Goal: Task Accomplishment & Management: Complete application form

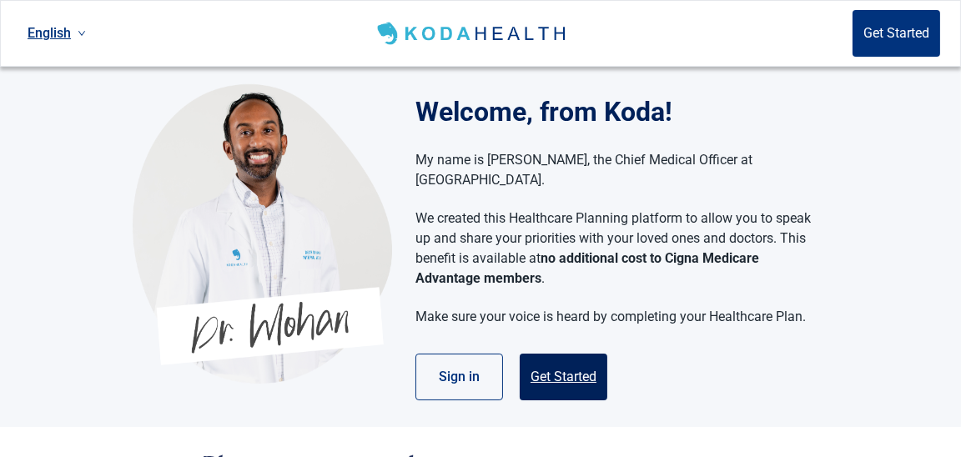
click at [531, 354] on button "Get Started" at bounding box center [564, 377] width 88 height 47
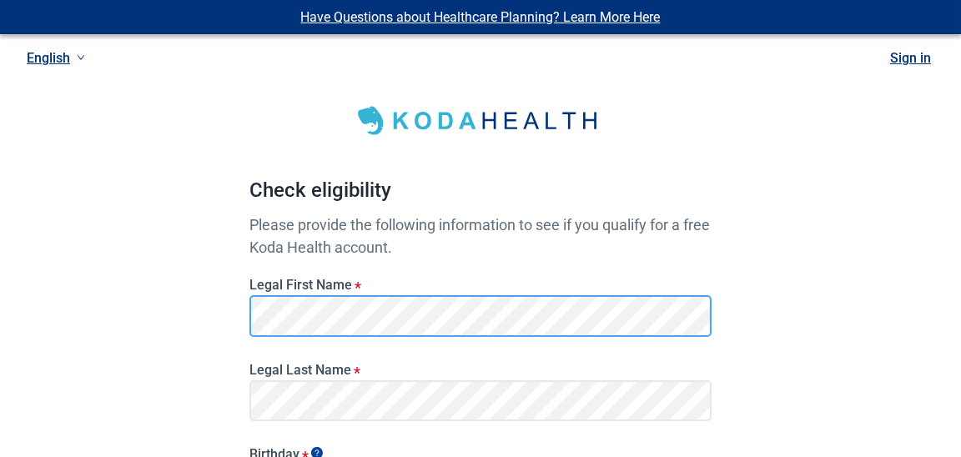
click at [551, 172] on div "Check eligibility Please provide the following information to see if you qualif…" at bounding box center [480, 435] width 462 height 736
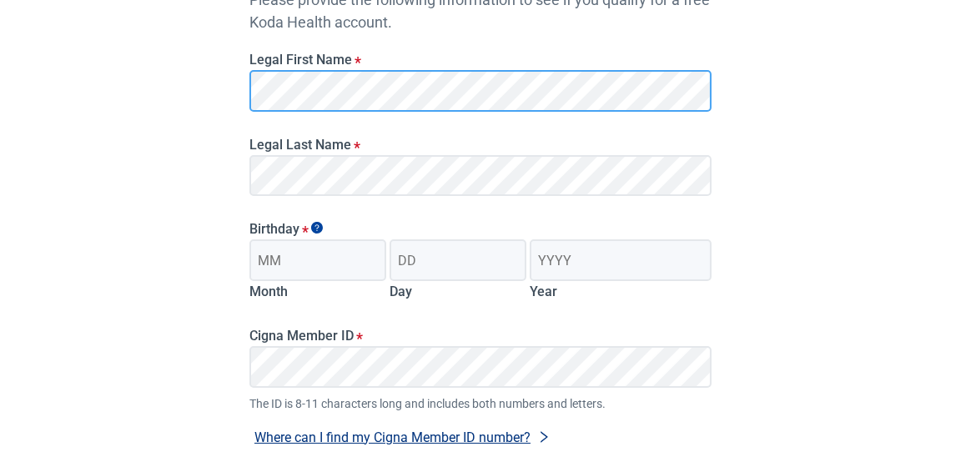
scroll to position [249, 0]
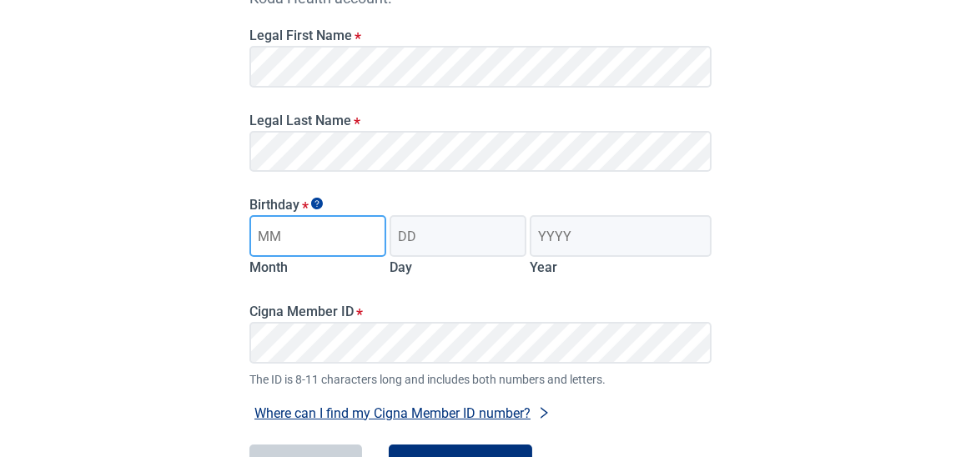
click at [296, 235] on input "Month" at bounding box center [317, 236] width 137 height 42
type input "[DATE]"
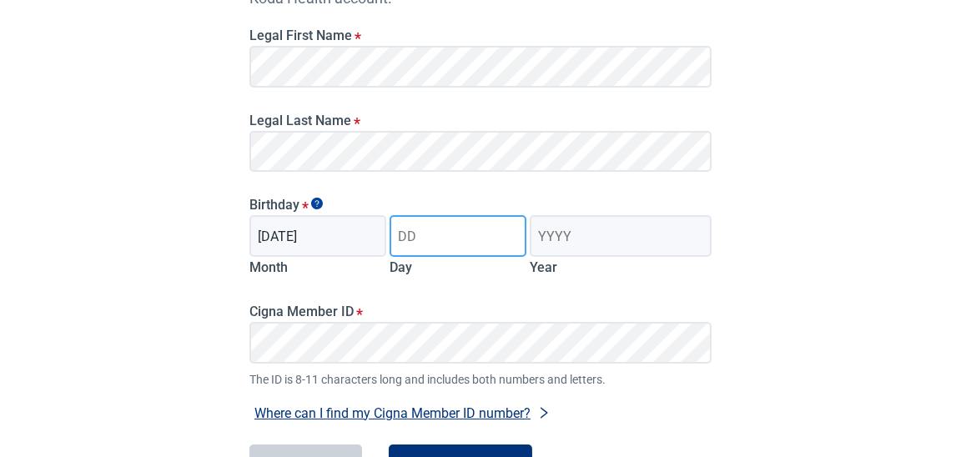
click at [416, 237] on input "Day" at bounding box center [457, 236] width 137 height 42
type input "07"
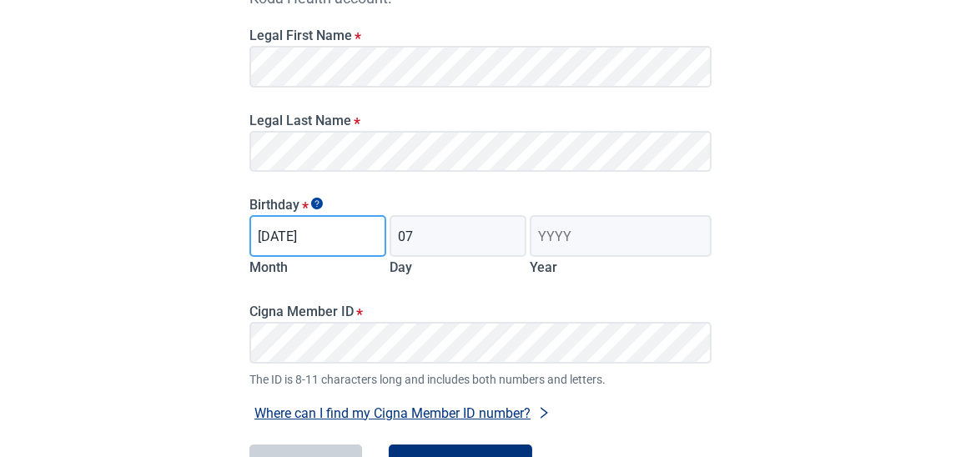
click at [330, 232] on input "[DATE]" at bounding box center [317, 236] width 137 height 42
type input "06"
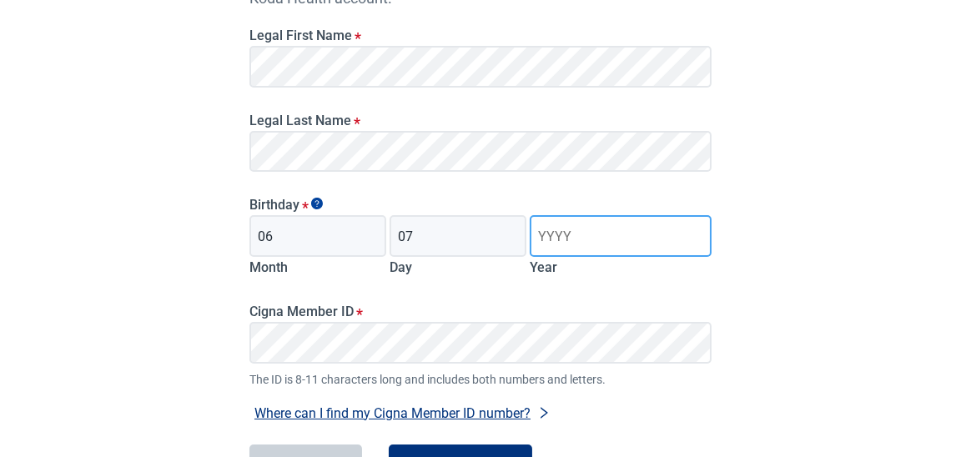
click at [539, 235] on input "Year" at bounding box center [621, 236] width 182 height 42
type input "1949"
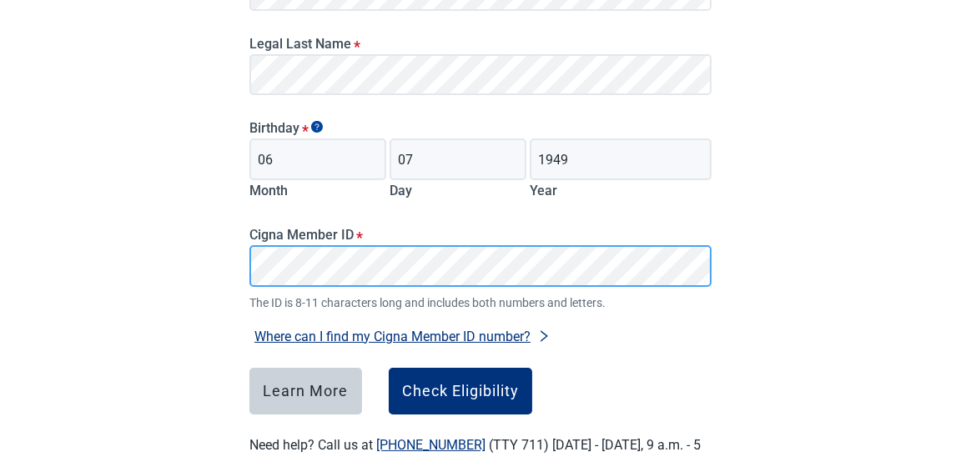
scroll to position [346, 0]
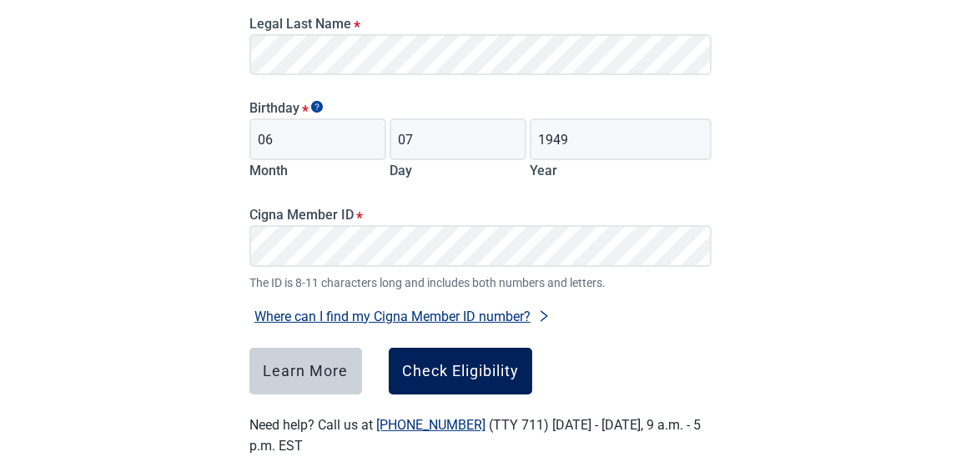
click at [464, 367] on div "Check Eligibility" at bounding box center [460, 371] width 117 height 17
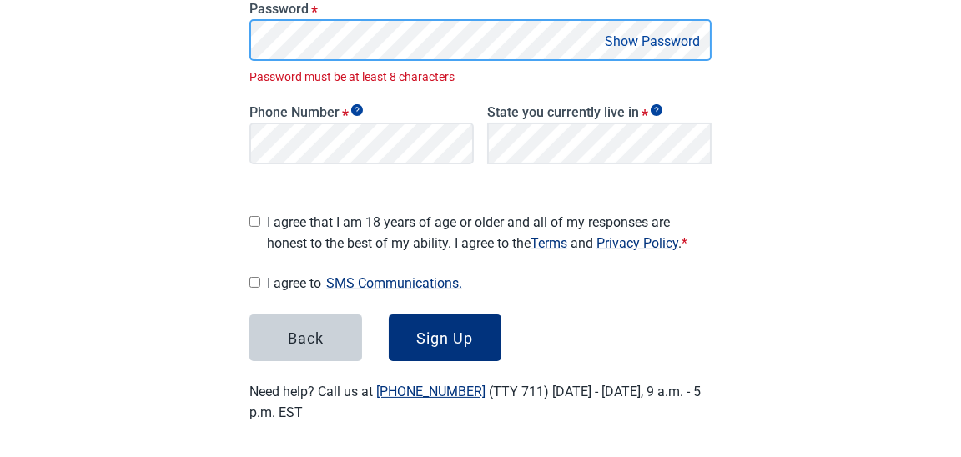
scroll to position [396, 0]
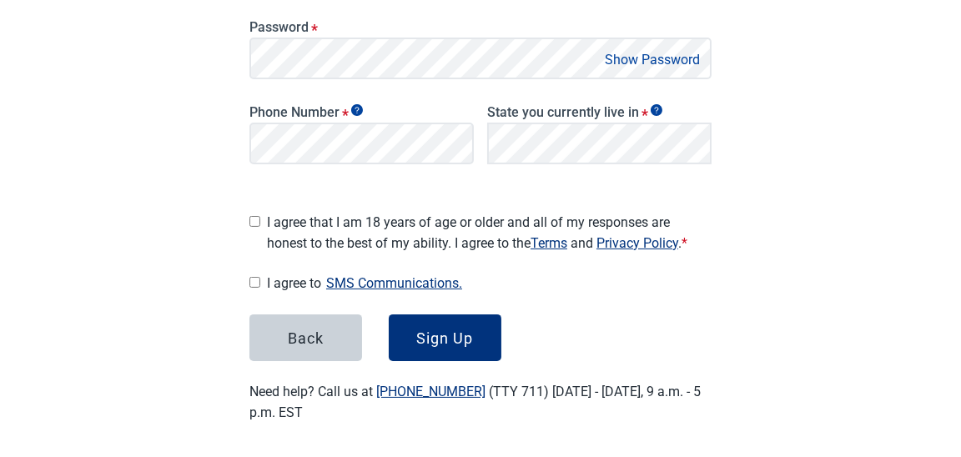
click at [628, 53] on button "Show Password" at bounding box center [652, 59] width 105 height 23
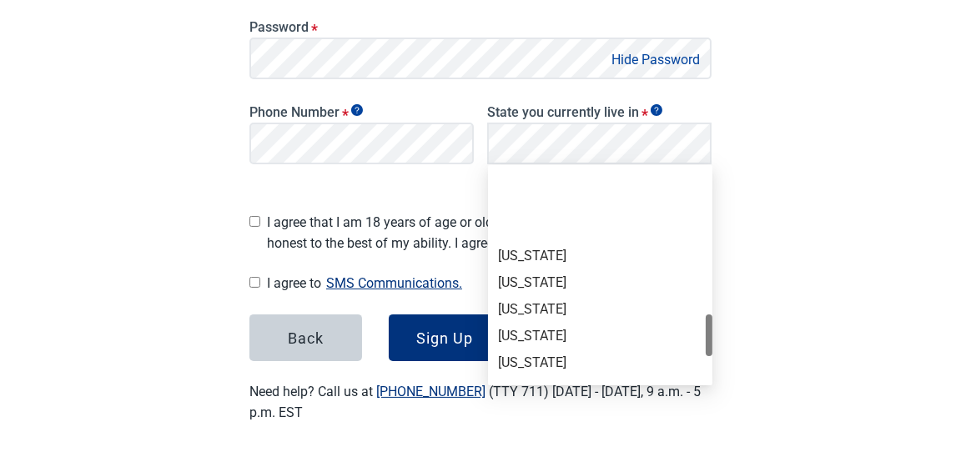
scroll to position [1000, 0]
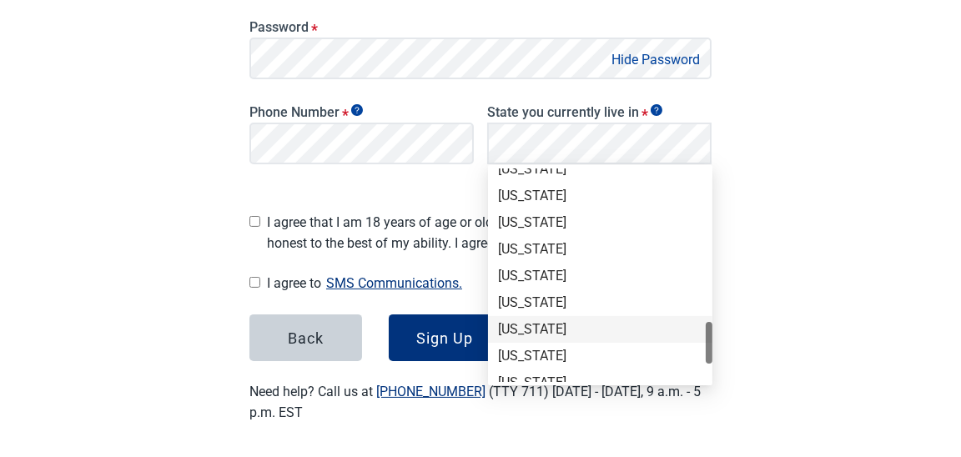
click at [509, 324] on div "[US_STATE]" at bounding box center [600, 329] width 204 height 18
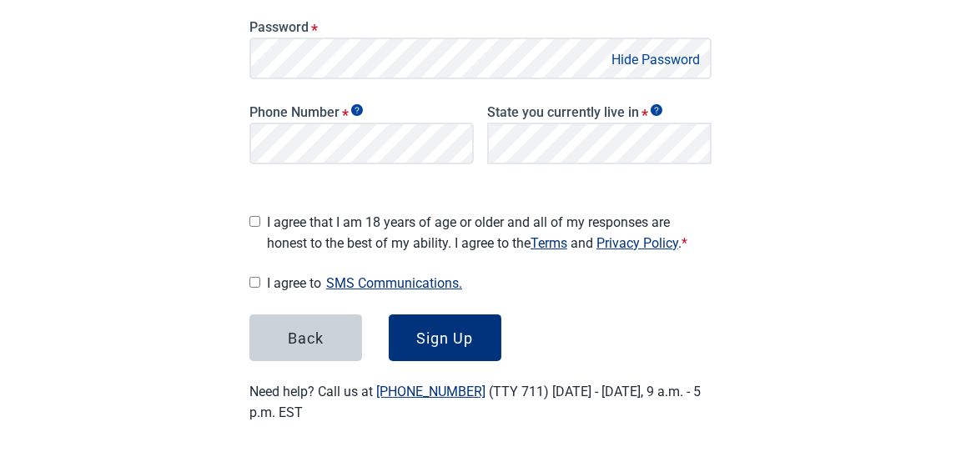
click at [254, 216] on input "I agree that I am 18 years of age or older and all of my responses are honest t…" at bounding box center [254, 221] width 11 height 11
checkbox input "true"
click at [254, 277] on input "I agree to SMS Communications." at bounding box center [254, 282] width 11 height 11
checkbox input "true"
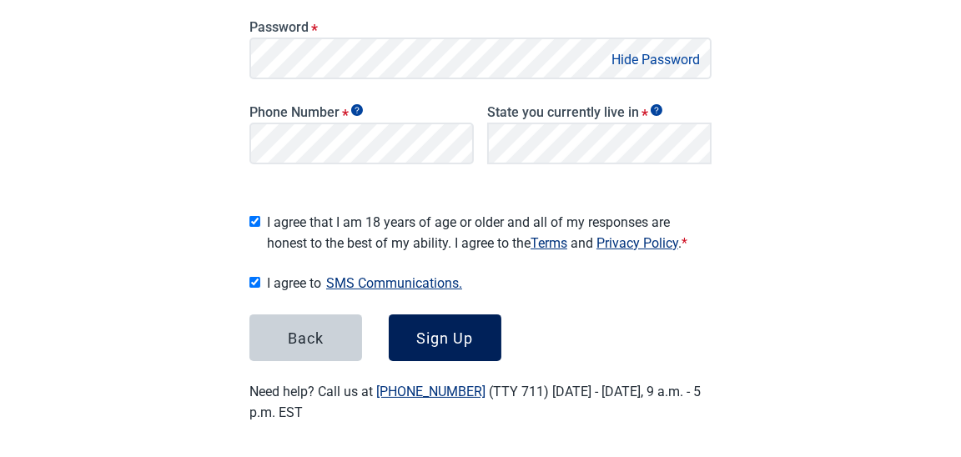
click at [415, 326] on button "Sign Up" at bounding box center [445, 337] width 113 height 47
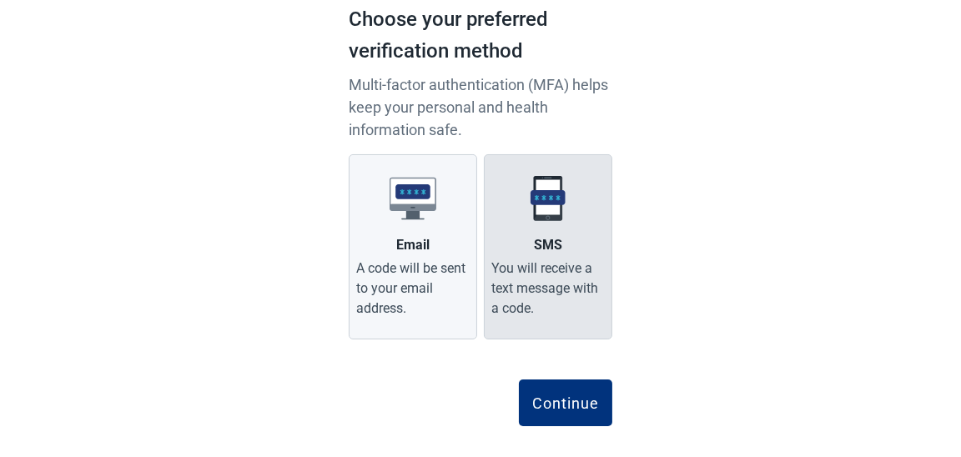
scroll to position [146, 0]
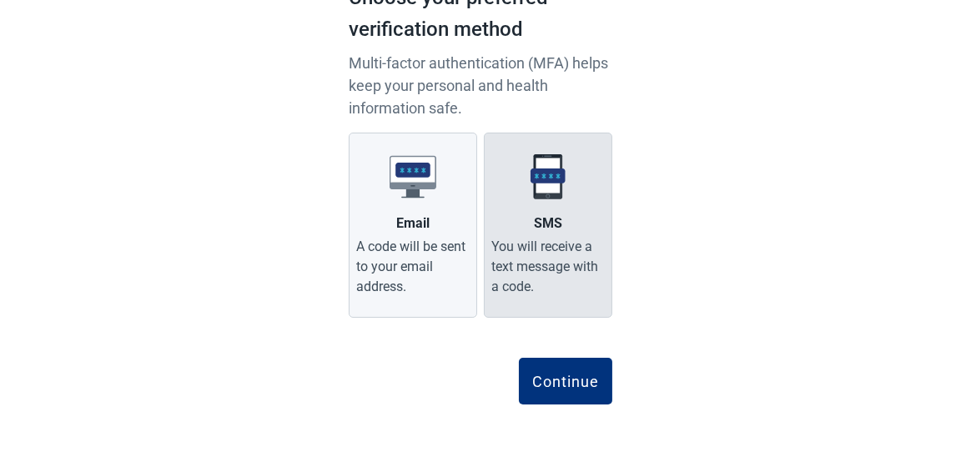
click at [540, 242] on div "You will receive a text message with a code." at bounding box center [547, 267] width 113 height 60
click at [0, 0] on input "SMS You will receive a text message with a code." at bounding box center [0, 0] width 0 height 0
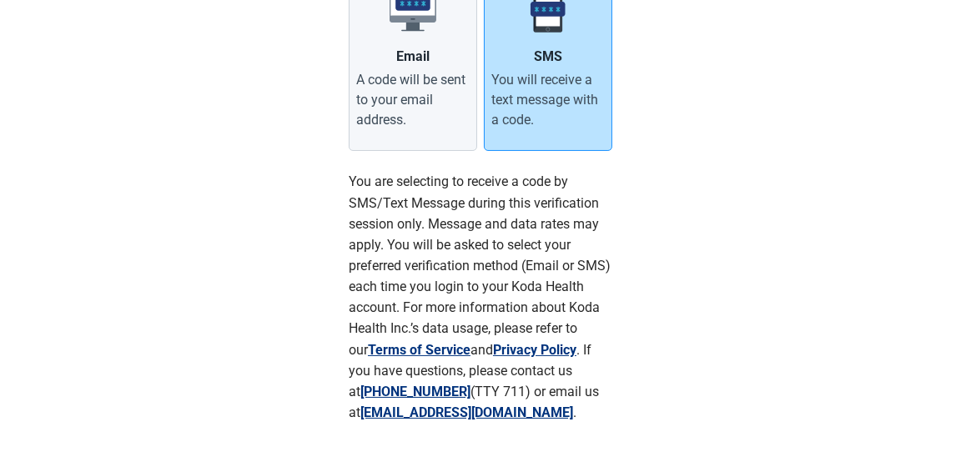
scroll to position [396, 0]
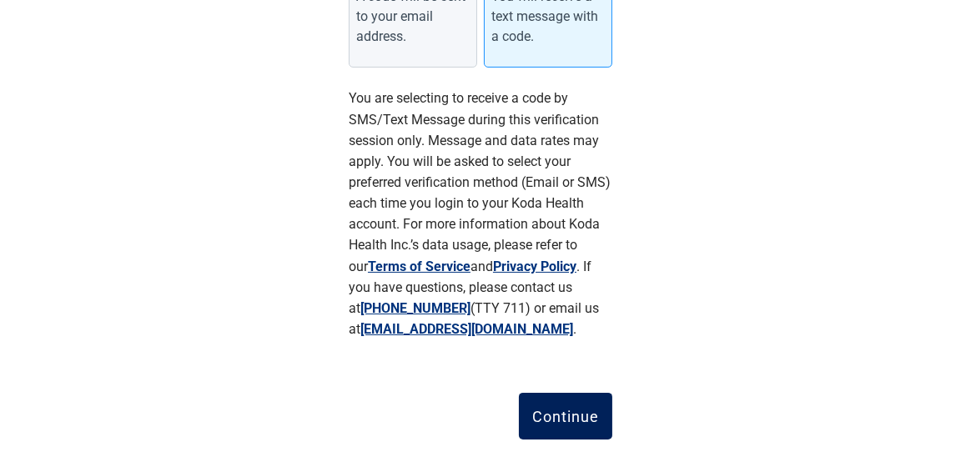
click at [536, 413] on div "Continue" at bounding box center [565, 416] width 67 height 17
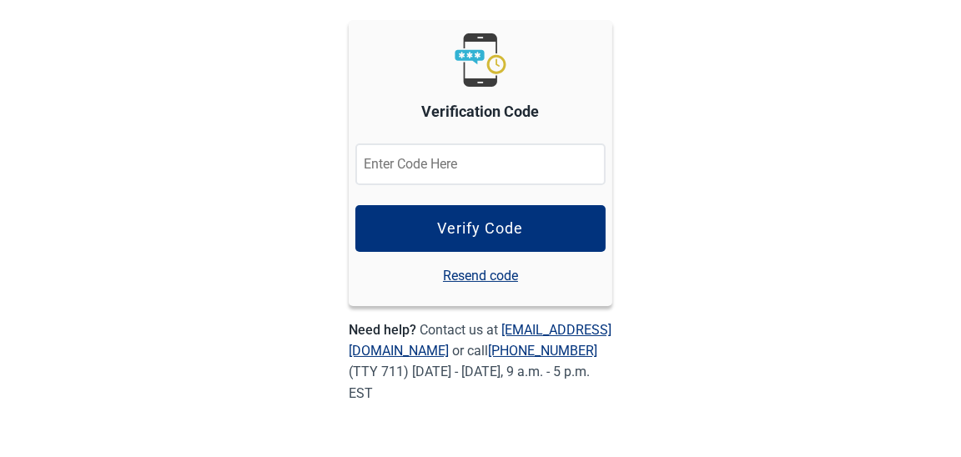
scroll to position [182, 0]
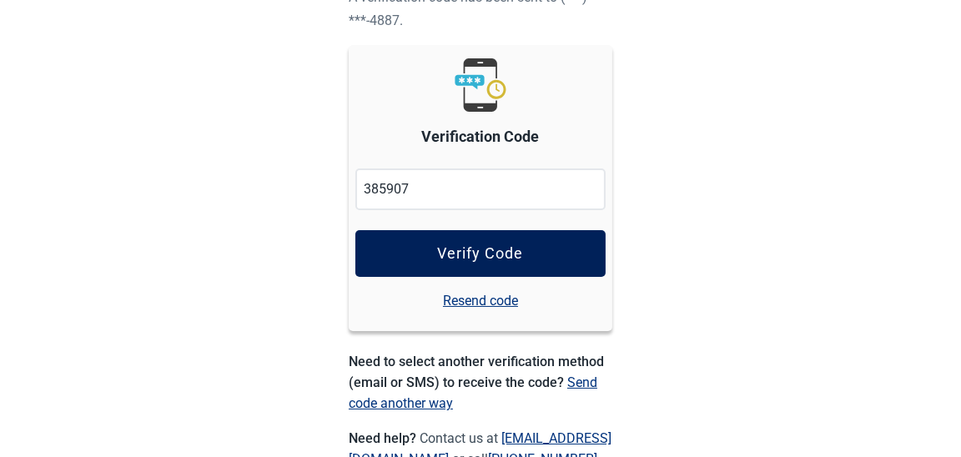
type input "385907"
click at [475, 240] on button "Verify Code" at bounding box center [480, 253] width 250 height 47
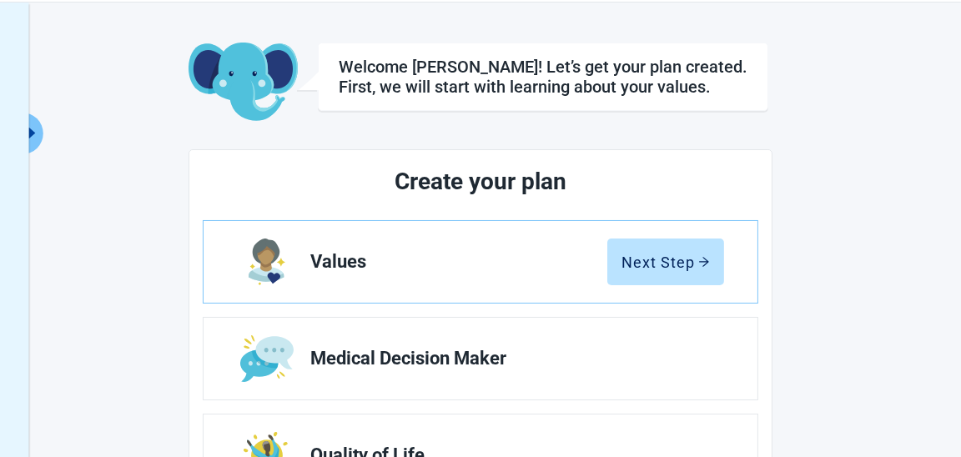
scroll to position [83, 0]
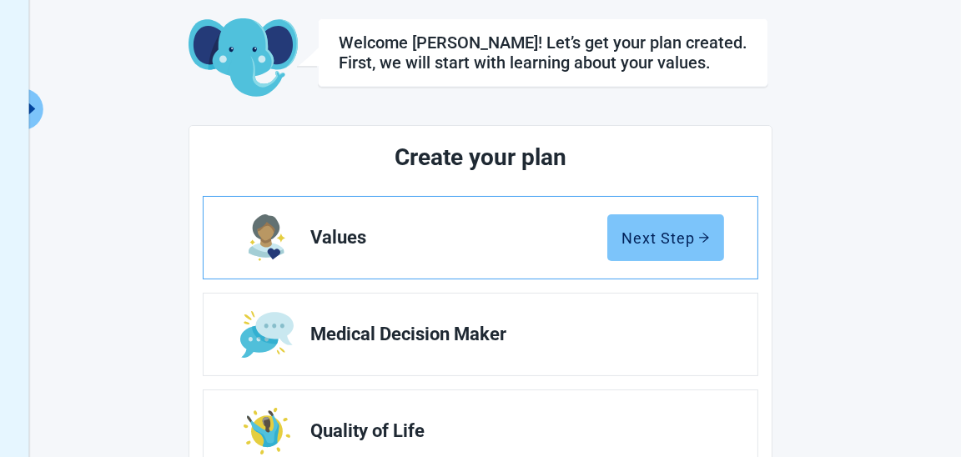
click at [657, 238] on div "Next Step" at bounding box center [665, 237] width 88 height 17
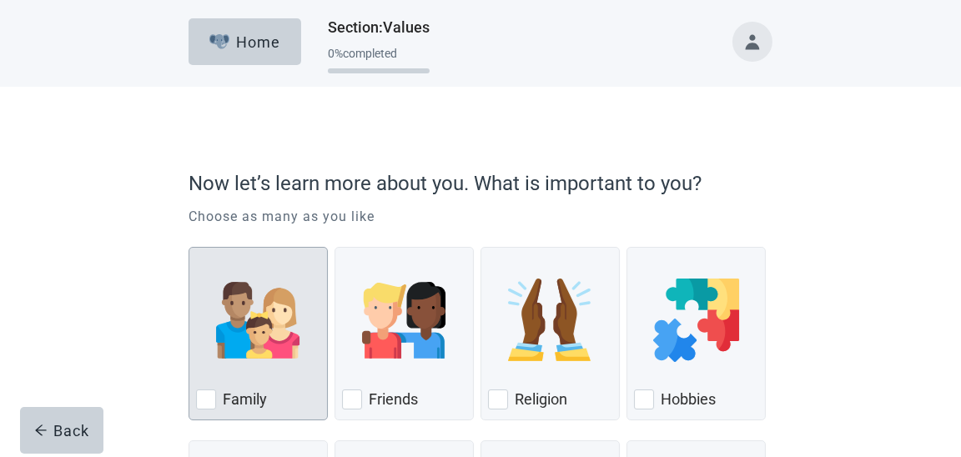
scroll to position [83, 0]
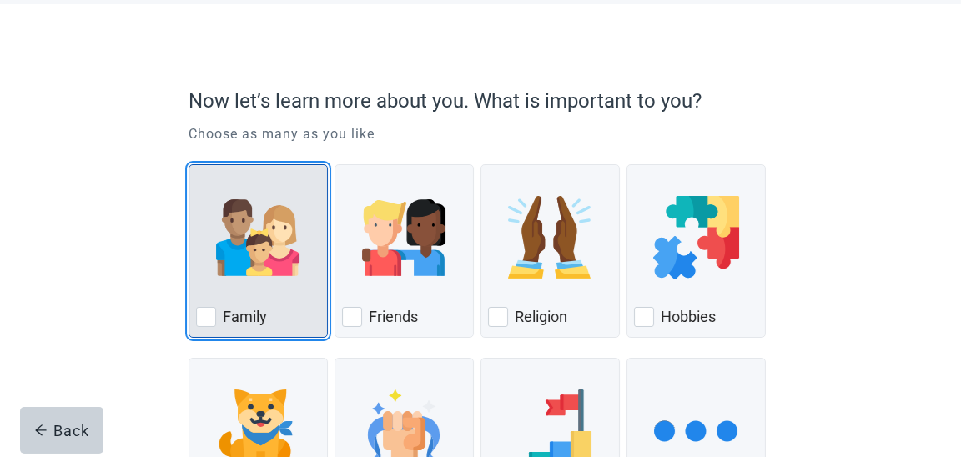
click at [198, 319] on div "Family, checkbox, not checked" at bounding box center [206, 317] width 20 height 20
click at [189, 165] on input "Family" at bounding box center [188, 164] width 1 height 1
checkbox input "true"
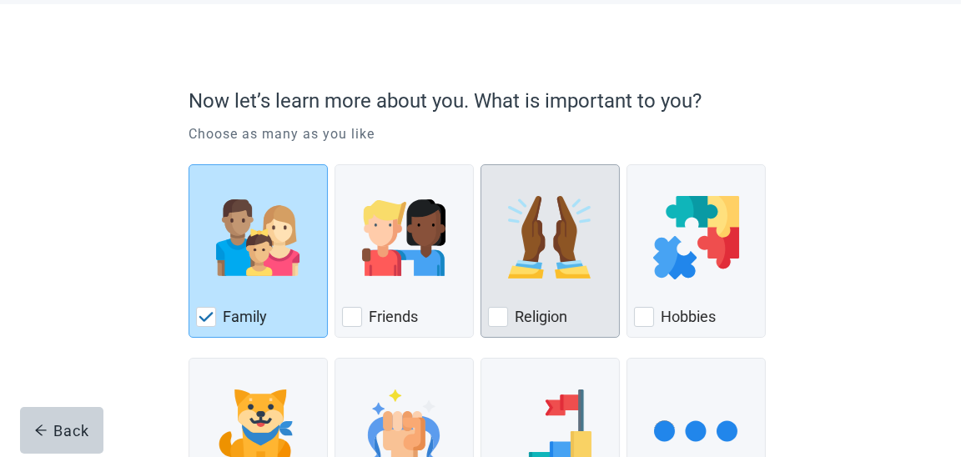
click at [497, 318] on div "Religion, checkbox, not checked" at bounding box center [498, 317] width 20 height 20
click at [481, 165] on input "Religion" at bounding box center [480, 164] width 1 height 1
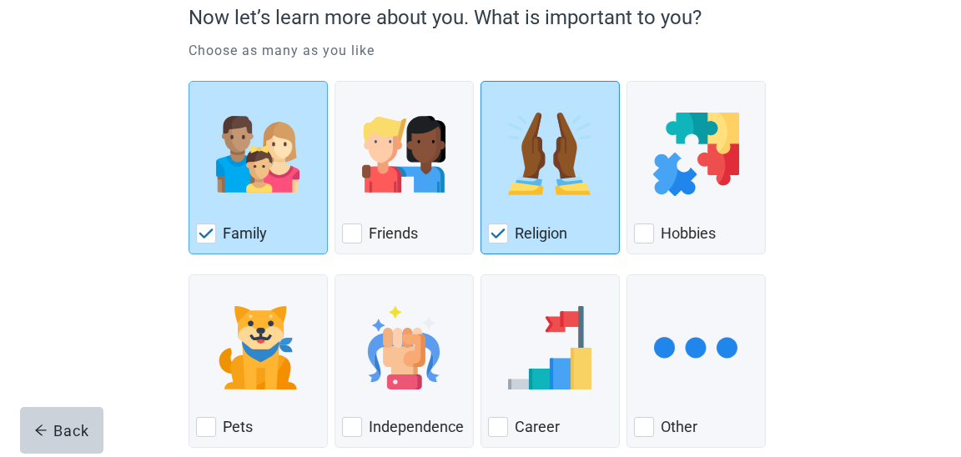
scroll to position [249, 0]
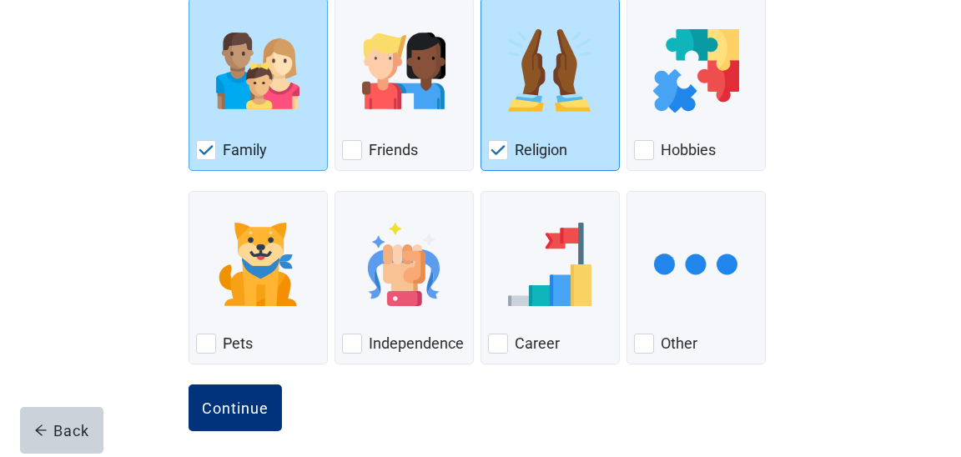
click at [496, 147] on img "Religion, checkbox, checked" at bounding box center [497, 150] width 15 height 10
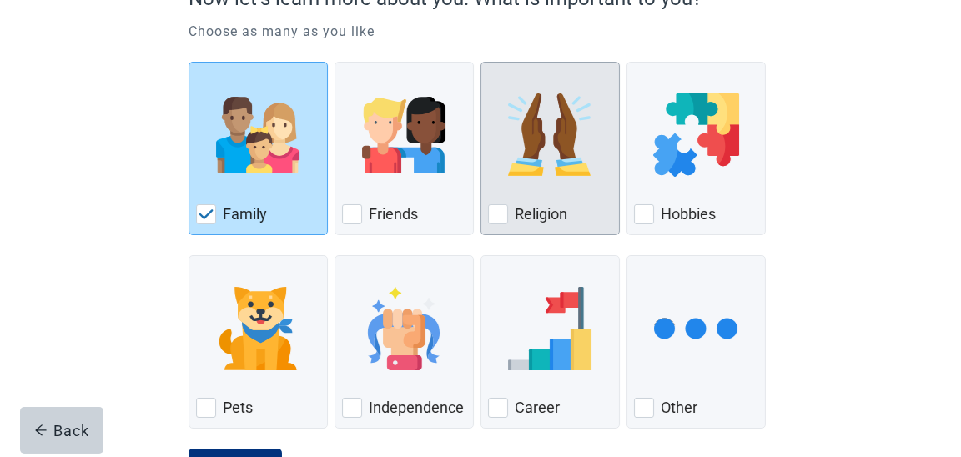
scroll to position [258, 0]
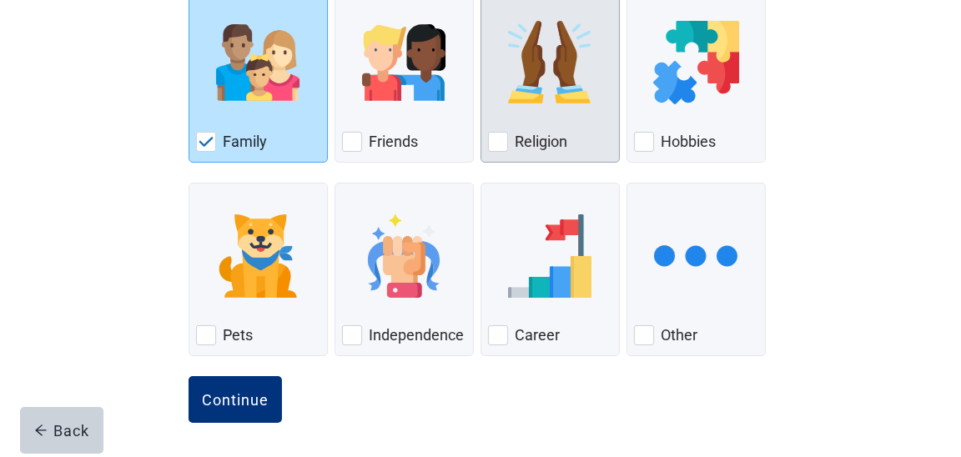
click at [497, 133] on div "Religion, checkbox, not checked" at bounding box center [498, 142] width 20 height 20
checkbox input "true"
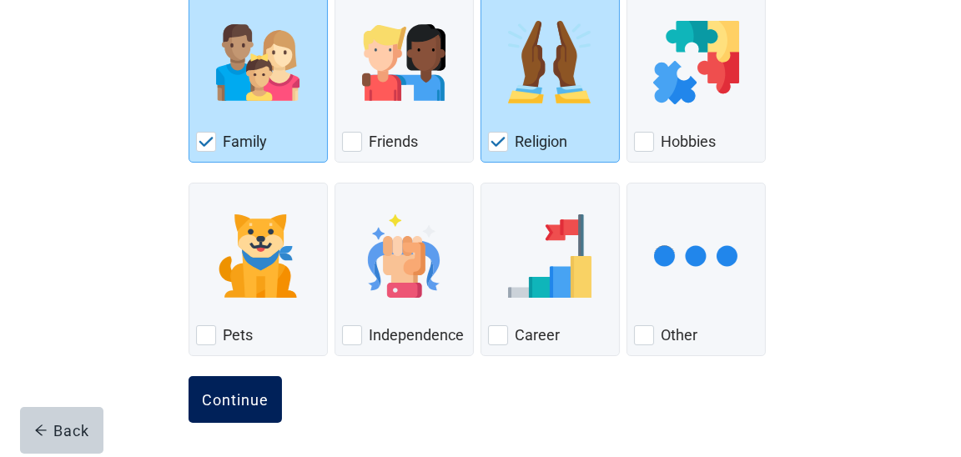
click at [255, 398] on div "Continue" at bounding box center [235, 399] width 67 height 17
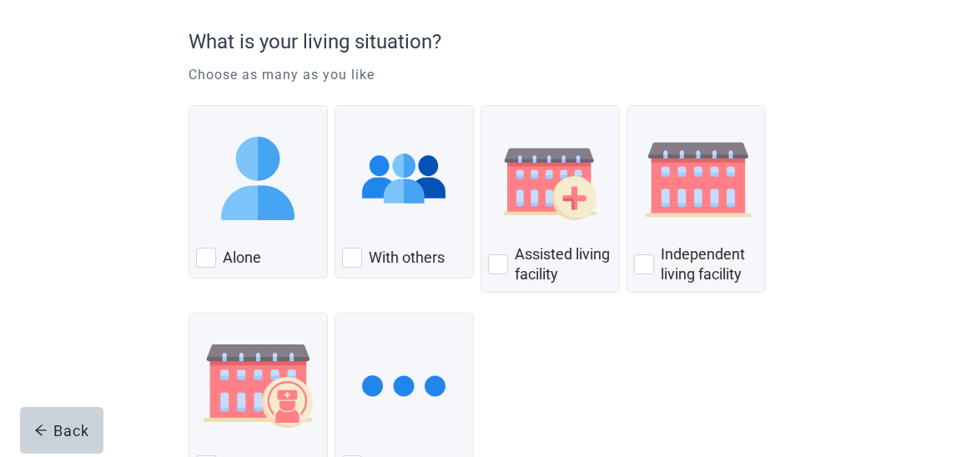
scroll to position [166, 0]
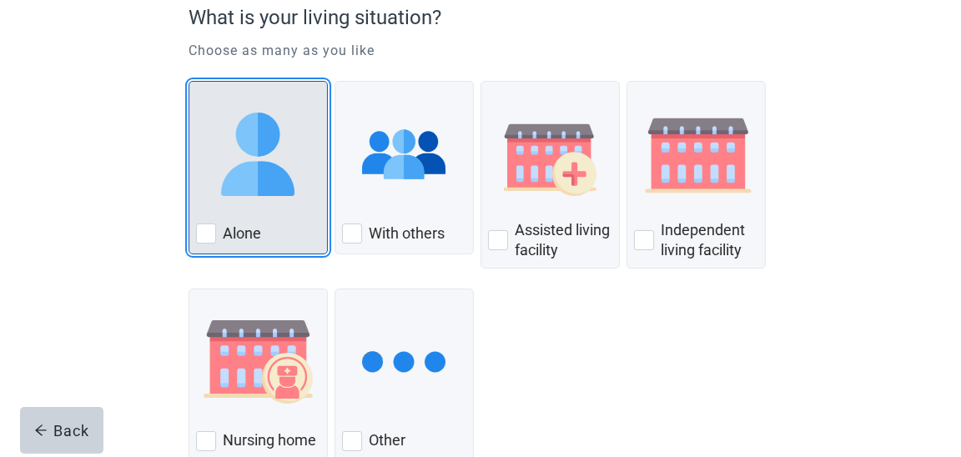
click at [209, 233] on div "Alone, checkbox, not checked" at bounding box center [206, 234] width 20 height 20
click at [189, 82] on input "Alone" at bounding box center [188, 81] width 1 height 1
checkbox input "true"
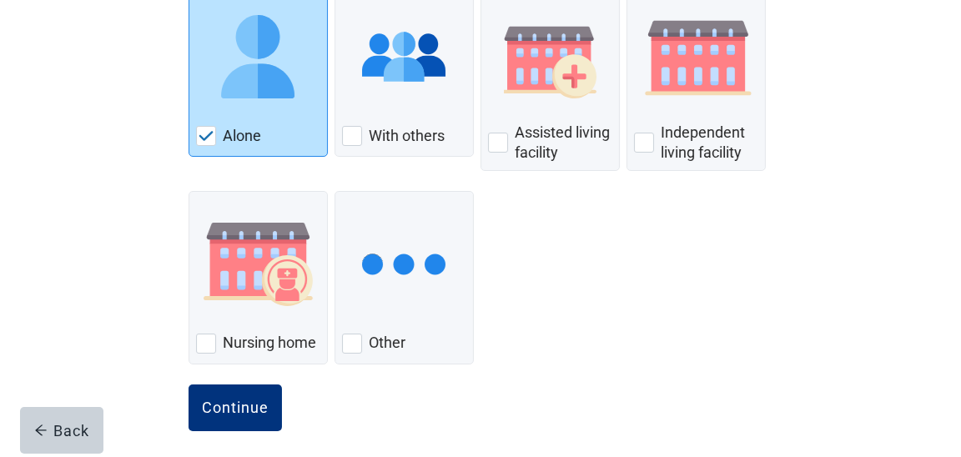
scroll to position [272, 0]
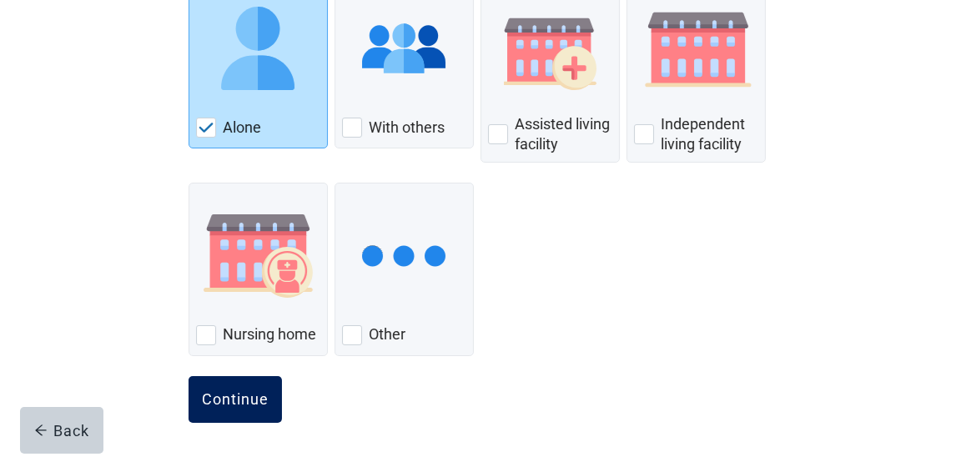
click at [236, 408] on button "Continue" at bounding box center [234, 399] width 93 height 47
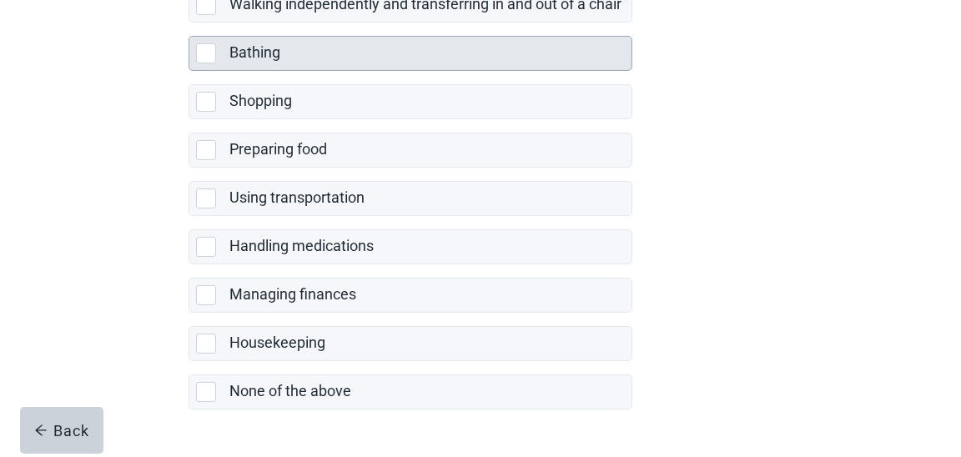
scroll to position [456, 0]
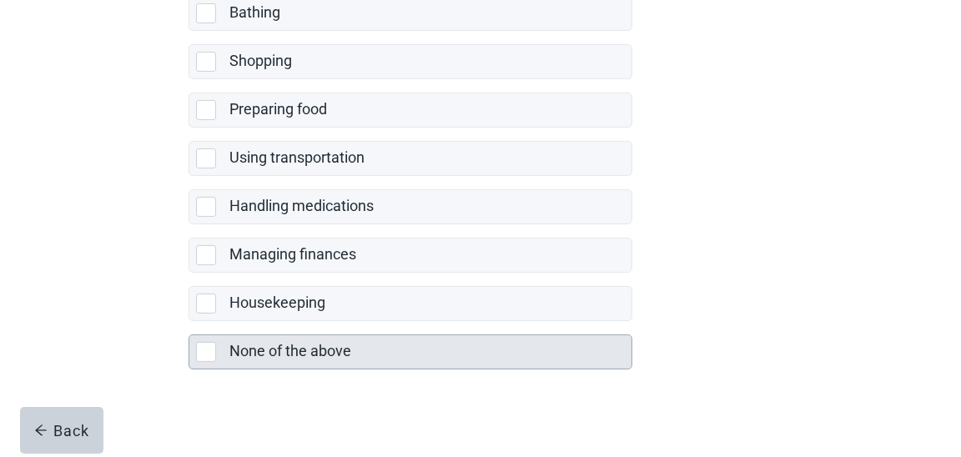
click at [200, 350] on div "None of the above, checkbox, not selected" at bounding box center [206, 352] width 20 height 20
click at [189, 322] on input "None of the above" at bounding box center [188, 321] width 1 height 1
checkbox input "true"
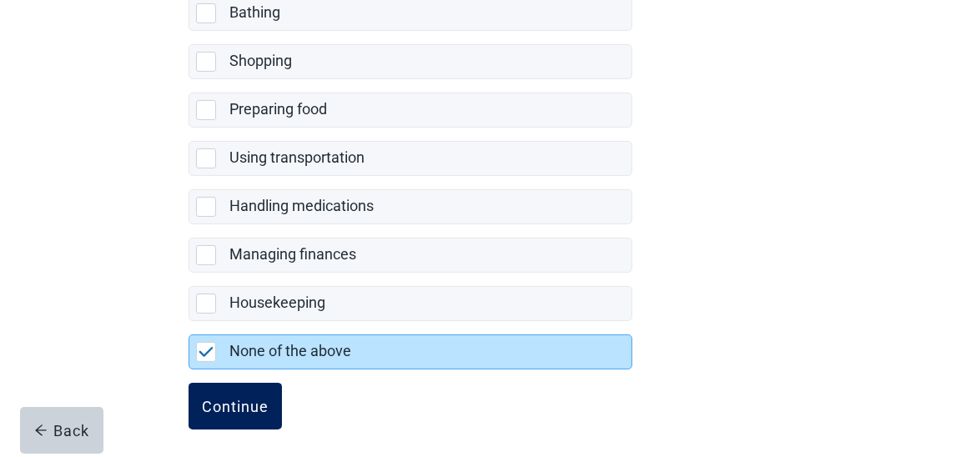
click at [232, 398] on div "Continue" at bounding box center [235, 406] width 67 height 17
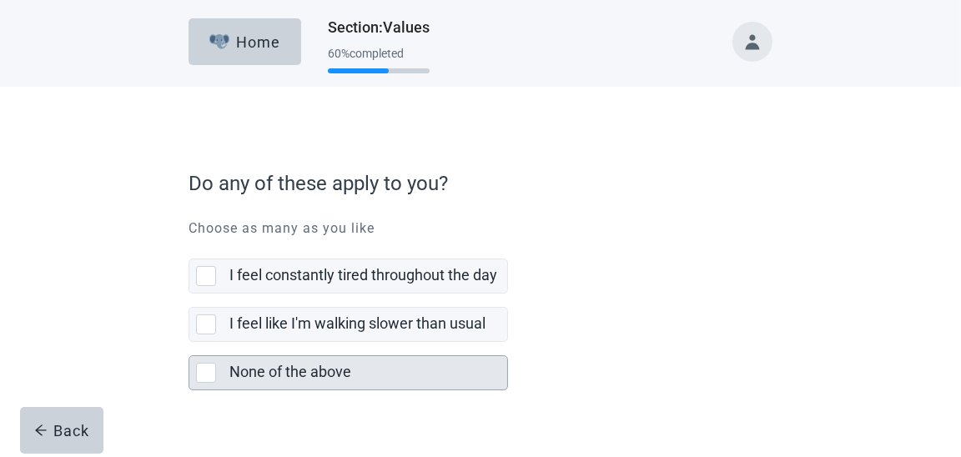
click at [211, 373] on div "None of the above, checkbox, not selected" at bounding box center [206, 373] width 20 height 20
click at [189, 343] on input "None of the above" at bounding box center [188, 342] width 1 height 1
checkbox input "true"
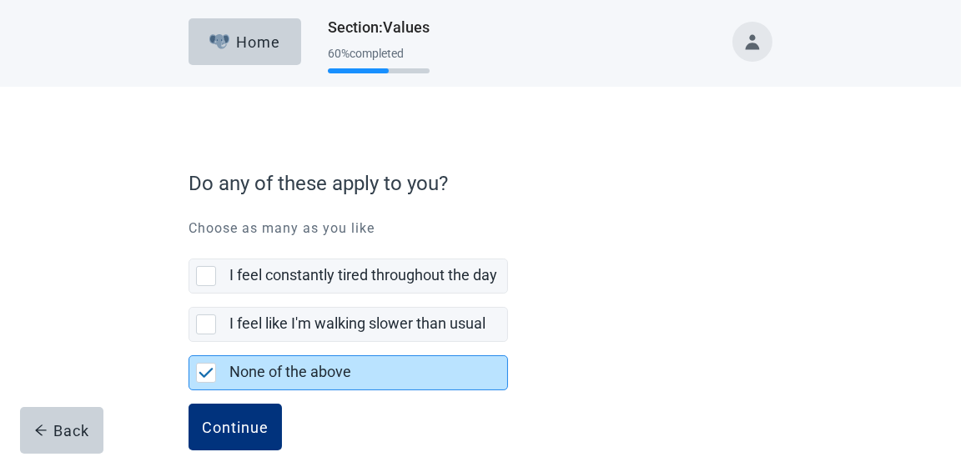
scroll to position [28, 0]
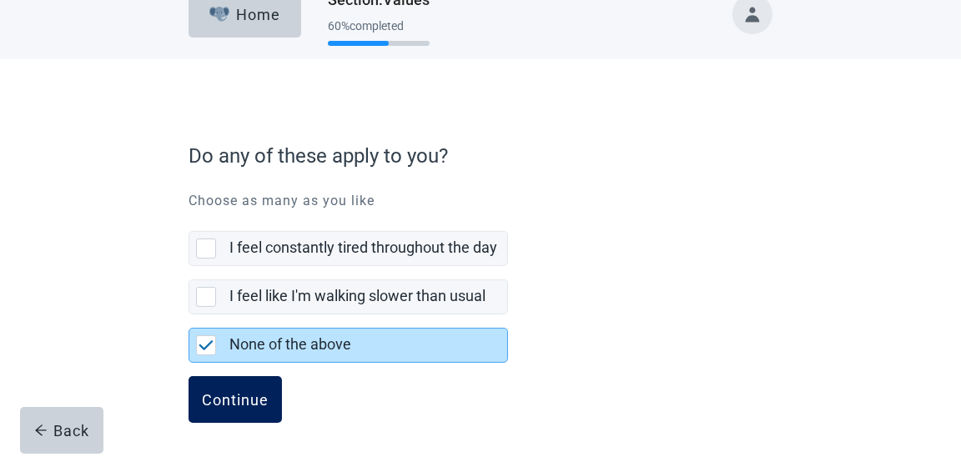
click at [218, 391] on div "Continue" at bounding box center [235, 399] width 67 height 17
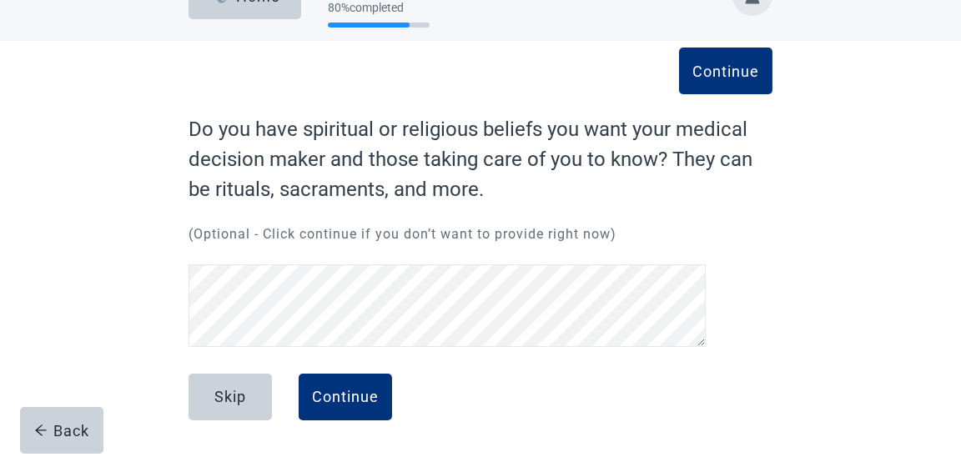
scroll to position [45, 0]
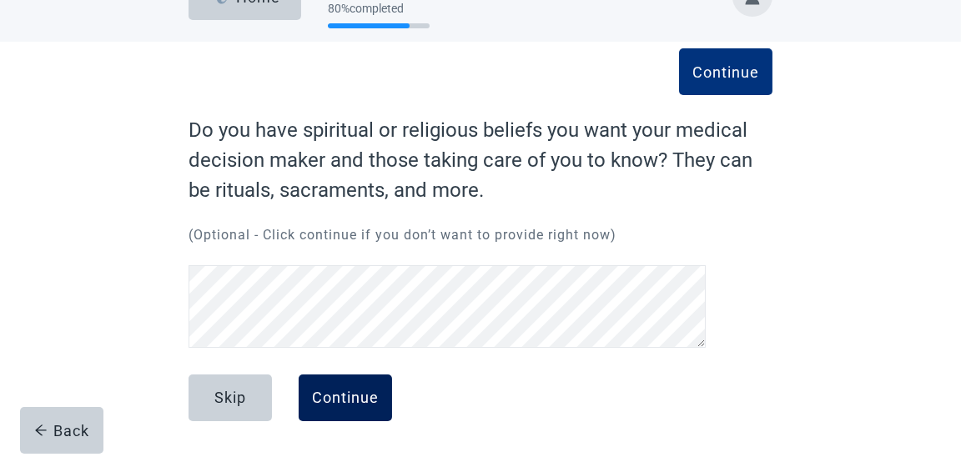
click at [334, 400] on div "Continue" at bounding box center [345, 397] width 67 height 17
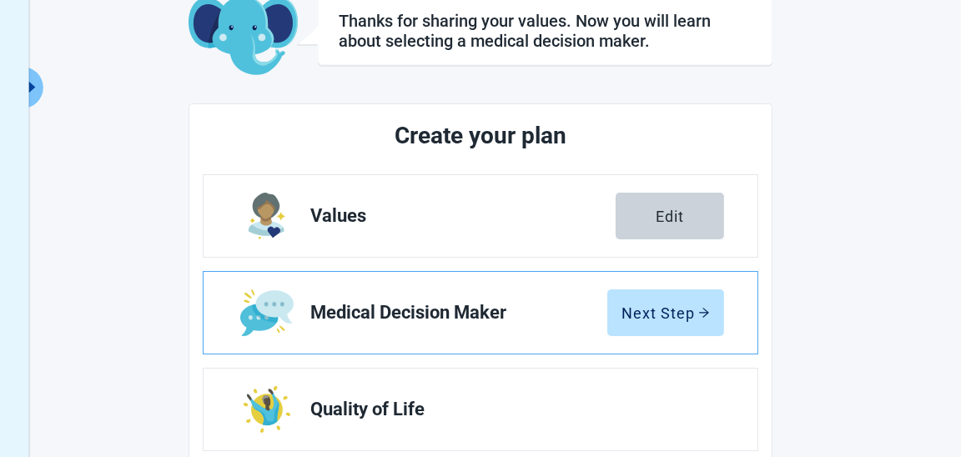
scroll to position [128, 0]
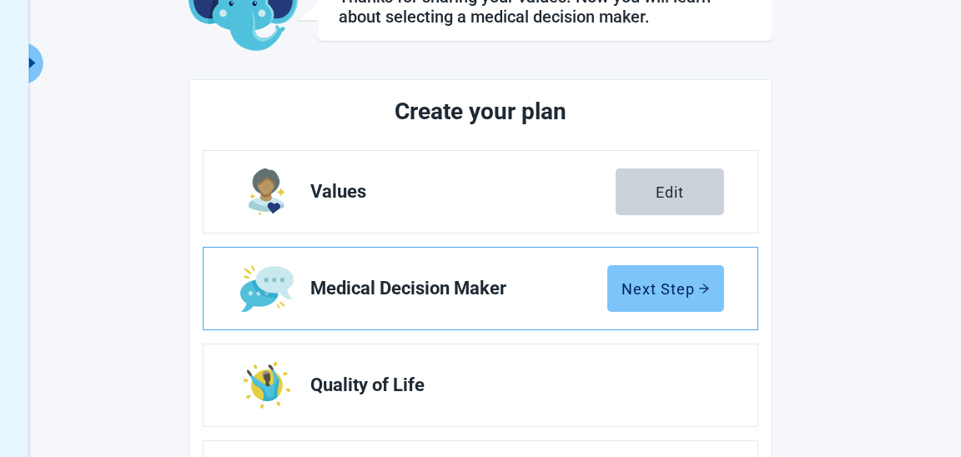
click at [665, 281] on div "Next Step" at bounding box center [665, 288] width 88 height 17
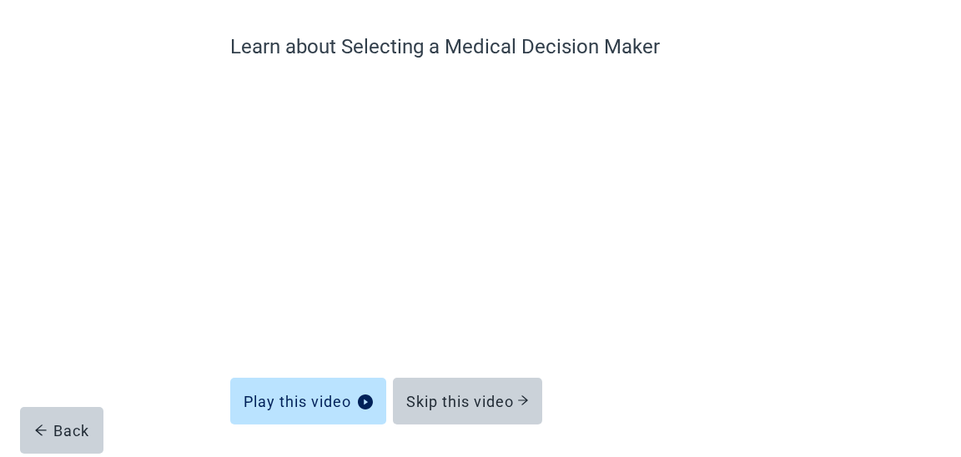
scroll to position [185, 0]
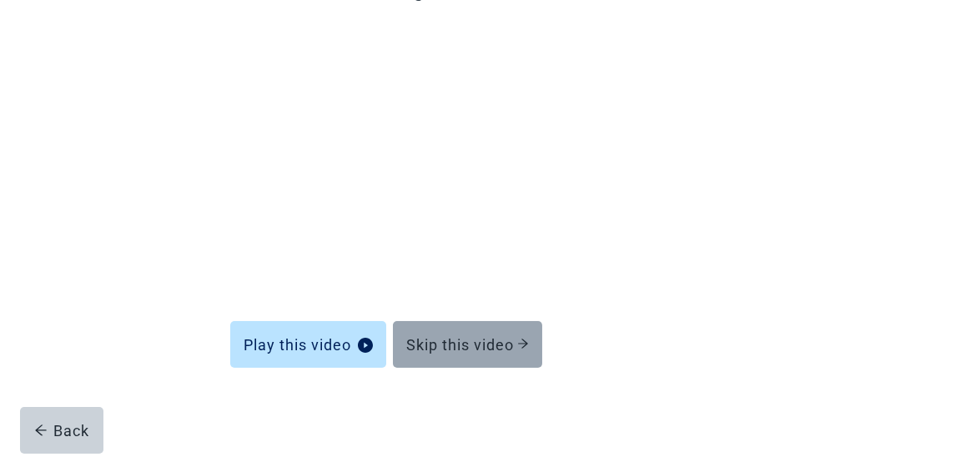
click at [466, 341] on div "Skip this video" at bounding box center [467, 344] width 123 height 17
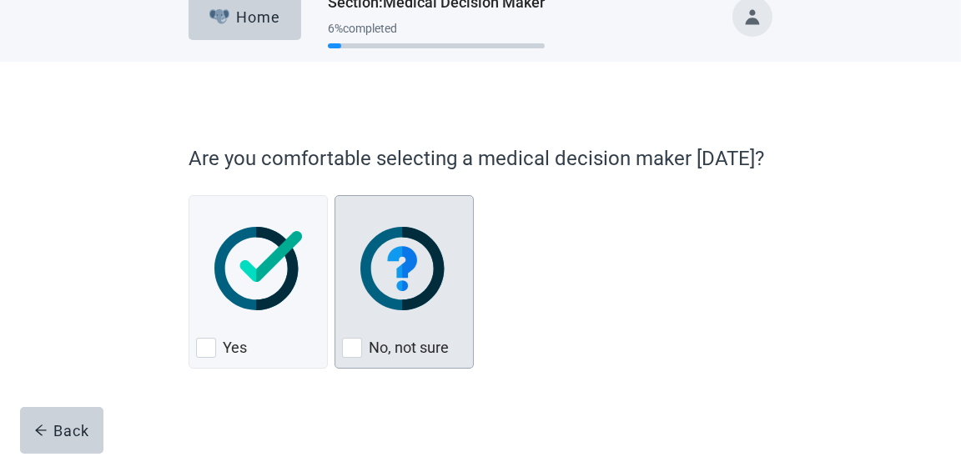
scroll to position [38, 0]
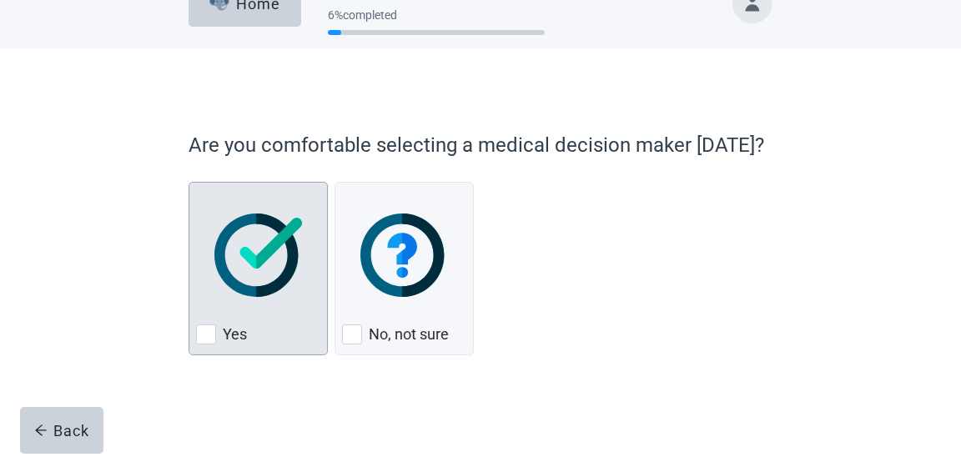
click at [205, 333] on div "Yes, checkbox, not checked" at bounding box center [206, 334] width 20 height 20
click at [189, 183] on input "Yes" at bounding box center [188, 182] width 1 height 1
checkbox input "true"
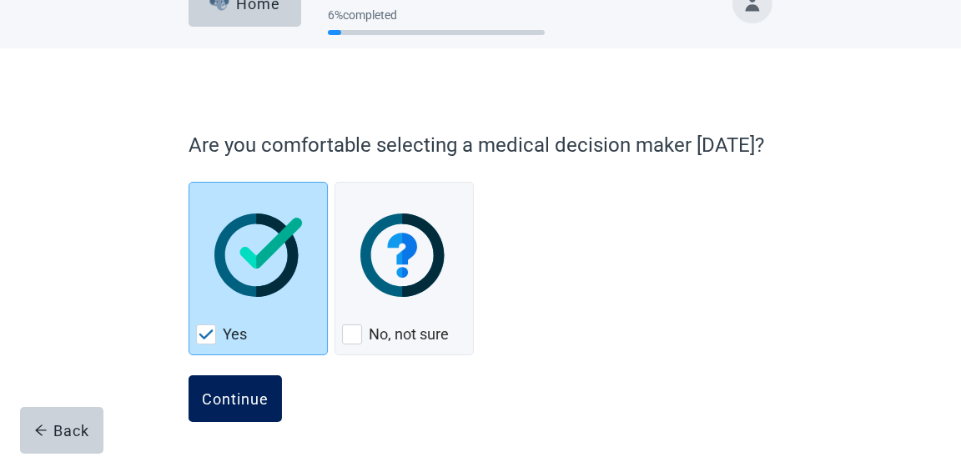
click at [217, 391] on div "Continue" at bounding box center [235, 398] width 67 height 17
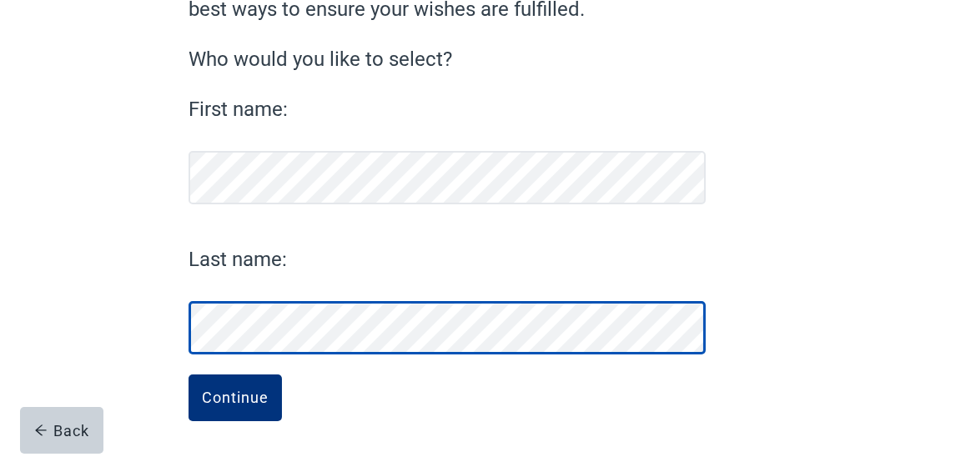
scroll to position [196, 0]
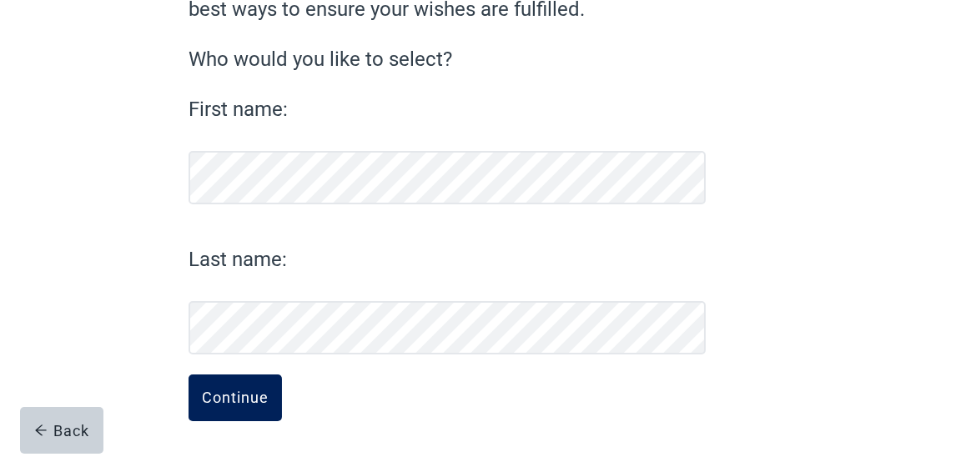
click at [247, 391] on div "Continue" at bounding box center [235, 397] width 67 height 17
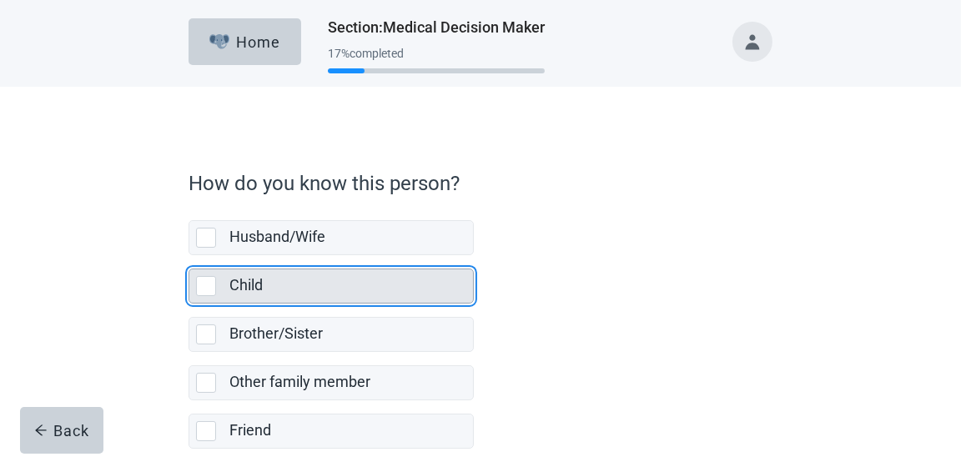
click at [209, 285] on div "Child, checkbox, not selected" at bounding box center [206, 286] width 20 height 20
click at [189, 256] on input "Child" at bounding box center [188, 255] width 1 height 1
checkbox input "true"
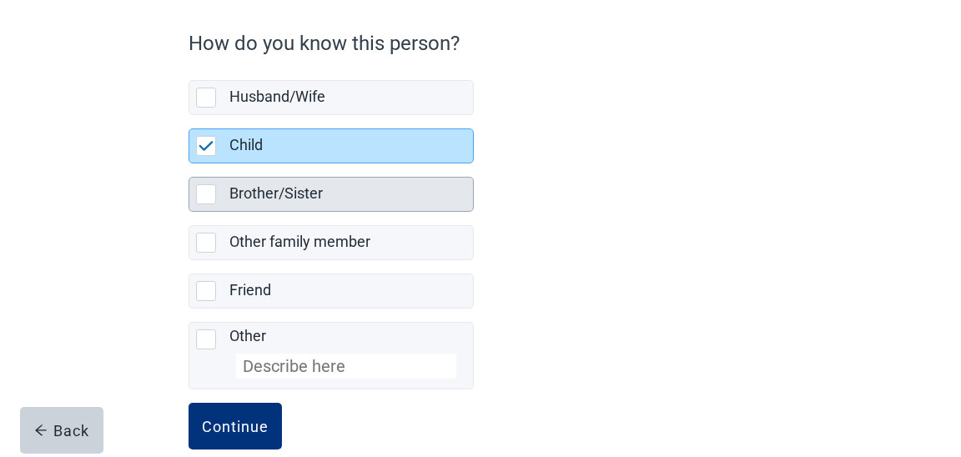
scroll to position [165, 0]
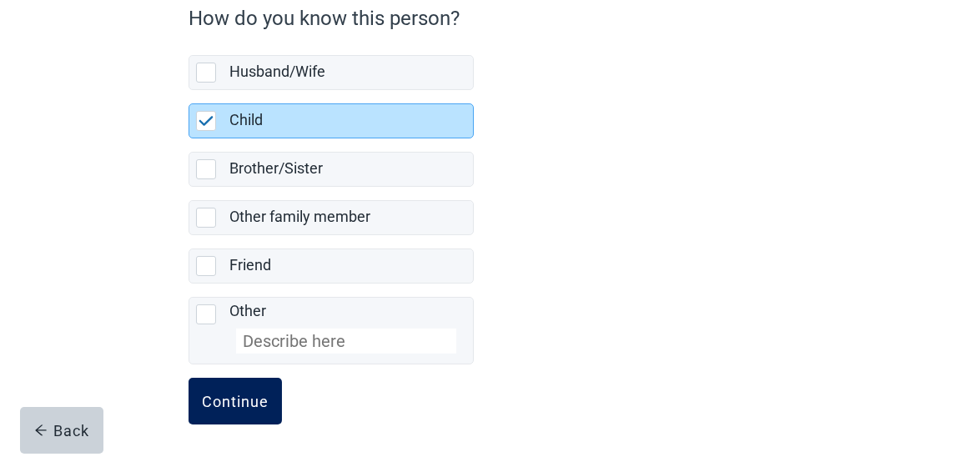
click at [243, 402] on div "Continue" at bounding box center [235, 401] width 67 height 17
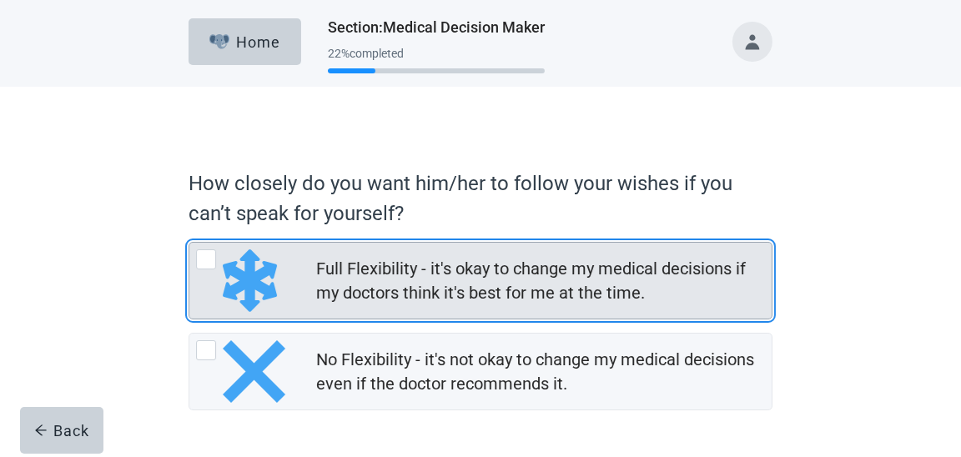
click at [206, 259] on div "Full Flexibility - it's okay to change my medical decisions if my doctors think…" at bounding box center [206, 259] width 20 height 20
click at [189, 243] on input "Full Flexibility - it's okay to change my medical decisions if my doctors think…" at bounding box center [188, 242] width 1 height 1
radio input "true"
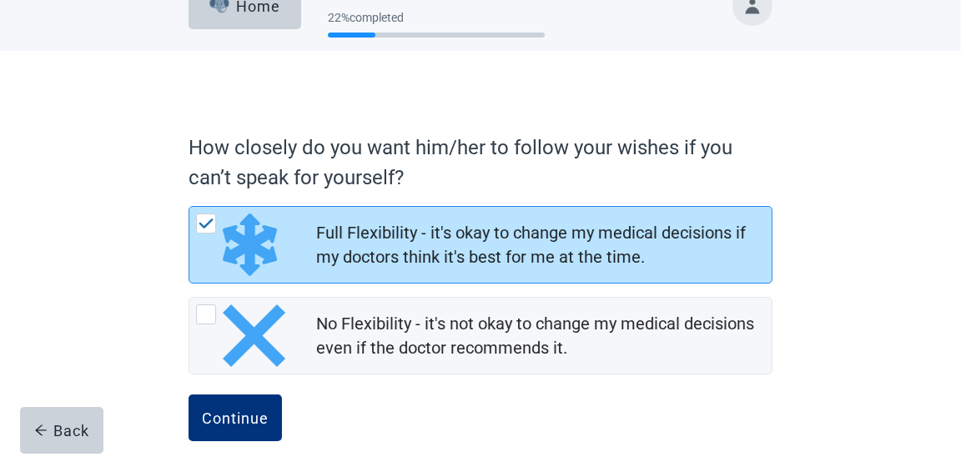
scroll to position [55, 0]
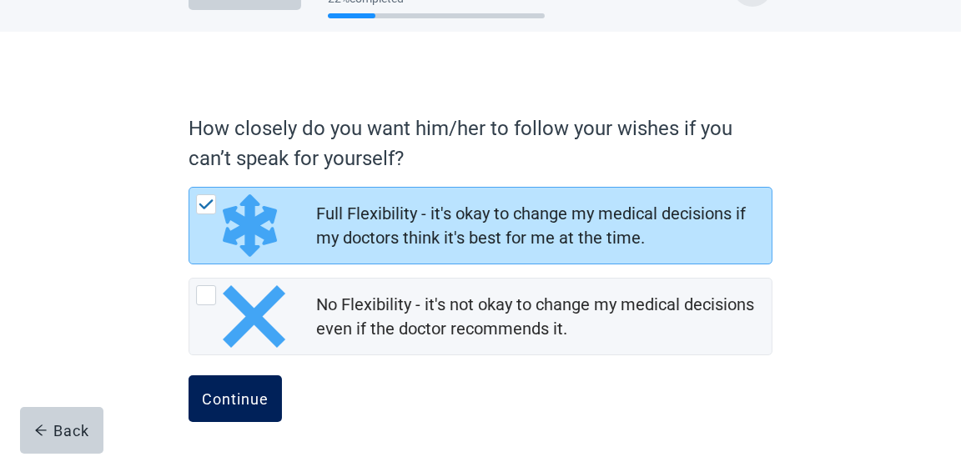
click at [227, 404] on div "Continue" at bounding box center [235, 398] width 67 height 17
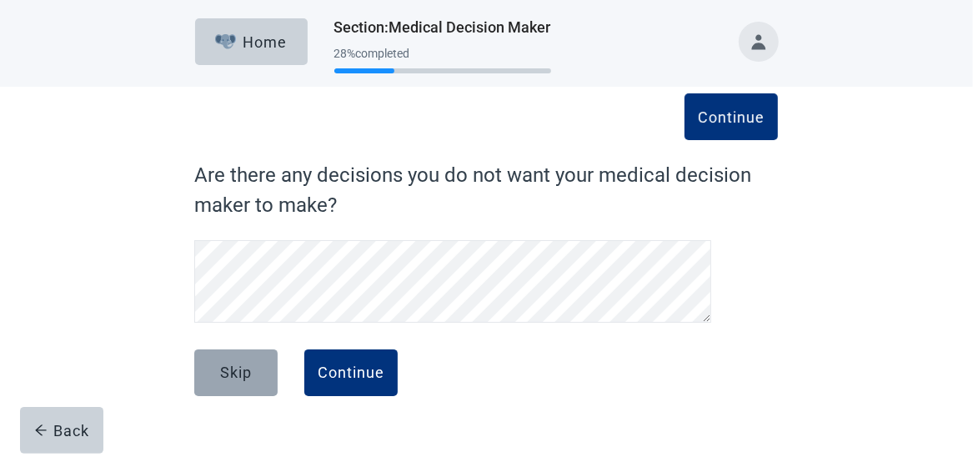
click at [239, 372] on div "Skip" at bounding box center [236, 372] width 32 height 17
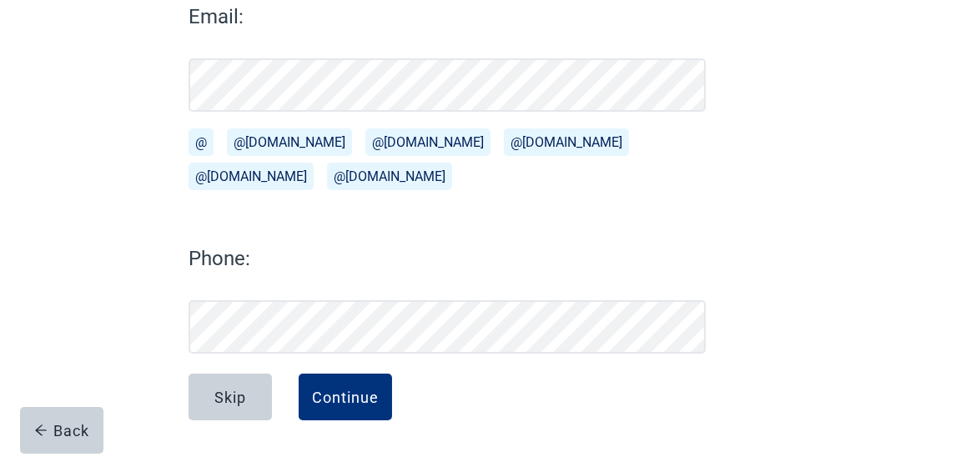
scroll to position [248, 0]
click at [318, 402] on div "Continue" at bounding box center [345, 397] width 67 height 17
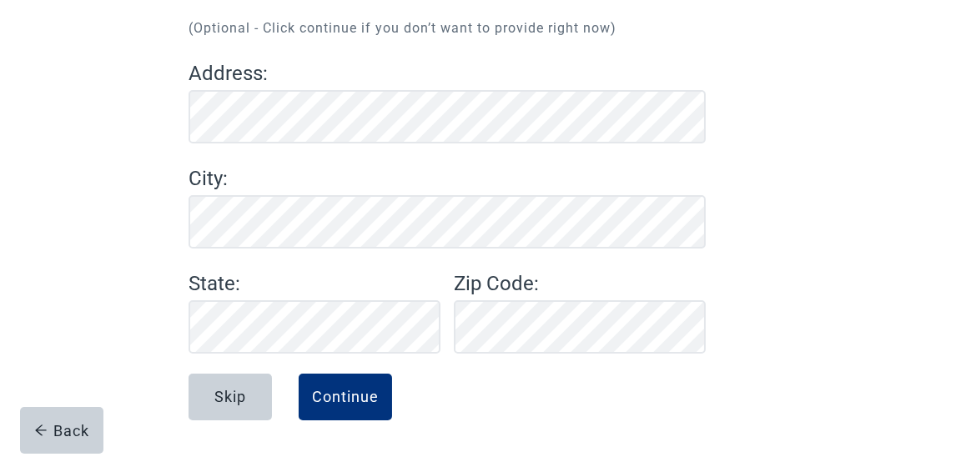
scroll to position [191, 0]
click at [772, 103] on div "Continue What is [PERSON_NAME] 's address? (Optional - Click continue if you do…" at bounding box center [480, 193] width 701 height 529
click at [372, 401] on div "Continue" at bounding box center [345, 397] width 67 height 17
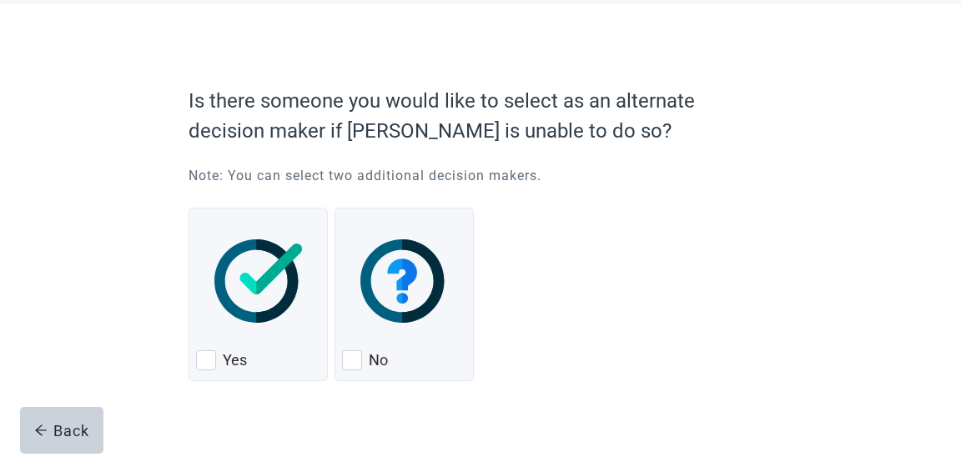
scroll to position [108, 0]
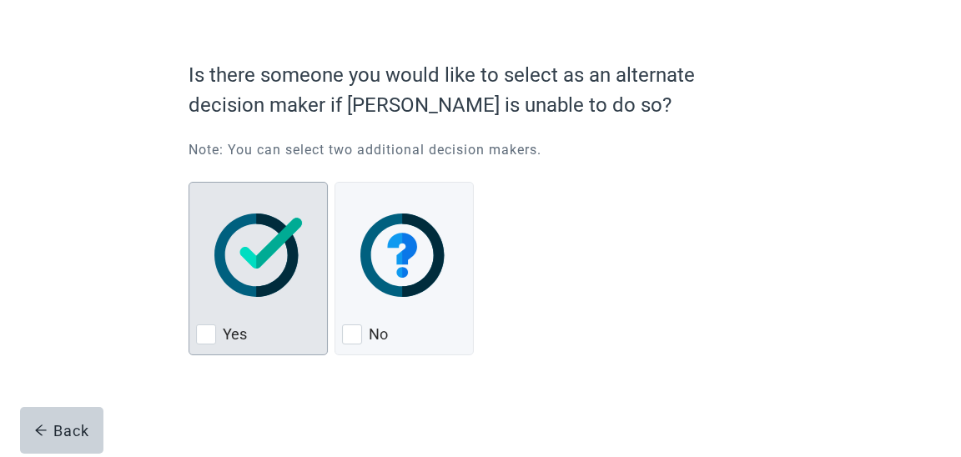
click at [205, 334] on div "Yes, checkbox, not checked" at bounding box center [206, 334] width 20 height 20
click at [189, 183] on input "Yes" at bounding box center [188, 182] width 1 height 1
checkbox input "true"
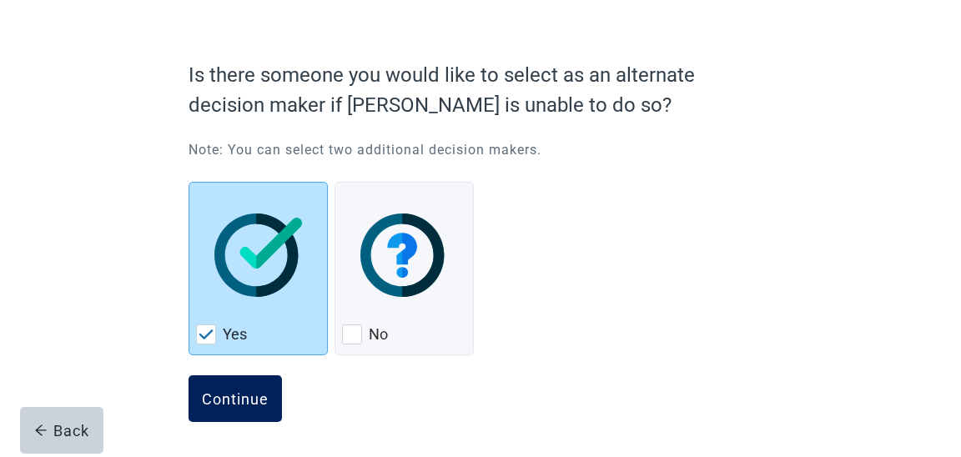
click at [225, 405] on button "Continue" at bounding box center [234, 398] width 93 height 47
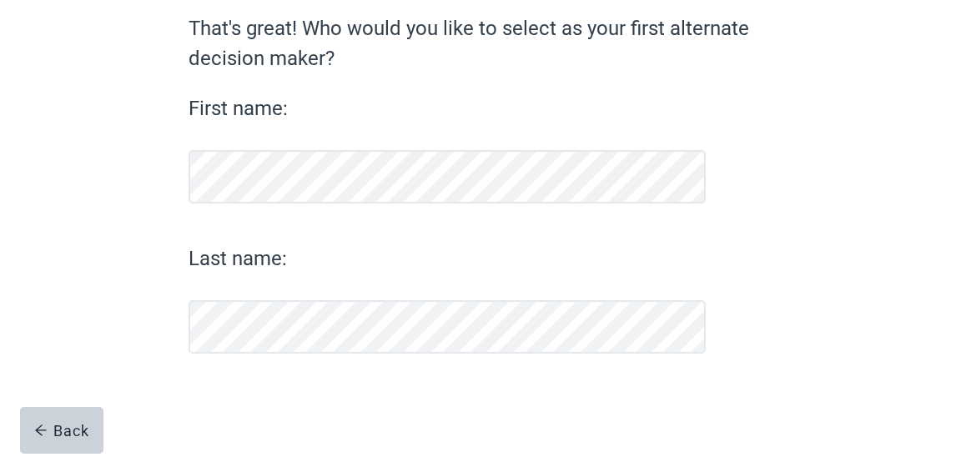
scroll to position [146, 0]
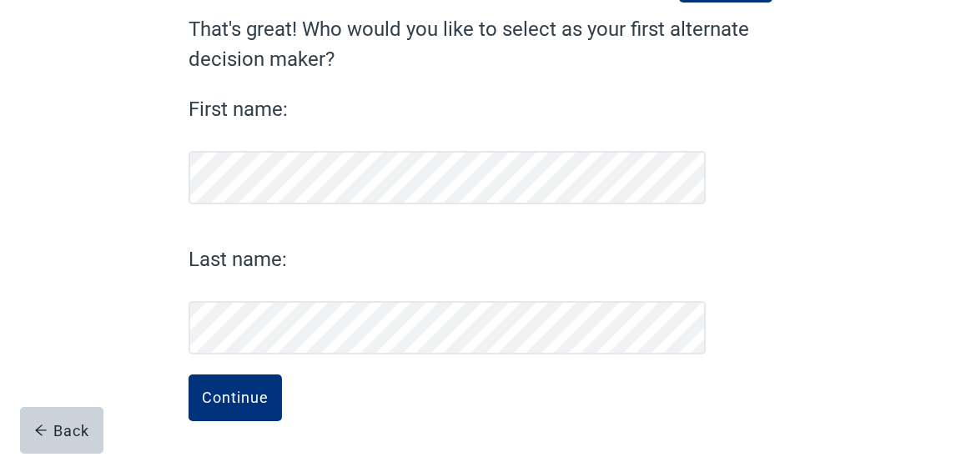
click at [68, 333] on div "Continue That's great! Who would you like to select as your first alternate dec…" at bounding box center [480, 199] width 865 height 517
click at [220, 389] on div "Continue" at bounding box center [235, 397] width 67 height 17
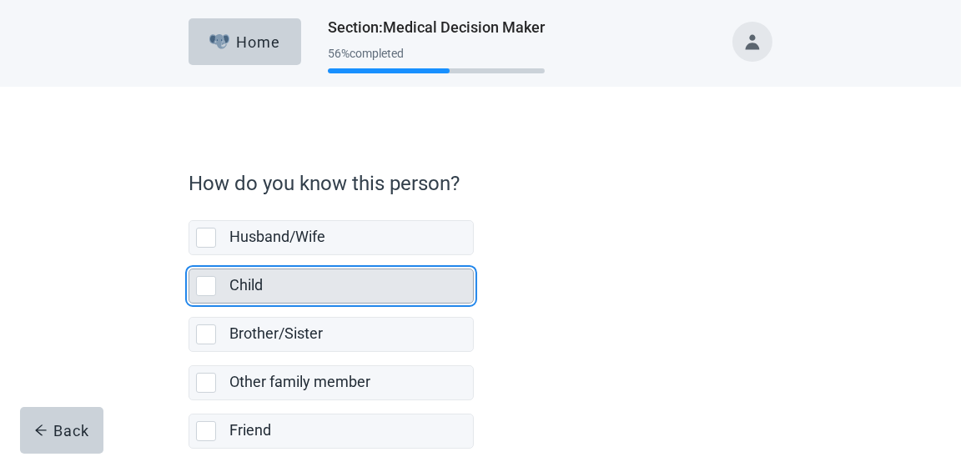
click at [206, 289] on div "Child, checkbox, not selected" at bounding box center [206, 286] width 20 height 20
click at [189, 256] on input "Child" at bounding box center [188, 255] width 1 height 1
checkbox input "true"
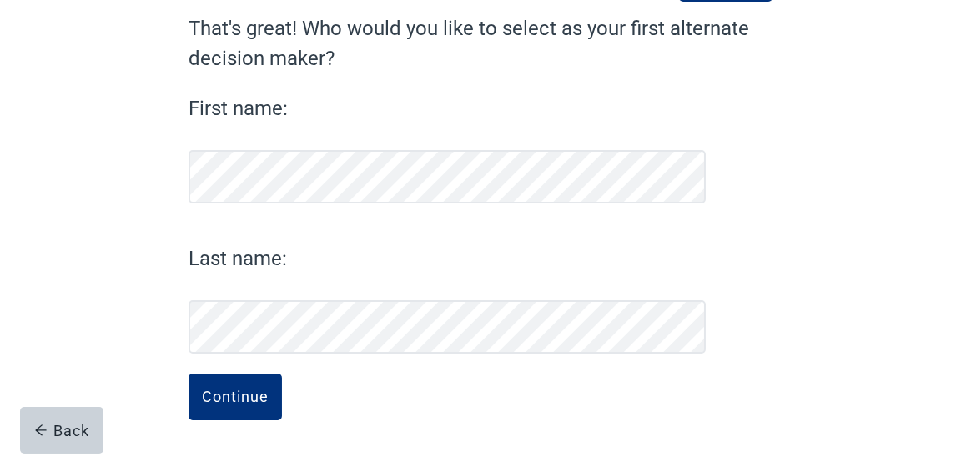
scroll to position [146, 0]
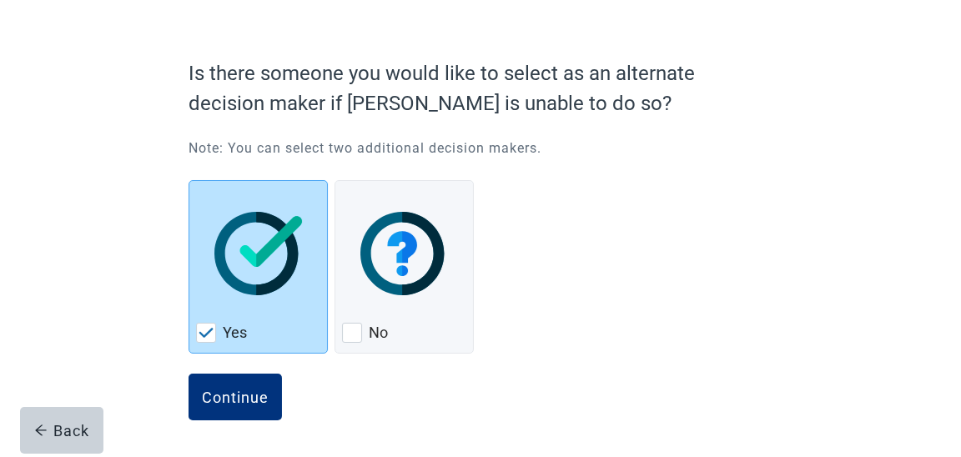
scroll to position [108, 0]
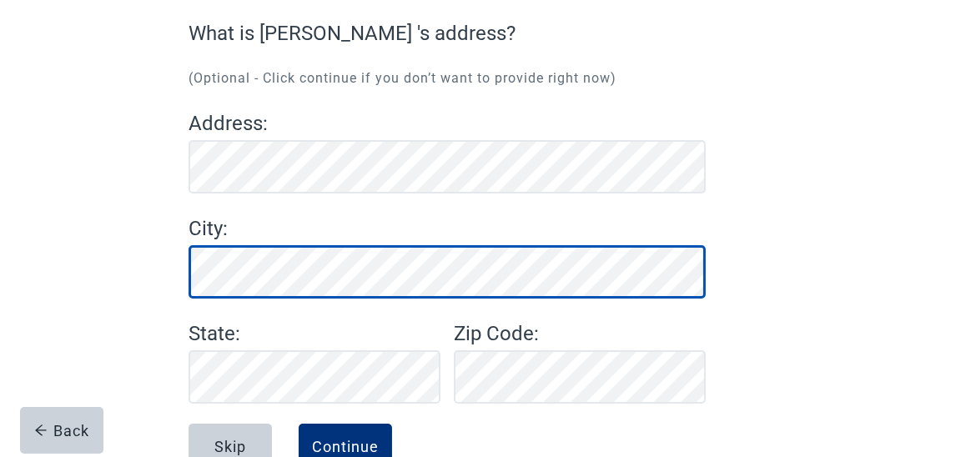
scroll to position [166, 0]
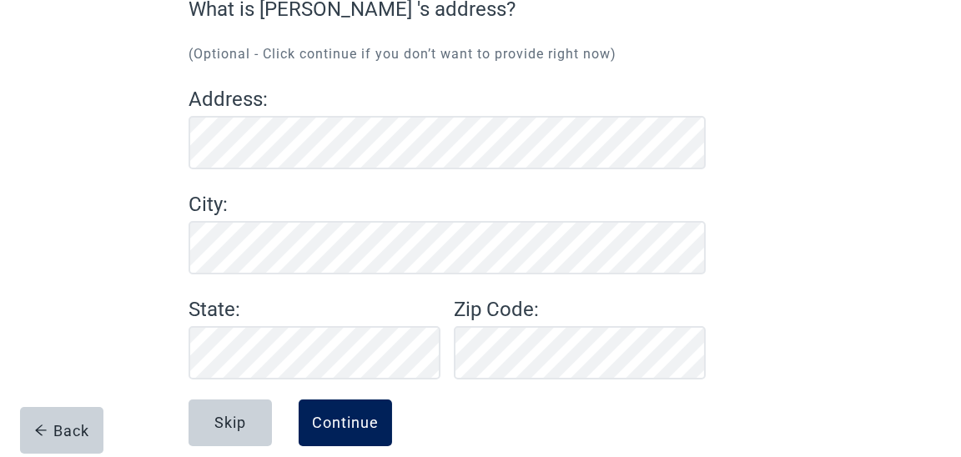
click at [313, 423] on div "Continue" at bounding box center [345, 423] width 67 height 17
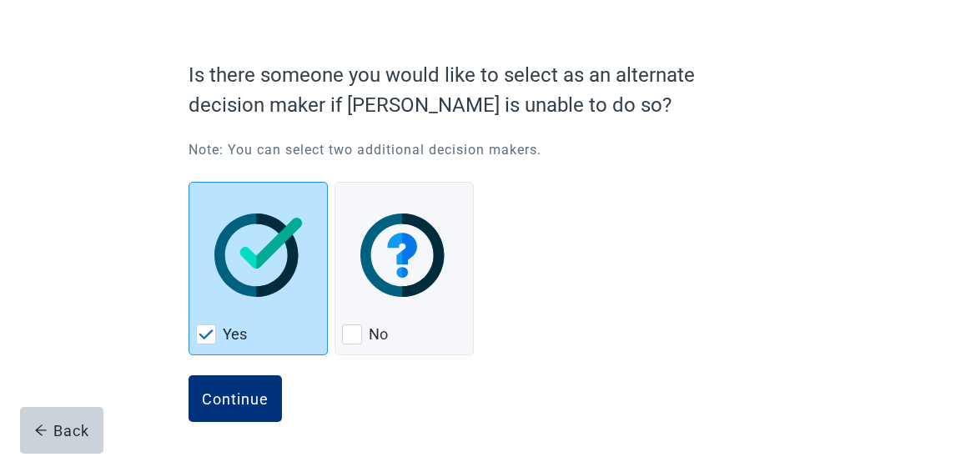
scroll to position [108, 0]
click at [265, 380] on button "Continue" at bounding box center [234, 398] width 93 height 47
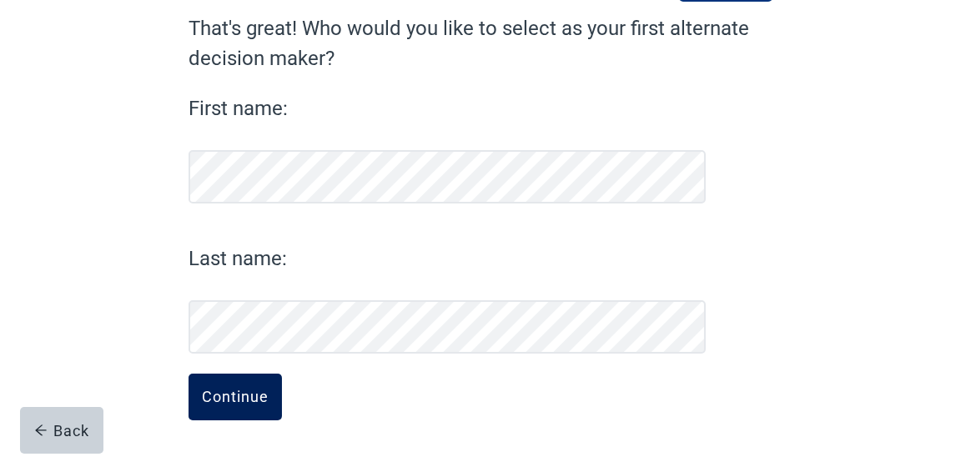
scroll to position [146, 0]
click at [268, 393] on div "Continue" at bounding box center [235, 397] width 67 height 17
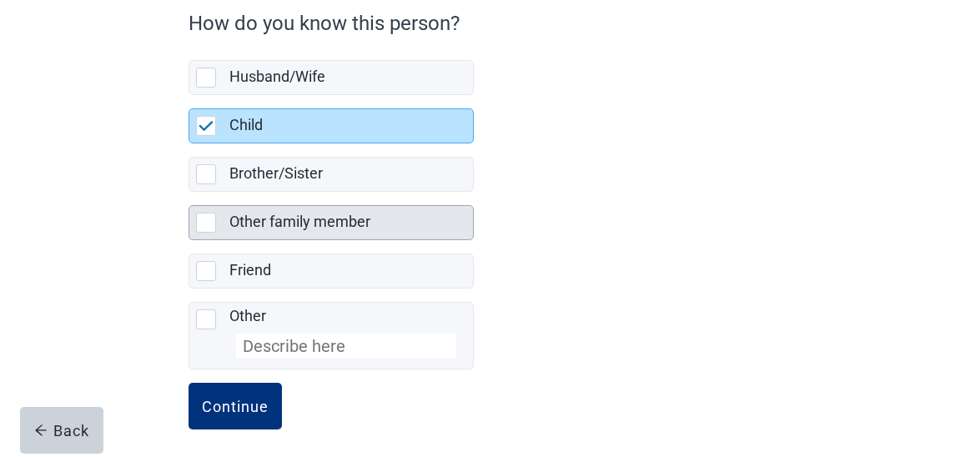
scroll to position [165, 0]
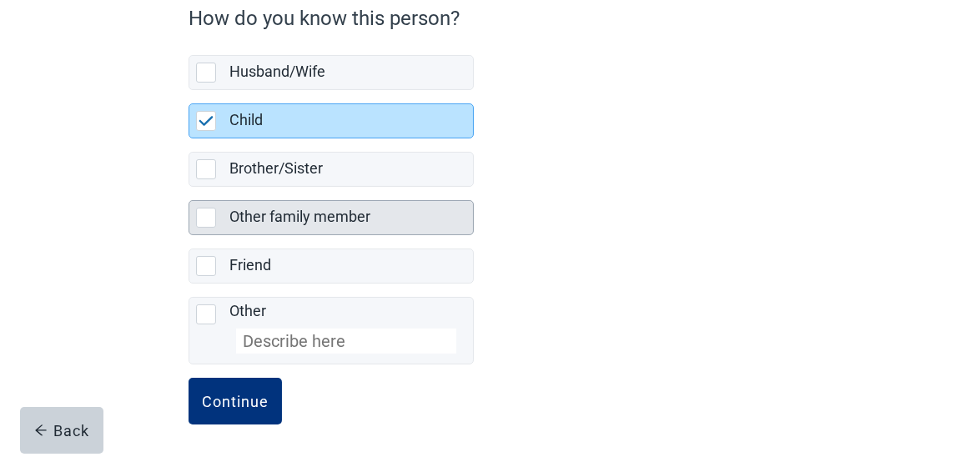
click at [269, 388] on button "Continue" at bounding box center [234, 401] width 93 height 47
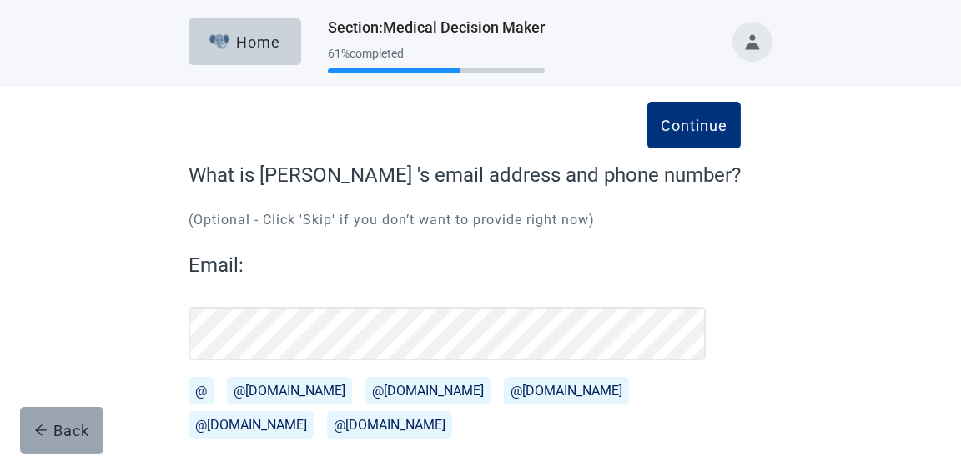
click at [66, 421] on button "Back" at bounding box center [61, 430] width 83 height 47
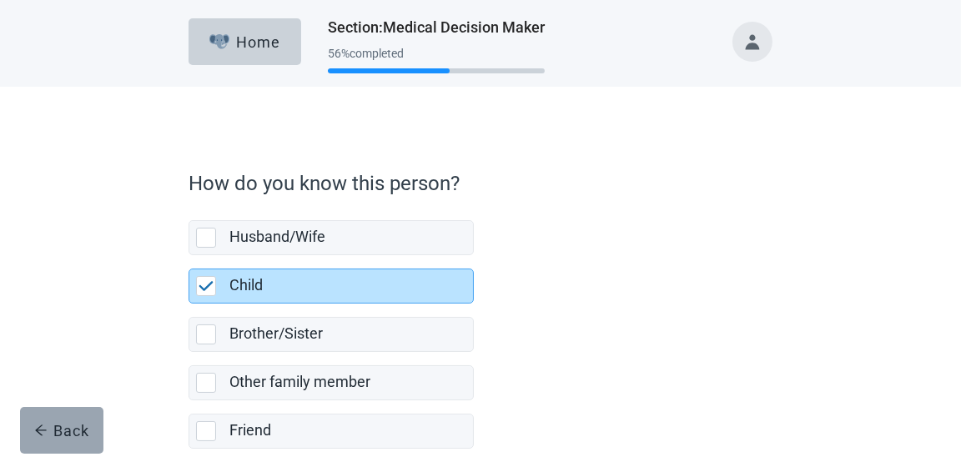
click at [86, 420] on button "Back" at bounding box center [61, 430] width 83 height 47
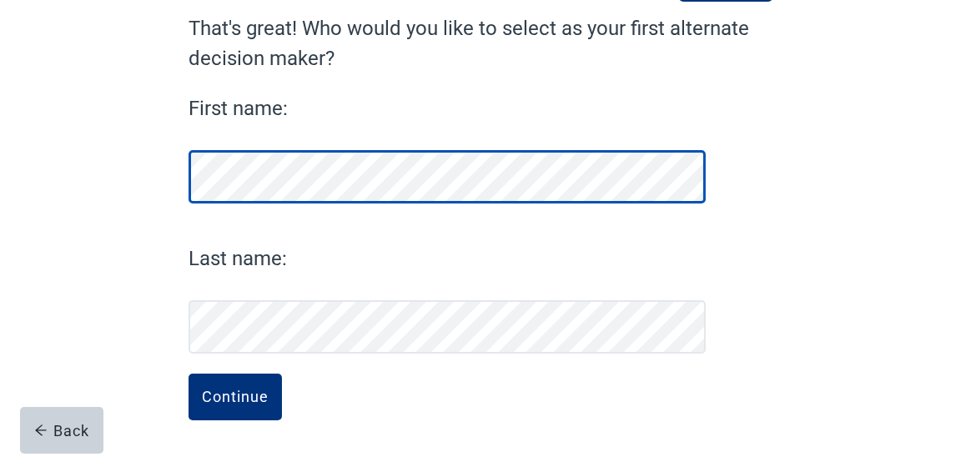
scroll to position [146, 0]
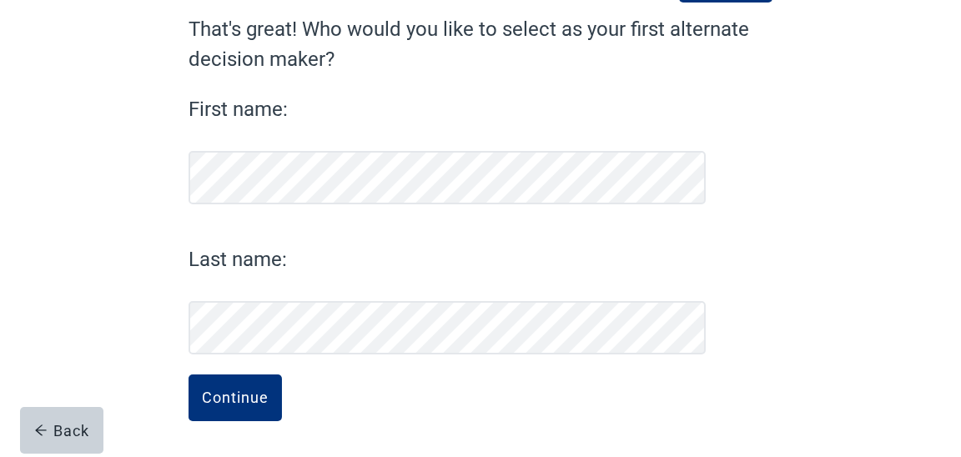
click at [86, 420] on button "Back" at bounding box center [61, 430] width 83 height 47
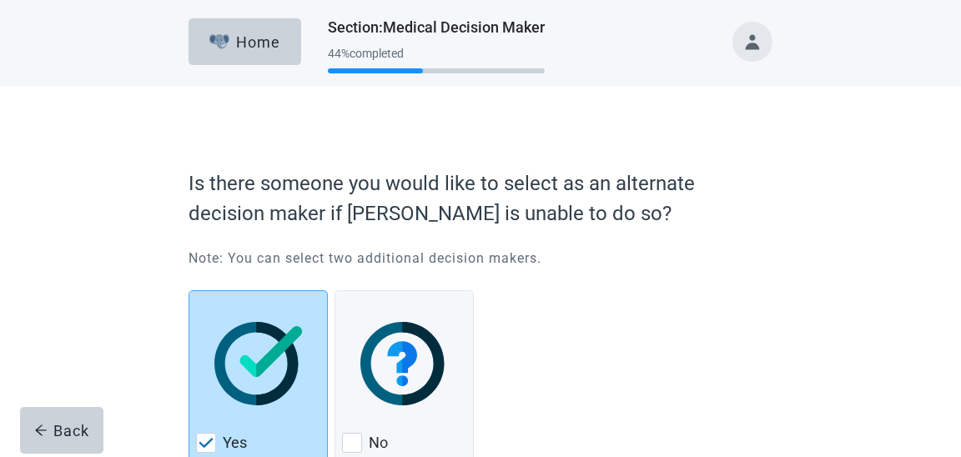
click at [86, 420] on button "Back" at bounding box center [61, 430] width 83 height 47
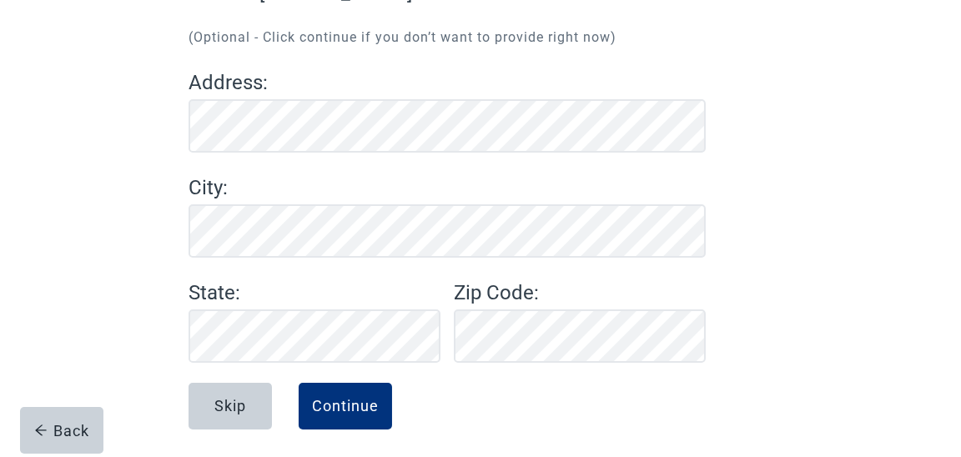
scroll to position [191, 0]
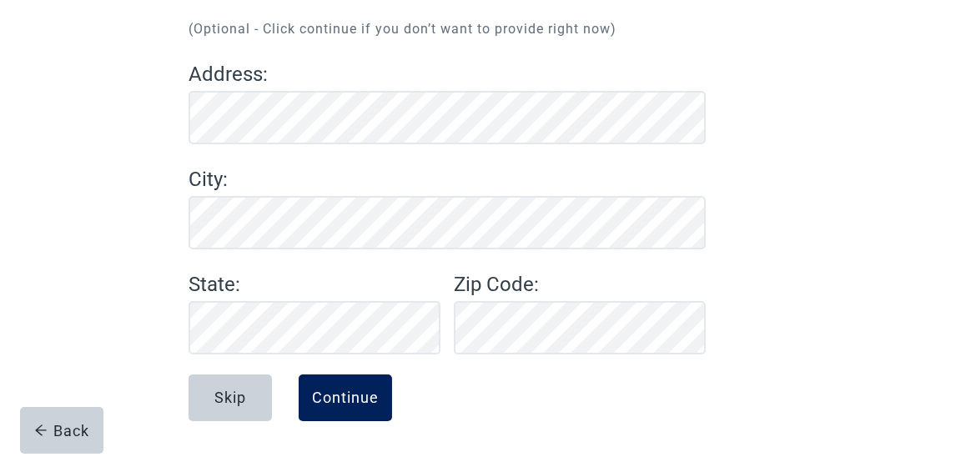
click at [324, 402] on div "Continue" at bounding box center [345, 397] width 67 height 17
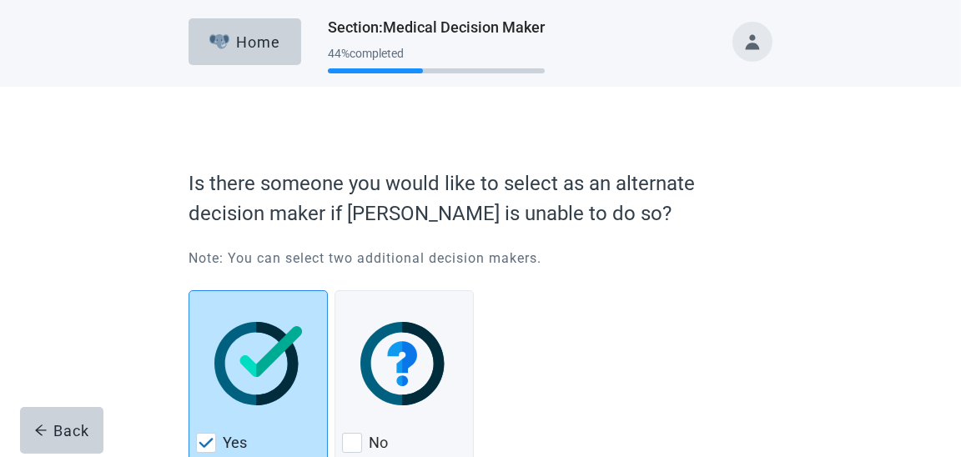
scroll to position [83, 0]
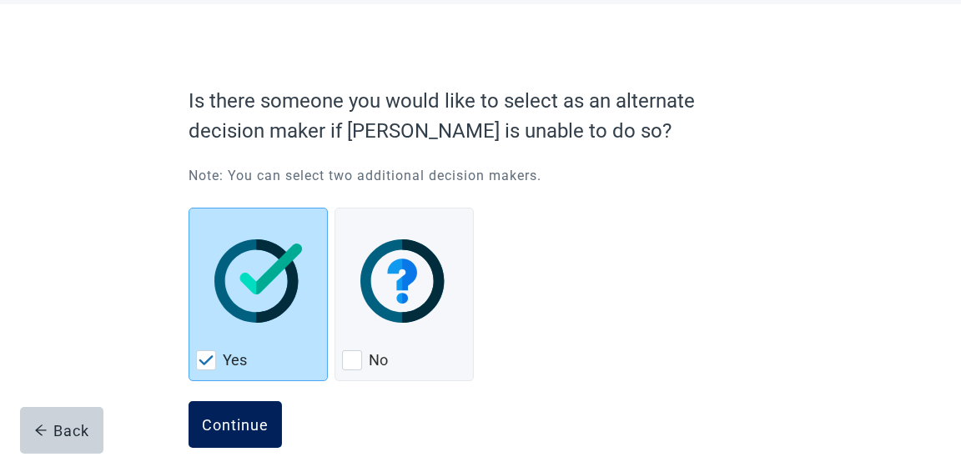
click at [249, 418] on div "Continue" at bounding box center [235, 424] width 67 height 17
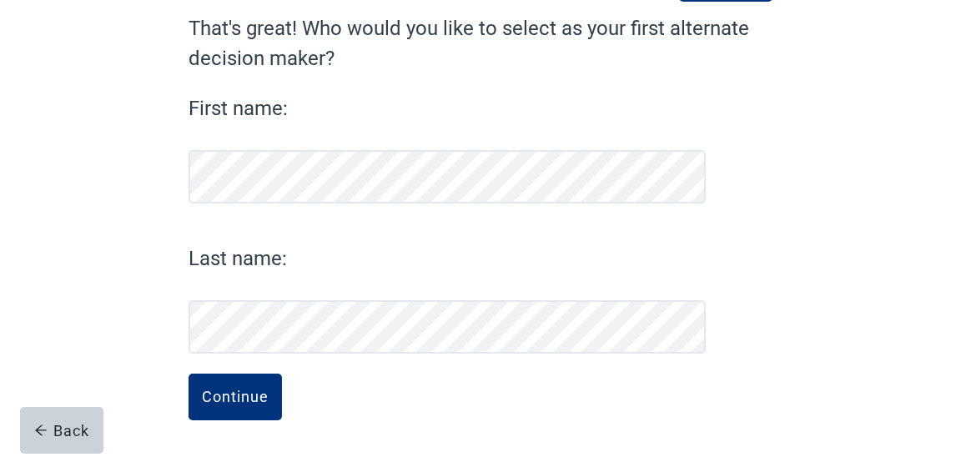
scroll to position [146, 0]
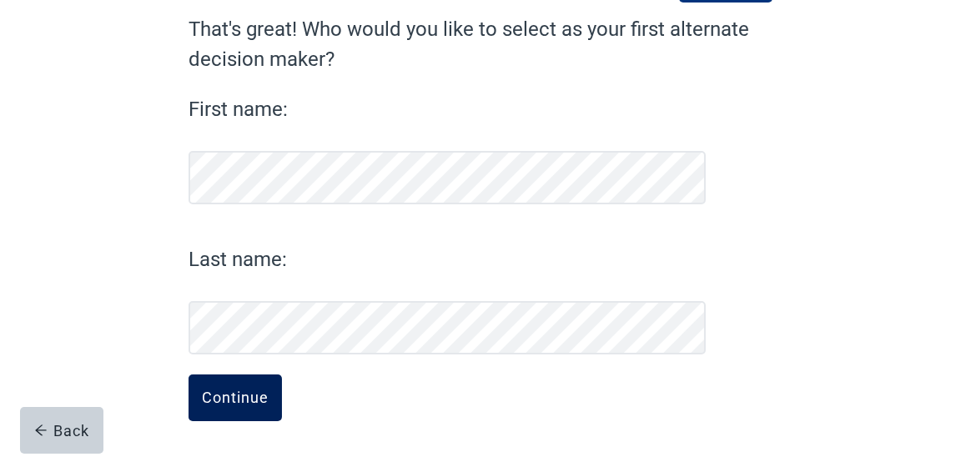
click at [254, 401] on div "Continue" at bounding box center [235, 397] width 67 height 17
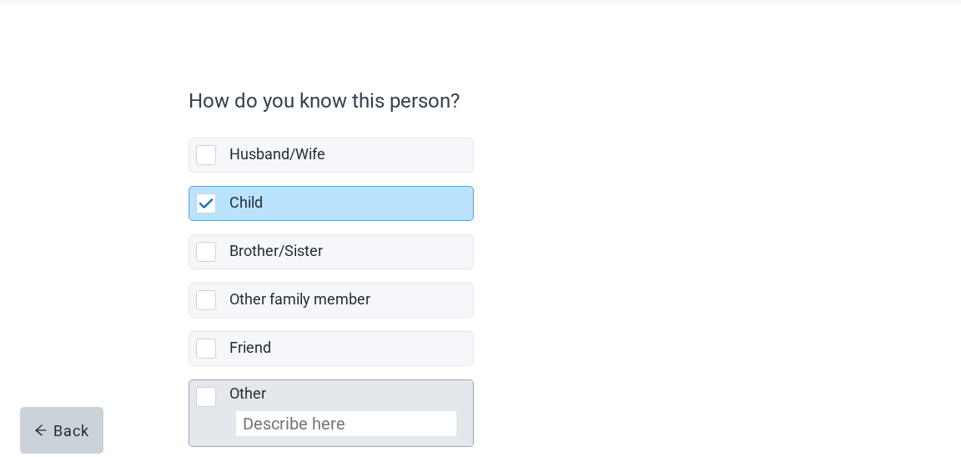
scroll to position [165, 0]
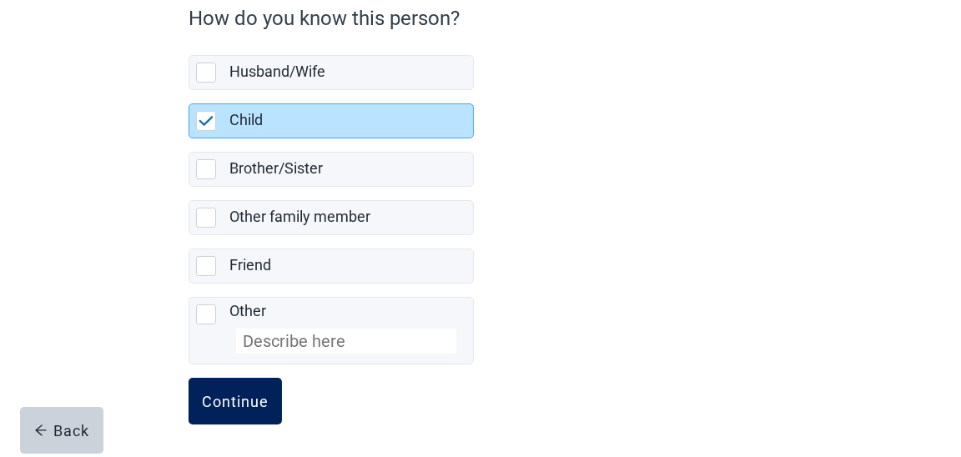
click at [266, 405] on div "Continue" at bounding box center [235, 401] width 67 height 17
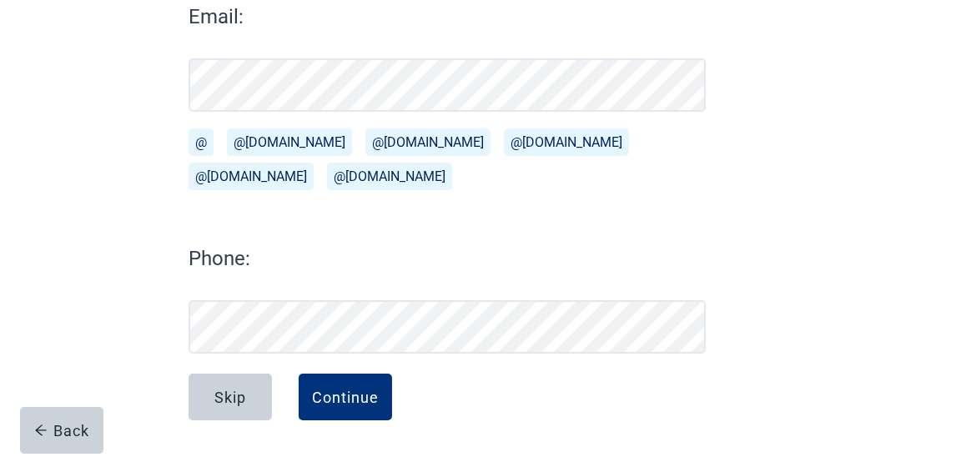
scroll to position [248, 0]
click at [295, 138] on button "@[DOMAIN_NAME]" at bounding box center [289, 143] width 125 height 28
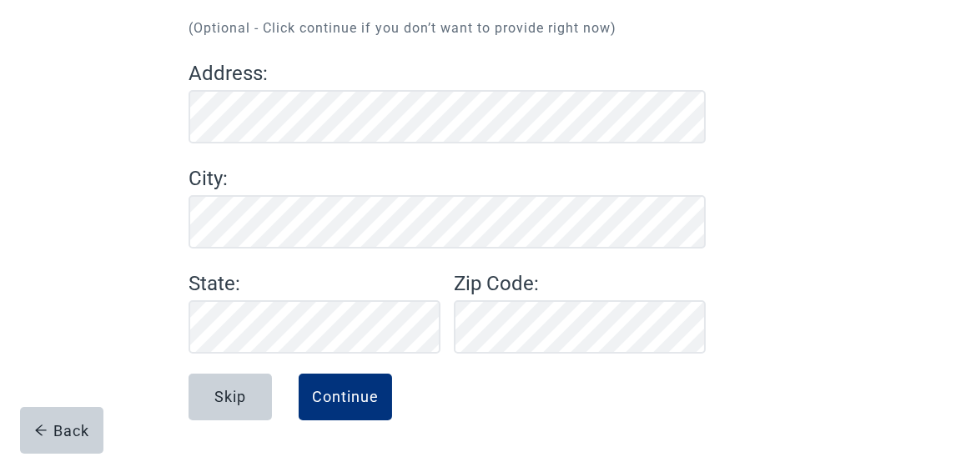
scroll to position [191, 0]
click at [356, 394] on div "Continue" at bounding box center [345, 397] width 67 height 17
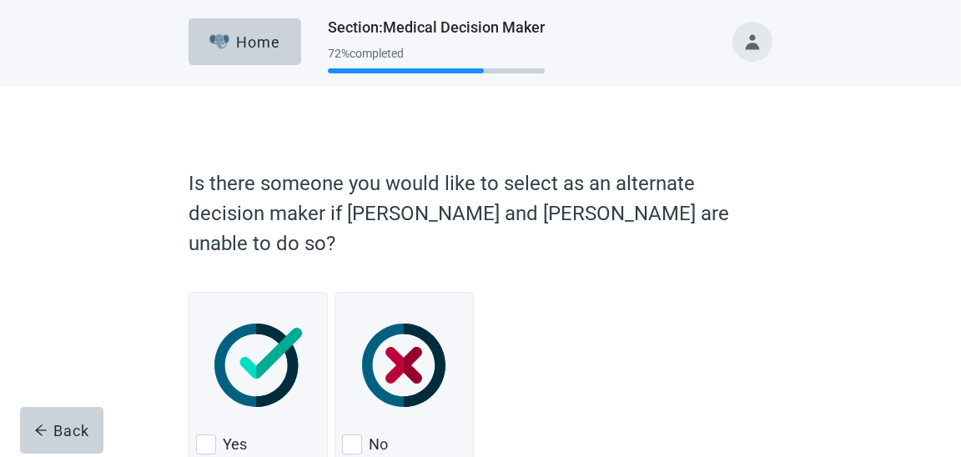
click at [575, 279] on div "Yes No" at bounding box center [480, 375] width 584 height 193
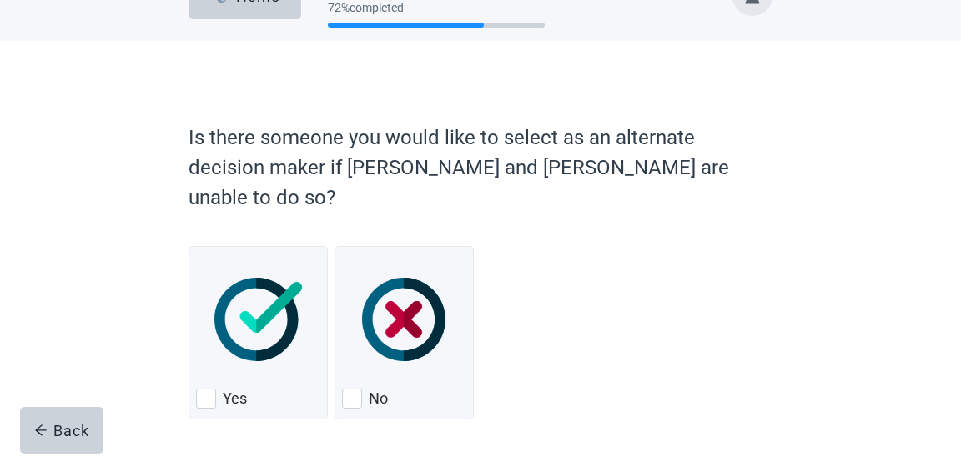
scroll to position [80, 0]
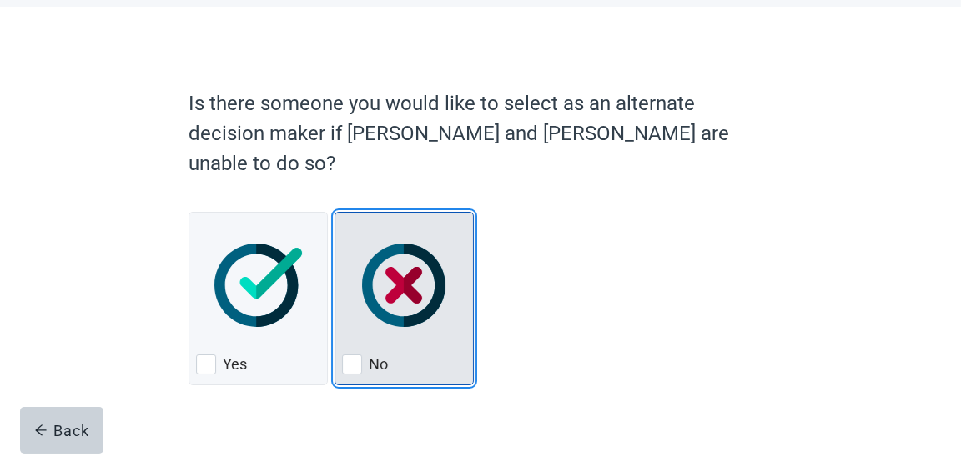
click at [345, 354] on div "No, checkbox, not checked" at bounding box center [352, 364] width 20 height 20
click at [335, 213] on input "No" at bounding box center [334, 212] width 1 height 1
checkbox input "true"
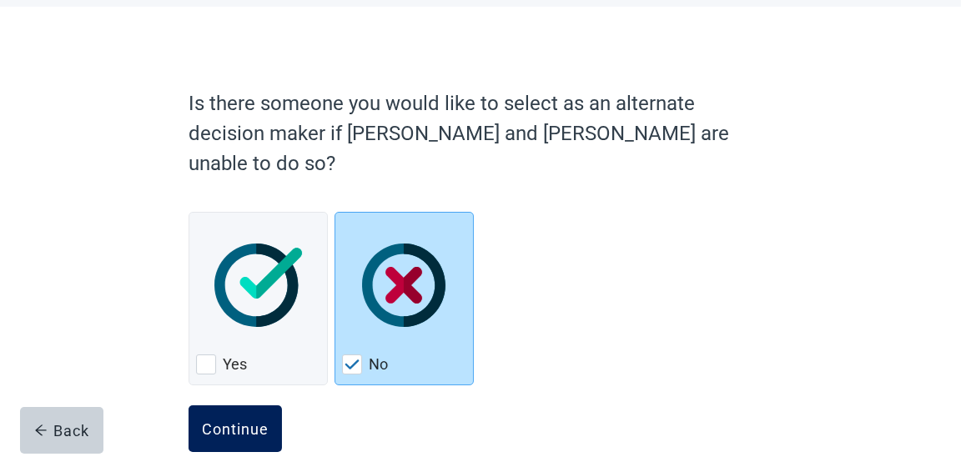
click at [263, 405] on button "Continue" at bounding box center [234, 428] width 93 height 47
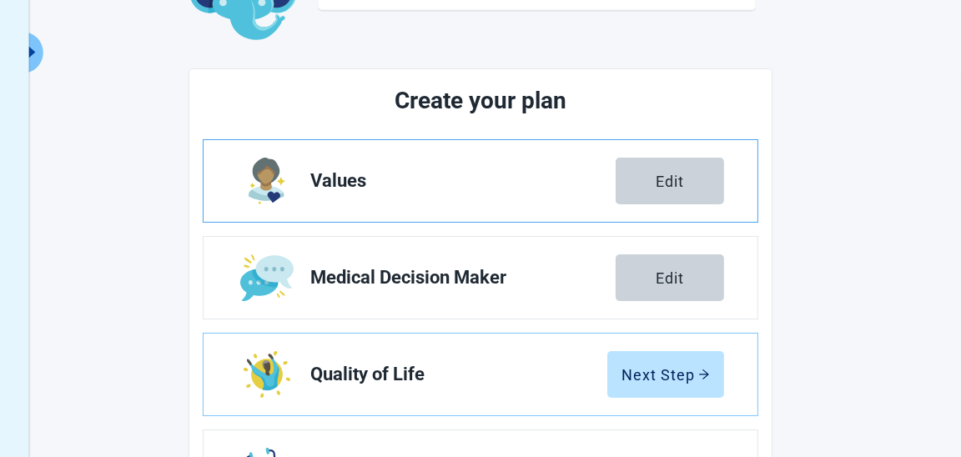
scroll to position [163, 0]
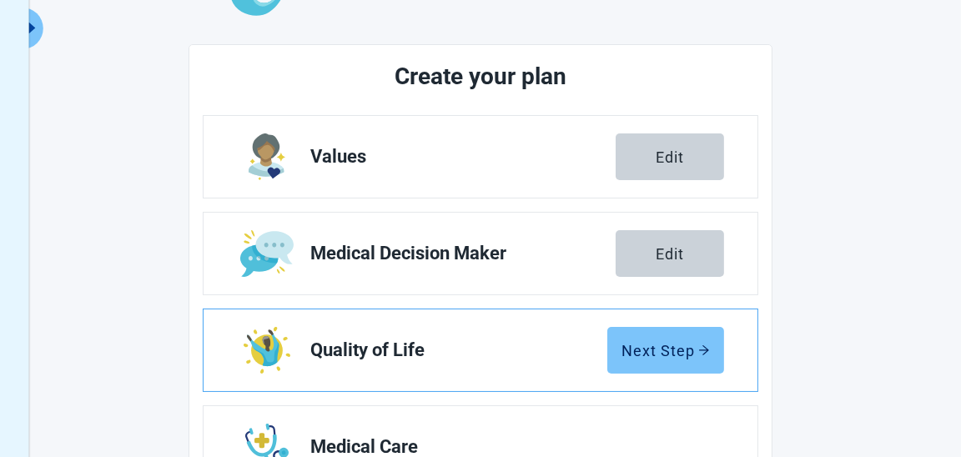
click at [630, 354] on div "Next Step" at bounding box center [665, 350] width 88 height 17
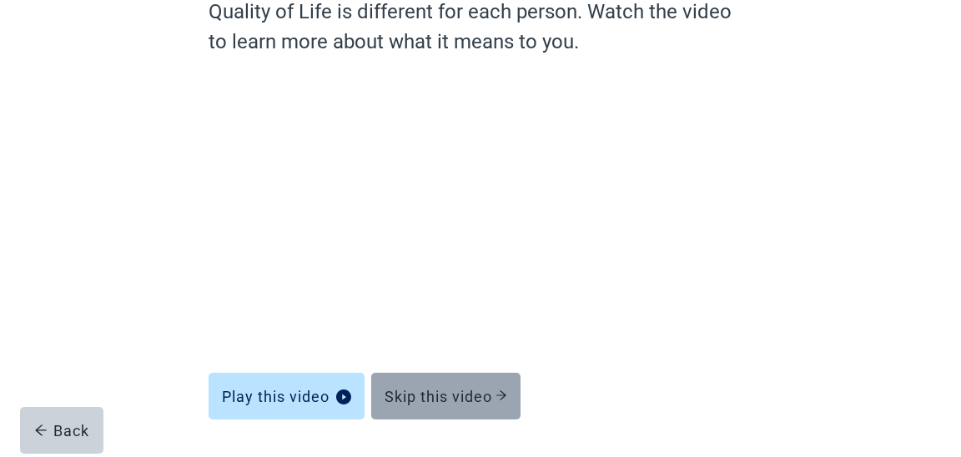
click at [483, 400] on div "Skip this video" at bounding box center [445, 396] width 123 height 17
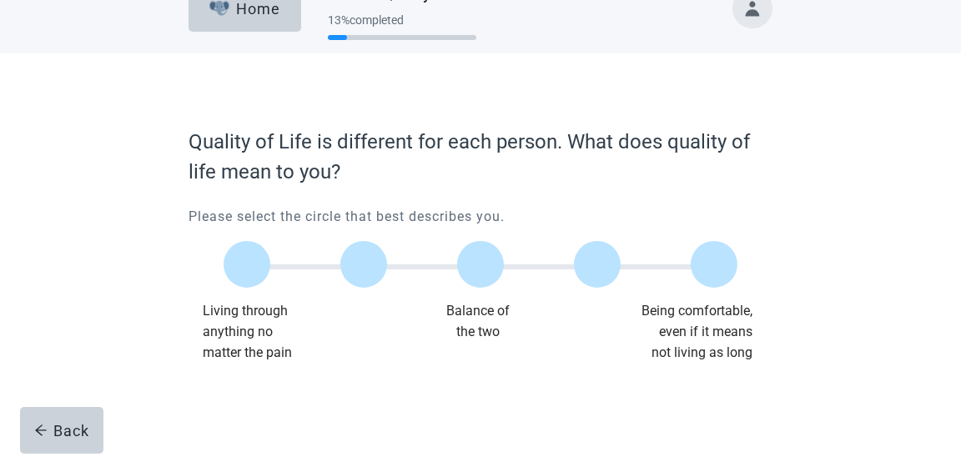
scroll to position [33, 0]
click at [597, 272] on label "Main content" at bounding box center [597, 265] width 47 height 47
click at [597, 265] on input "Quality of life scale: 75 out of 100. 75% between extremes" at bounding box center [597, 265] width 0 height 0
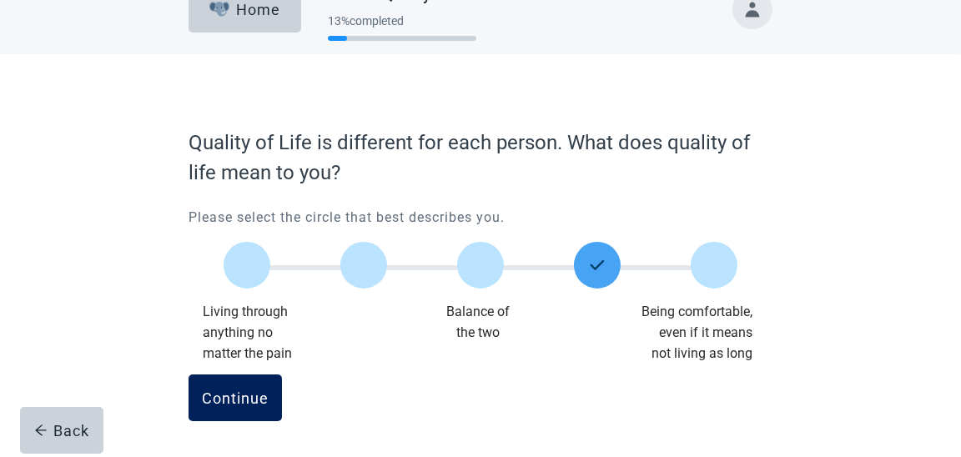
click at [257, 394] on div "Continue" at bounding box center [235, 397] width 67 height 17
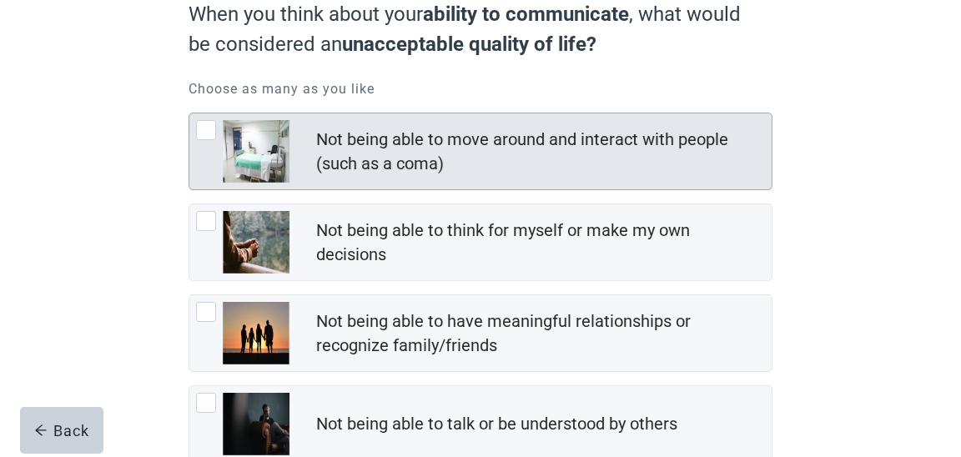
scroll to position [166, 0]
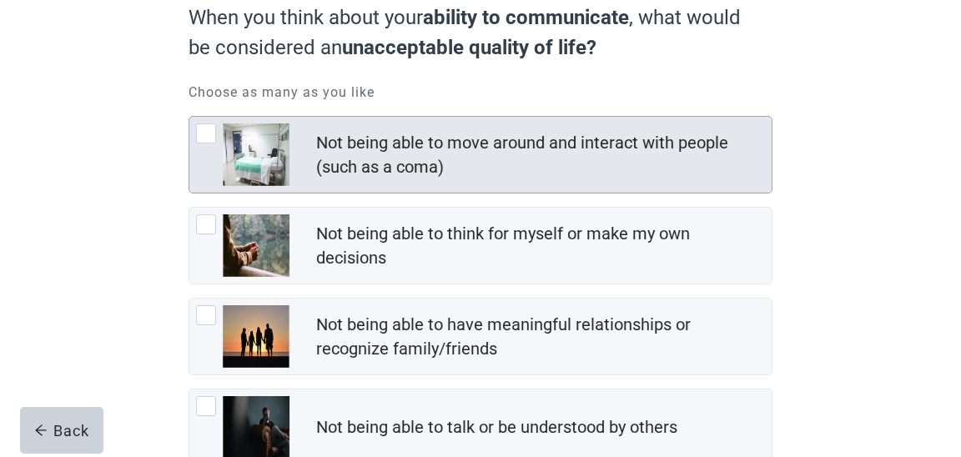
click at [203, 124] on div "Not being able to move around and interact with people (such as a coma), checkb…" at bounding box center [206, 133] width 20 height 20
click at [189, 117] on input "Not being able to move around and interact with people (such as a coma)" at bounding box center [188, 116] width 1 height 1
checkbox input "true"
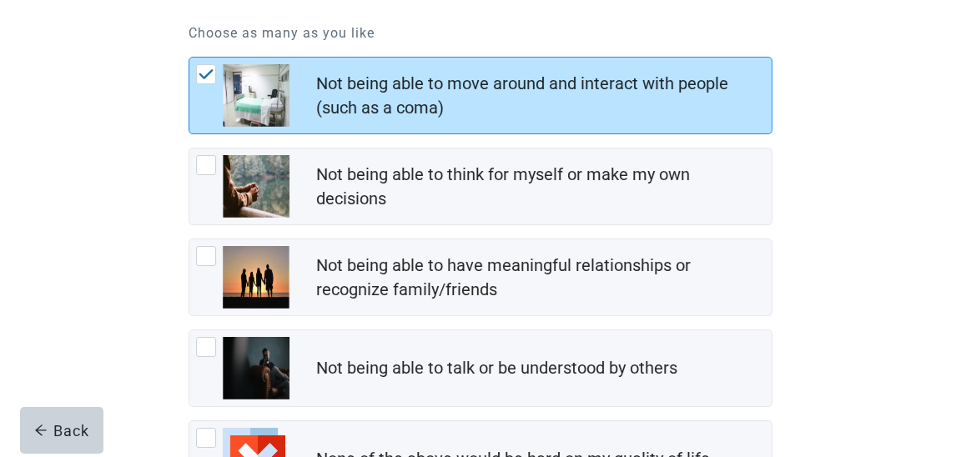
scroll to position [249, 0]
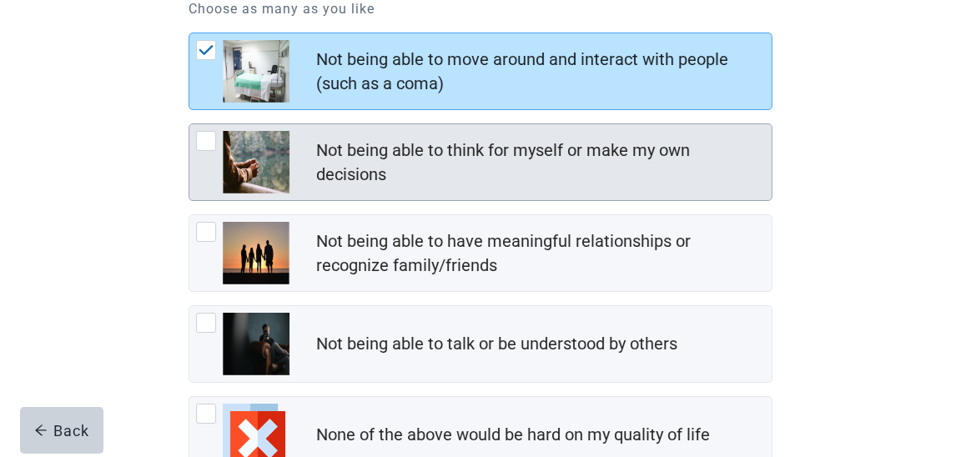
click at [201, 138] on div "Not being able to think for myself or make my own decisions, checkbox, not chec…" at bounding box center [206, 141] width 20 height 20
click at [189, 124] on input "Not being able to think for myself or make my own decisions" at bounding box center [188, 123] width 1 height 1
checkbox input "true"
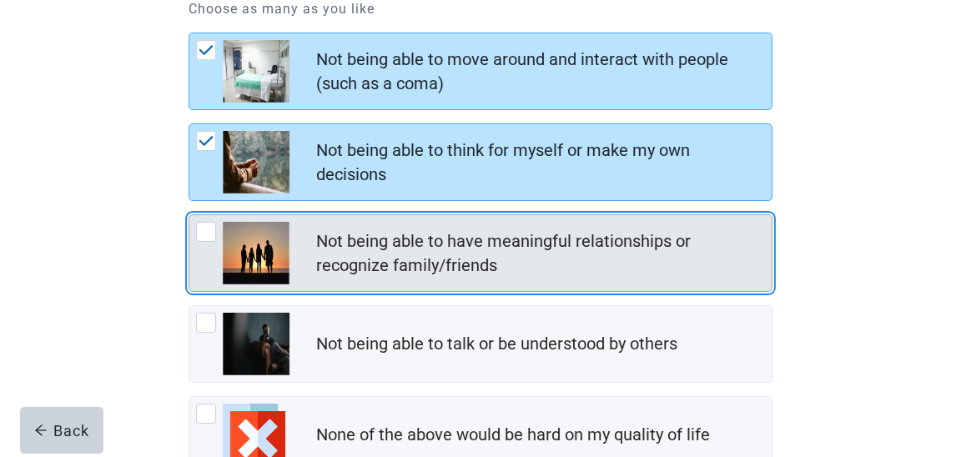
click at [203, 226] on div "Not being able to have meaningful relationships or recognize family/friends, ch…" at bounding box center [206, 232] width 20 height 20
click at [189, 215] on input "Not being able to have meaningful relationships or recognize family/friends" at bounding box center [188, 214] width 1 height 1
checkbox input "true"
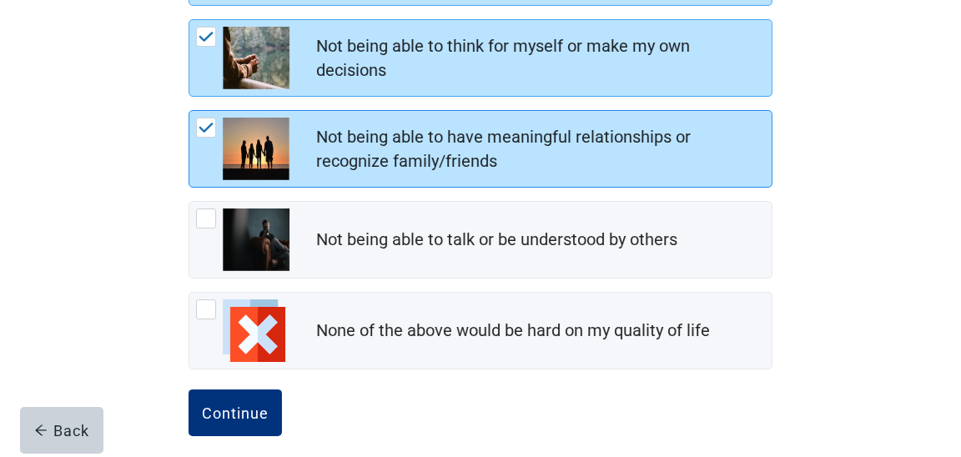
scroll to position [365, 0]
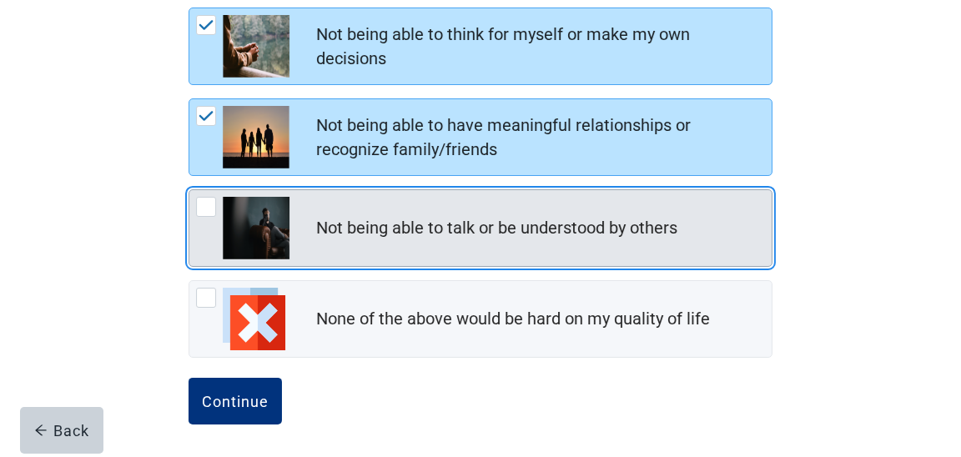
click at [200, 205] on div "Not being able to talk or be understood by others, checkbox, not checked" at bounding box center [206, 207] width 20 height 20
click at [189, 190] on input "Not being able to talk or be understood by others" at bounding box center [188, 189] width 1 height 1
checkbox input "true"
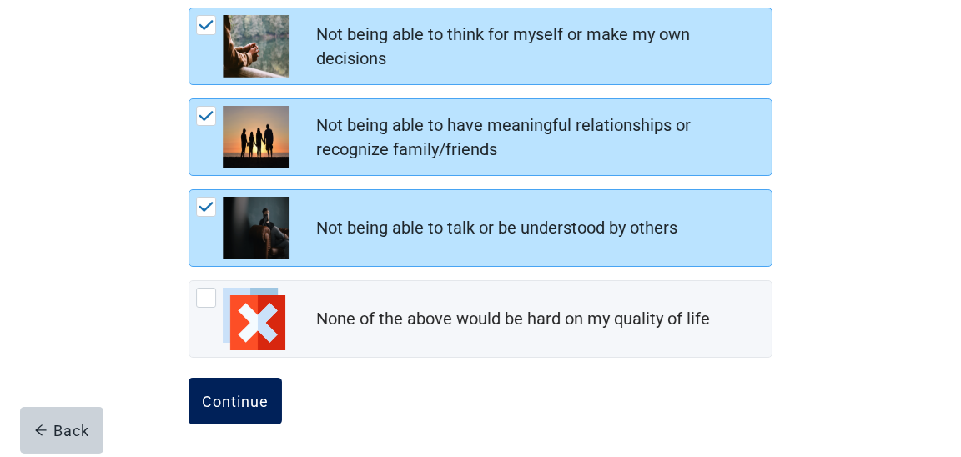
click at [253, 397] on div "Continue" at bounding box center [235, 401] width 67 height 17
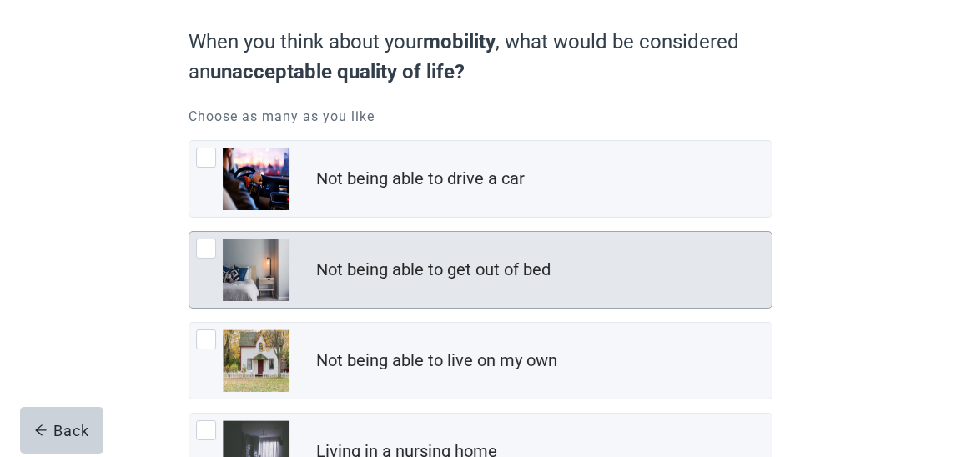
scroll to position [166, 0]
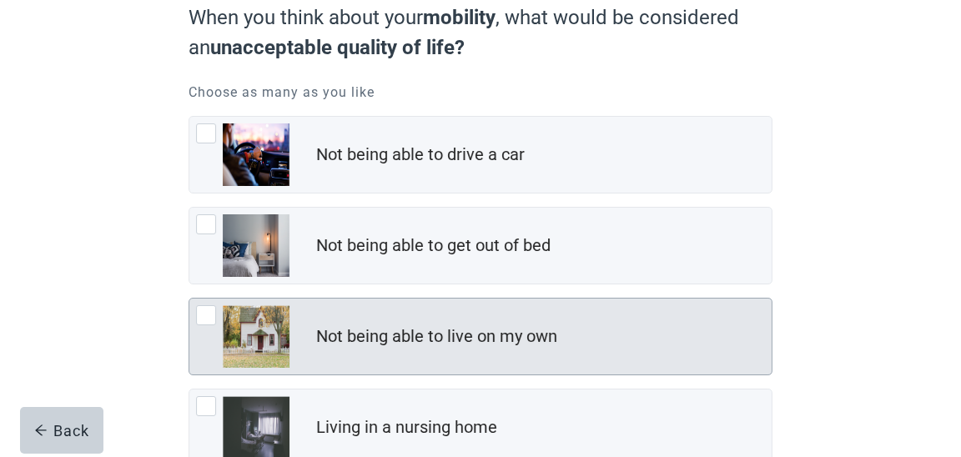
click at [198, 309] on div "Not being able to live on my own, checkbox, not checked" at bounding box center [206, 315] width 20 height 20
click at [189, 299] on input "Not being able to live on my own" at bounding box center [188, 298] width 1 height 1
checkbox input "true"
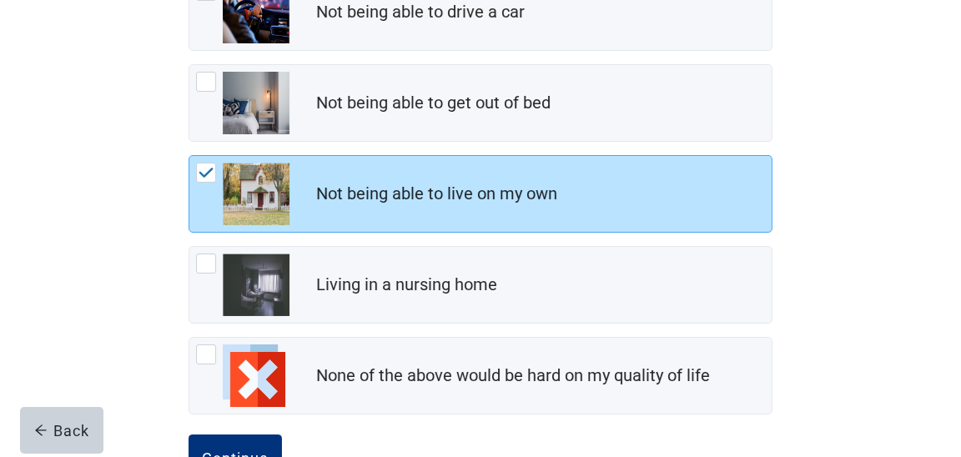
scroll to position [333, 0]
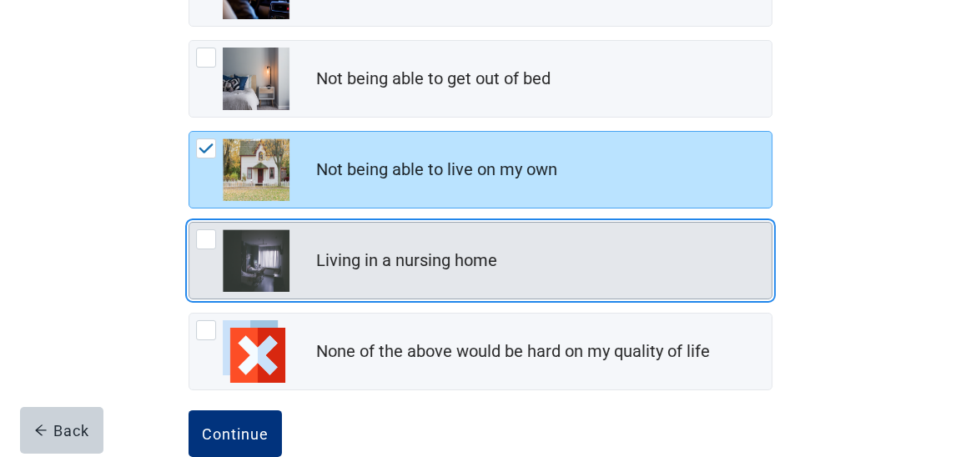
click at [209, 231] on div "Living in a nursing home, checkbox, not checked" at bounding box center [206, 239] width 20 height 20
click at [189, 223] on input "Living in a nursing home" at bounding box center [188, 222] width 1 height 1
checkbox input "true"
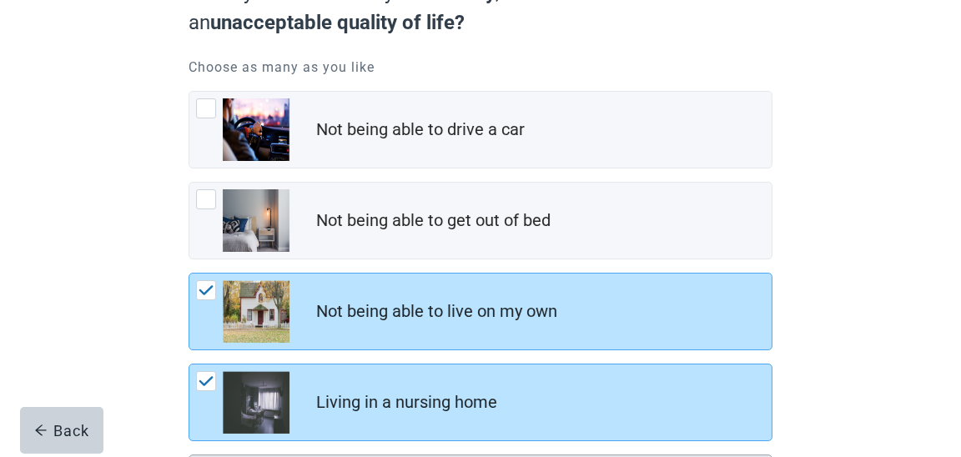
scroll to position [166, 0]
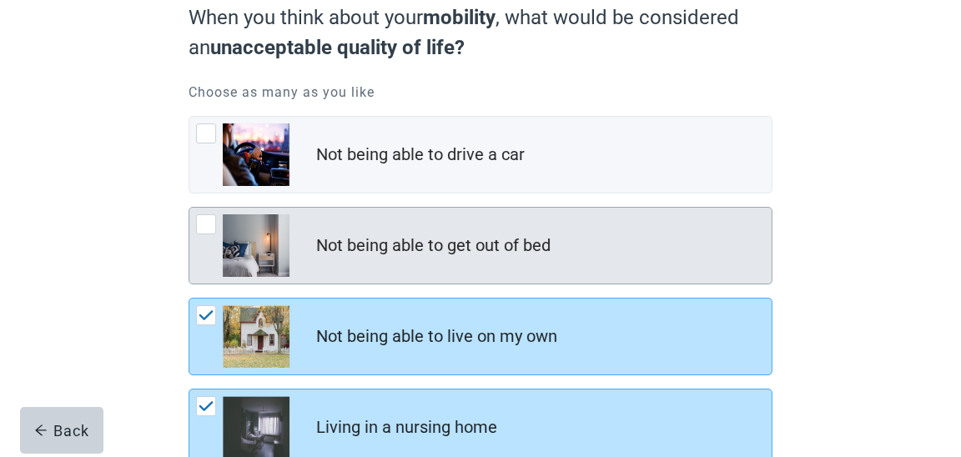
click at [205, 227] on div "Not being able to get out of bed, checkbox, not checked" at bounding box center [206, 224] width 20 height 20
click at [189, 208] on input "Not being able to get out of bed" at bounding box center [188, 207] width 1 height 1
checkbox input "true"
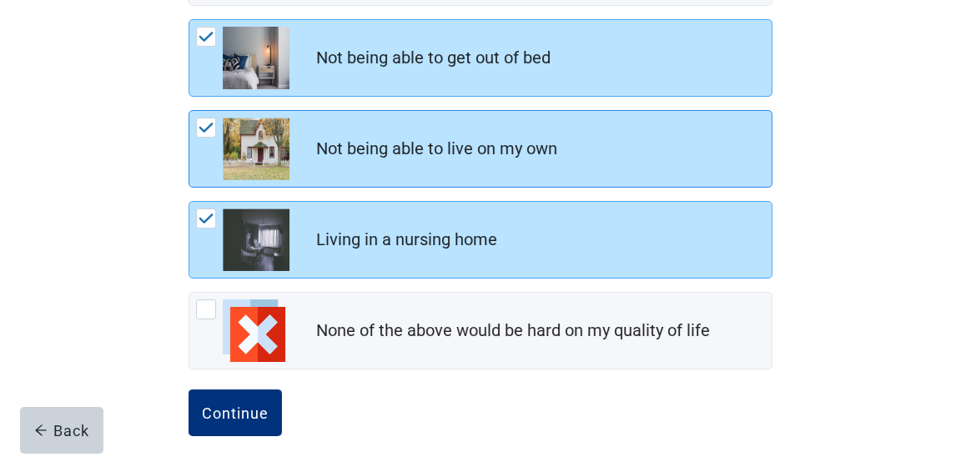
scroll to position [365, 0]
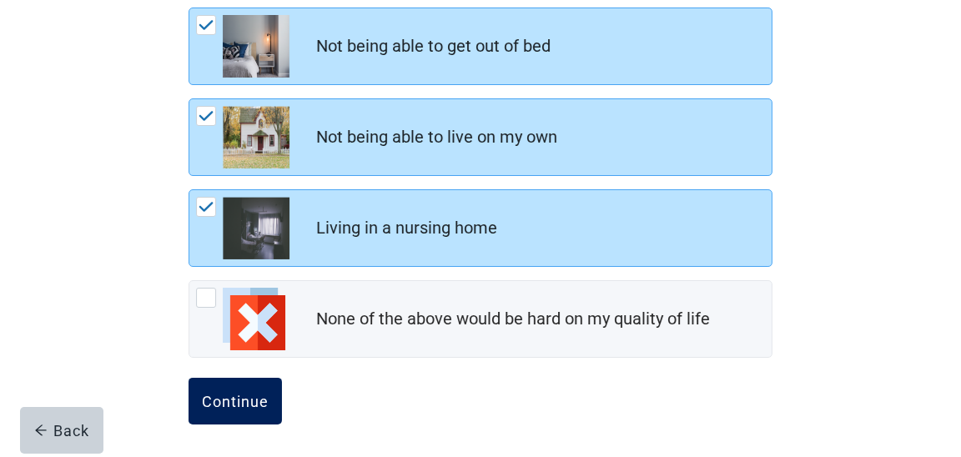
click at [237, 393] on div "Continue" at bounding box center [235, 401] width 67 height 17
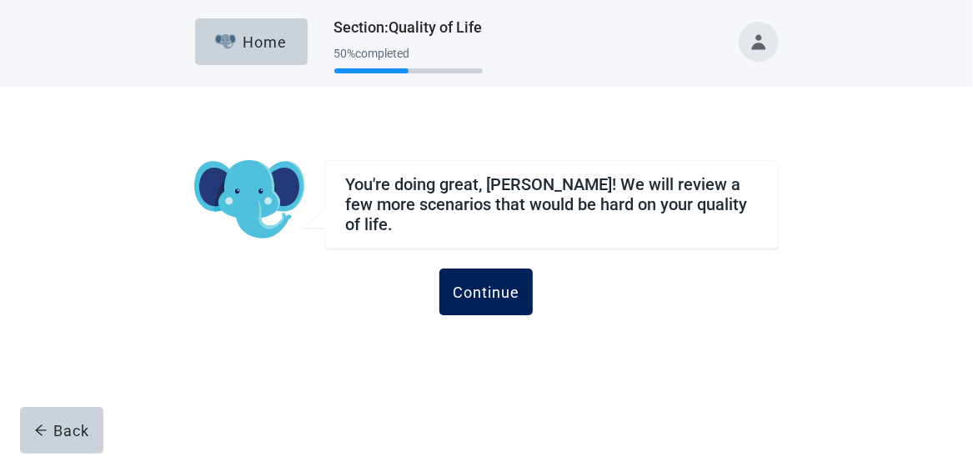
click at [481, 294] on div "Continue" at bounding box center [486, 292] width 67 height 17
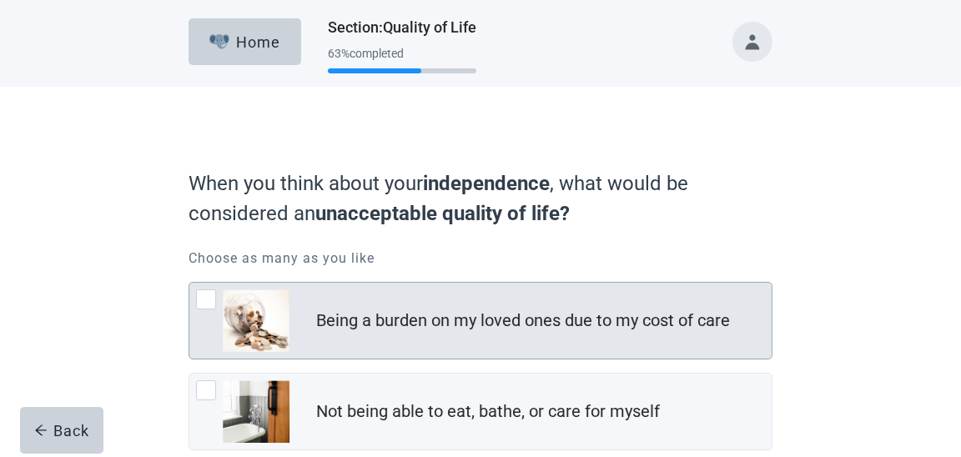
scroll to position [83, 0]
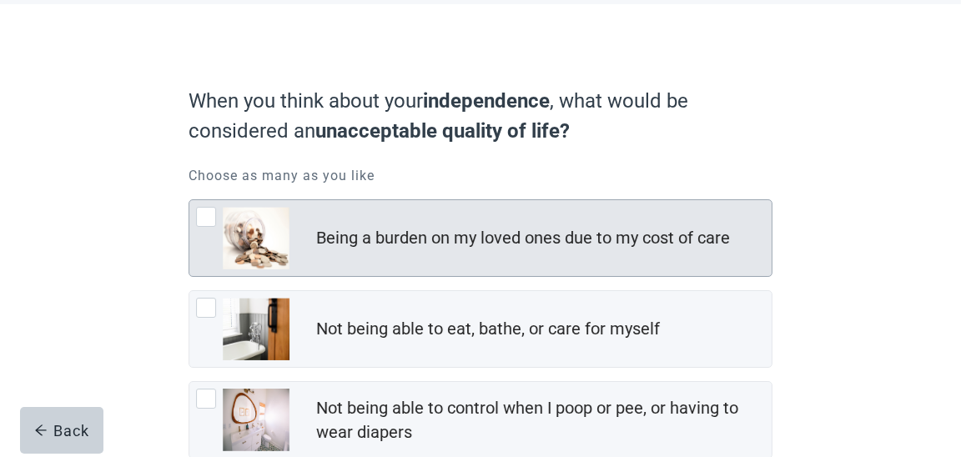
click at [198, 216] on div "Being a burden on my loved ones due to my cost of care, checkbox, not checked" at bounding box center [206, 217] width 20 height 20
click at [189, 200] on input "Being a burden on my loved ones due to my cost of care" at bounding box center [188, 199] width 1 height 1
checkbox input "true"
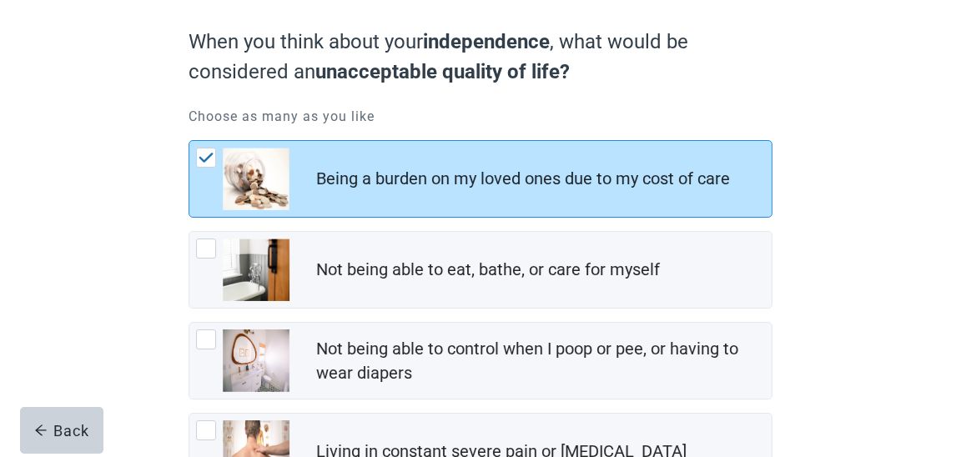
scroll to position [166, 0]
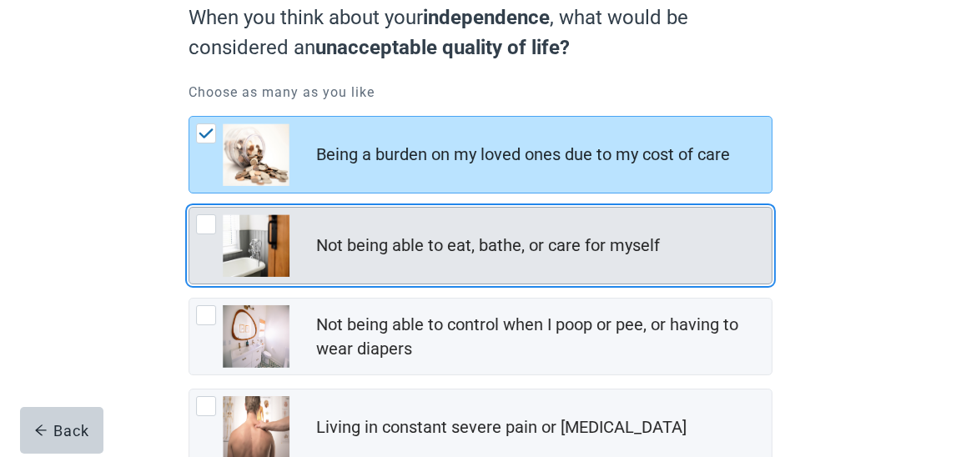
click at [204, 221] on div "Not being able to eat, bathe, or care for myself, checkbox, not checked" at bounding box center [206, 224] width 20 height 20
click at [189, 208] on input "Not being able to eat, bathe, or care for myself" at bounding box center [188, 207] width 1 height 1
checkbox input "true"
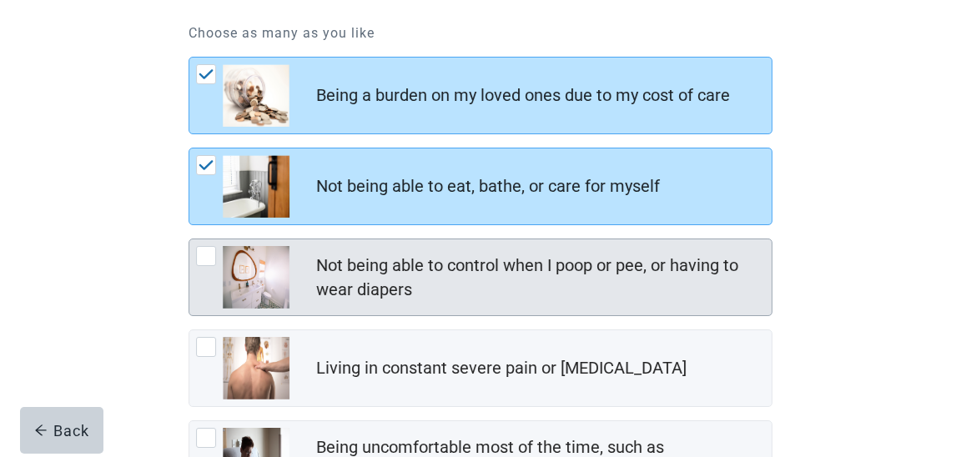
scroll to position [249, 0]
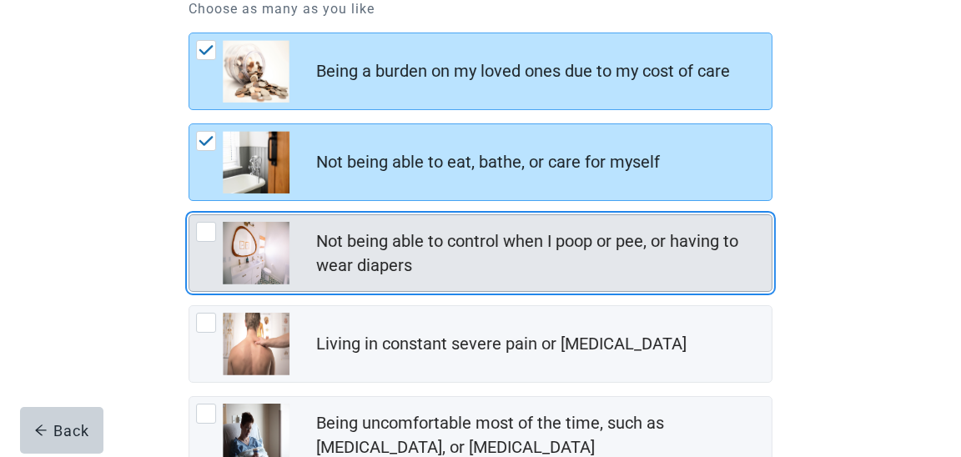
click at [209, 229] on div "Not being able to control when I poop or pee, or having to wear diapers, checkb…" at bounding box center [206, 232] width 20 height 20
click at [189, 215] on input "Not being able to control when I poop or pee, or having to wear diapers" at bounding box center [188, 214] width 1 height 1
checkbox input "true"
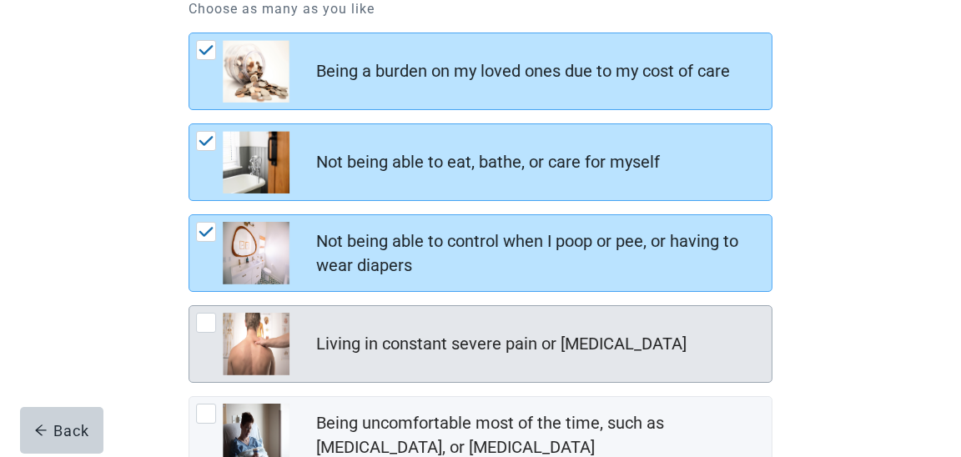
scroll to position [333, 0]
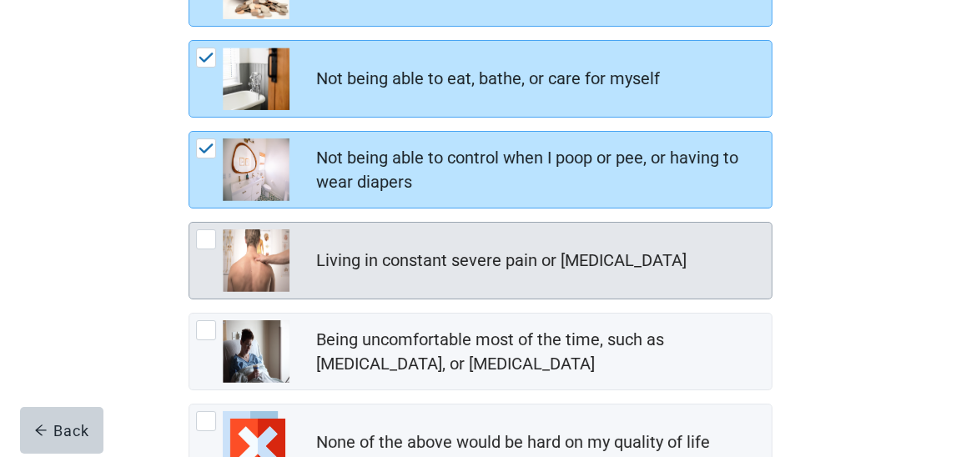
click at [210, 239] on div "Living in constant severe pain or shortness of breath, checkbox, not checked" at bounding box center [206, 239] width 20 height 20
click at [189, 223] on input "Living in constant severe pain or [MEDICAL_DATA]" at bounding box center [188, 222] width 1 height 1
checkbox input "true"
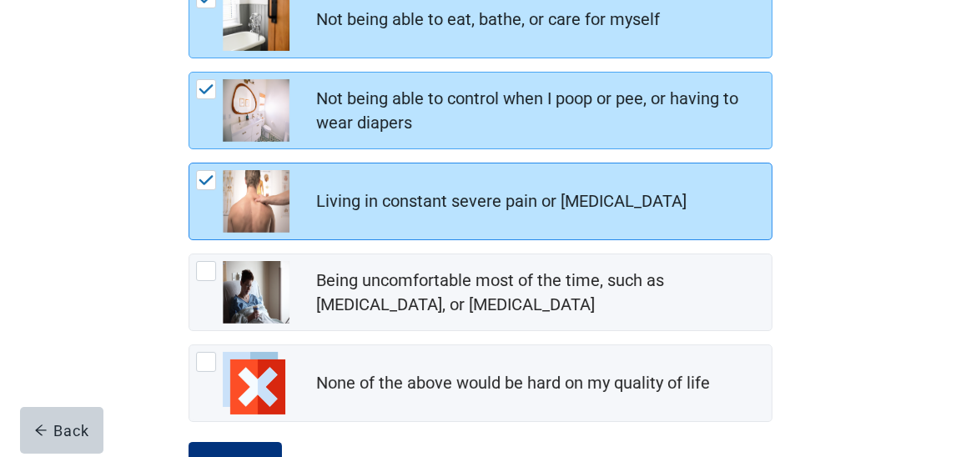
scroll to position [416, 0]
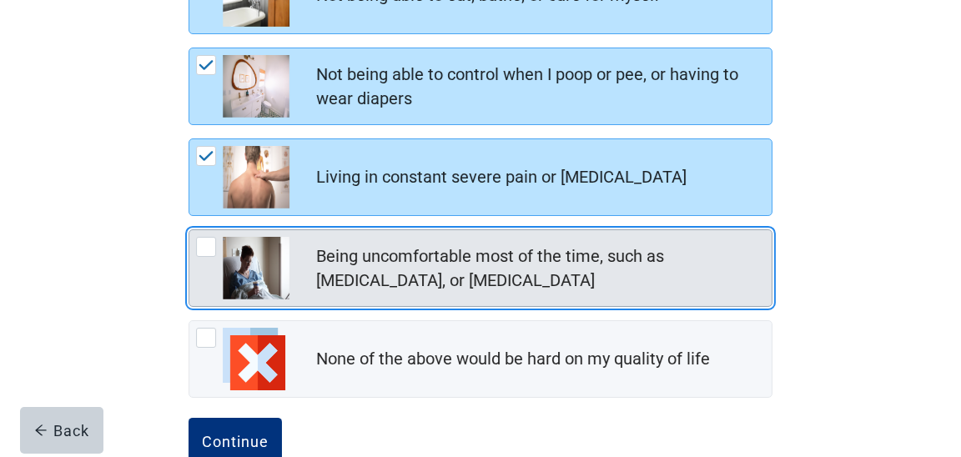
click at [207, 247] on div "Being uncomfortable most of the time, such as nausea, vomiting, or diarrhea, ch…" at bounding box center [206, 247] width 20 height 20
click at [189, 230] on input "Being uncomfortable most of the time, such as [MEDICAL_DATA], or [MEDICAL_DATA]" at bounding box center [188, 229] width 1 height 1
checkbox input "true"
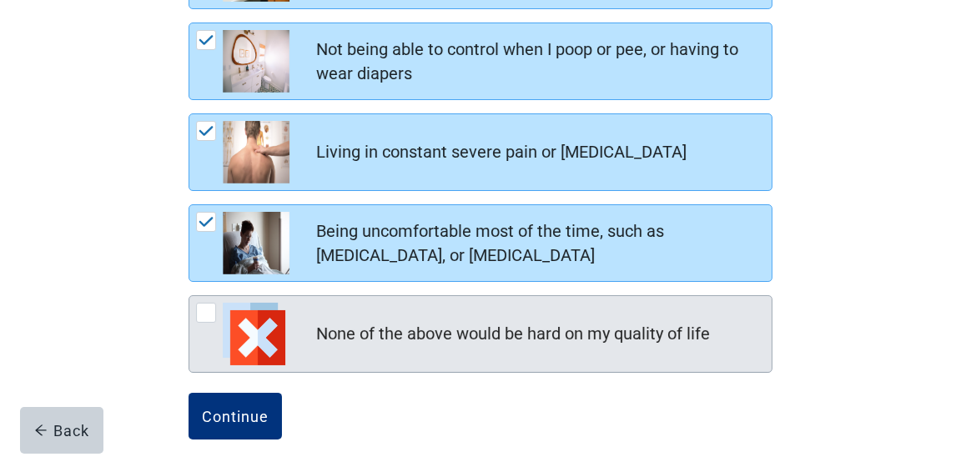
scroll to position [455, 0]
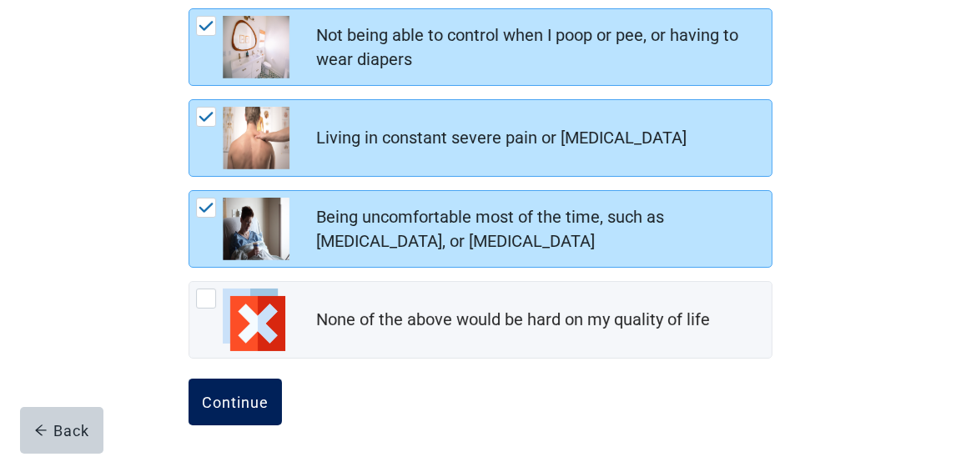
click at [228, 394] on div "Continue" at bounding box center [235, 402] width 67 height 17
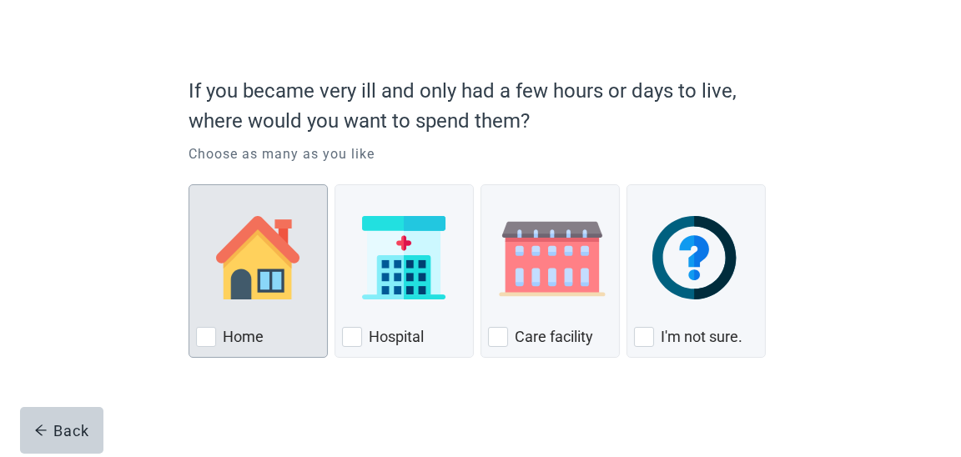
scroll to position [95, 0]
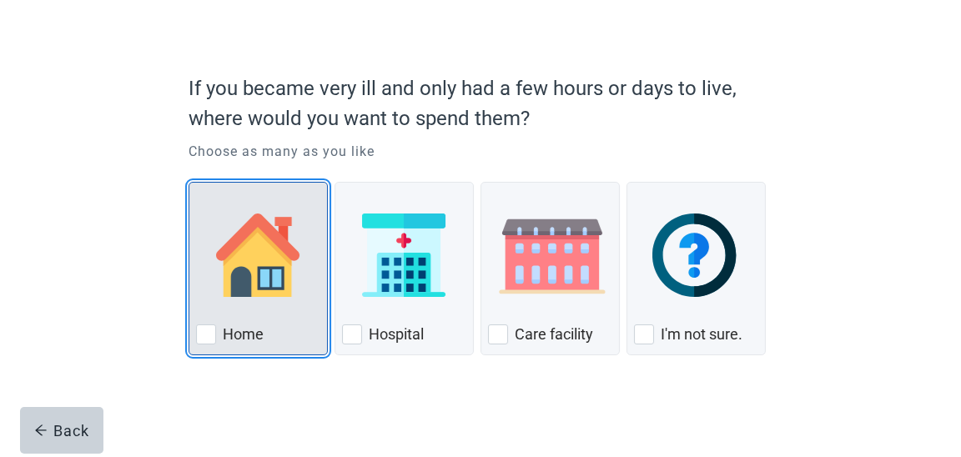
click at [205, 332] on div "Home, checkbox, not checked" at bounding box center [206, 334] width 20 height 20
click at [189, 183] on input "Home" at bounding box center [188, 182] width 1 height 1
checkbox input "true"
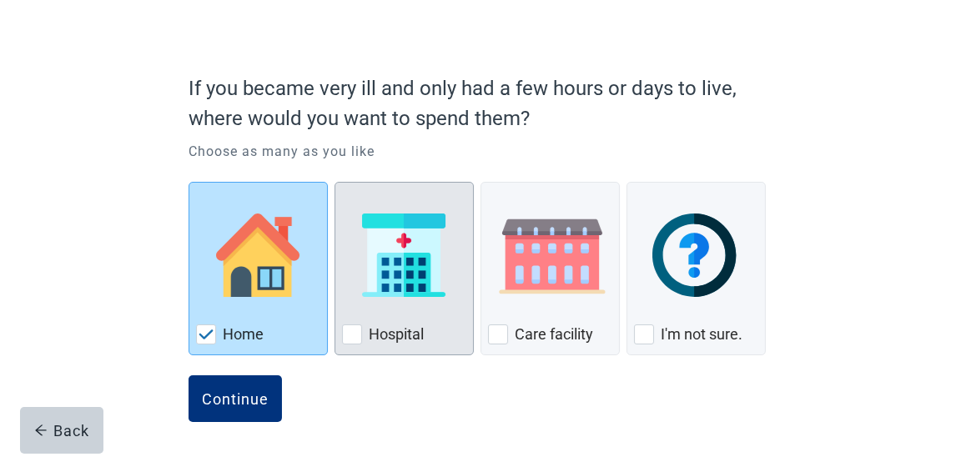
click at [348, 329] on div "Hospital, checkbox, not checked" at bounding box center [352, 334] width 20 height 20
click at [335, 183] on input "Hospital" at bounding box center [334, 182] width 1 height 1
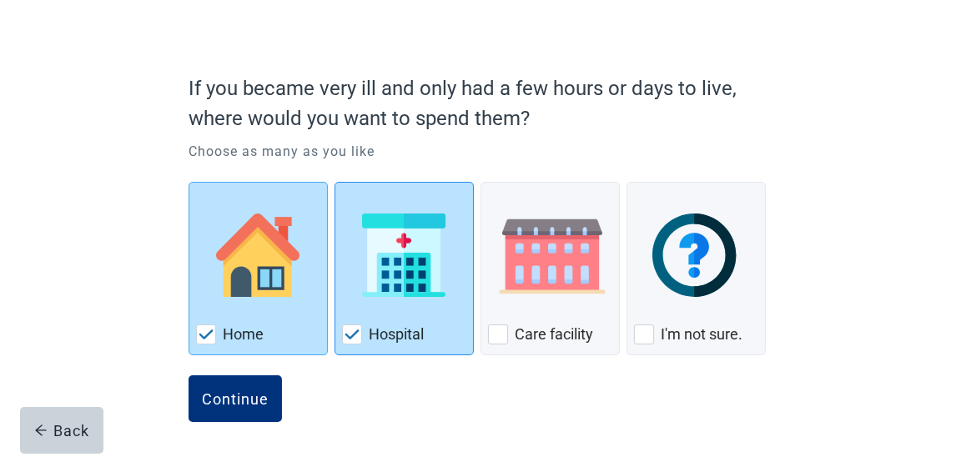
click at [347, 337] on img "Hospital, checkbox, checked" at bounding box center [351, 334] width 15 height 10
click at [335, 183] on input "Hospital" at bounding box center [334, 182] width 1 height 1
checkbox input "false"
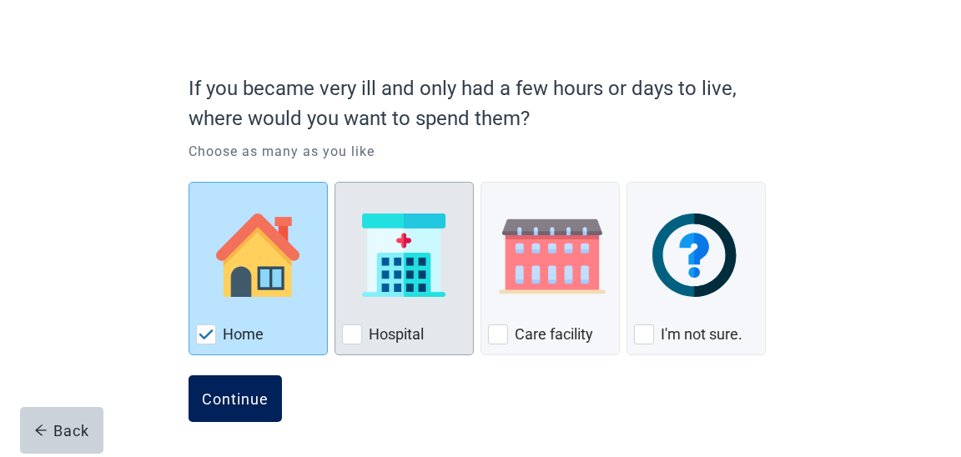
click at [255, 391] on div "Continue" at bounding box center [235, 398] width 67 height 17
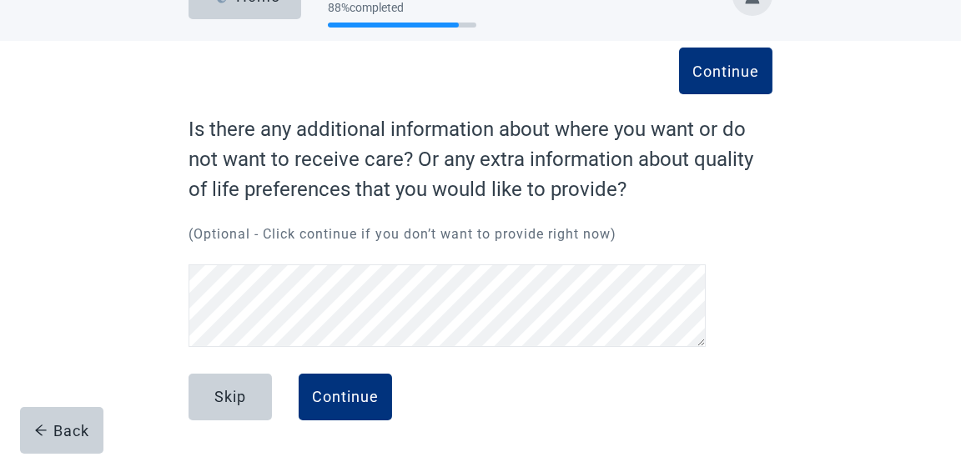
scroll to position [45, 0]
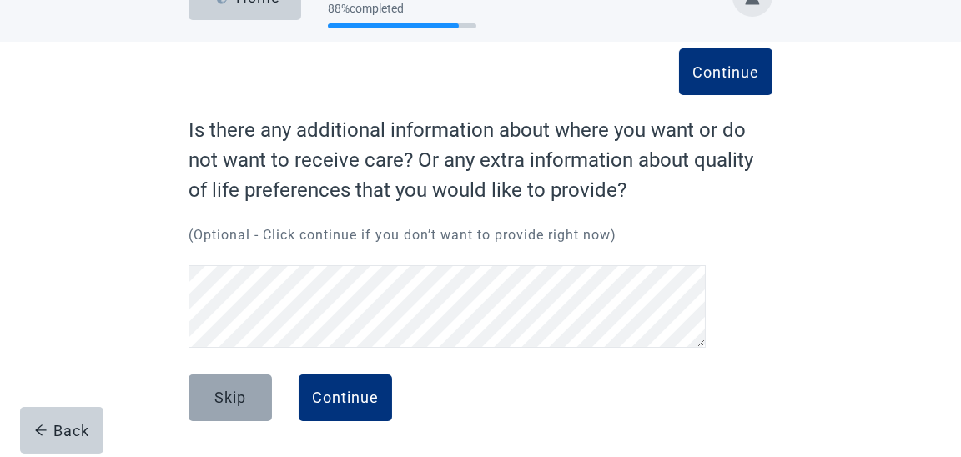
click at [228, 392] on div "Skip" at bounding box center [230, 397] width 32 height 17
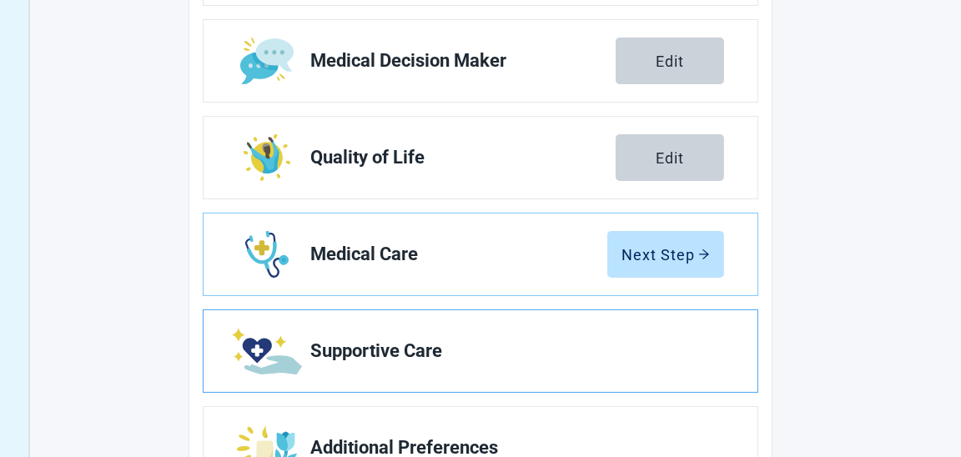
scroll to position [379, 0]
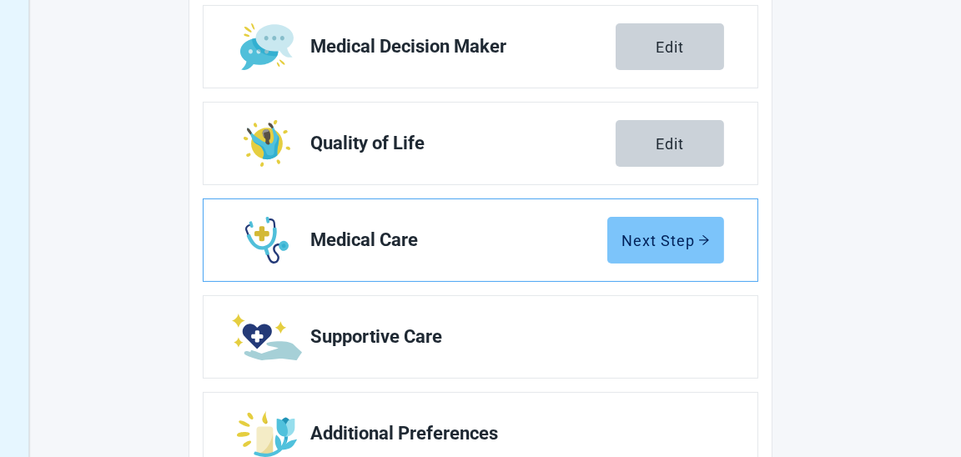
click at [641, 237] on div "Next Step" at bounding box center [665, 240] width 88 height 17
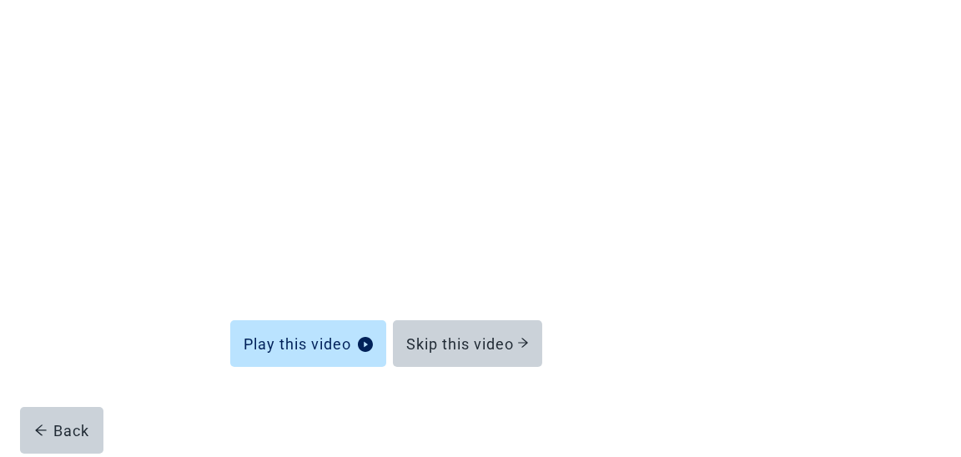
scroll to position [185, 0]
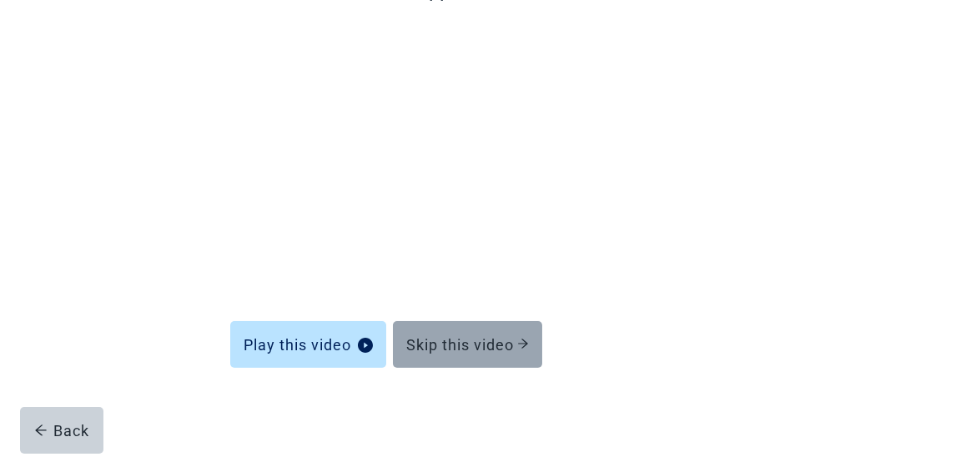
click at [477, 346] on div "Skip this video" at bounding box center [467, 344] width 123 height 17
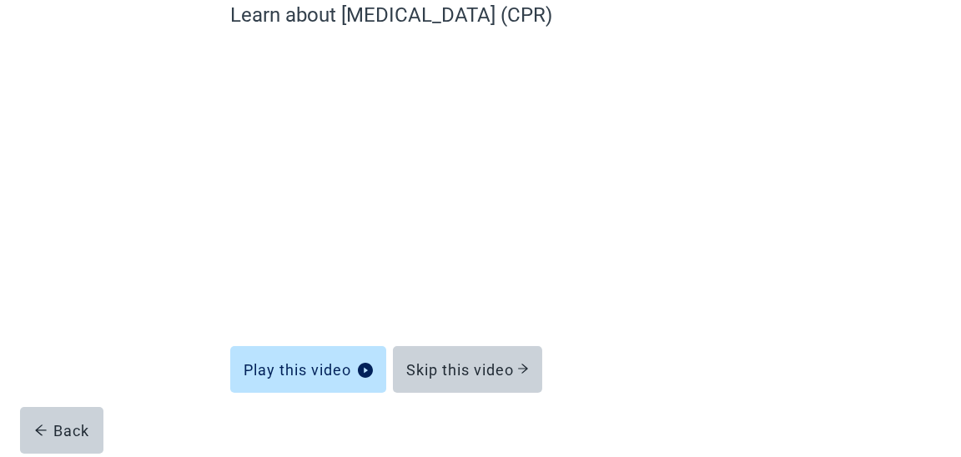
scroll to position [185, 0]
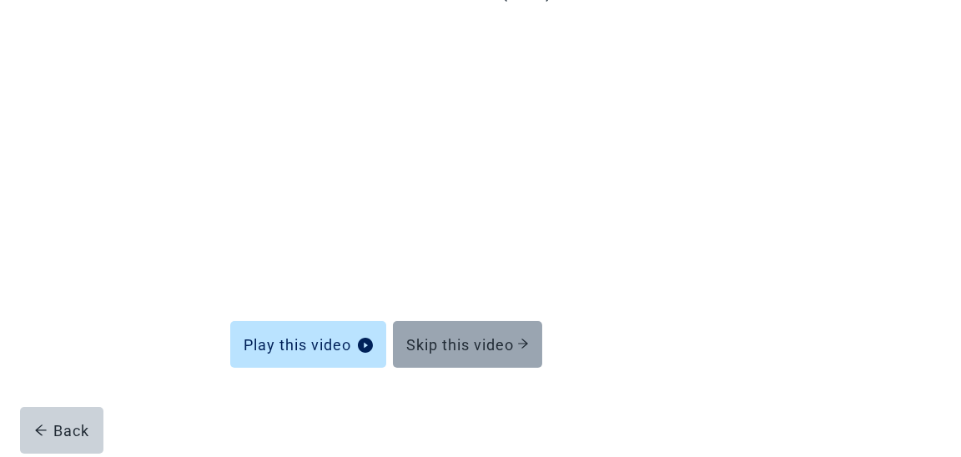
click at [450, 347] on div "Skip this video" at bounding box center [467, 344] width 123 height 17
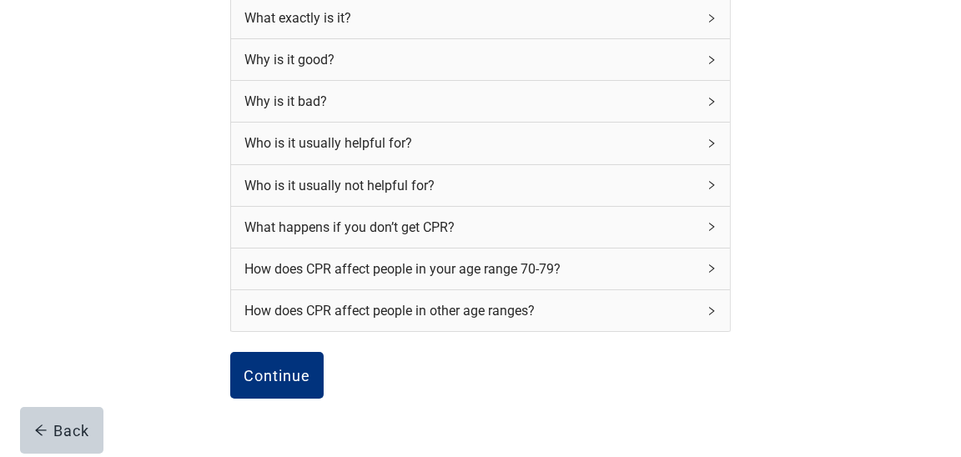
scroll to position [269, 0]
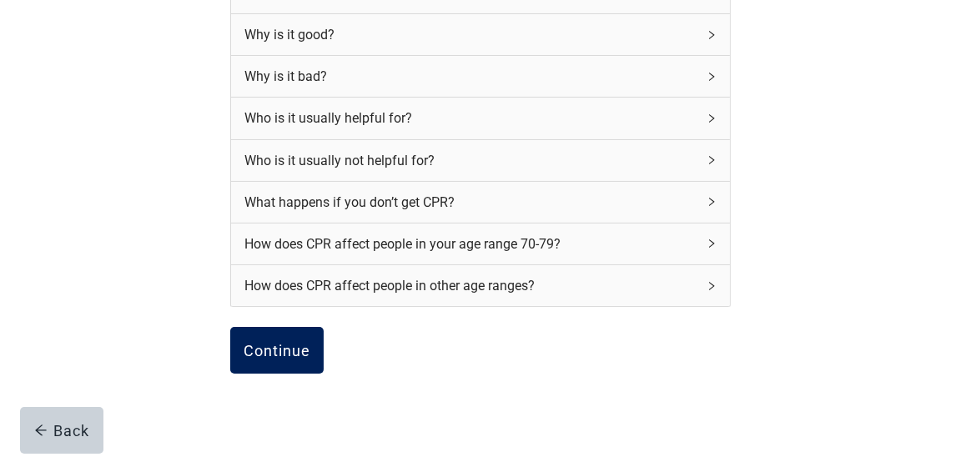
click at [291, 346] on div "Continue" at bounding box center [277, 350] width 67 height 17
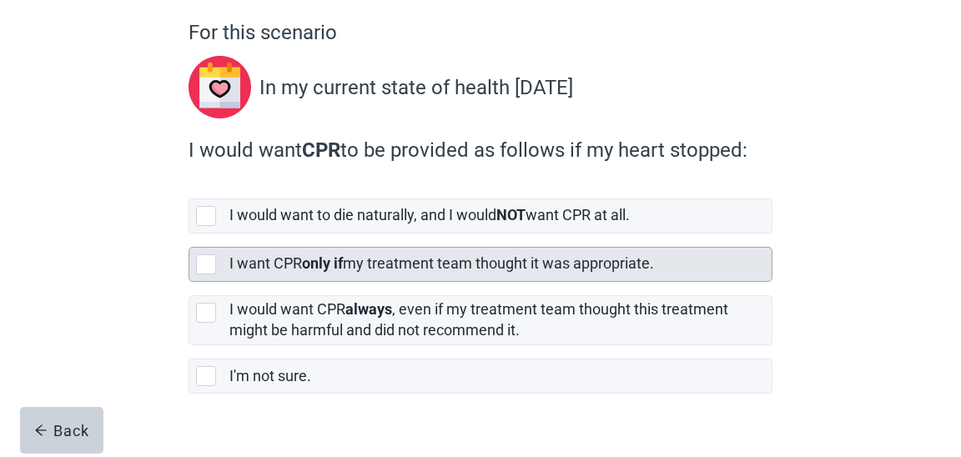
scroll to position [166, 0]
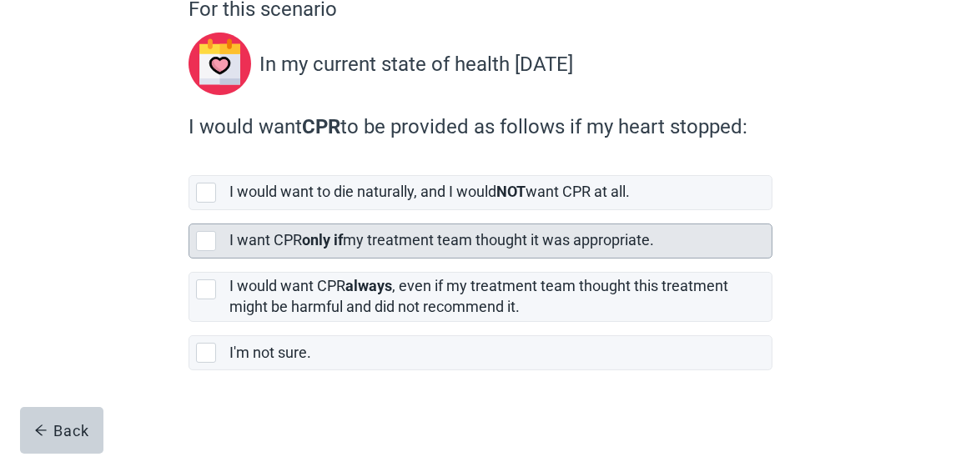
click at [210, 237] on div "[object Object], checkbox, not selected" at bounding box center [206, 241] width 20 height 20
click at [189, 211] on input "I want CPR only if my treatment team thought it was appropriate." at bounding box center [188, 210] width 1 height 1
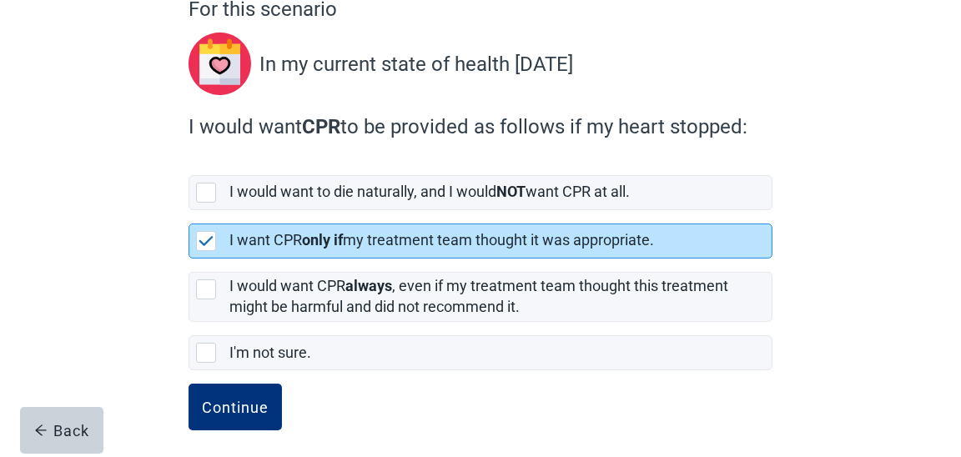
click at [205, 238] on img "[object Object], checkbox, selected" at bounding box center [205, 241] width 15 height 10
click at [189, 211] on input "I want CPR only if my treatment team thought it was appropriate." at bounding box center [188, 210] width 1 height 1
checkbox input "true"
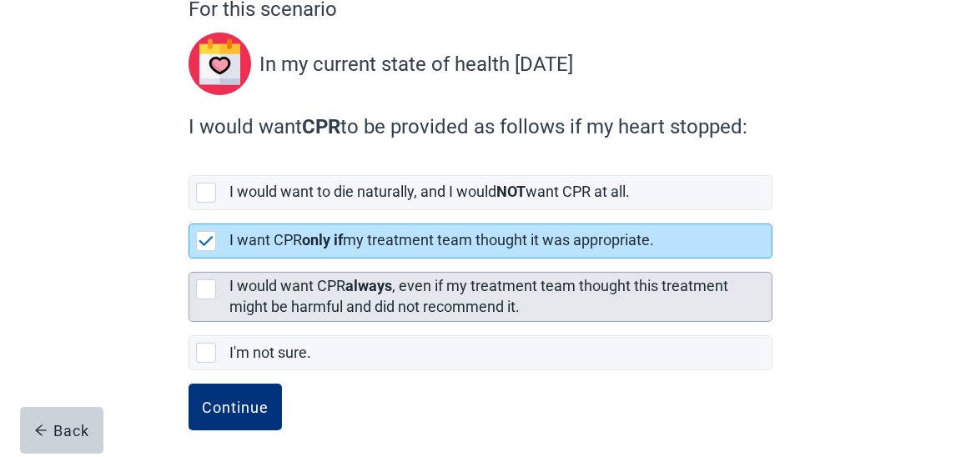
click at [209, 286] on div "[object Object], checkbox, not selected" at bounding box center [206, 289] width 20 height 20
click at [189, 259] on input "I would want CPR always , even if my treatment team thought this treatment migh…" at bounding box center [188, 259] width 1 height 1
checkbox input "true"
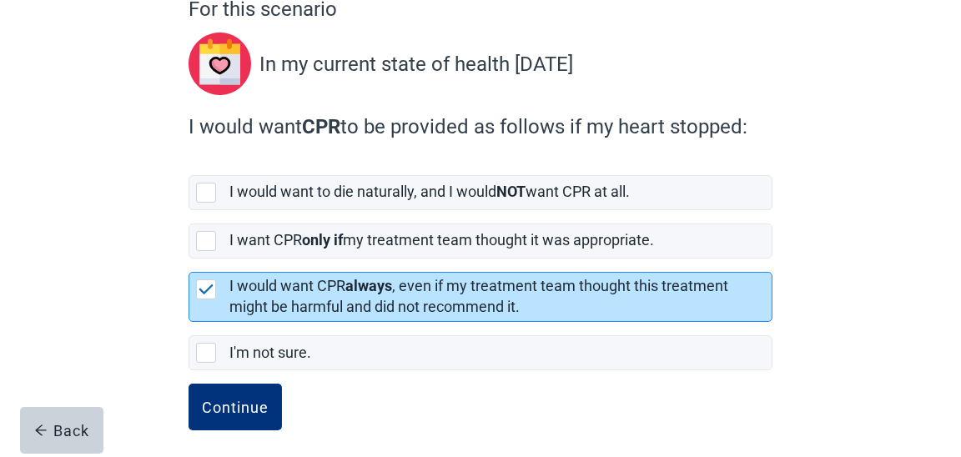
checkbox input "false"
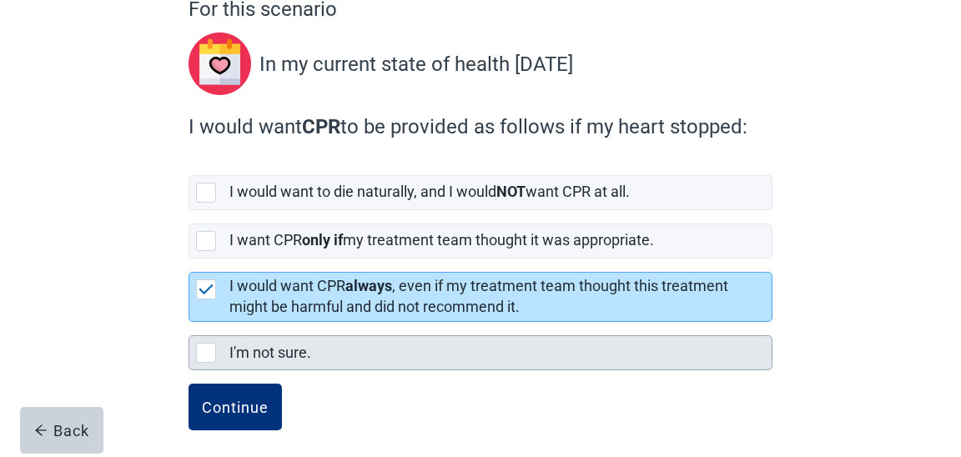
click at [203, 350] on div "I'm not sure., checkbox, not selected" at bounding box center [206, 353] width 20 height 20
click at [189, 323] on input "I'm not sure." at bounding box center [188, 322] width 1 height 1
checkbox input "true"
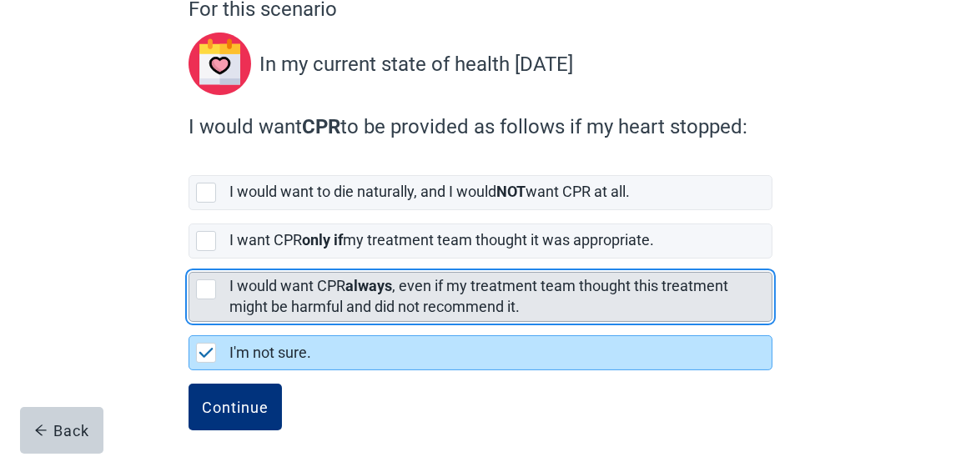
click at [209, 289] on div "[object Object], checkbox, not selected" at bounding box center [206, 289] width 20 height 20
click at [189, 259] on input "I would want CPR always , even if my treatment team thought this treatment migh…" at bounding box center [188, 259] width 1 height 1
checkbox input "true"
checkbox input "false"
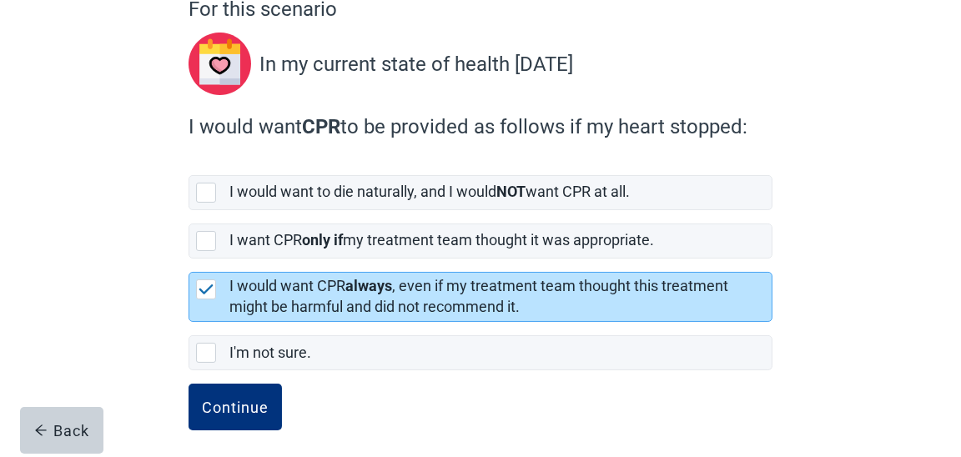
scroll to position [174, 0]
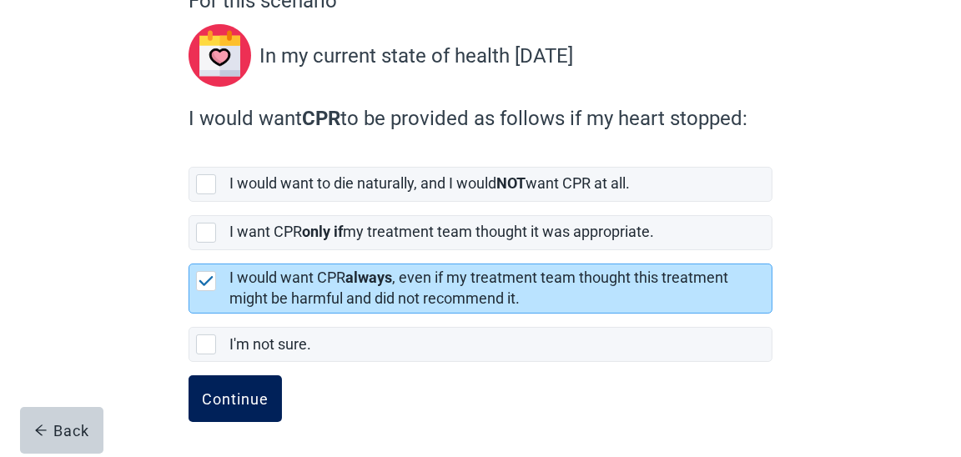
click at [258, 399] on div "Continue" at bounding box center [235, 398] width 67 height 17
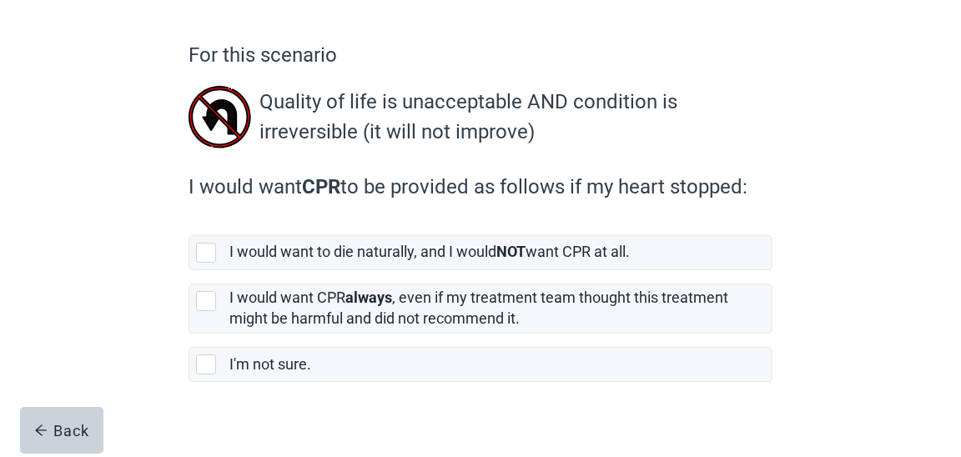
scroll to position [140, 0]
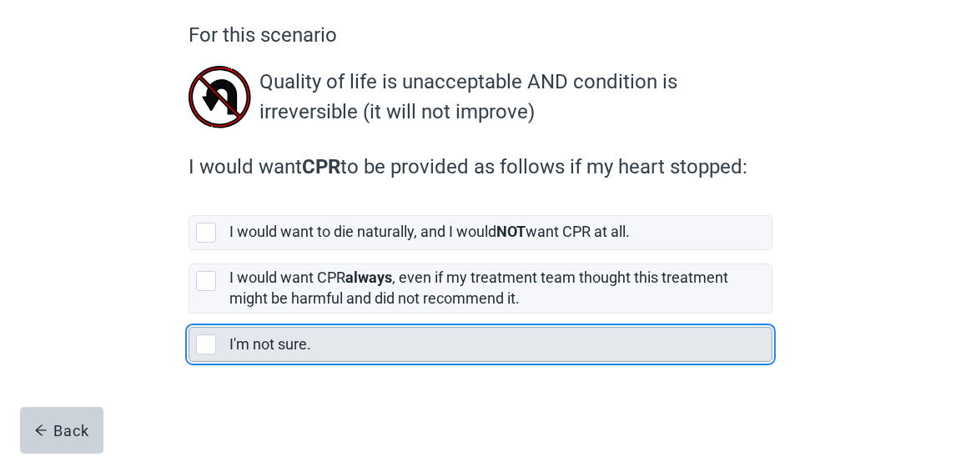
click at [199, 339] on div "I'm not sure., checkbox, not selected" at bounding box center [206, 344] width 20 height 20
click at [189, 314] on input "I'm not sure." at bounding box center [188, 314] width 1 height 1
checkbox input "true"
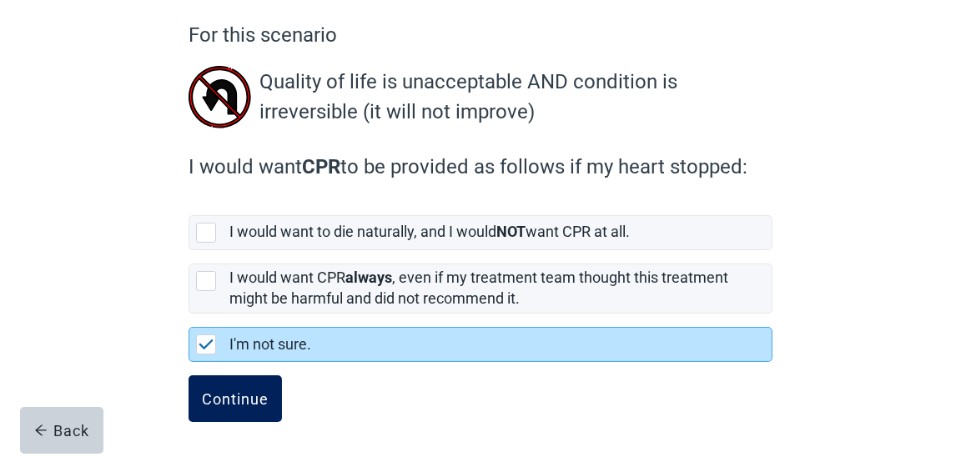
click at [241, 399] on div "Continue" at bounding box center [235, 398] width 67 height 17
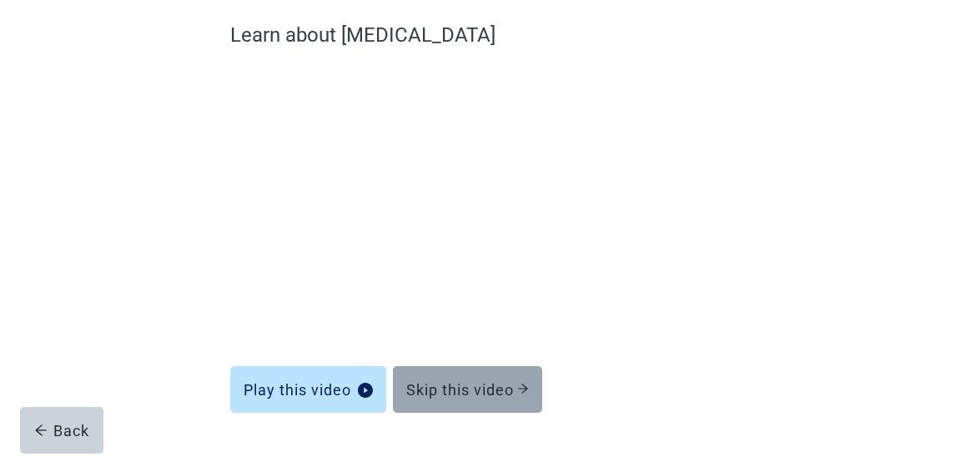
click at [427, 384] on div "Skip this video" at bounding box center [467, 389] width 123 height 17
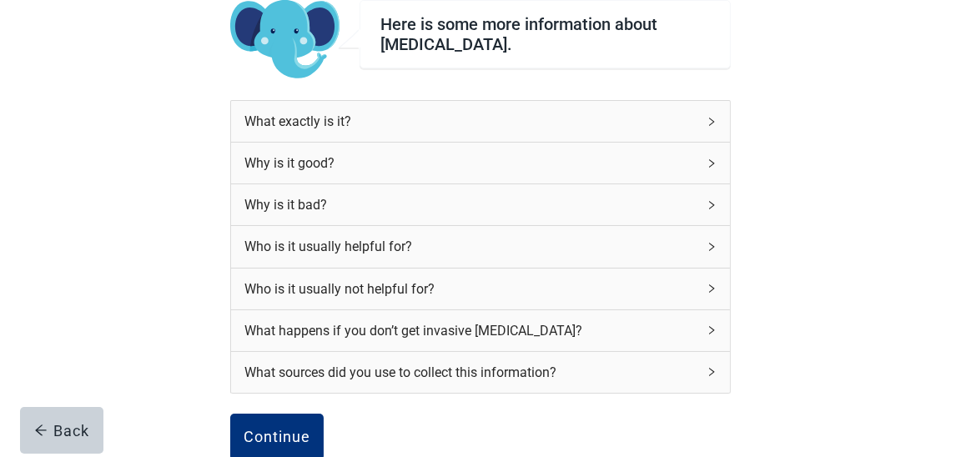
click at [707, 242] on icon "right" at bounding box center [711, 247] width 10 height 10
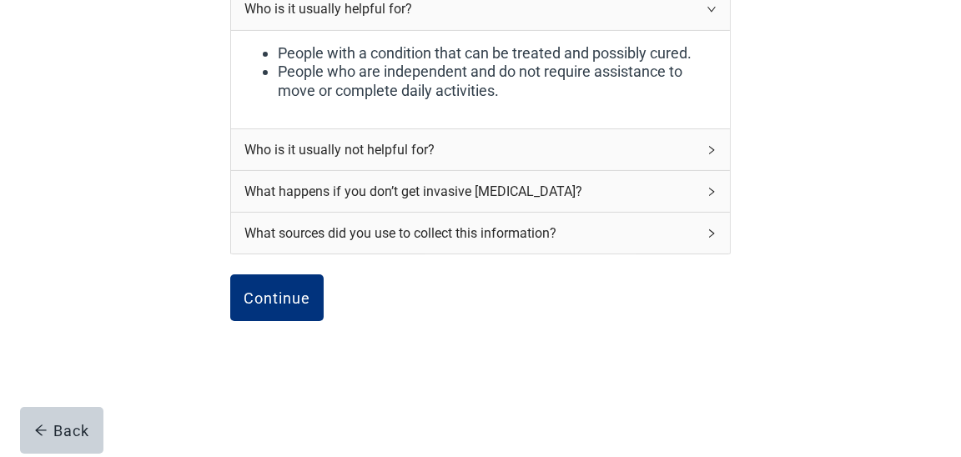
scroll to position [390, 0]
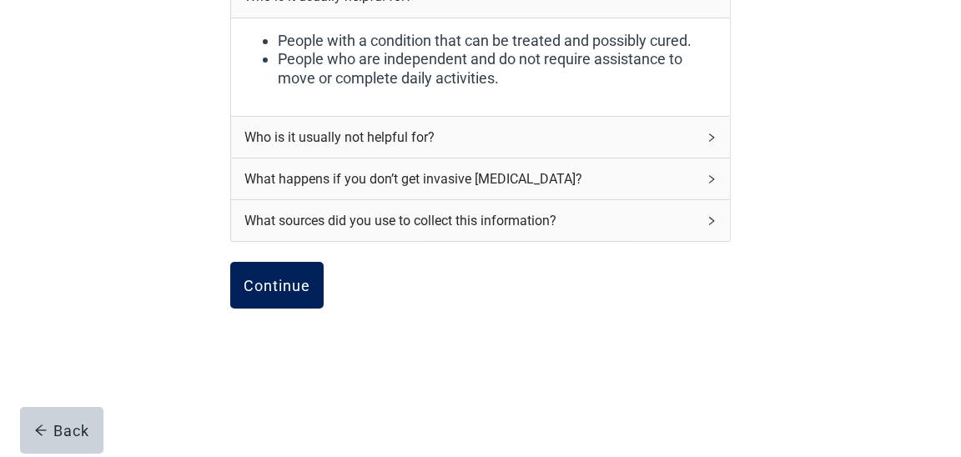
click at [284, 284] on div "Continue" at bounding box center [277, 285] width 67 height 17
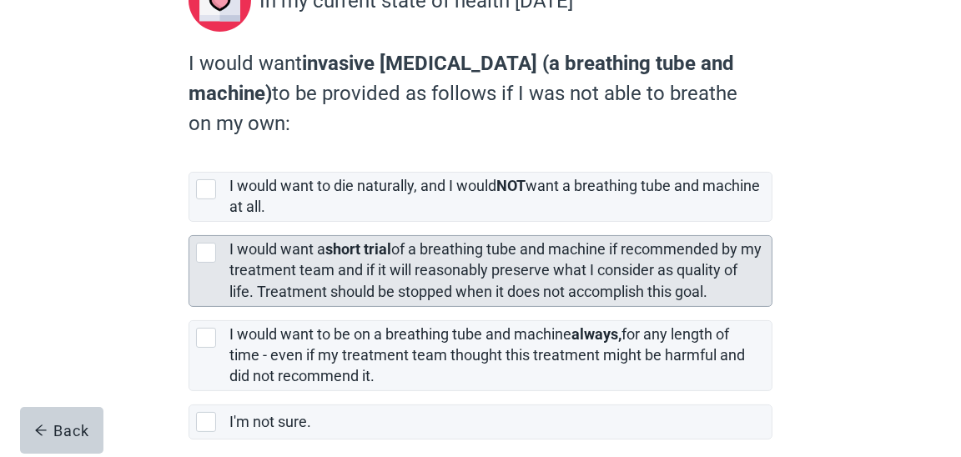
scroll to position [249, 0]
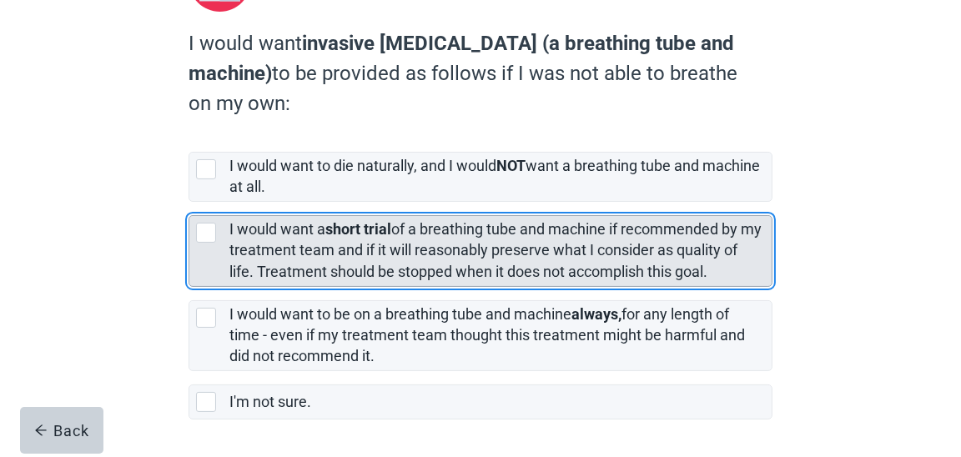
click at [209, 229] on div "[object Object], checkbox, not selected" at bounding box center [206, 233] width 20 height 20
click at [189, 203] on input "I would want a short trial of a breathing tube and machine if recommended by my…" at bounding box center [188, 202] width 1 height 1
checkbox input "true"
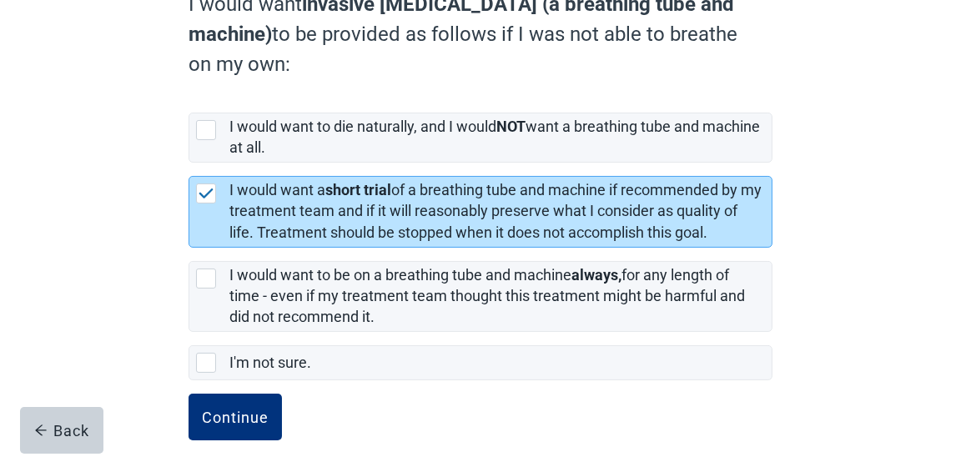
scroll to position [309, 0]
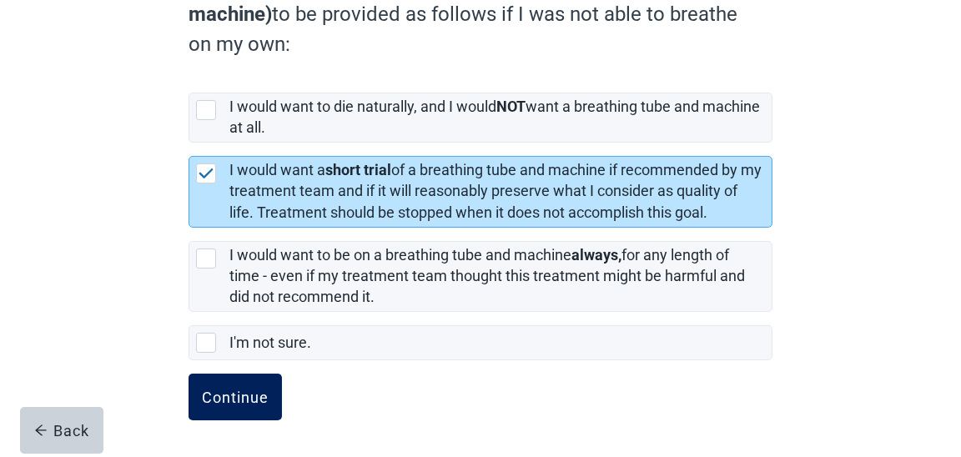
click at [220, 397] on div "Continue" at bounding box center [235, 397] width 67 height 17
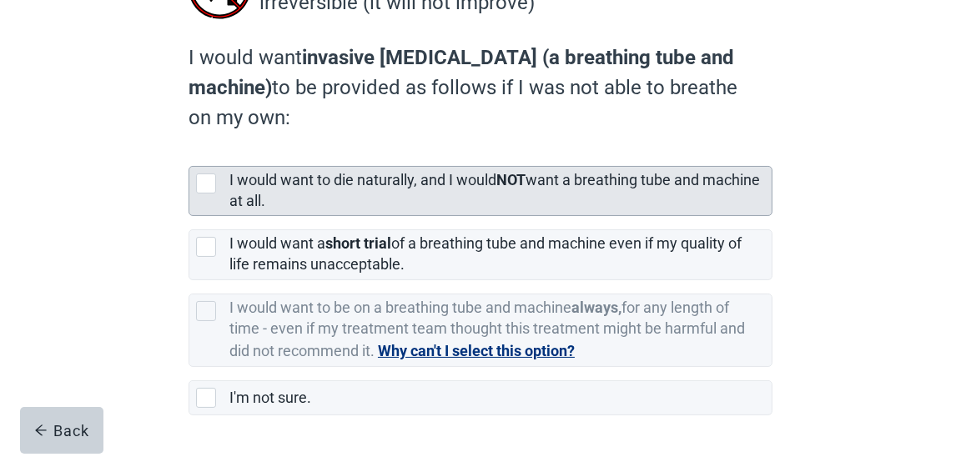
scroll to position [166, 0]
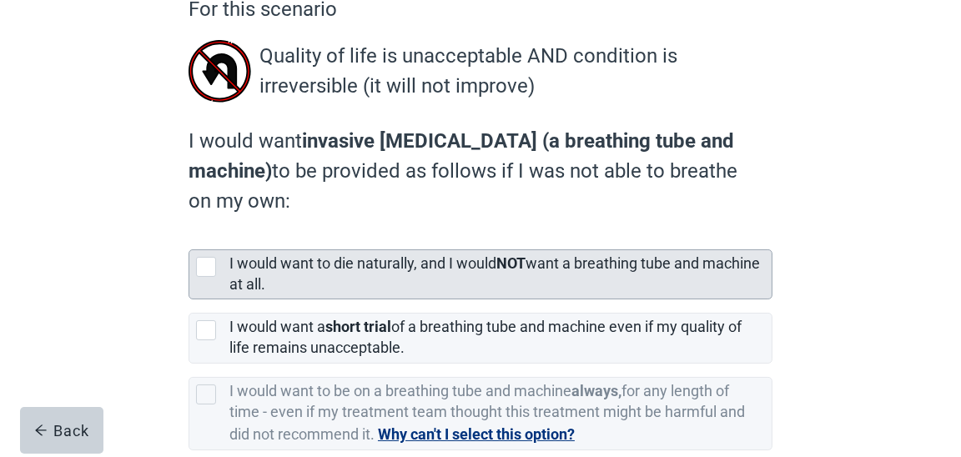
click at [205, 264] on div "[object Object], checkbox, not selected" at bounding box center [206, 267] width 20 height 20
click at [189, 237] on input "I would want to die naturally, and I would NOT want a breathing tube and machin…" at bounding box center [188, 236] width 1 height 1
checkbox input "true"
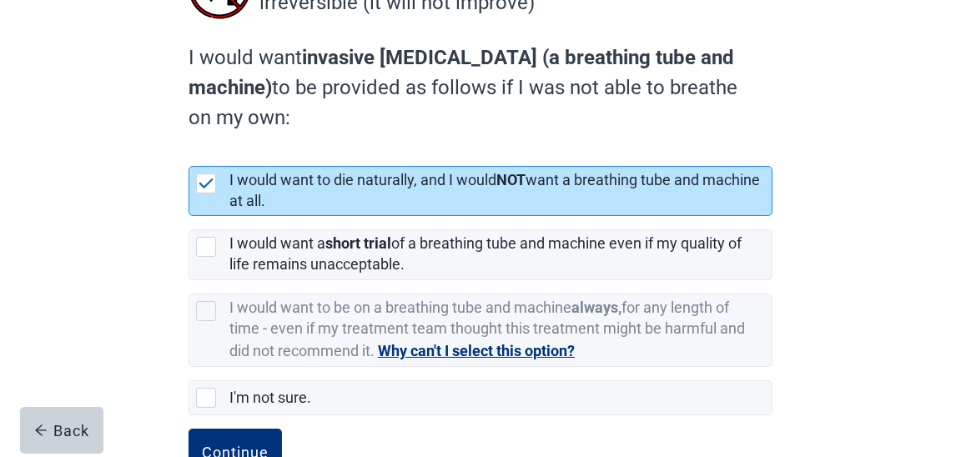
scroll to position [304, 0]
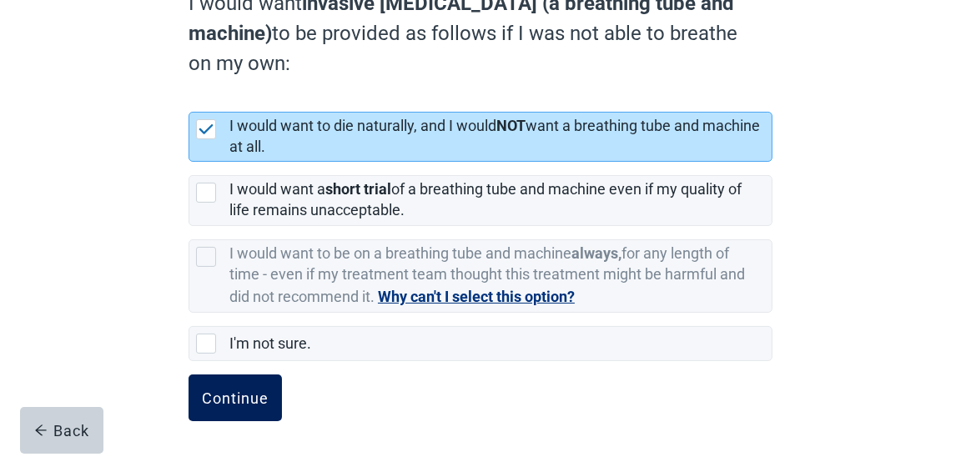
click at [223, 390] on div "Continue" at bounding box center [235, 397] width 67 height 17
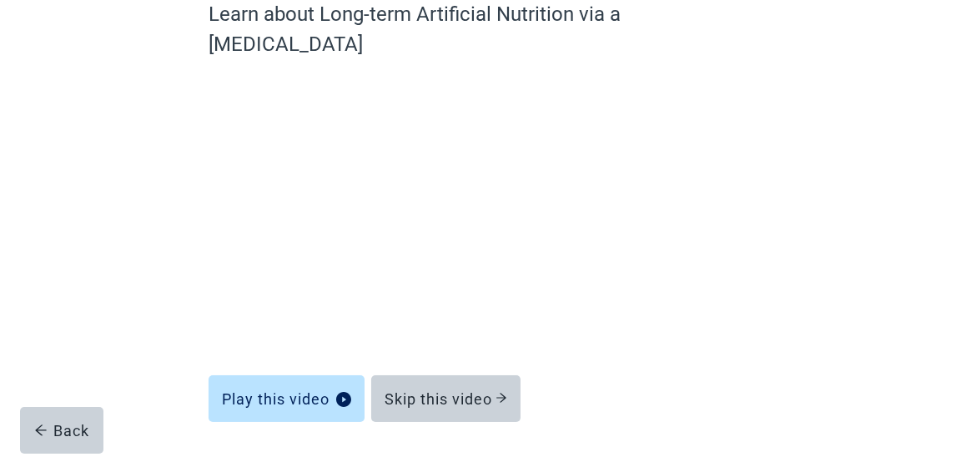
scroll to position [185, 0]
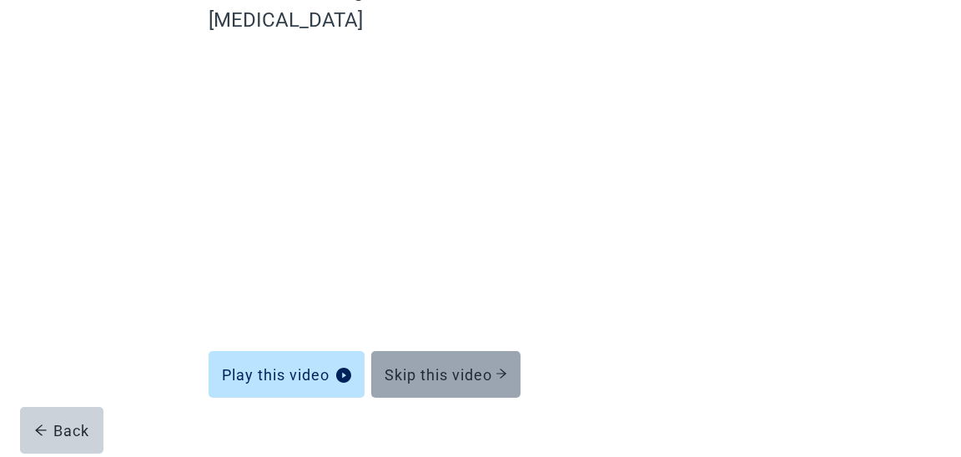
click at [425, 366] on div "Skip this video" at bounding box center [445, 374] width 123 height 17
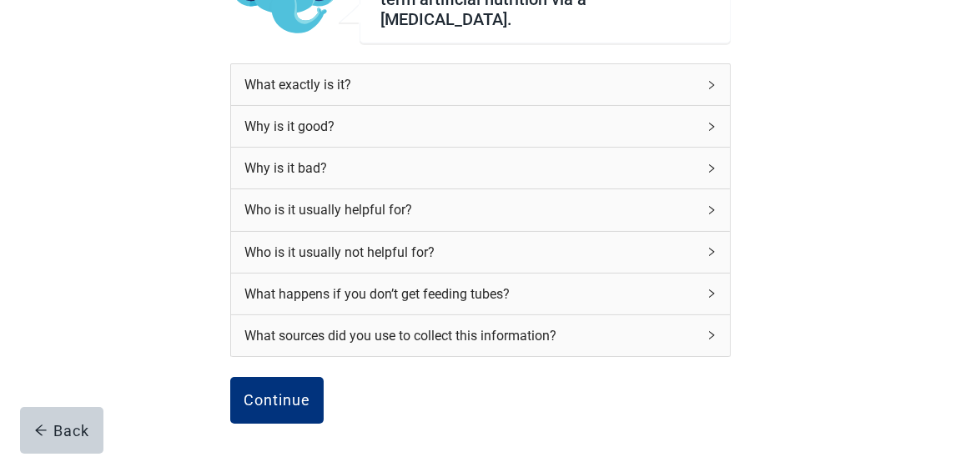
click at [711, 122] on icon "right" at bounding box center [711, 127] width 10 height 10
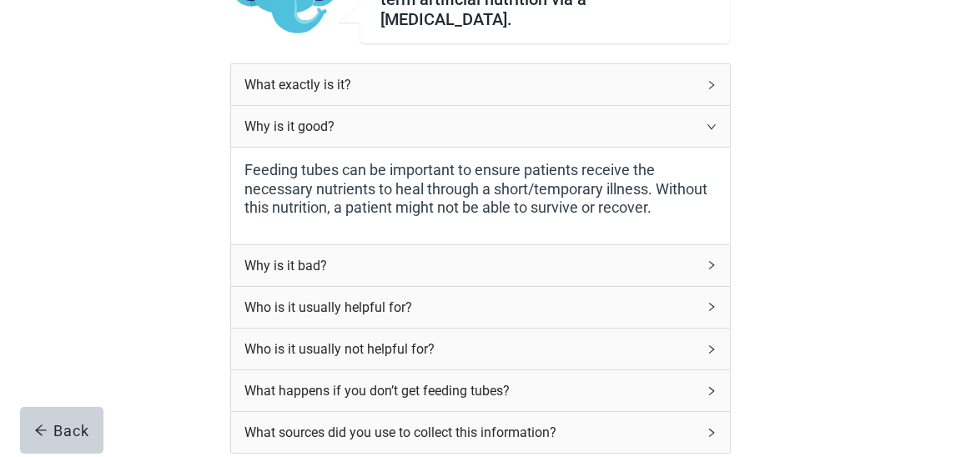
click at [389, 297] on div "Who is it usually helpful for?" at bounding box center [470, 307] width 452 height 21
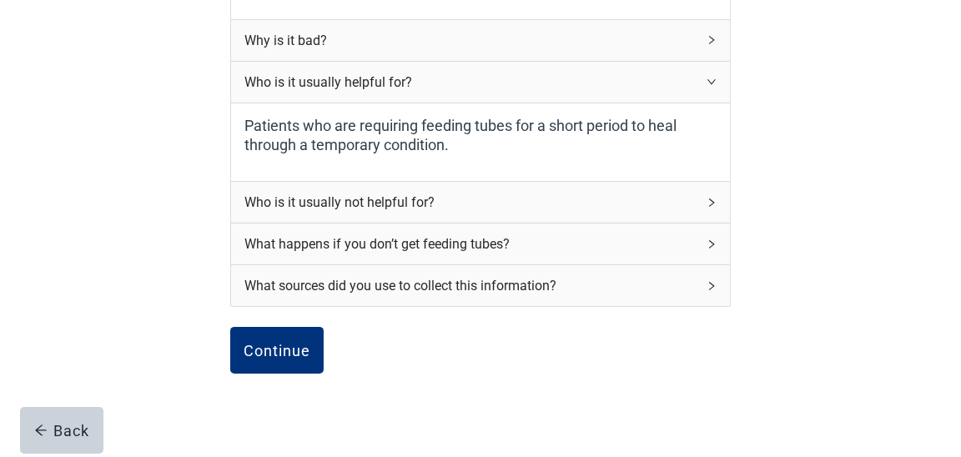
scroll to position [435, 0]
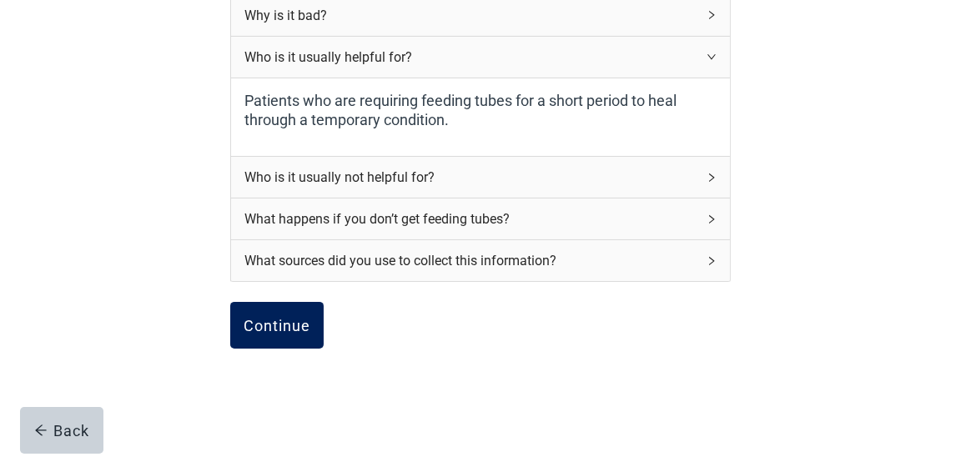
click at [274, 317] on div "Continue" at bounding box center [277, 325] width 67 height 17
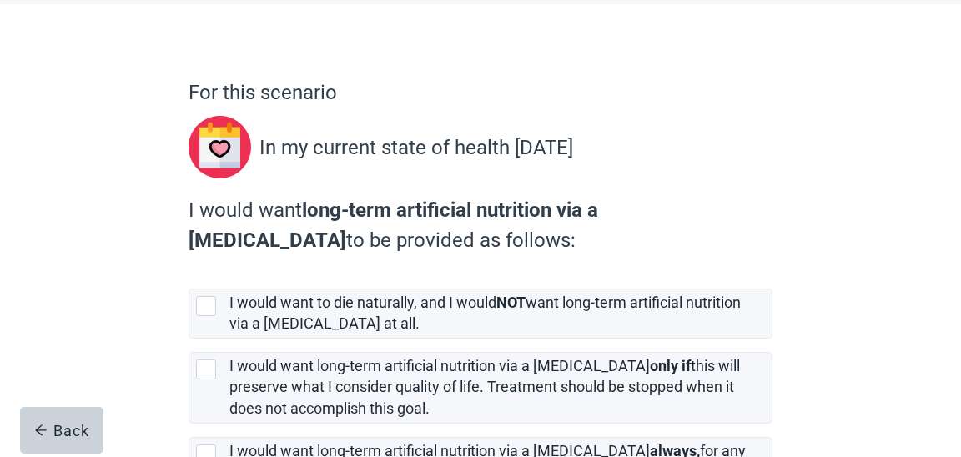
scroll to position [166, 0]
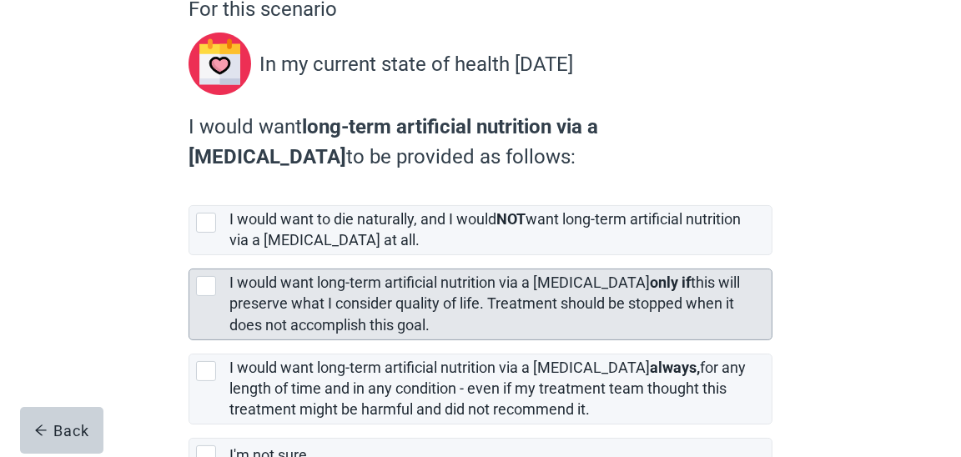
click at [205, 284] on div "[object Object], checkbox, not selected" at bounding box center [206, 286] width 20 height 20
click at [189, 256] on input "I would want long-term artificial nutrition via a [MEDICAL_DATA] only if this w…" at bounding box center [188, 255] width 1 height 1
checkbox input "true"
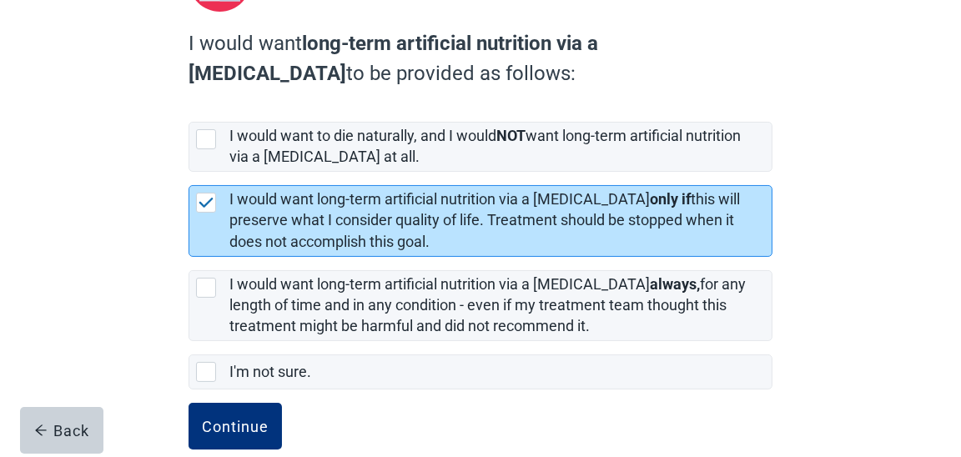
scroll to position [279, 0]
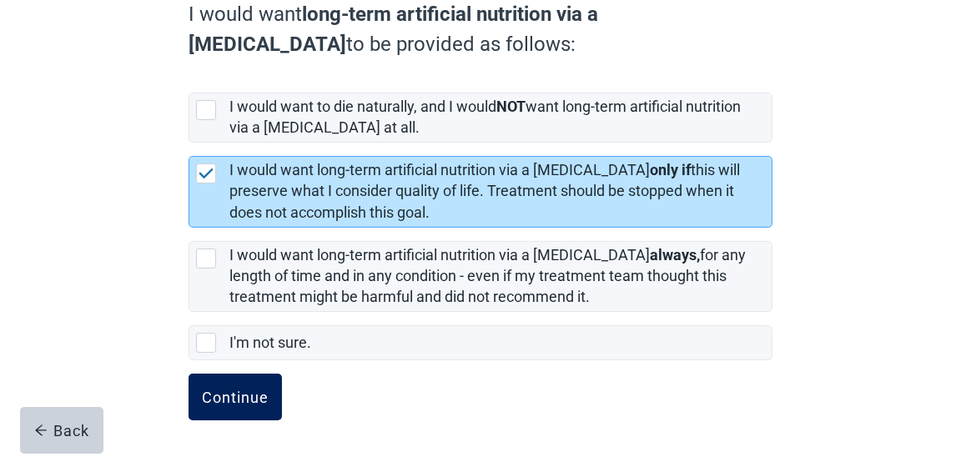
click at [236, 399] on div "Continue" at bounding box center [235, 397] width 67 height 17
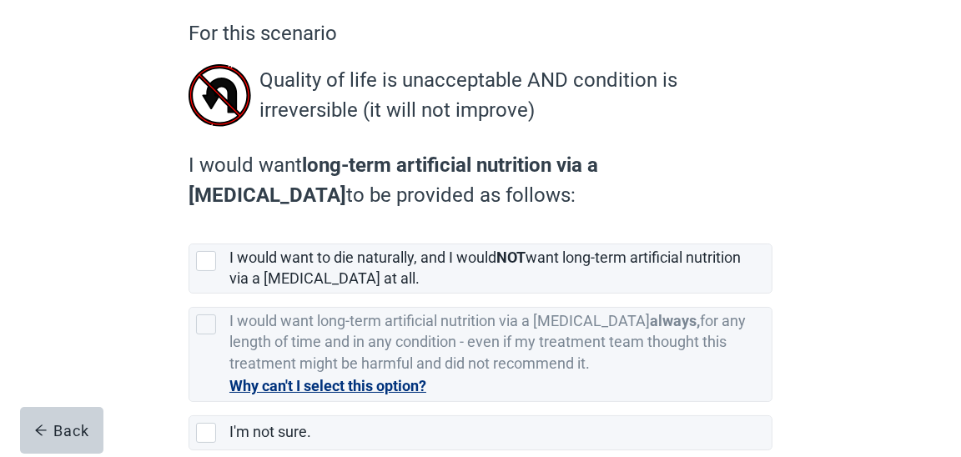
scroll to position [166, 0]
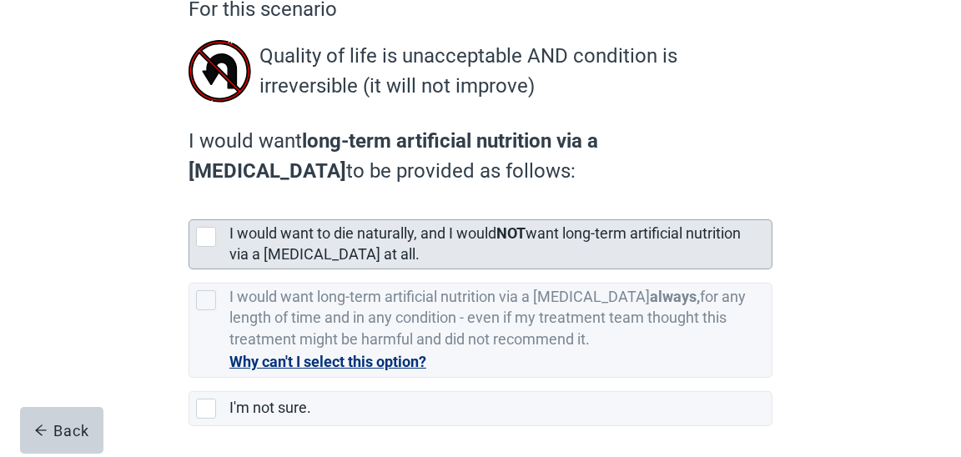
click at [208, 231] on div "[object Object], checkbox, not selected" at bounding box center [206, 237] width 20 height 20
click at [189, 207] on input "I would want to die naturally, and I would NOT want long-term artificial nutrit…" at bounding box center [188, 206] width 1 height 1
checkbox input "true"
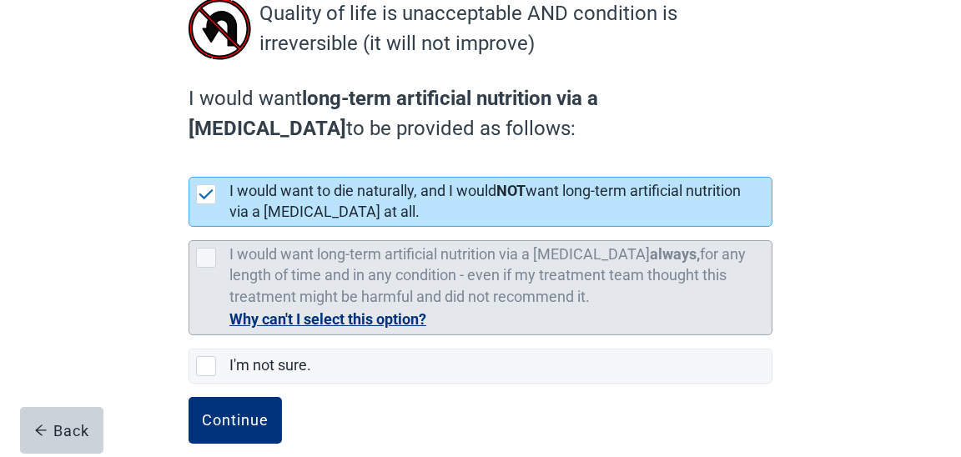
scroll to position [232, 0]
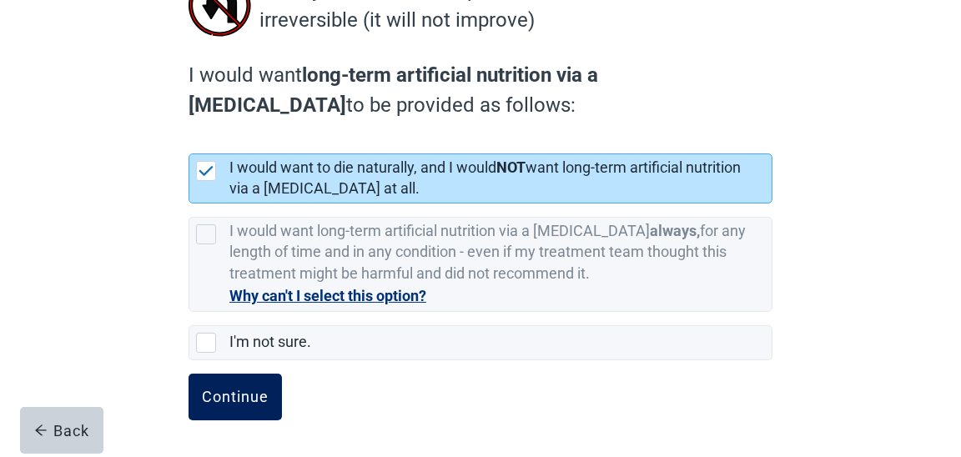
click at [239, 393] on div "Continue" at bounding box center [235, 397] width 67 height 17
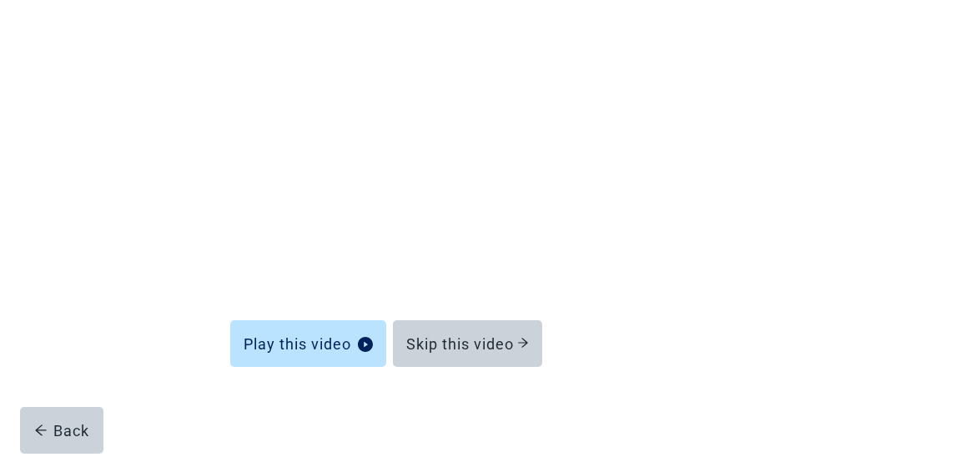
scroll to position [185, 0]
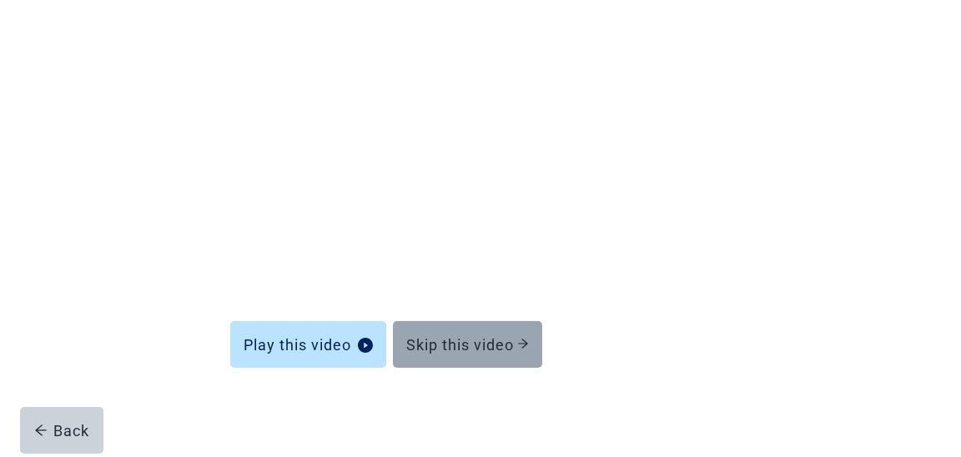
click at [420, 348] on div "Skip this video" at bounding box center [467, 344] width 123 height 17
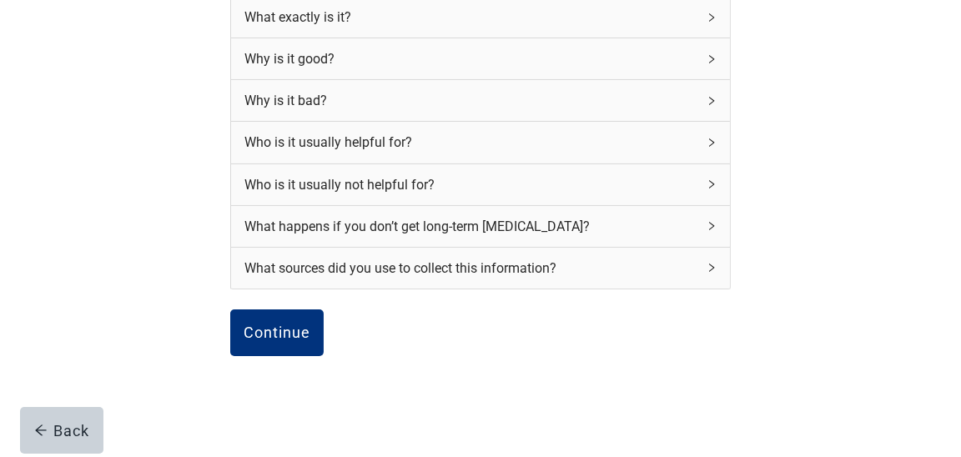
scroll to position [269, 0]
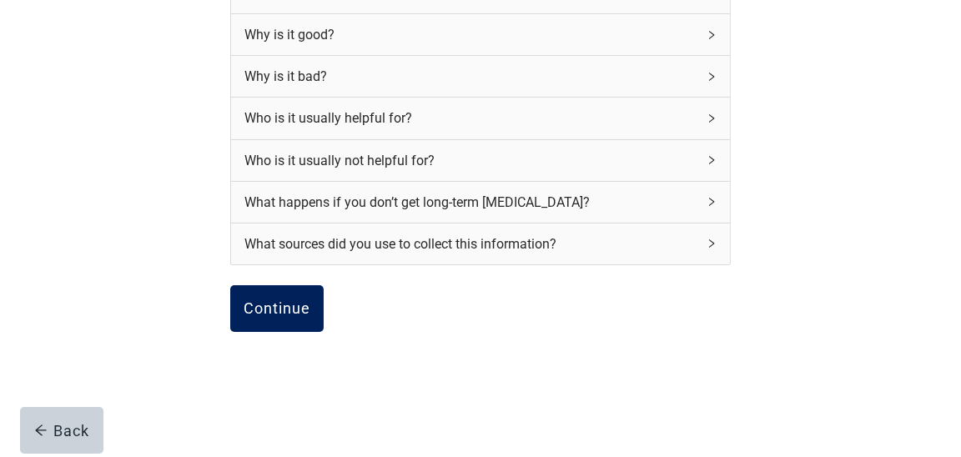
click at [290, 308] on div "Continue" at bounding box center [277, 308] width 67 height 17
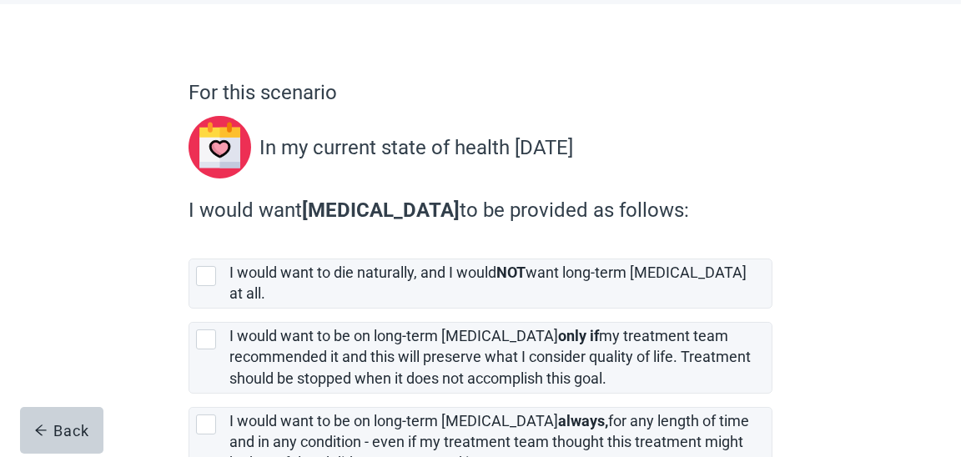
scroll to position [166, 0]
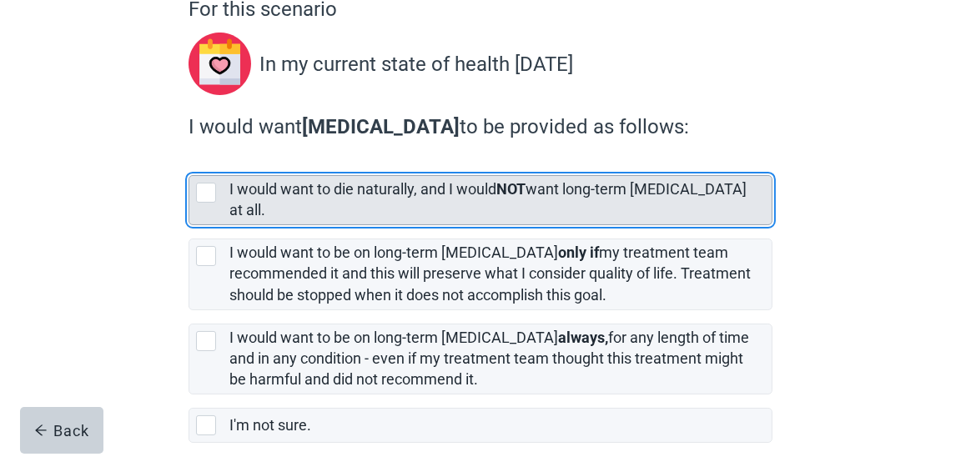
click at [205, 190] on div "[object Object], checkbox, not selected" at bounding box center [206, 193] width 20 height 20
click at [189, 163] on input "I would want to die naturally, and I would NOT want long-term [MEDICAL_DATA] at…" at bounding box center [188, 162] width 1 height 1
checkbox input "true"
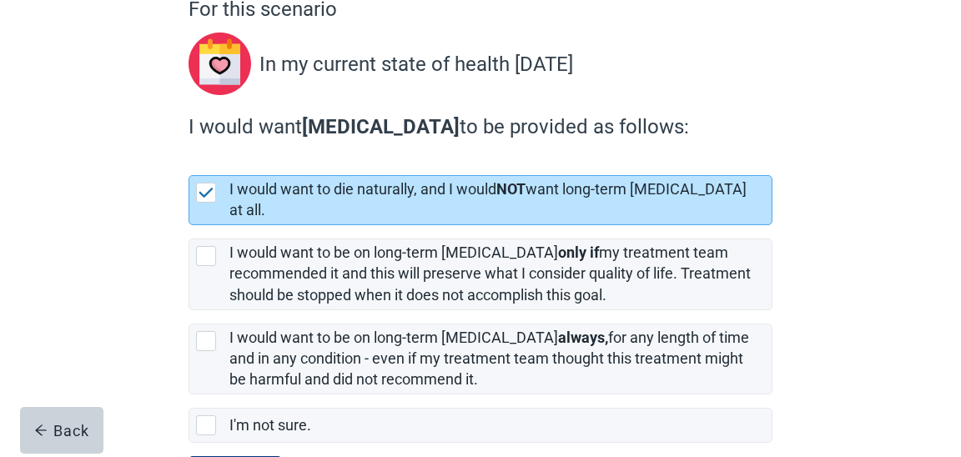
scroll to position [233, 0]
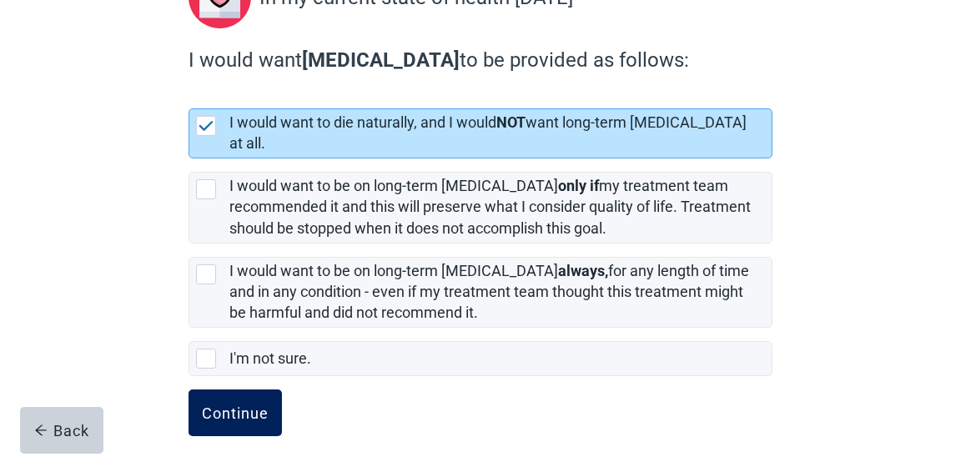
click at [210, 404] on div "Continue" at bounding box center [235, 412] width 67 height 17
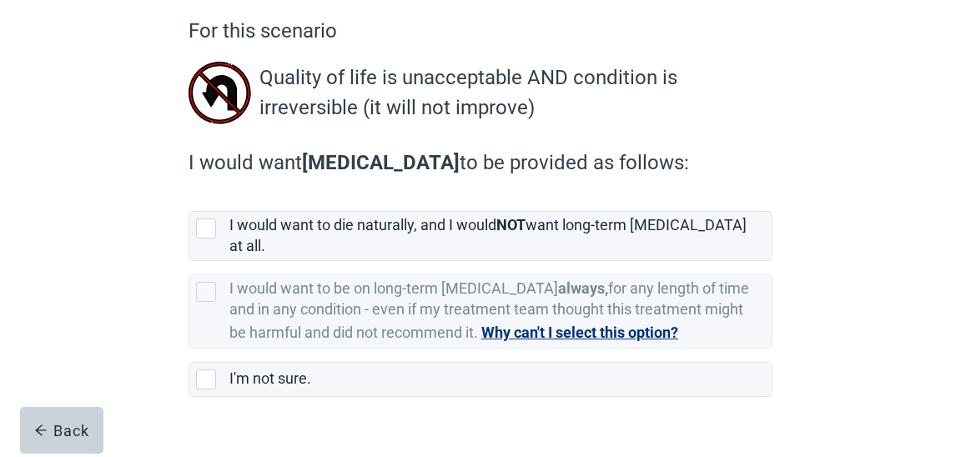
scroll to position [163, 0]
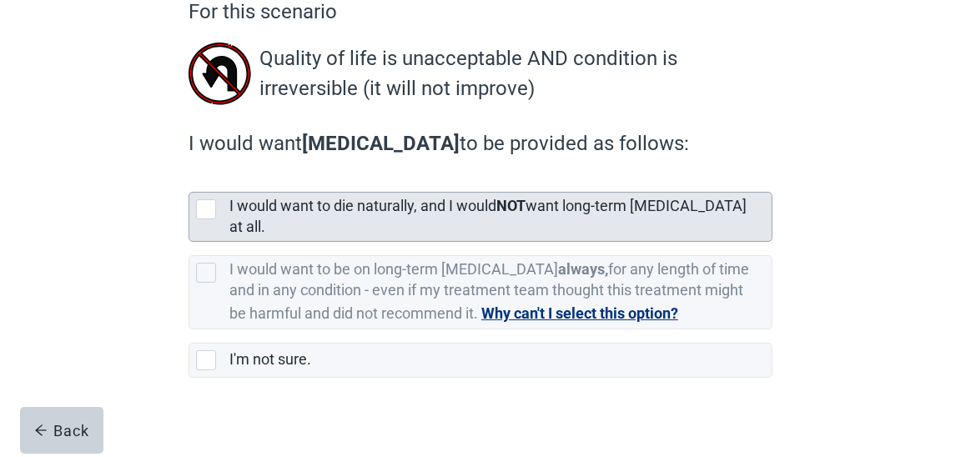
click at [203, 208] on div "[object Object], checkbox, not selected" at bounding box center [206, 209] width 20 height 20
click at [189, 179] on input "I would want to die naturally, and I would NOT want long-term [MEDICAL_DATA] at…" at bounding box center [188, 178] width 1 height 1
checkbox input "true"
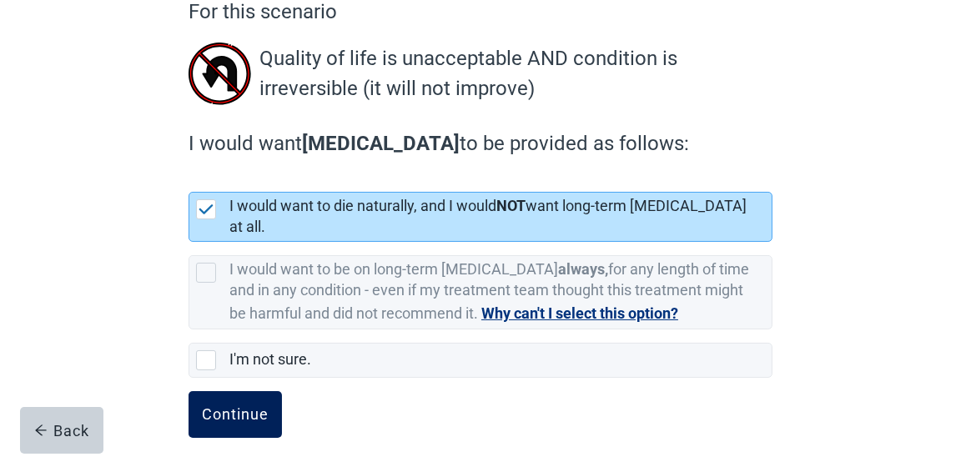
click at [225, 391] on button "Continue" at bounding box center [234, 414] width 93 height 47
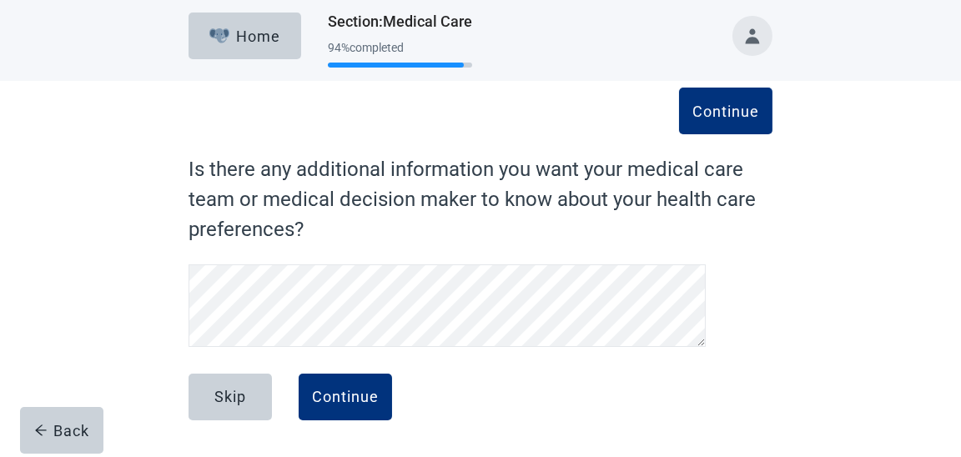
scroll to position [5, 0]
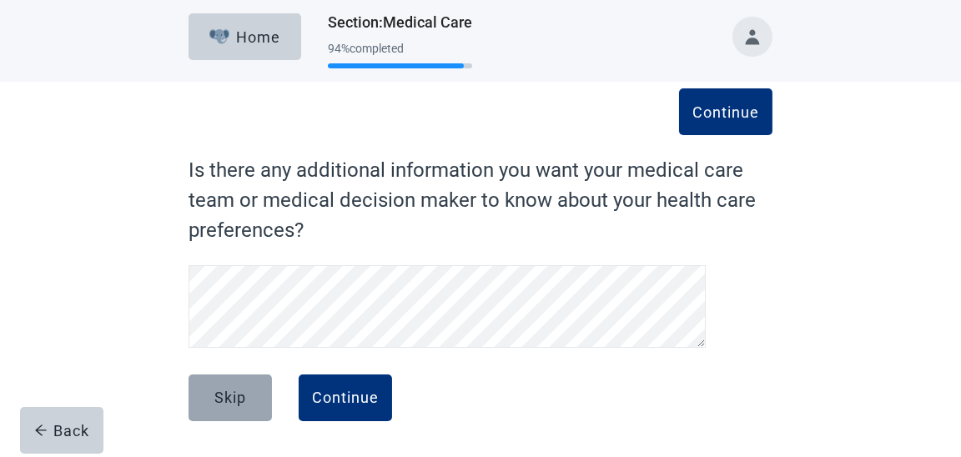
click at [232, 394] on div "Skip" at bounding box center [230, 397] width 32 height 17
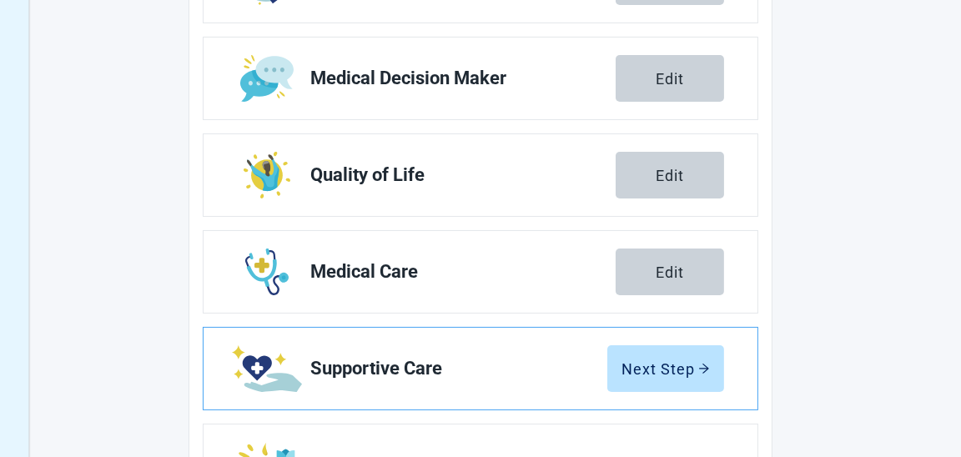
scroll to position [422, 0]
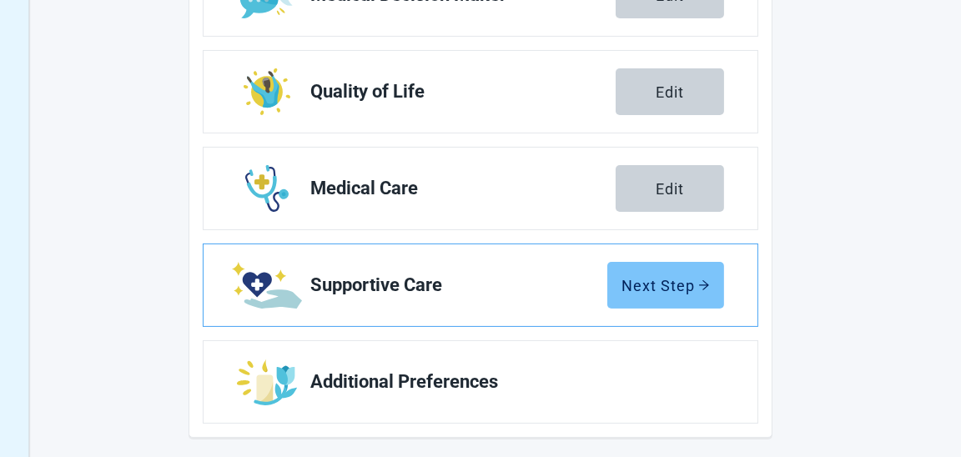
click at [642, 279] on div "Next Step" at bounding box center [665, 285] width 88 height 17
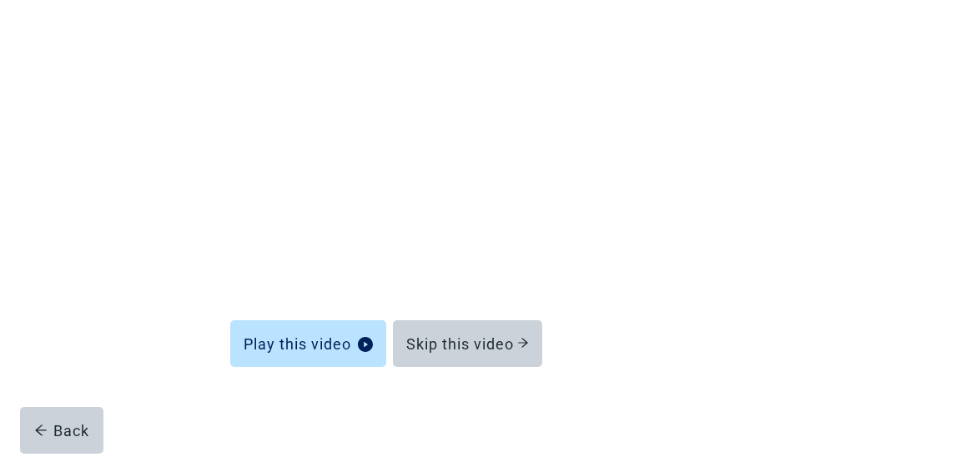
scroll to position [185, 0]
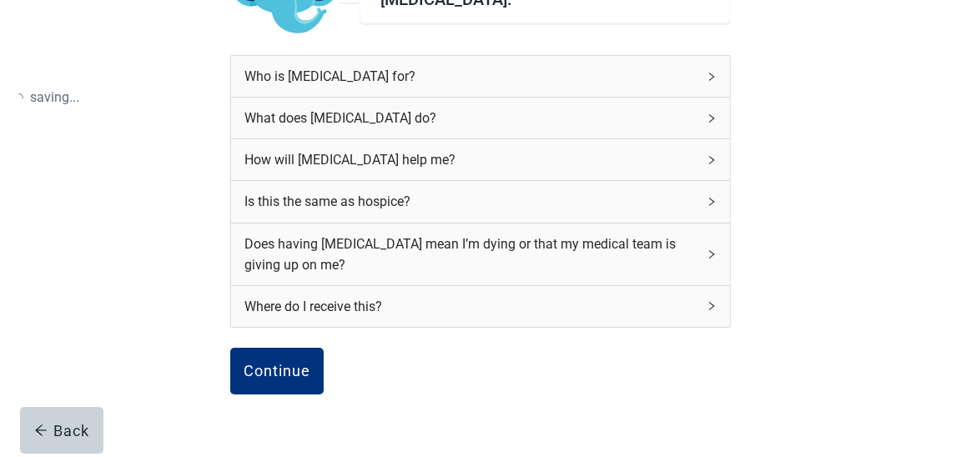
scroll to position [273, 0]
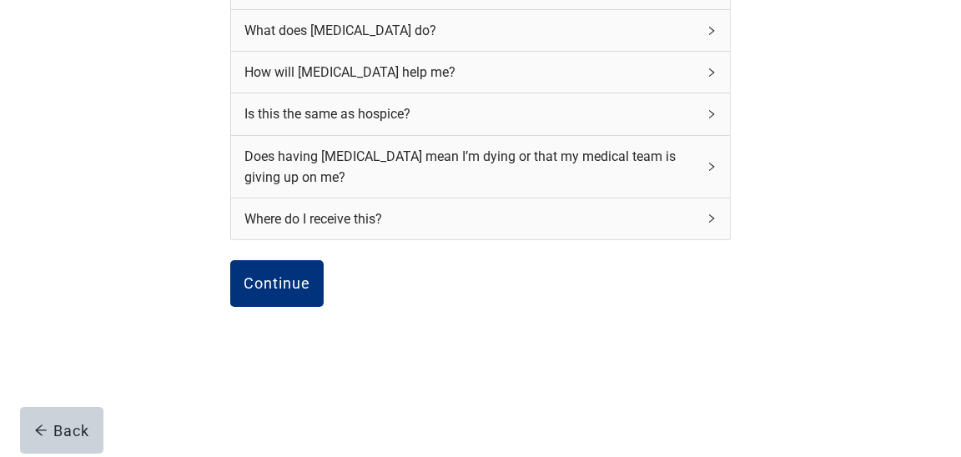
click at [706, 24] on div "What does [MEDICAL_DATA] do?" at bounding box center [480, 30] width 499 height 41
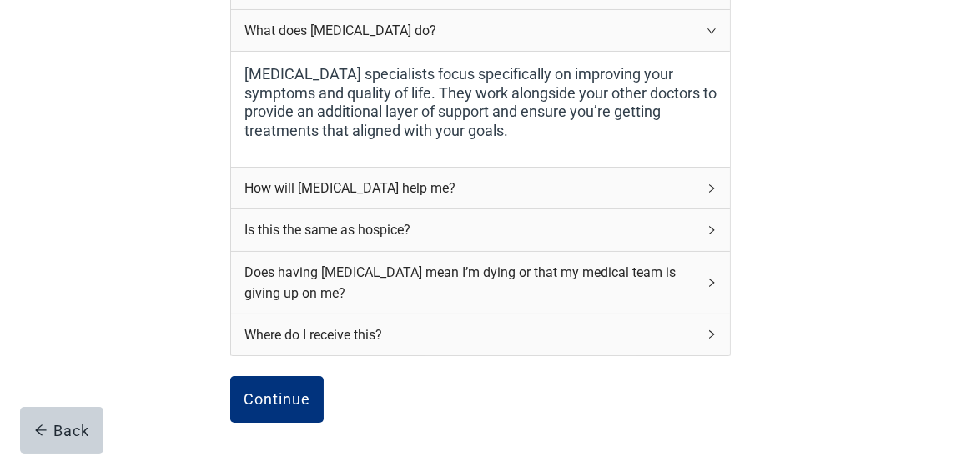
click at [706, 183] on icon "right" at bounding box center [711, 188] width 10 height 10
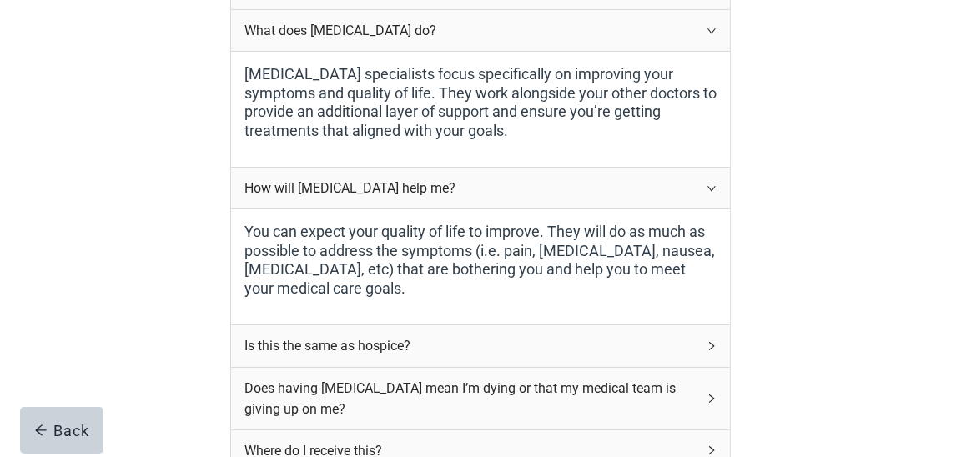
scroll to position [356, 0]
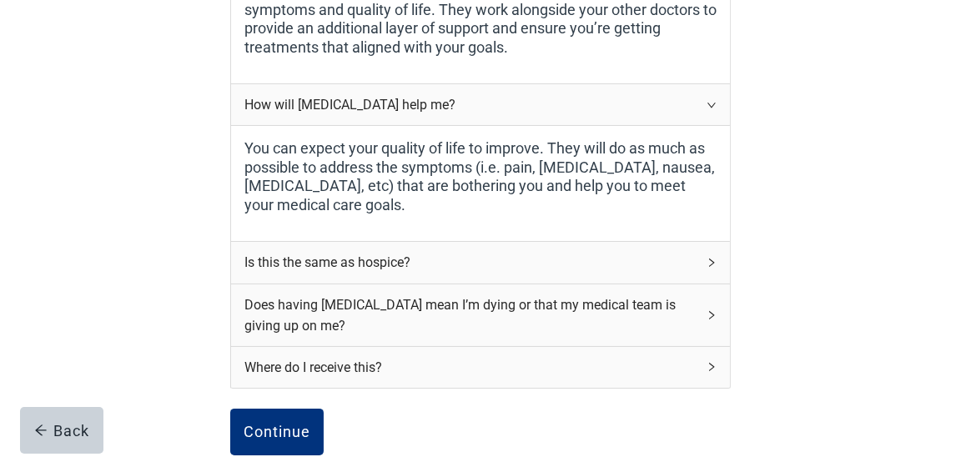
click at [713, 258] on icon "right" at bounding box center [711, 263] width 10 height 10
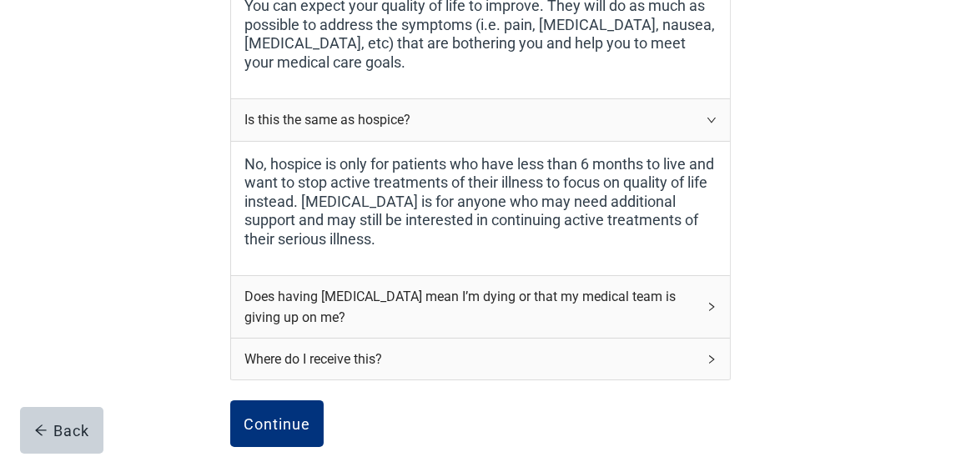
scroll to position [523, 0]
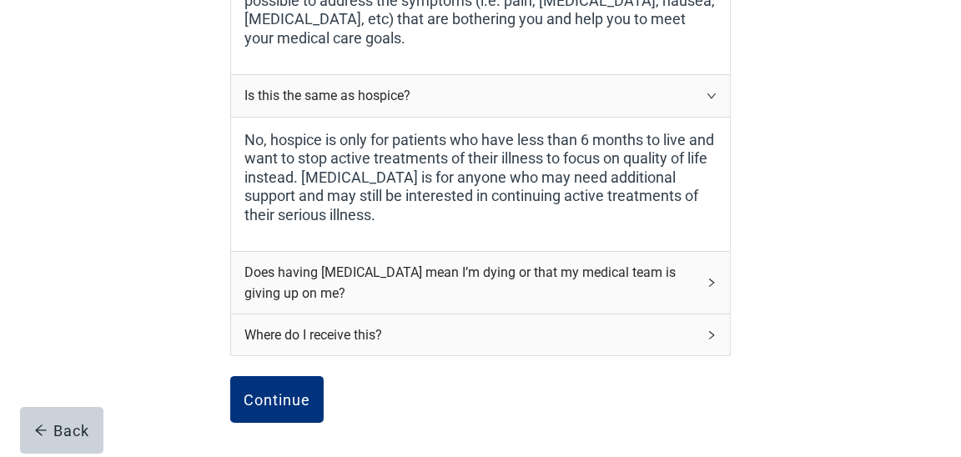
click at [703, 276] on div "Does having [MEDICAL_DATA] mean I’m dying or that my medical team is giving up …" at bounding box center [480, 283] width 499 height 62
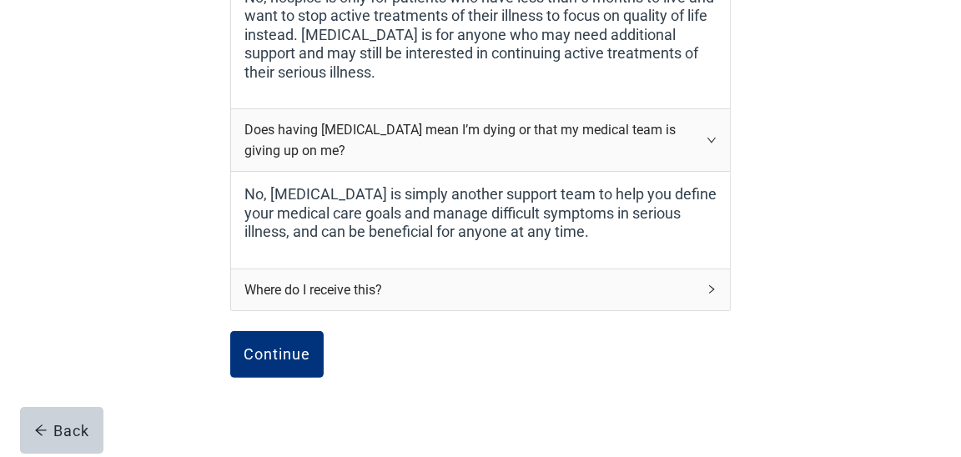
scroll to position [690, 0]
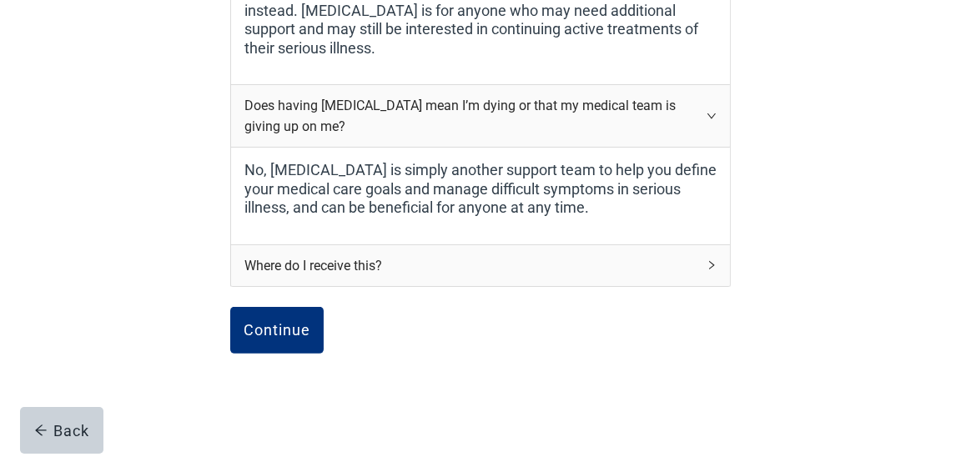
click at [706, 259] on div "Where do I receive this?" at bounding box center [480, 265] width 499 height 41
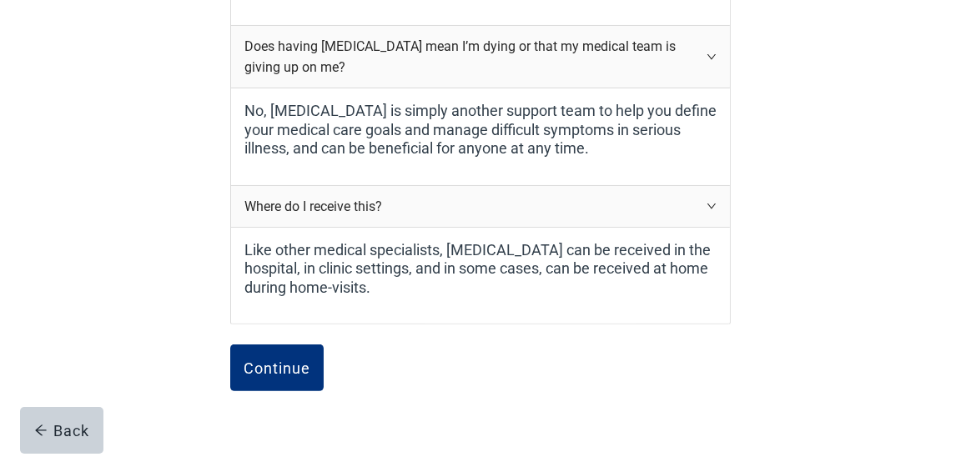
scroll to position [773, 0]
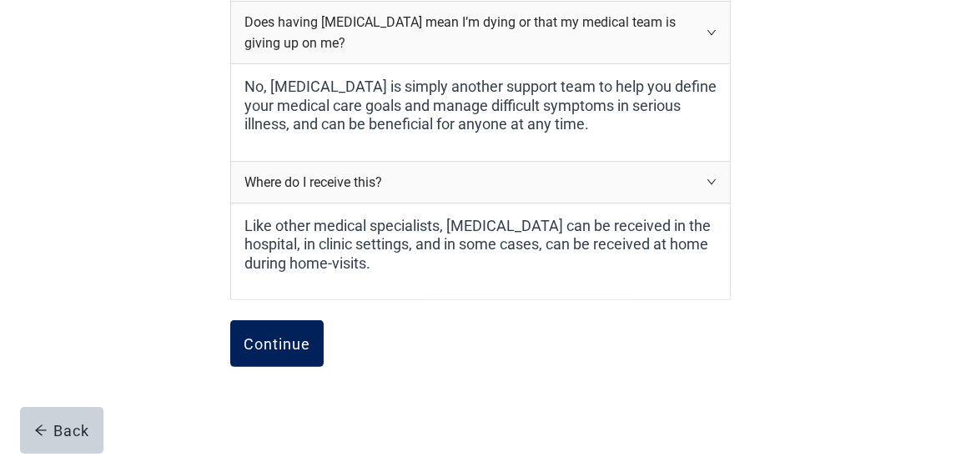
click at [297, 338] on div "Continue" at bounding box center [277, 343] width 67 height 17
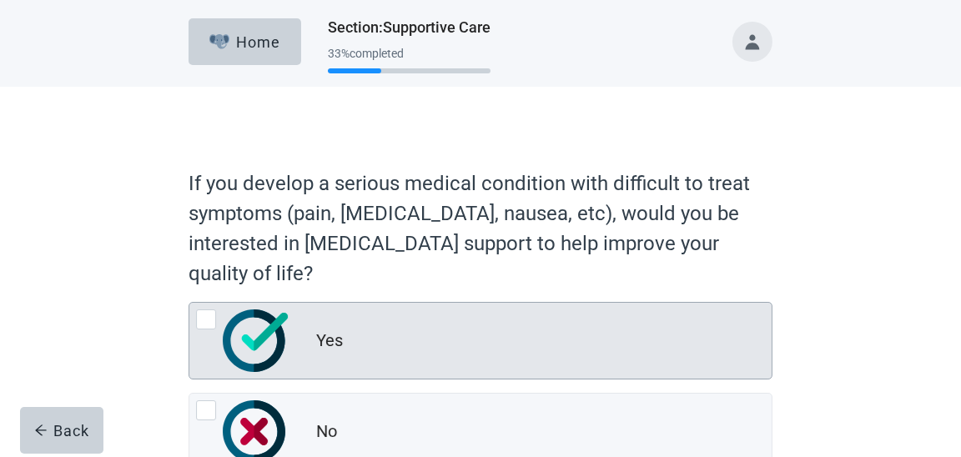
click at [211, 316] on div "Yes, radio button, not checked" at bounding box center [206, 319] width 20 height 20
click at [189, 303] on input "Yes" at bounding box center [188, 302] width 1 height 1
radio input "true"
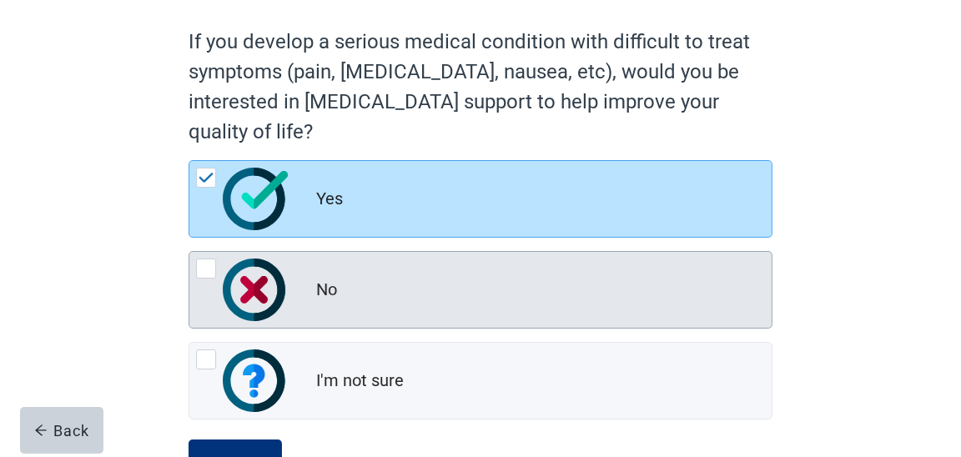
scroll to position [166, 0]
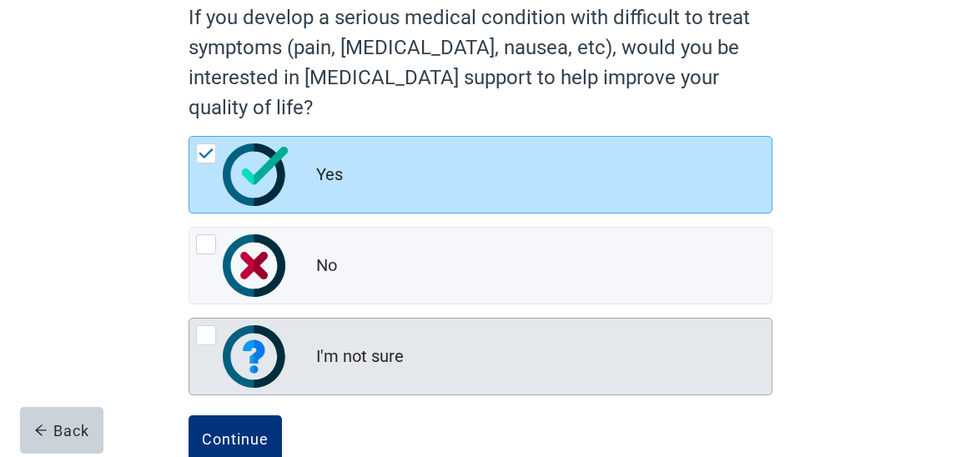
click at [199, 327] on div "I'm not sure, radio button, not checked" at bounding box center [206, 335] width 20 height 20
click at [189, 319] on input "I'm not sure" at bounding box center [188, 318] width 1 height 1
radio input "true"
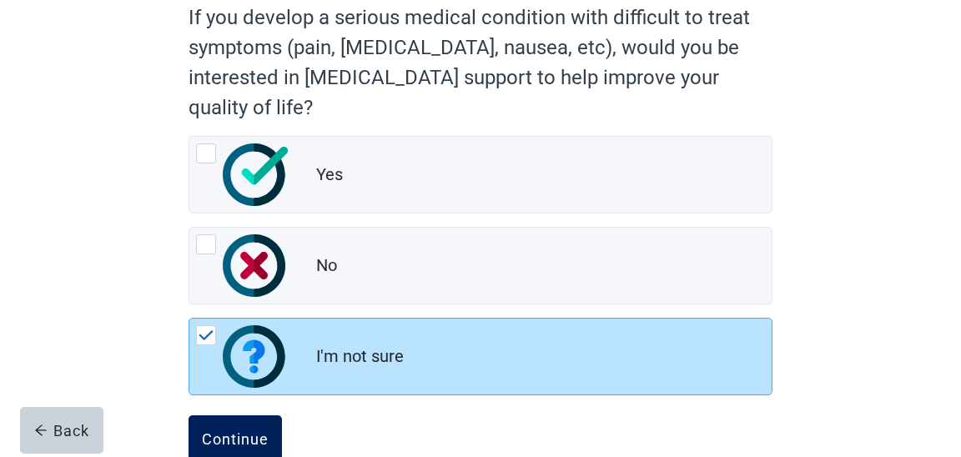
scroll to position [205, 0]
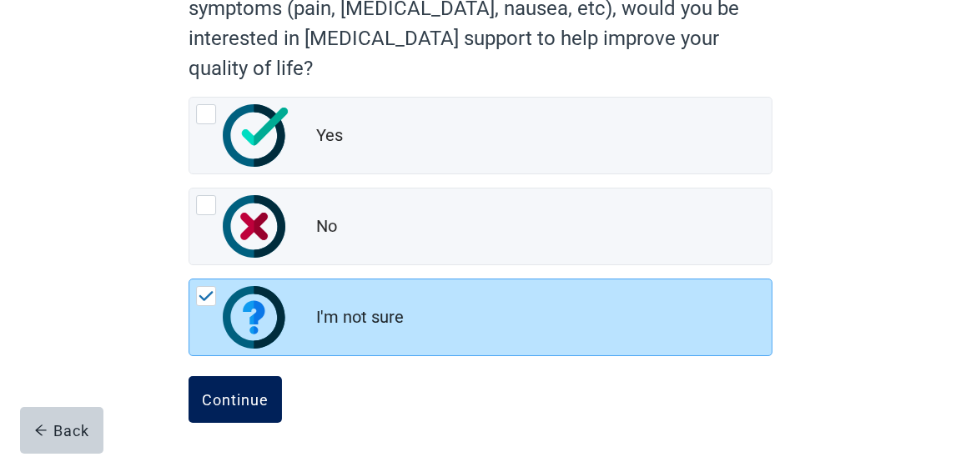
click at [237, 391] on div "Continue" at bounding box center [235, 399] width 67 height 17
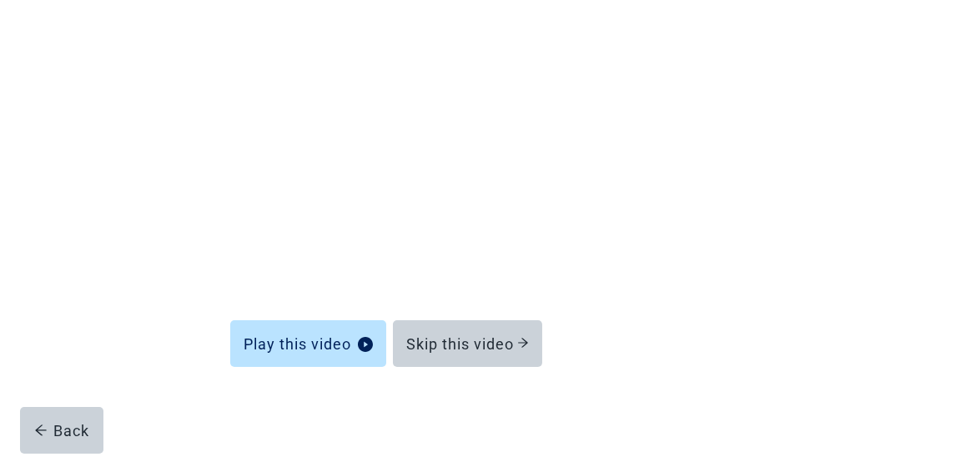
scroll to position [185, 0]
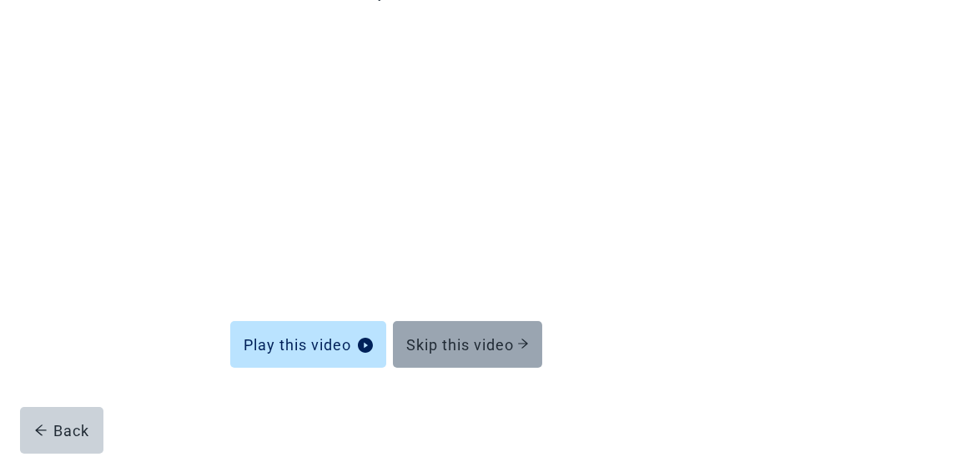
click at [440, 347] on div "Skip this video" at bounding box center [467, 344] width 123 height 17
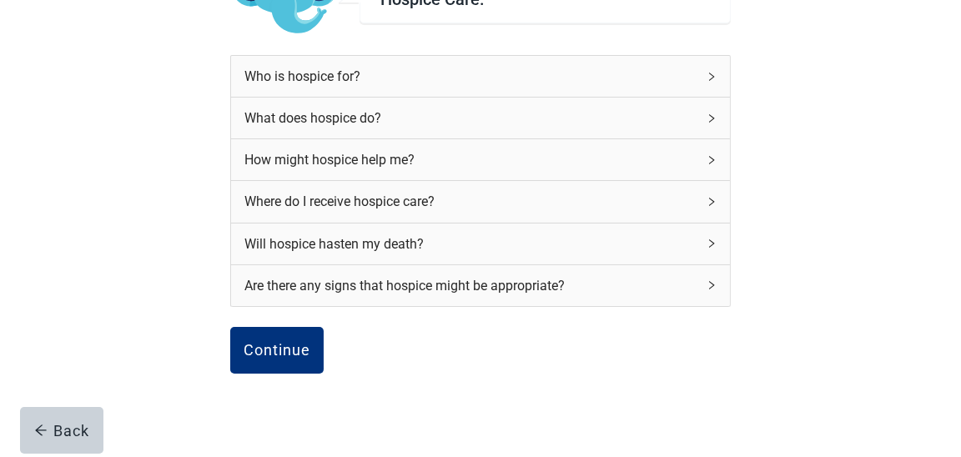
click at [711, 156] on icon "right" at bounding box center [711, 160] width 10 height 10
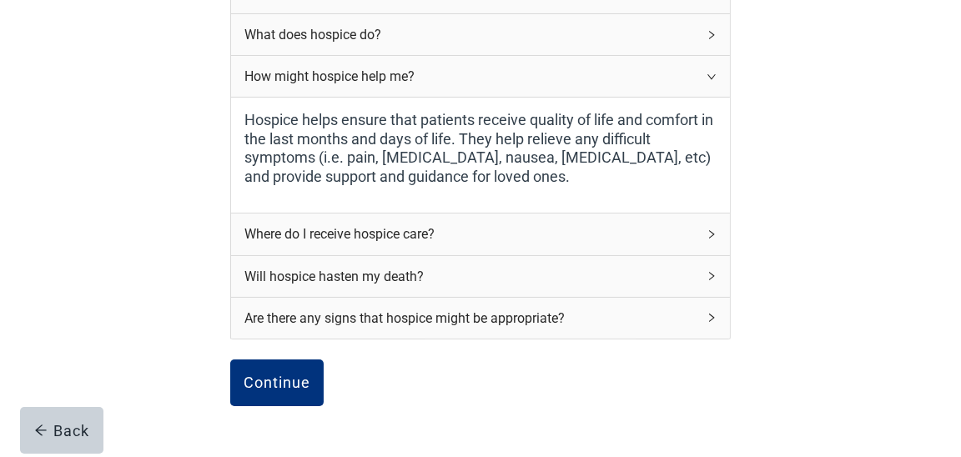
scroll to position [352, 0]
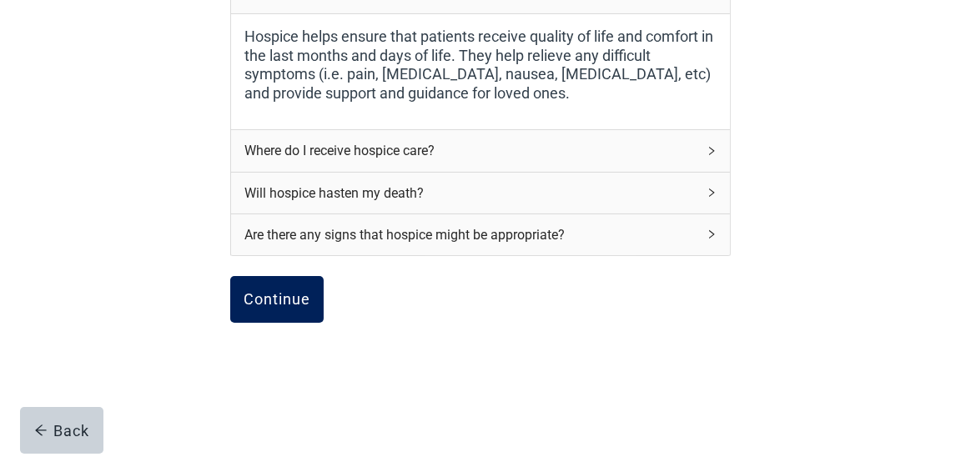
click at [297, 284] on button "Continue" at bounding box center [276, 299] width 93 height 47
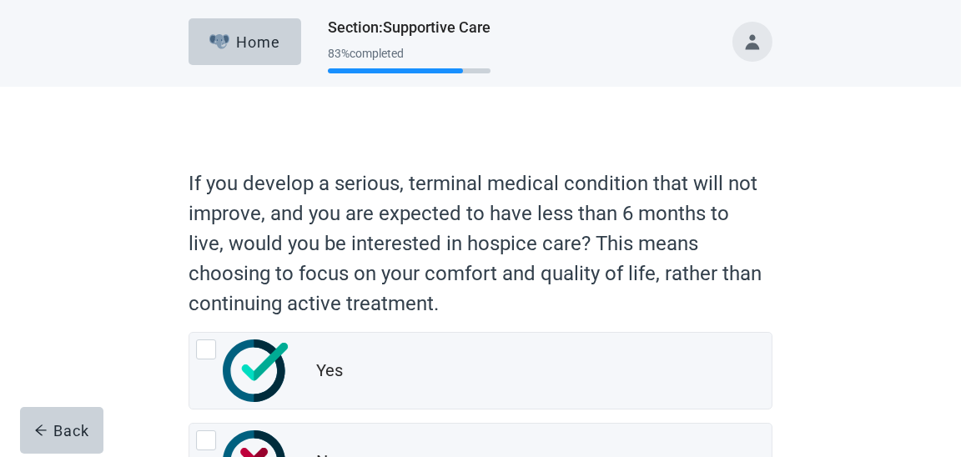
scroll to position [83, 0]
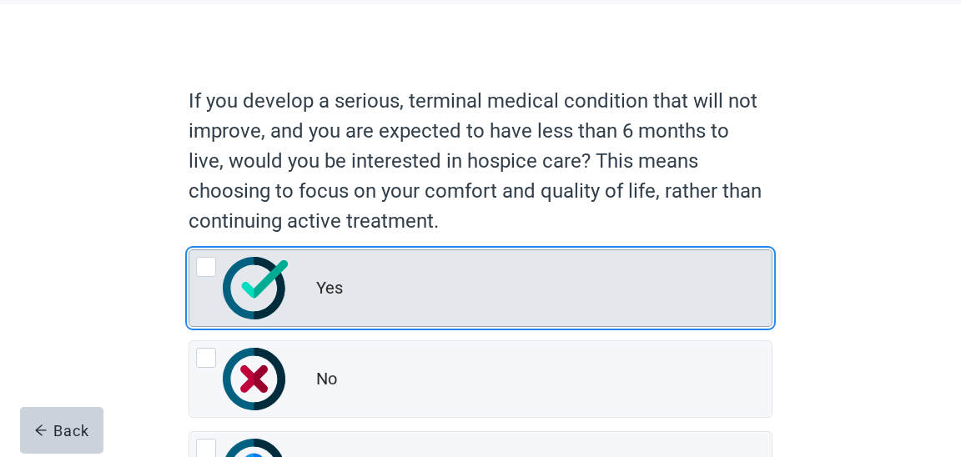
click at [202, 264] on div "Yes, radio button, not checked" at bounding box center [206, 267] width 20 height 20
click at [189, 250] on input "Yes" at bounding box center [188, 249] width 1 height 1
radio input "true"
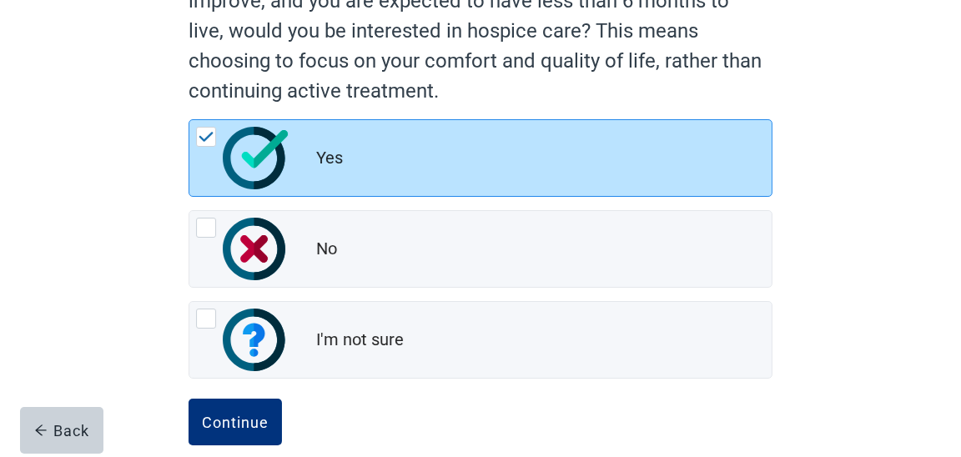
scroll to position [234, 0]
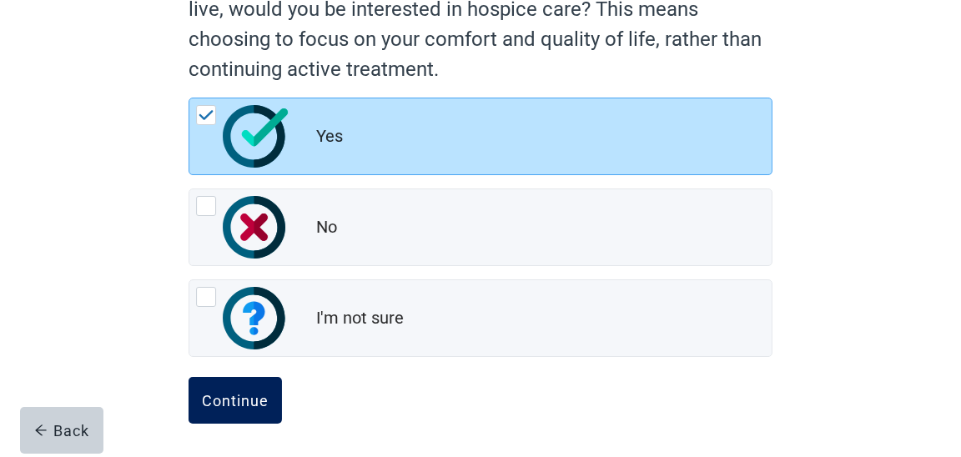
click at [223, 385] on button "Continue" at bounding box center [234, 400] width 93 height 47
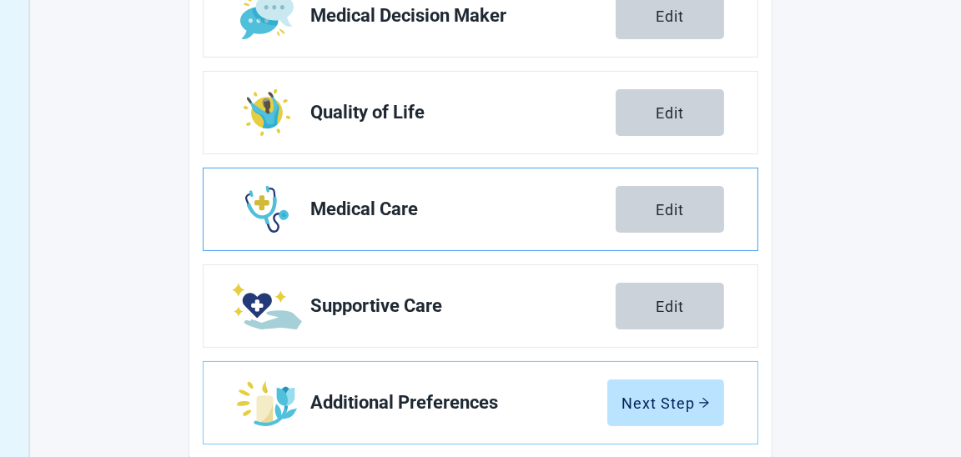
scroll to position [428, 0]
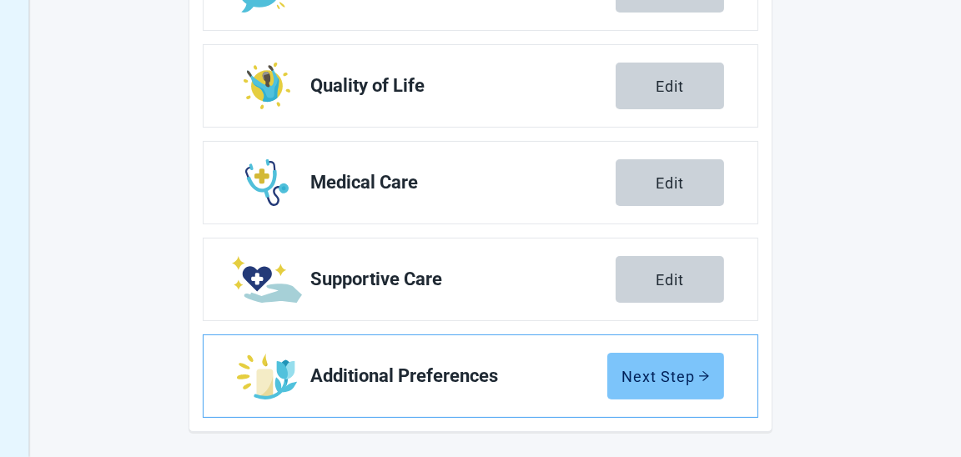
click at [651, 369] on div "Next Step" at bounding box center [665, 376] width 88 height 17
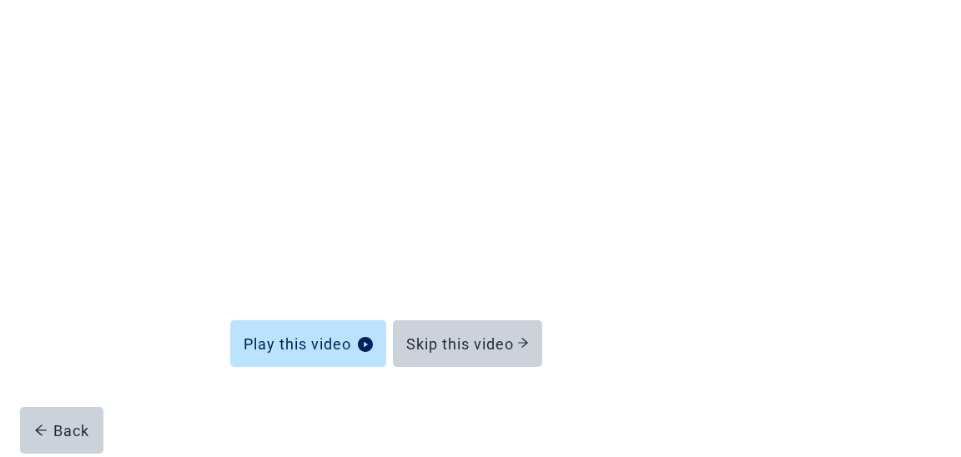
scroll to position [185, 0]
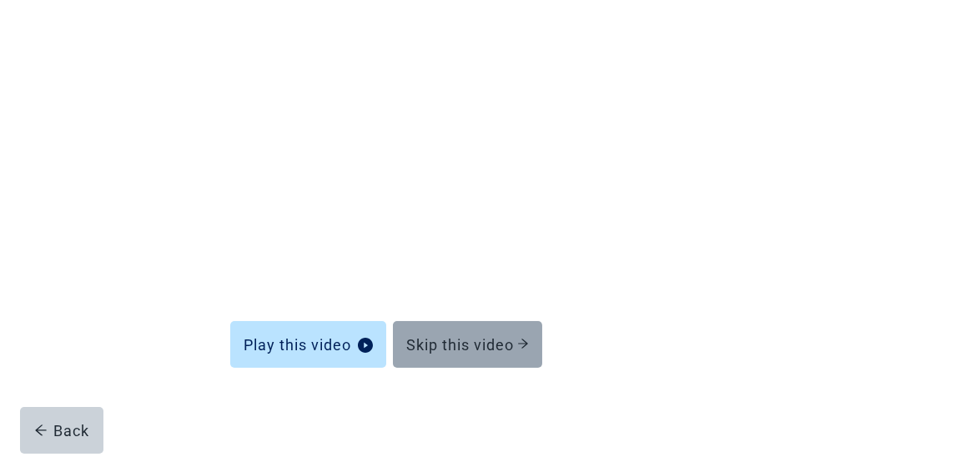
click at [427, 336] on div "Skip this video" at bounding box center [467, 344] width 123 height 17
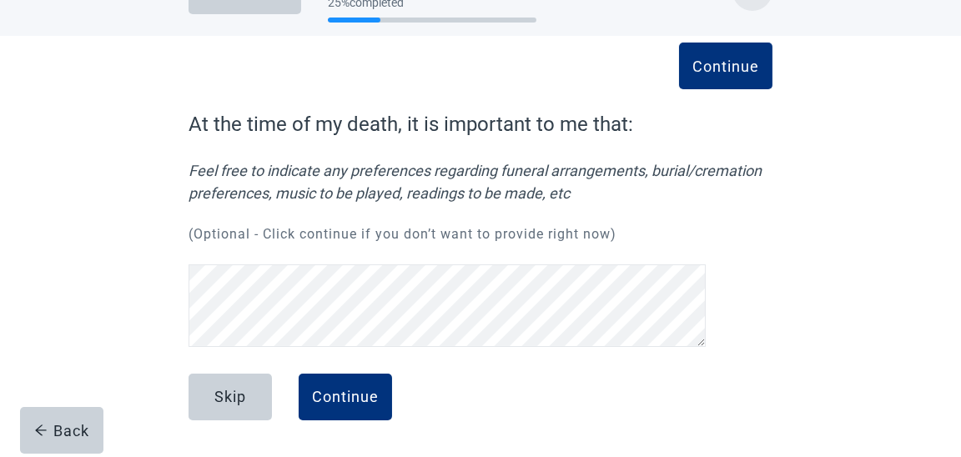
scroll to position [50, 0]
drag, startPoint x: 351, startPoint y: 395, endPoint x: 198, endPoint y: 257, distance: 206.1
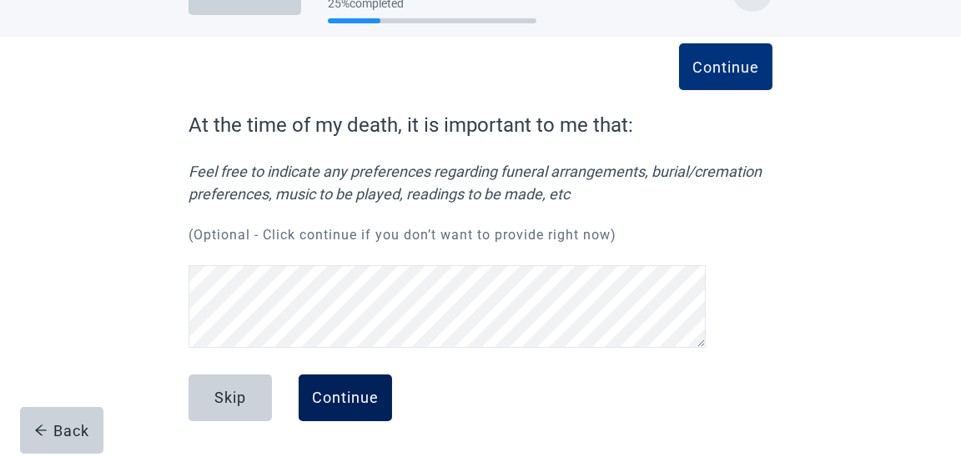
click at [320, 396] on div "Continue" at bounding box center [345, 397] width 67 height 17
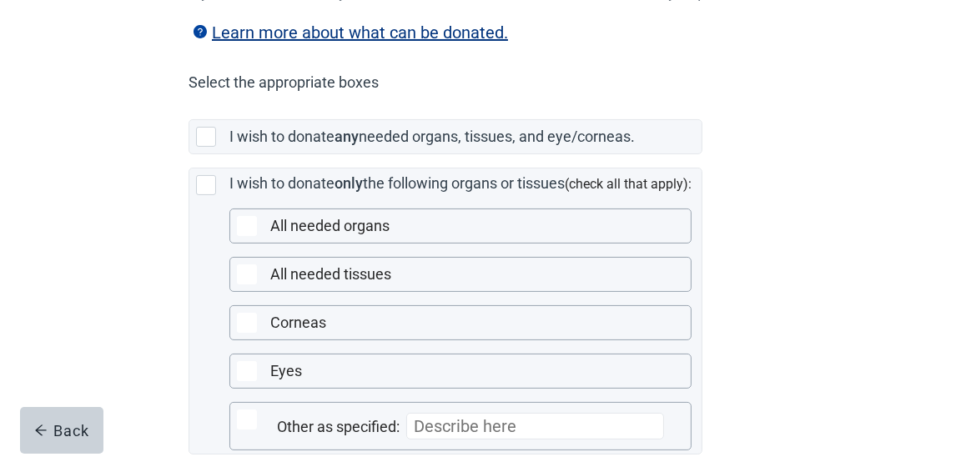
scroll to position [314, 0]
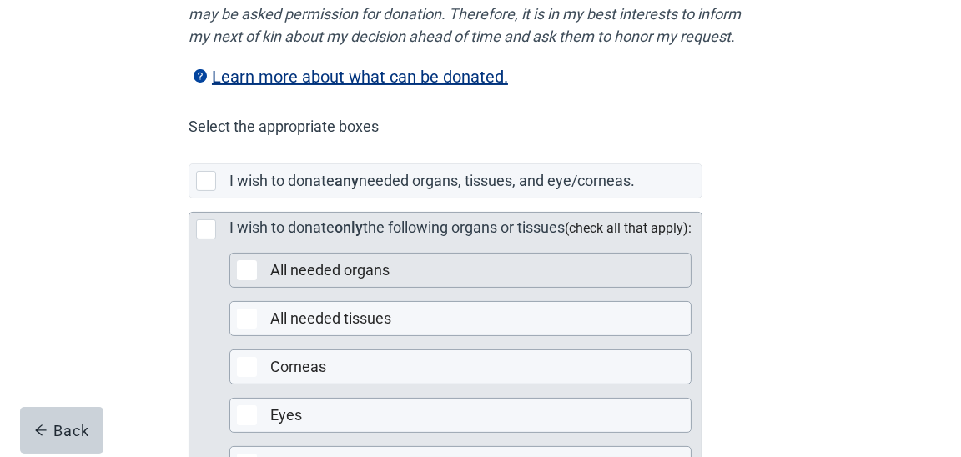
click at [247, 280] on div "Main content" at bounding box center [247, 270] width 20 height 20
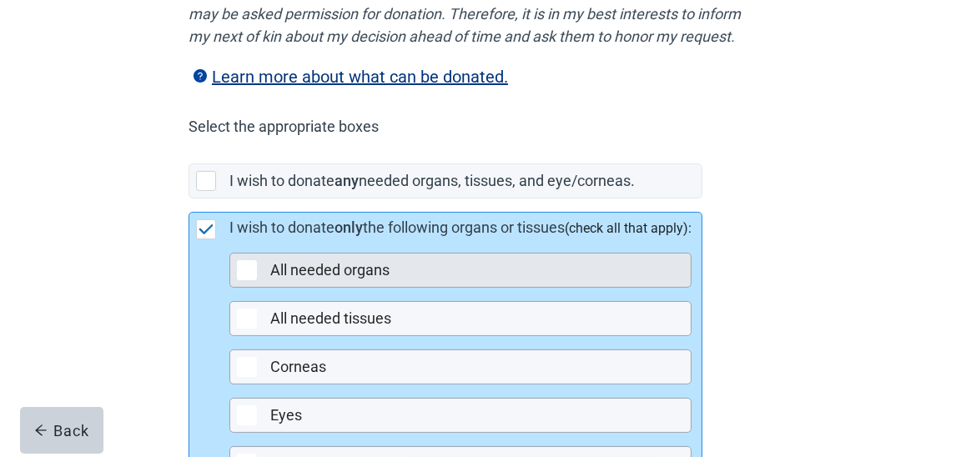
click at [251, 280] on div "Main content" at bounding box center [247, 270] width 20 height 20
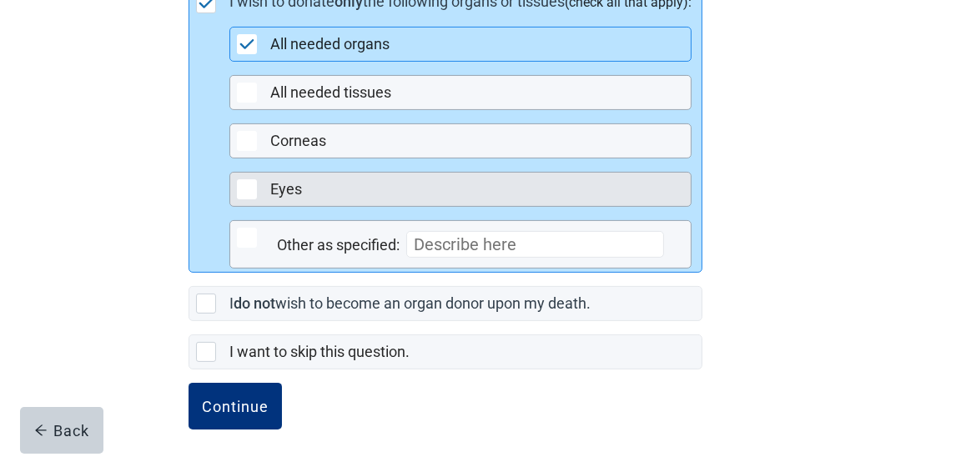
scroll to position [564, 0]
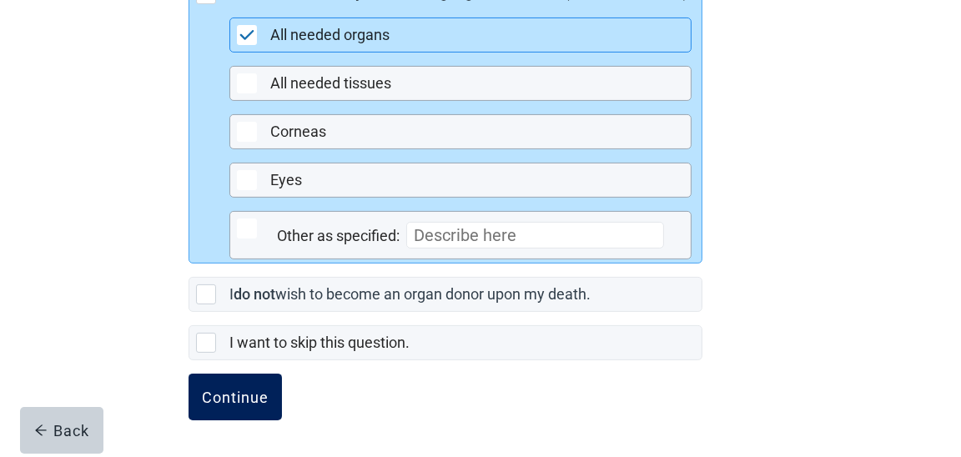
click at [244, 393] on div "Continue" at bounding box center [235, 397] width 67 height 17
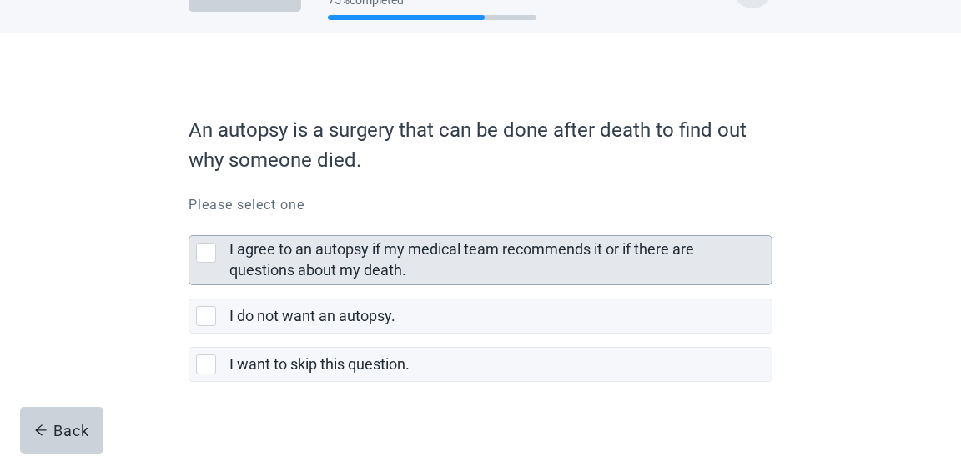
scroll to position [73, 0]
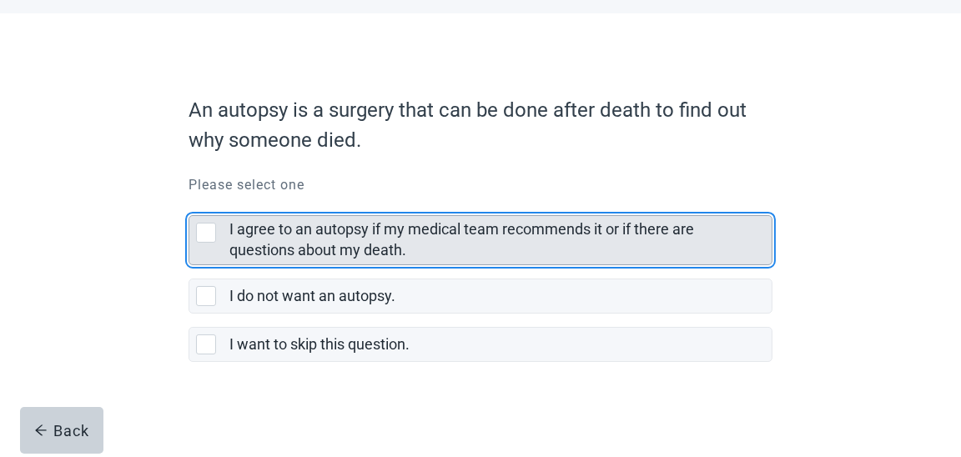
click at [203, 231] on div "I agree to an autopsy if my medical team recommends it or if there are question…" at bounding box center [206, 233] width 20 height 20
click at [189, 203] on input "I agree to an autopsy if my medical team recommends it or if there are question…" at bounding box center [188, 202] width 1 height 1
checkbox input "true"
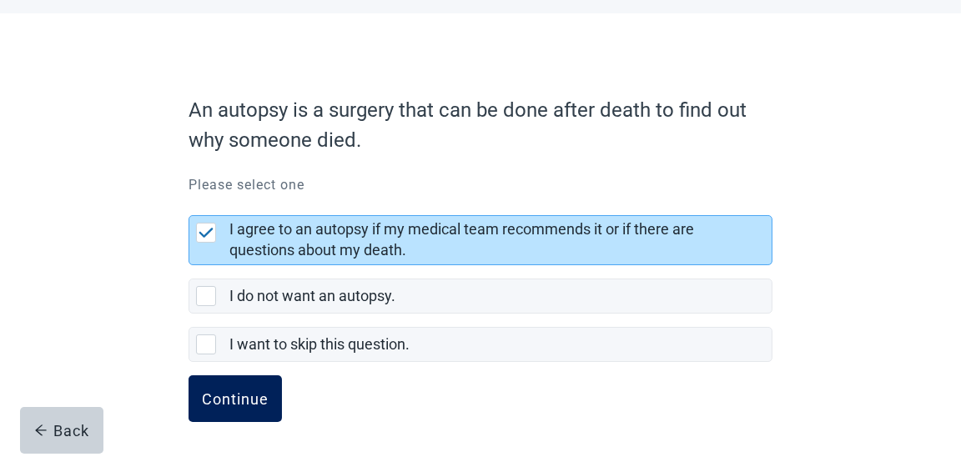
click at [218, 395] on div "Continue" at bounding box center [235, 398] width 67 height 17
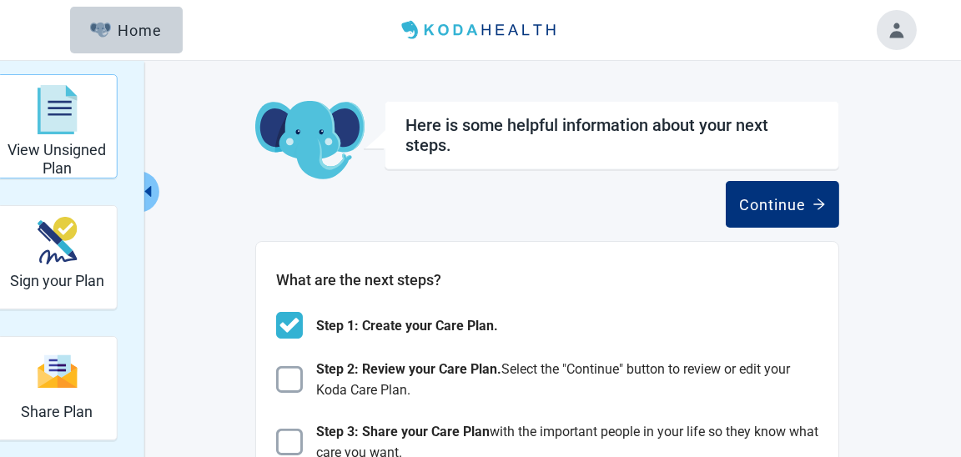
click at [83, 154] on h2 "View Unsigned Plan" at bounding box center [57, 159] width 106 height 36
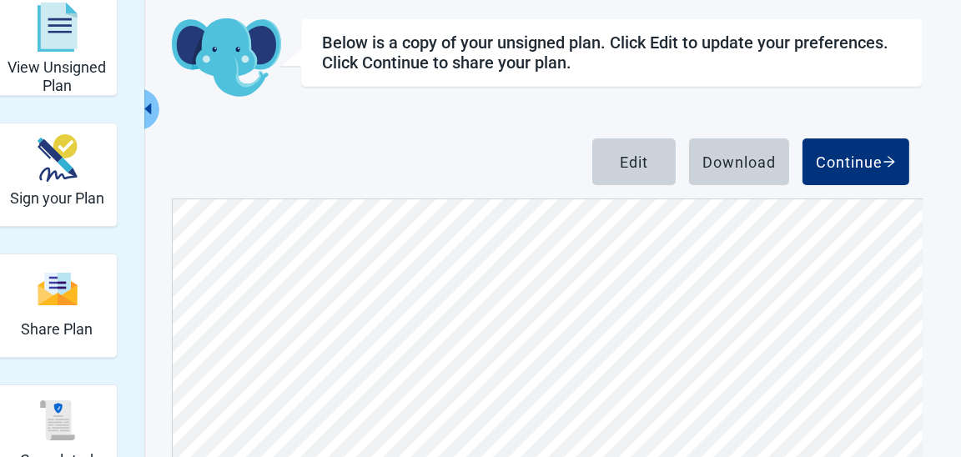
scroll to position [9340, 0]
click at [627, 149] on button "Edit" at bounding box center [633, 161] width 83 height 47
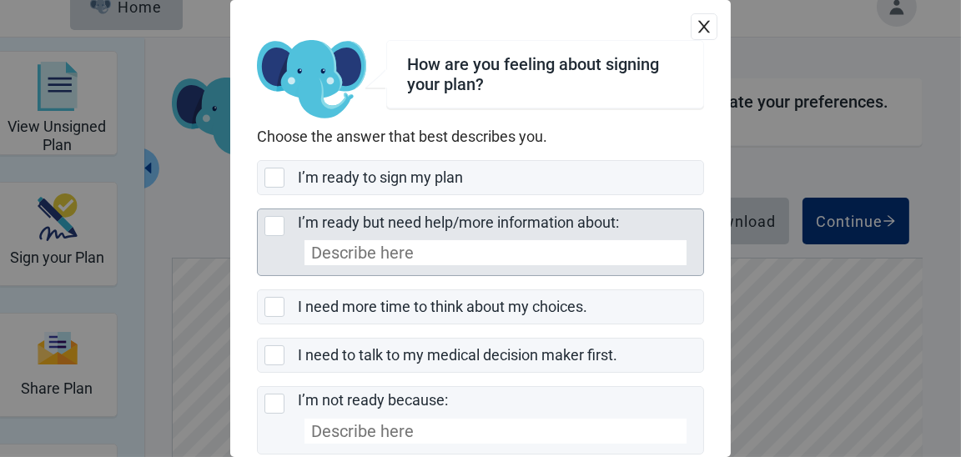
scroll to position [0, 0]
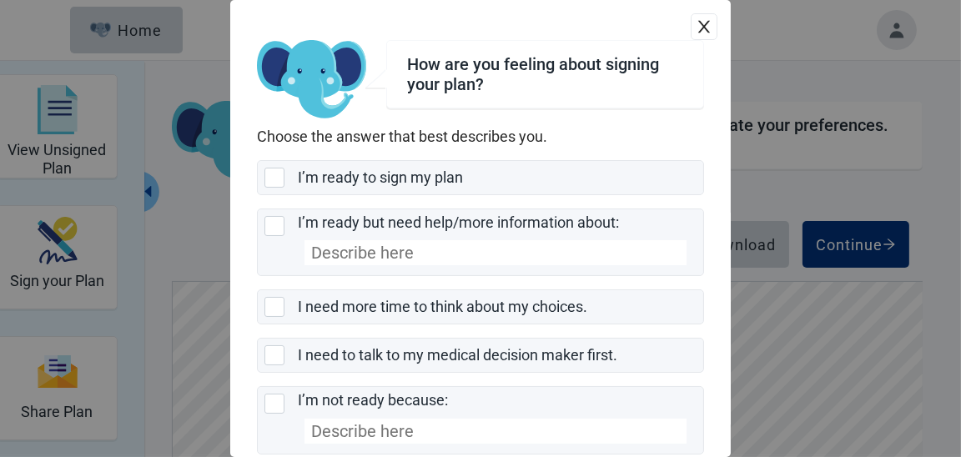
click at [696, 28] on icon "close" at bounding box center [704, 26] width 17 height 17
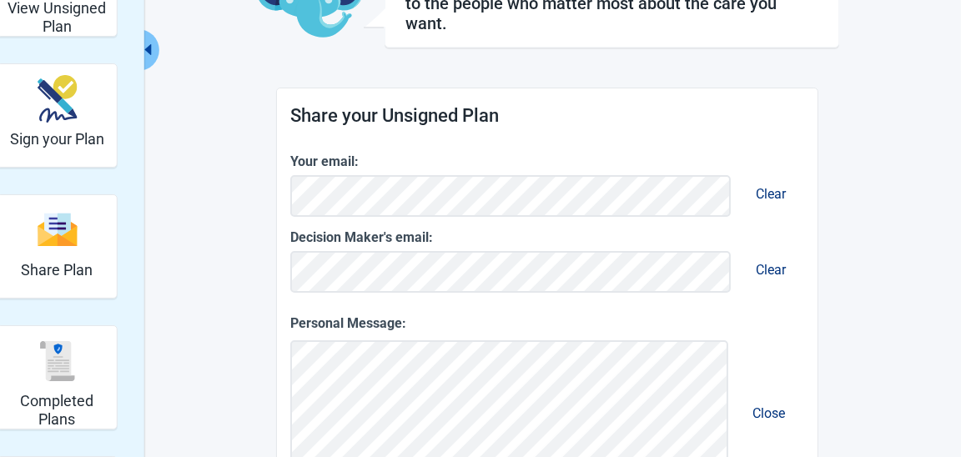
scroll to position [166, 0]
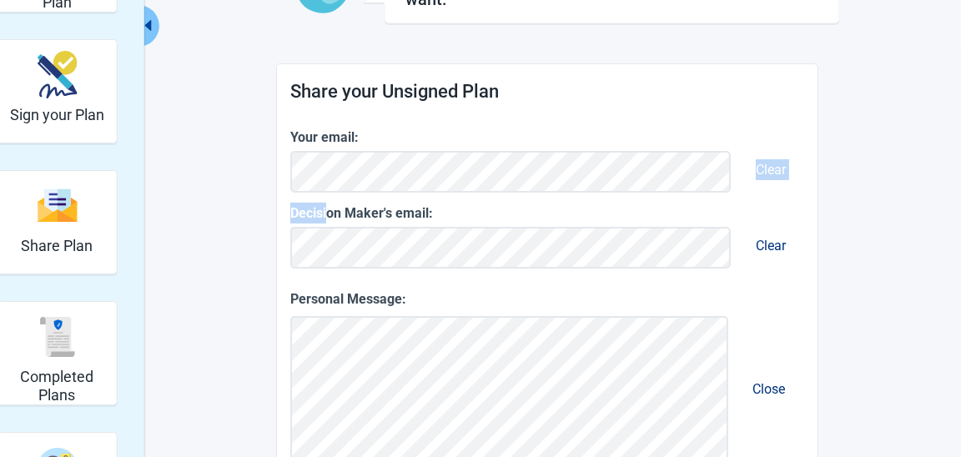
click at [327, 155] on div "Your email: Clear Decision Maker's email: Clear Personal Message: Close This pe…" at bounding box center [547, 429] width 514 height 605
click at [251, 264] on main "You can share your Care Plan. It's also important to talk to the people who mat…" at bounding box center [547, 377] width 779 height 885
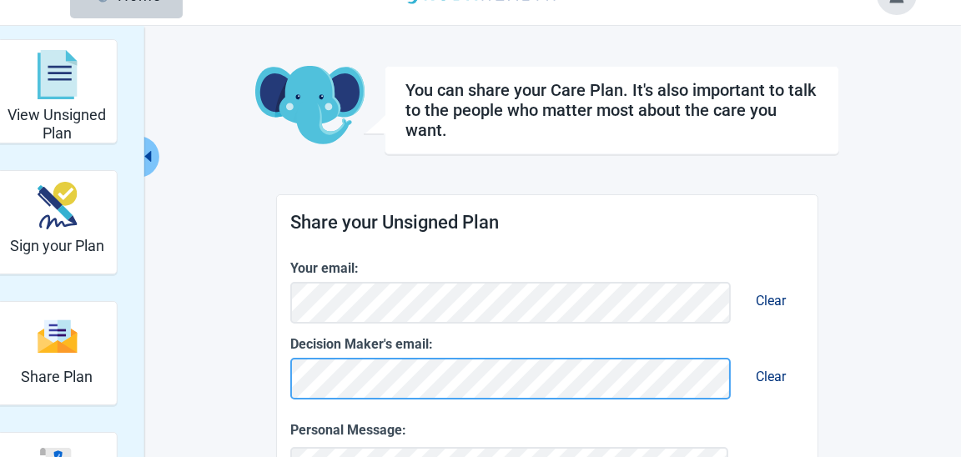
scroll to position [0, 0]
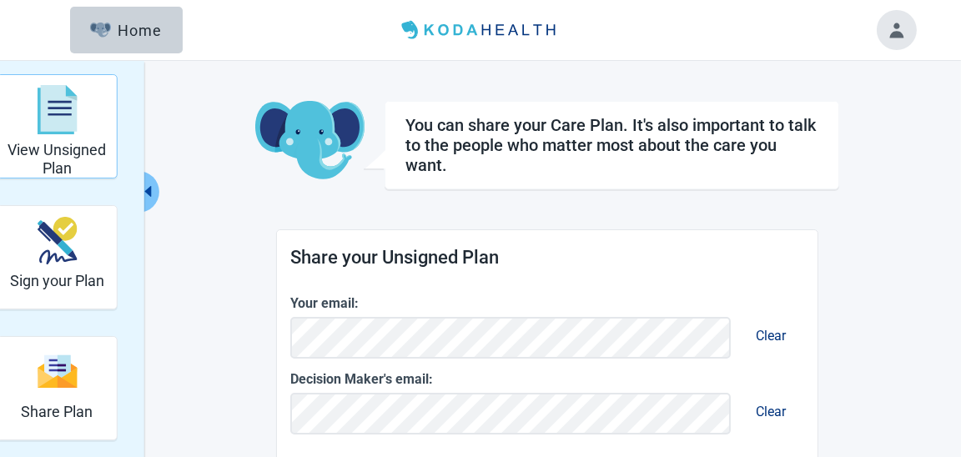
click at [62, 113] on img "View Unsigned Plan" at bounding box center [57, 110] width 40 height 50
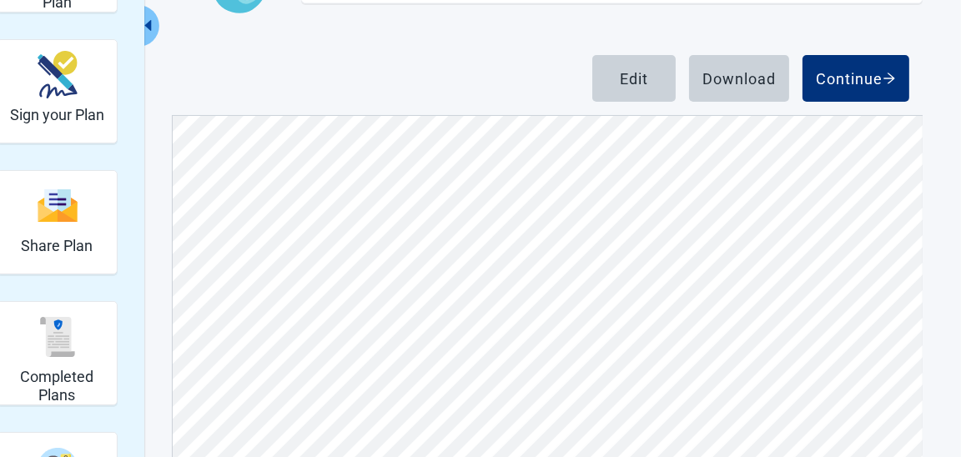
scroll to position [3252, 0]
click at [626, 82] on div "Edit" at bounding box center [634, 78] width 28 height 17
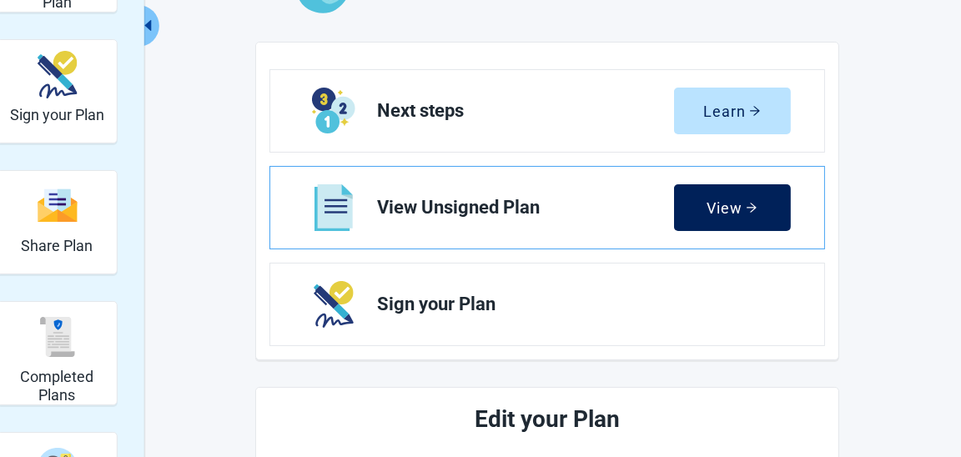
click at [695, 206] on button "View" at bounding box center [732, 207] width 117 height 47
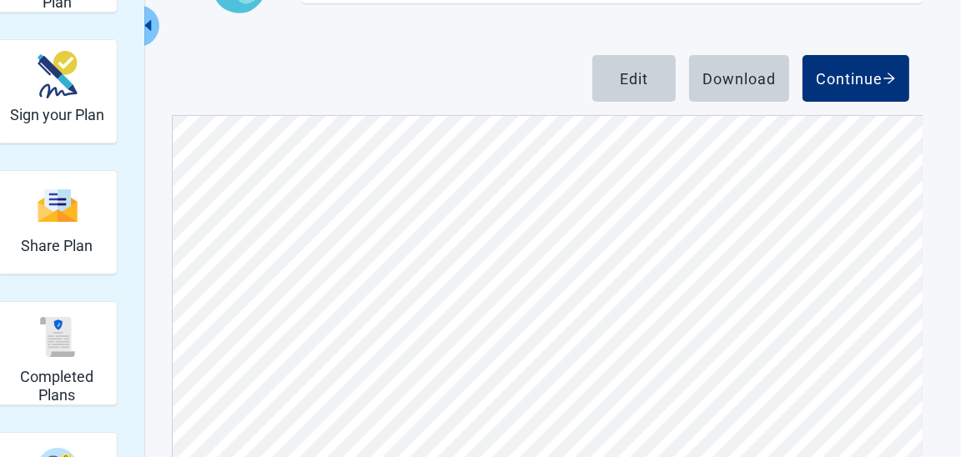
scroll to position [3335, 0]
click at [634, 84] on div "Edit" at bounding box center [634, 78] width 28 height 17
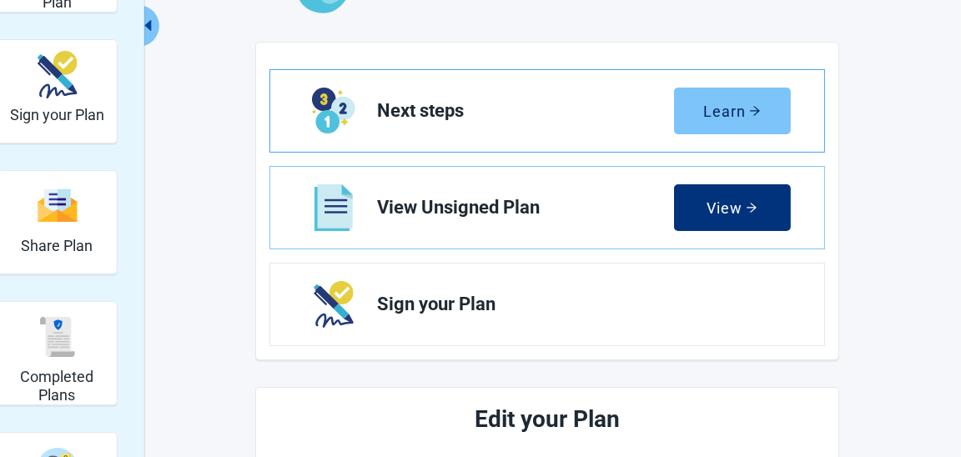
click at [722, 112] on div "Learn" at bounding box center [732, 111] width 58 height 17
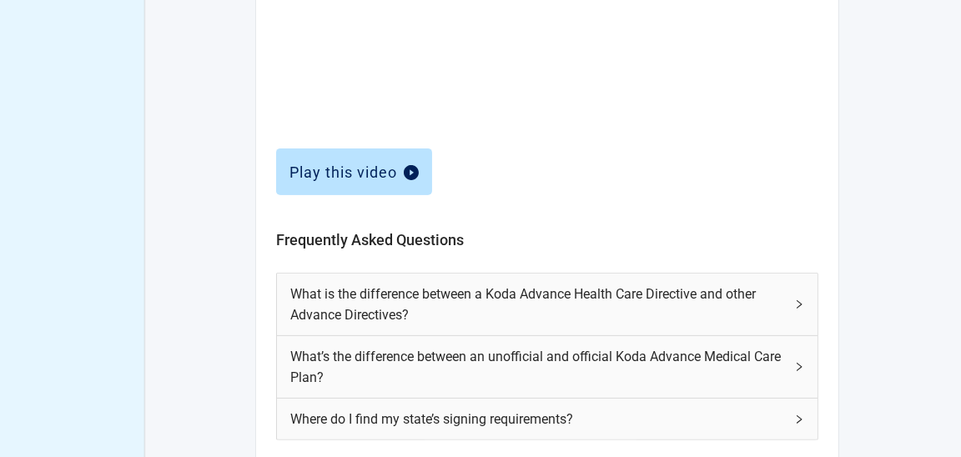
scroll to position [750, 0]
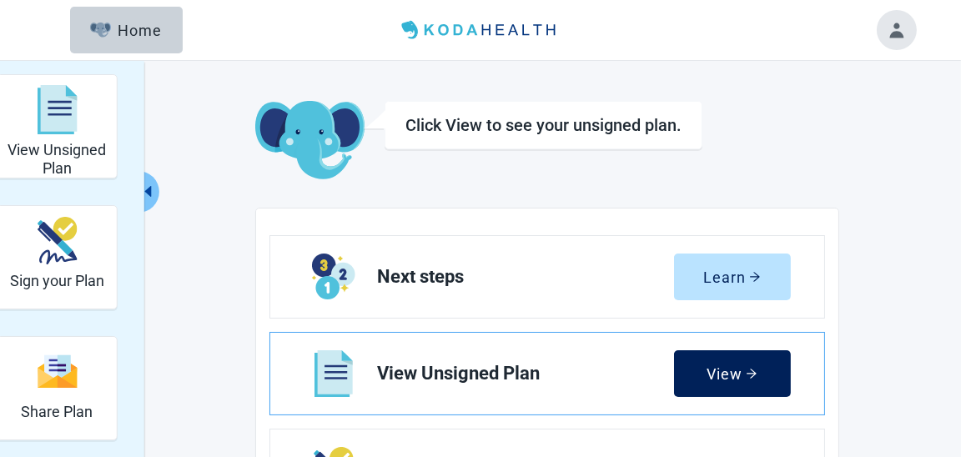
click at [713, 379] on div "View" at bounding box center [731, 373] width 51 height 17
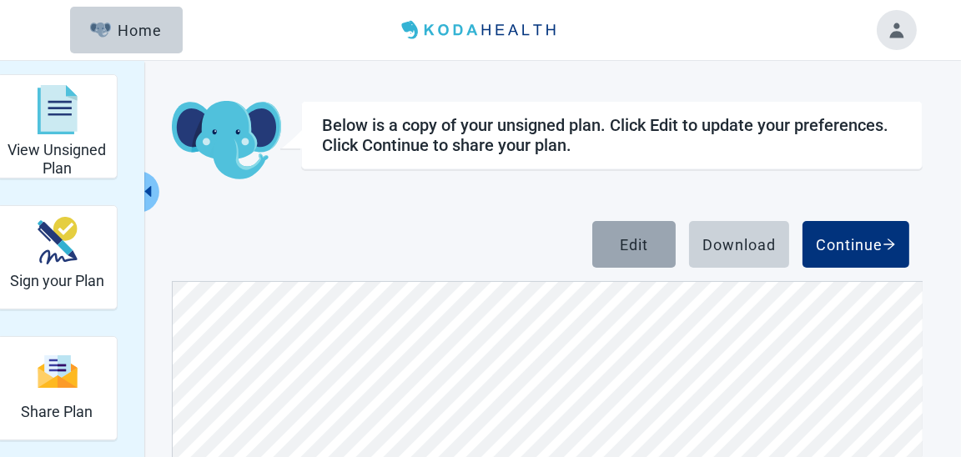
click at [641, 247] on div "Edit" at bounding box center [634, 244] width 28 height 17
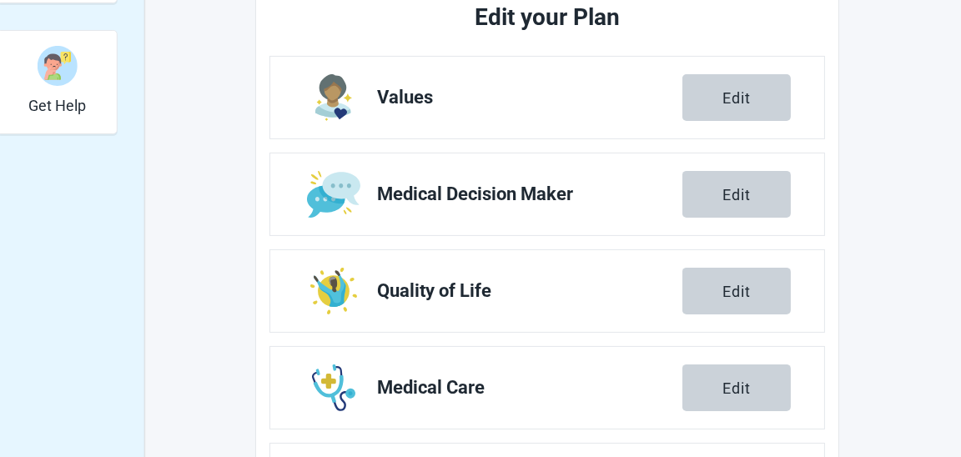
scroll to position [666, 0]
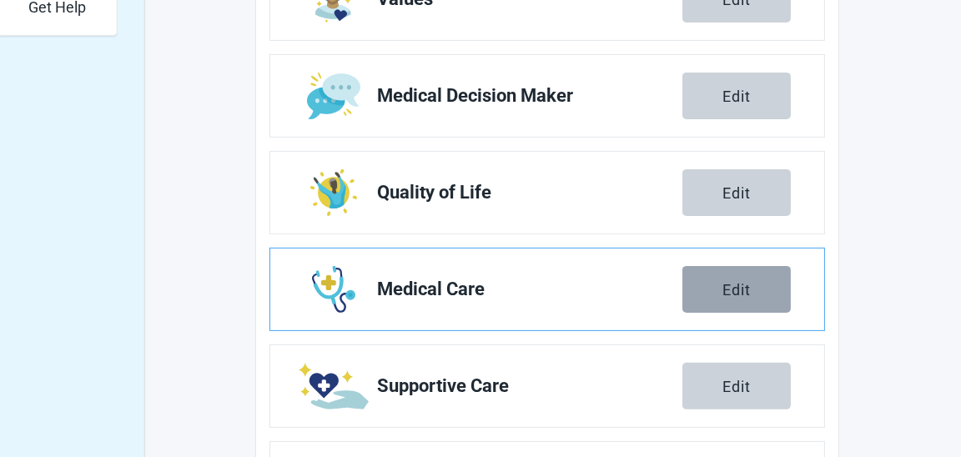
click at [720, 295] on button "Edit" at bounding box center [736, 289] width 108 height 47
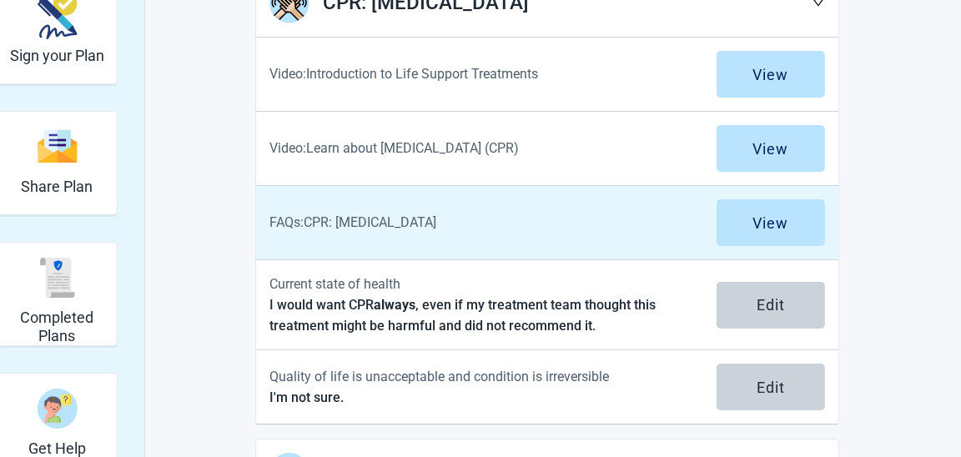
scroll to position [249, 0]
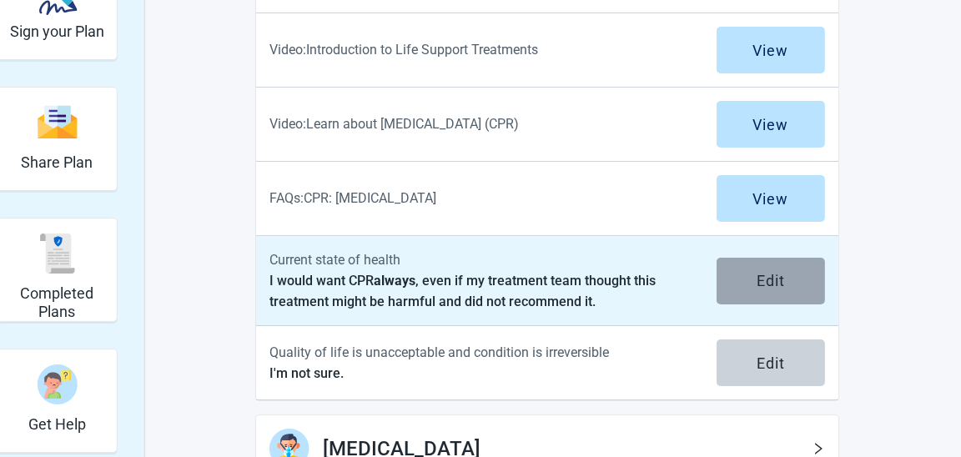
click at [736, 276] on button "Edit" at bounding box center [770, 281] width 108 height 47
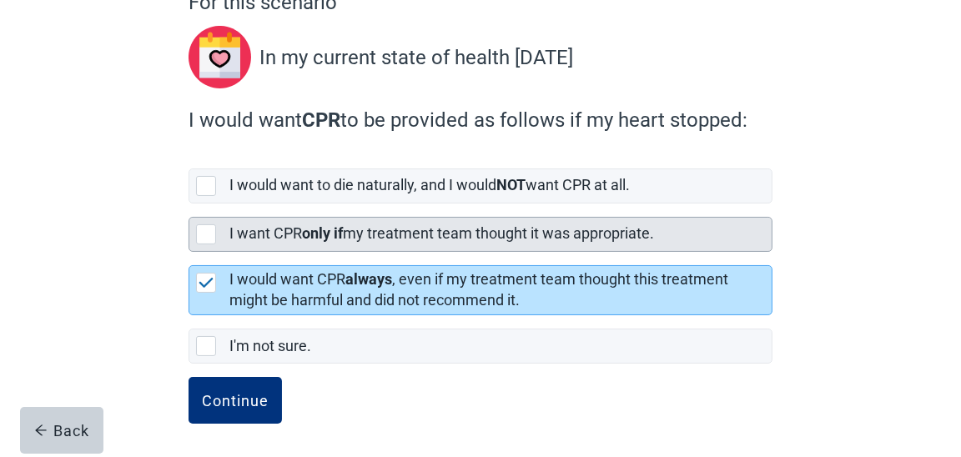
scroll to position [174, 0]
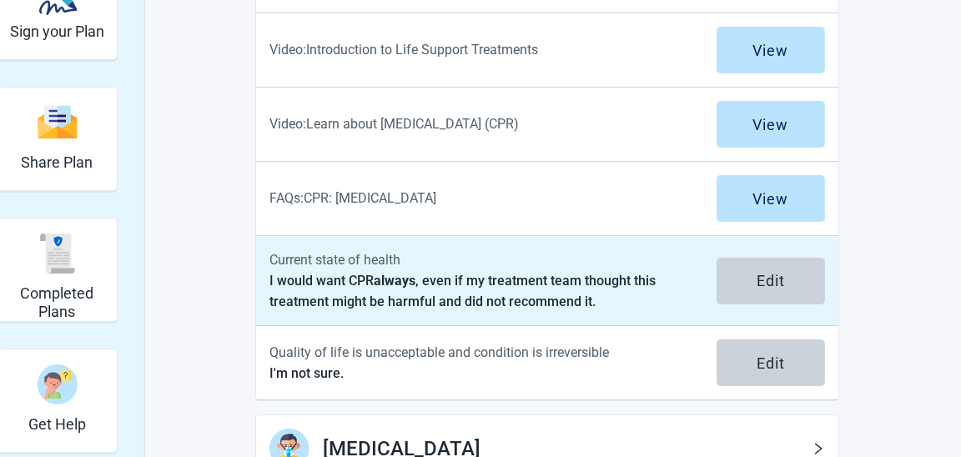
scroll to position [333, 0]
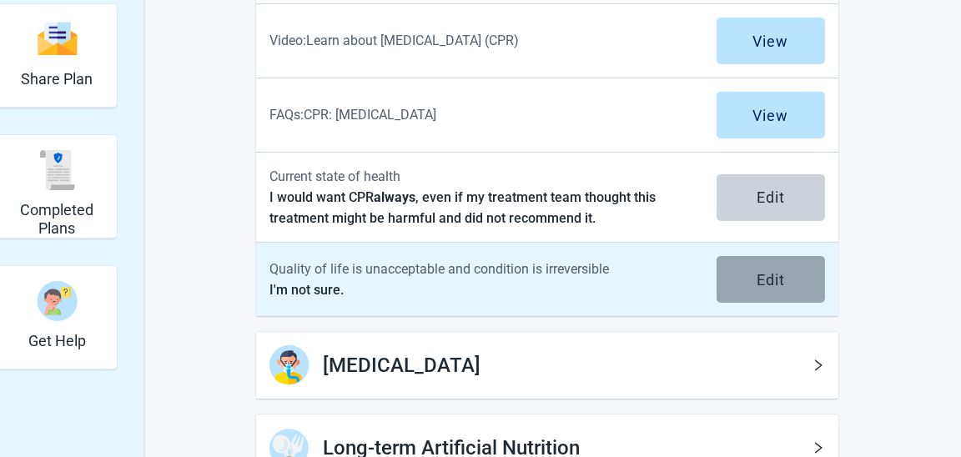
click at [747, 283] on button "Edit" at bounding box center [770, 279] width 108 height 47
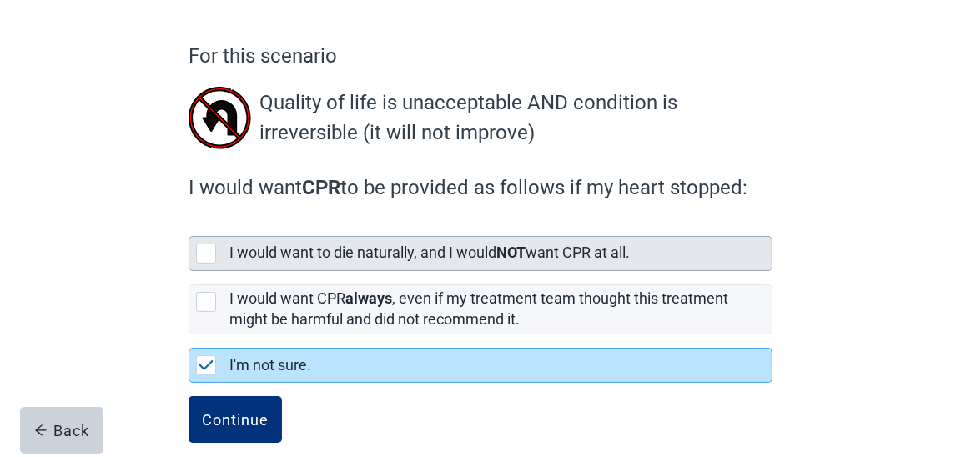
scroll to position [140, 0]
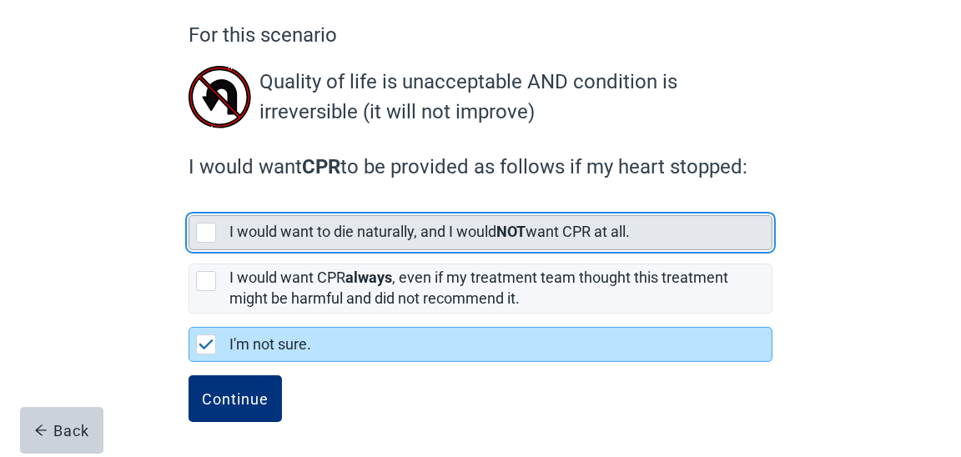
click at [206, 231] on div "[object Object], checkbox, not selected" at bounding box center [206, 233] width 20 height 20
click at [189, 203] on input "I would want to die naturally, and I would NOT want CPR at all." at bounding box center [188, 202] width 1 height 1
checkbox input "true"
checkbox input "false"
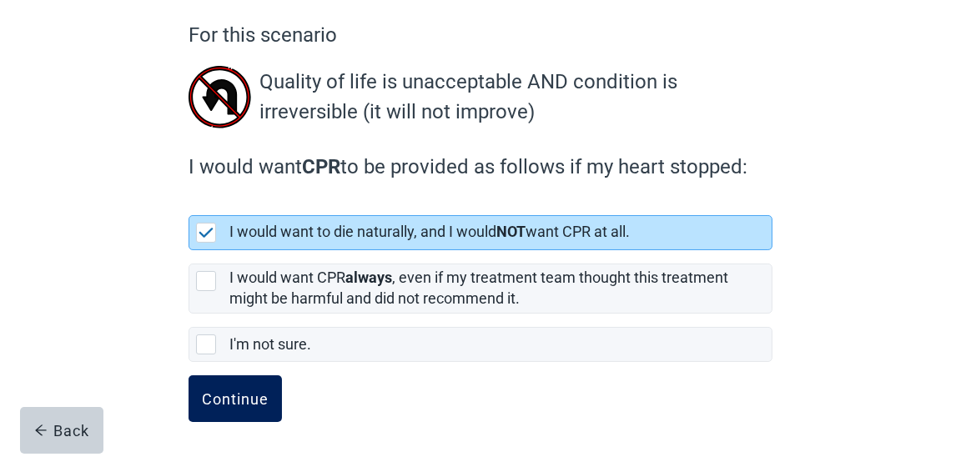
click at [256, 392] on div "Continue" at bounding box center [235, 398] width 67 height 17
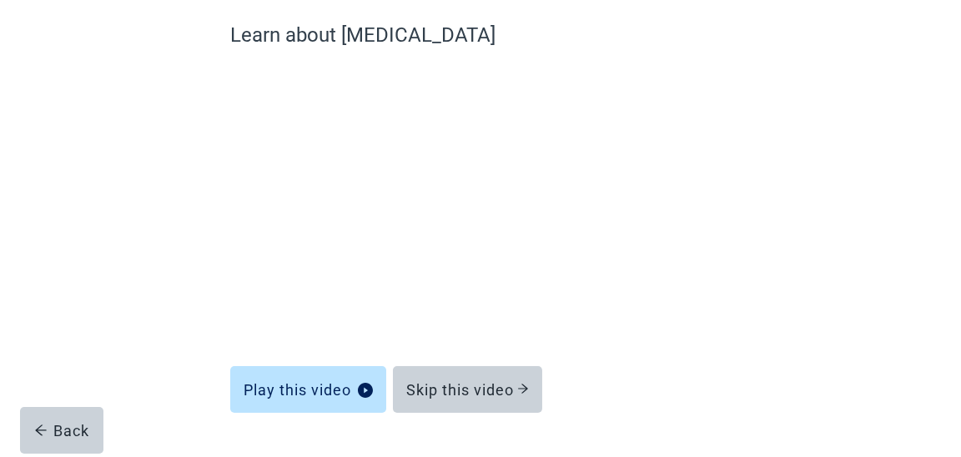
scroll to position [185, 0]
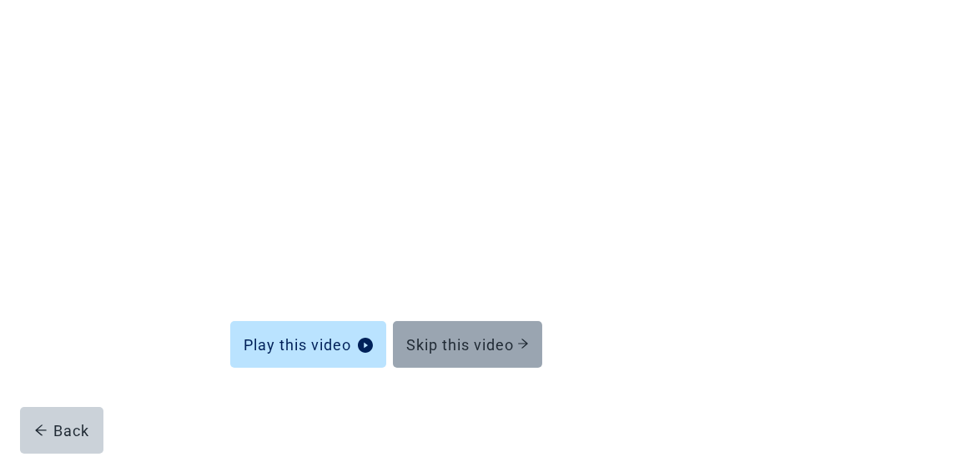
click at [440, 338] on div "Skip this video" at bounding box center [467, 344] width 123 height 17
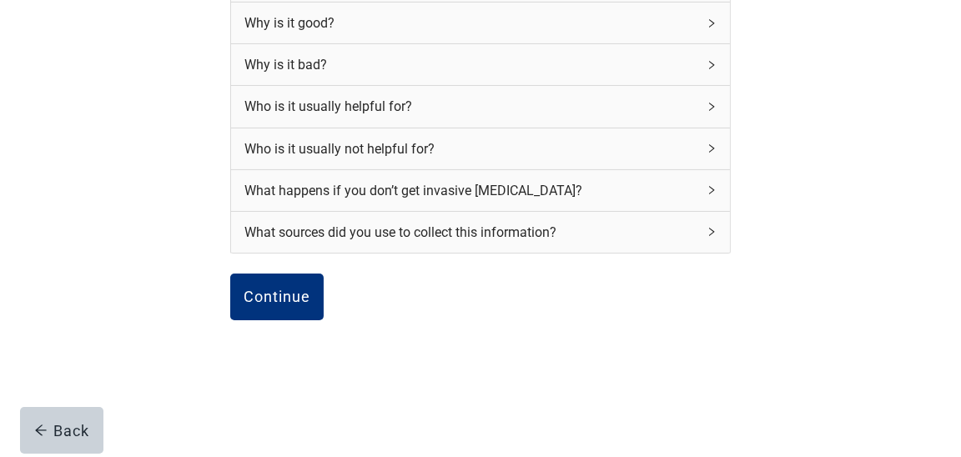
scroll to position [294, 0]
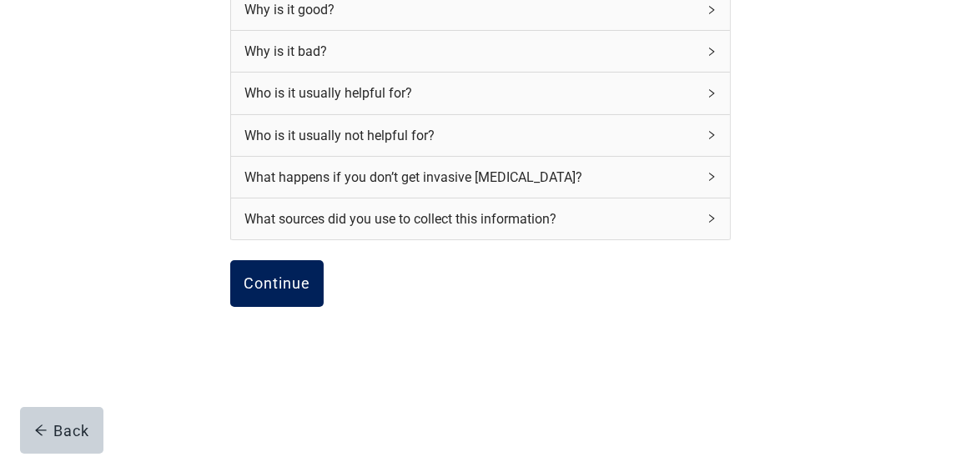
click at [288, 269] on button "Continue" at bounding box center [276, 283] width 93 height 47
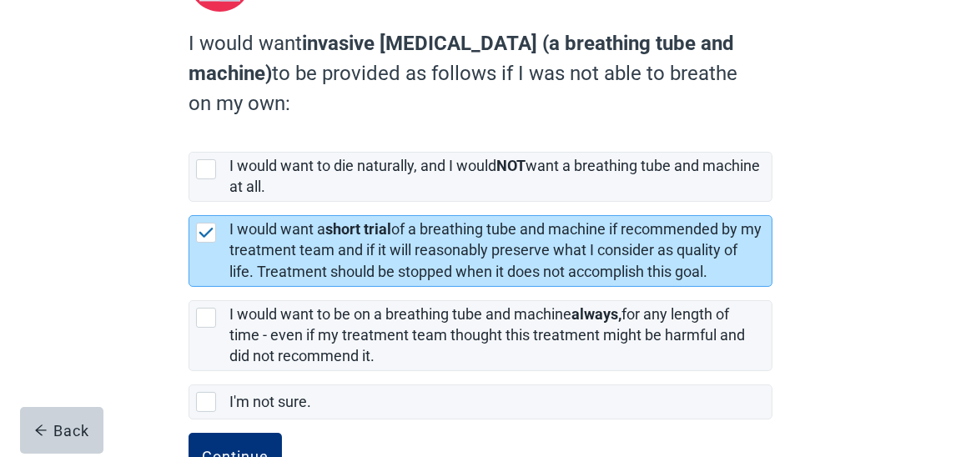
scroll to position [309, 0]
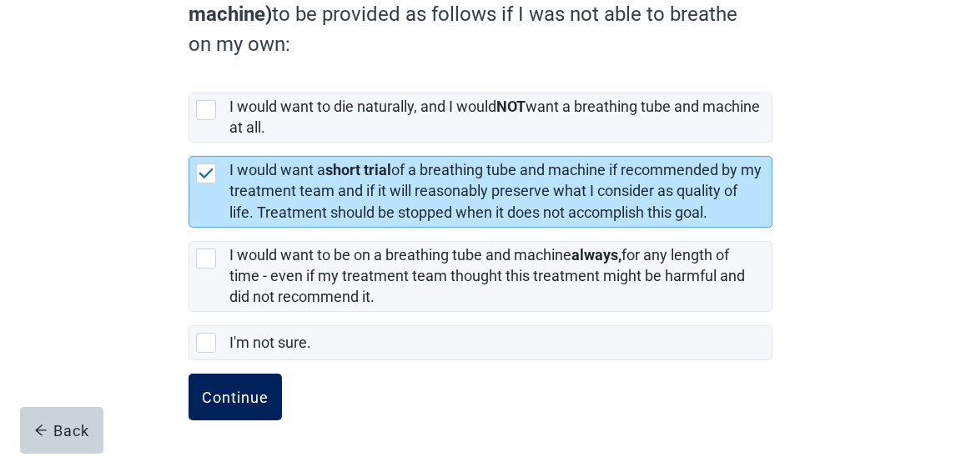
click at [229, 381] on button "Continue" at bounding box center [234, 397] width 93 height 47
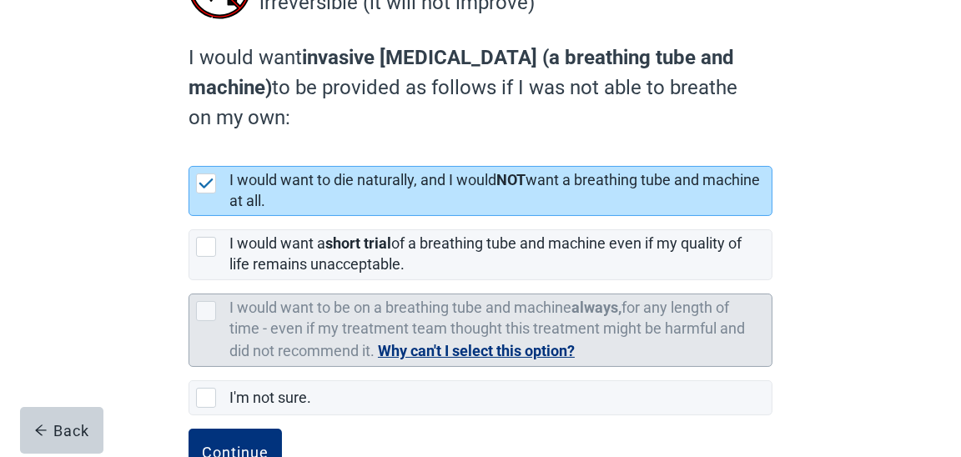
scroll to position [304, 0]
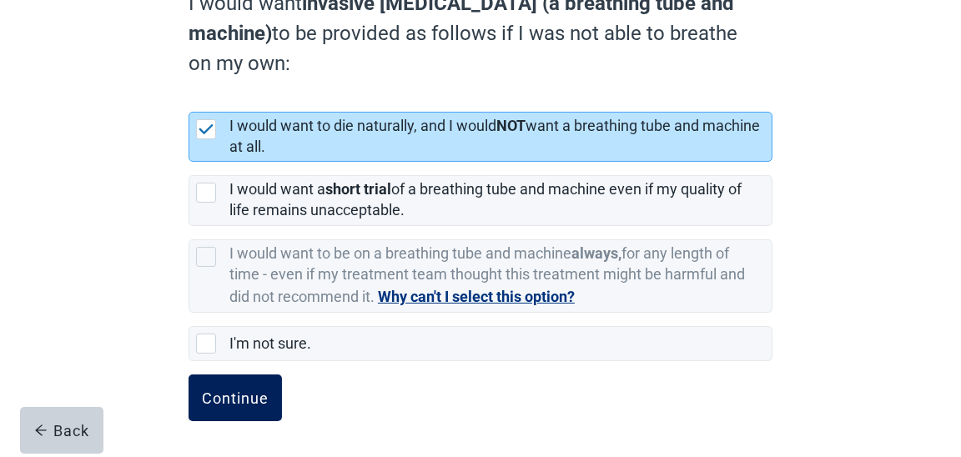
click at [240, 399] on div "Continue" at bounding box center [235, 397] width 67 height 17
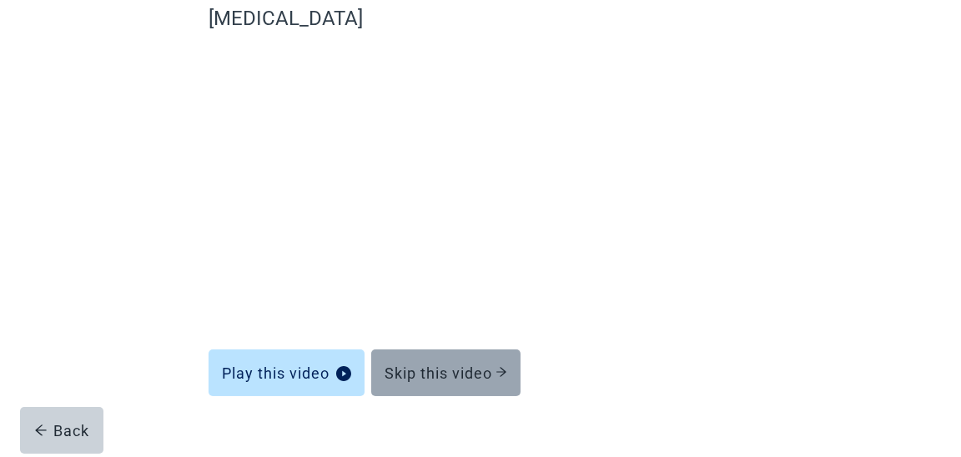
scroll to position [185, 0]
click at [435, 366] on div "Skip this video" at bounding box center [445, 374] width 123 height 17
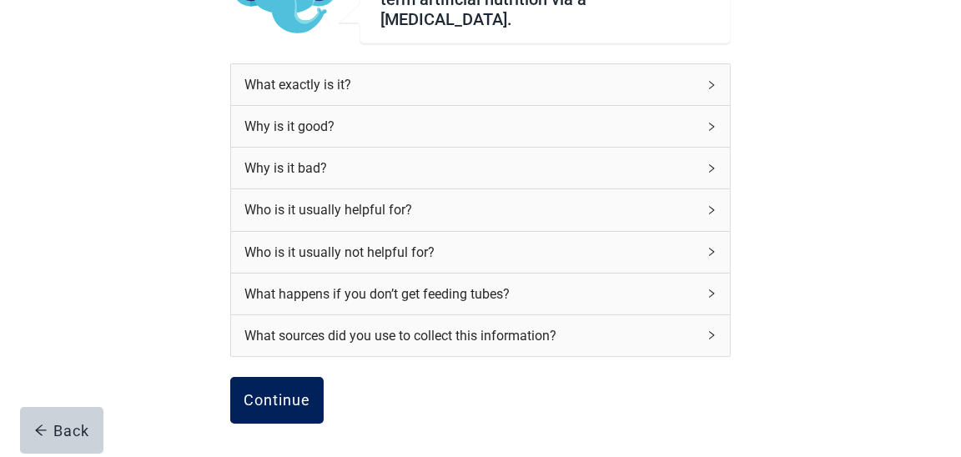
click at [274, 392] on div "Continue" at bounding box center [277, 400] width 67 height 17
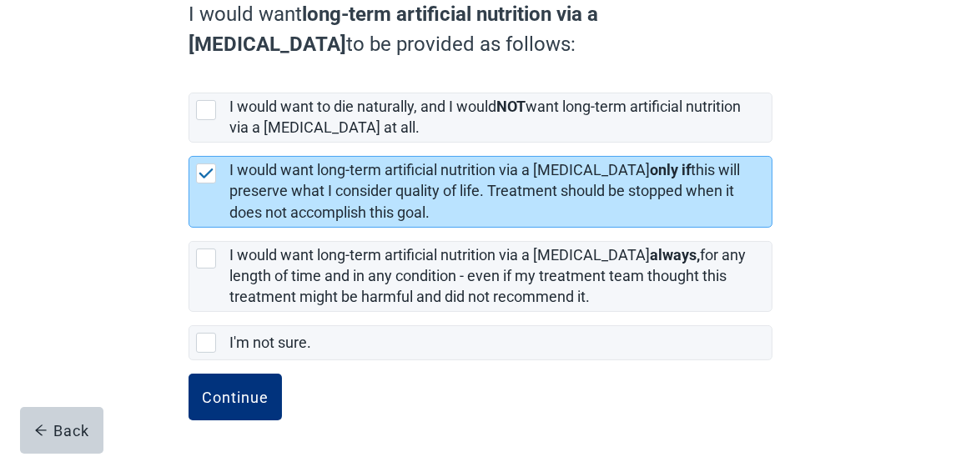
scroll to position [279, 0]
click at [271, 394] on button "Continue" at bounding box center [234, 397] width 93 height 47
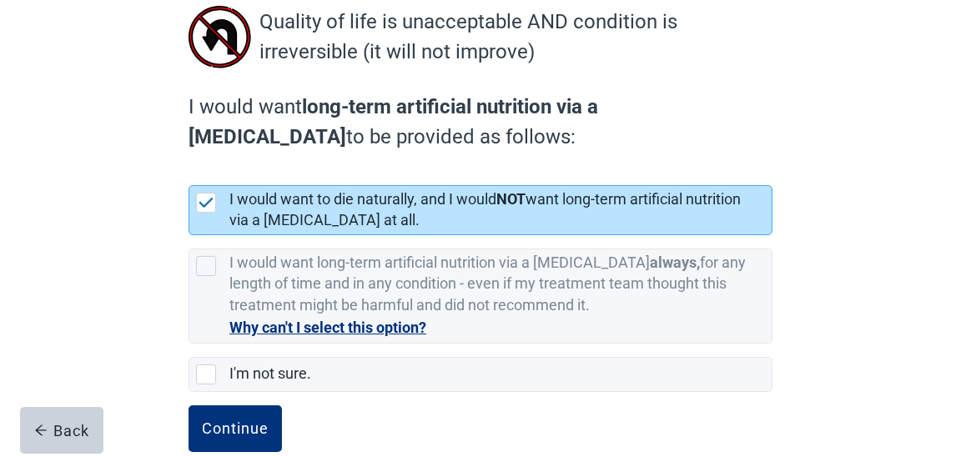
scroll to position [232, 0]
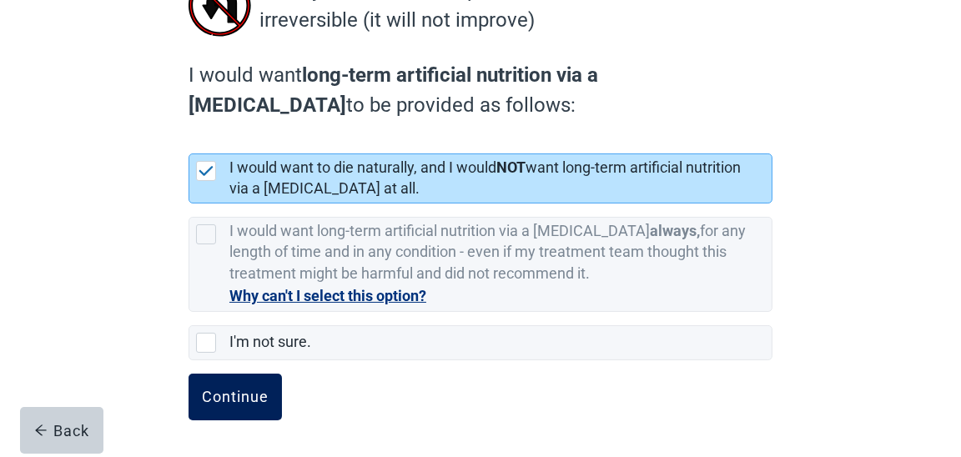
click at [241, 398] on div "Continue" at bounding box center [235, 397] width 67 height 17
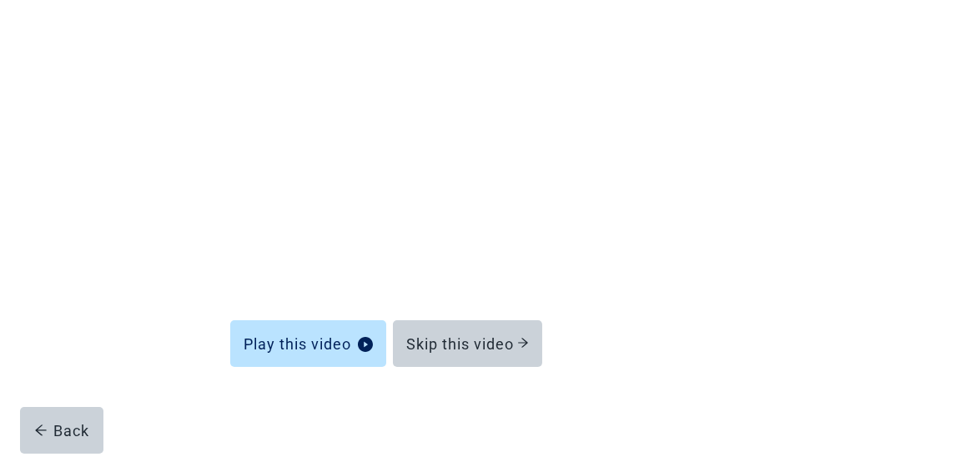
scroll to position [185, 0]
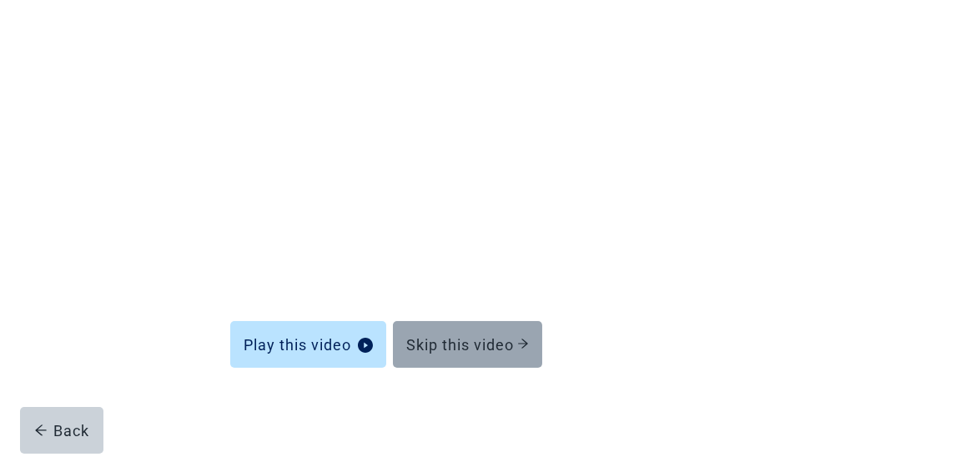
click at [426, 354] on button "Skip this video" at bounding box center [467, 344] width 149 height 47
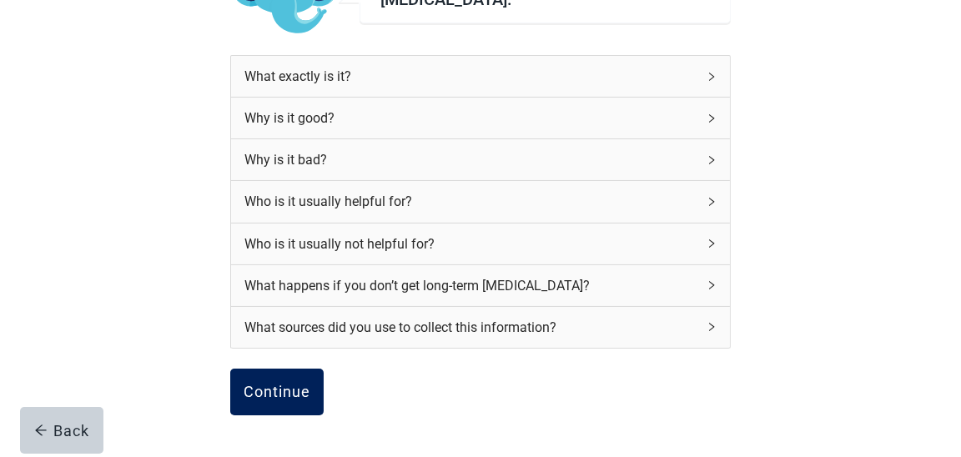
click at [293, 389] on div "Continue" at bounding box center [277, 392] width 67 height 17
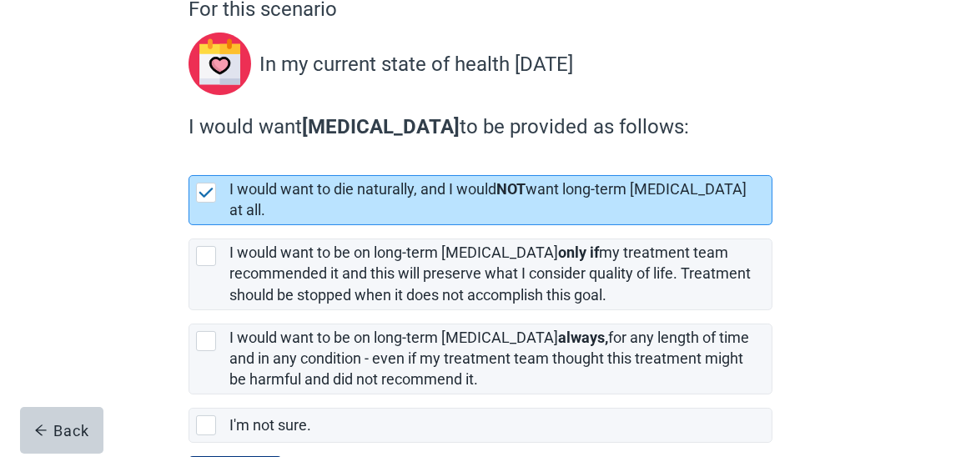
scroll to position [233, 0]
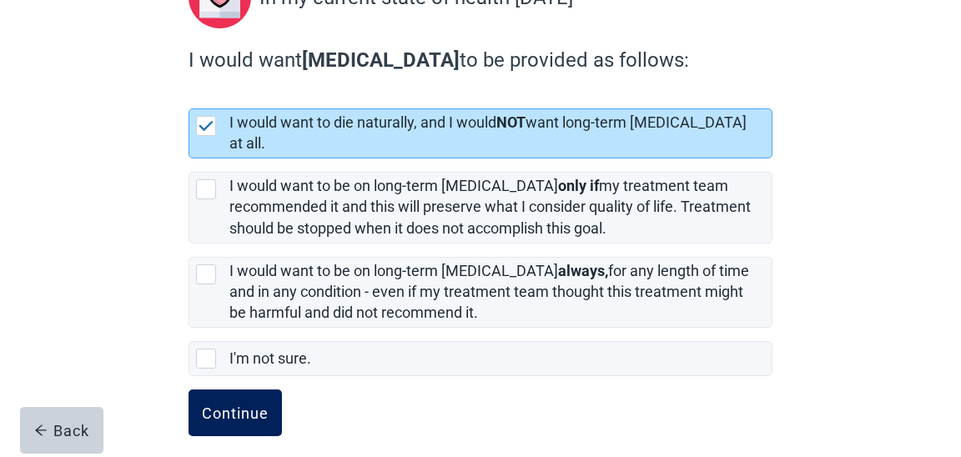
click at [240, 404] on div "Continue" at bounding box center [235, 412] width 67 height 17
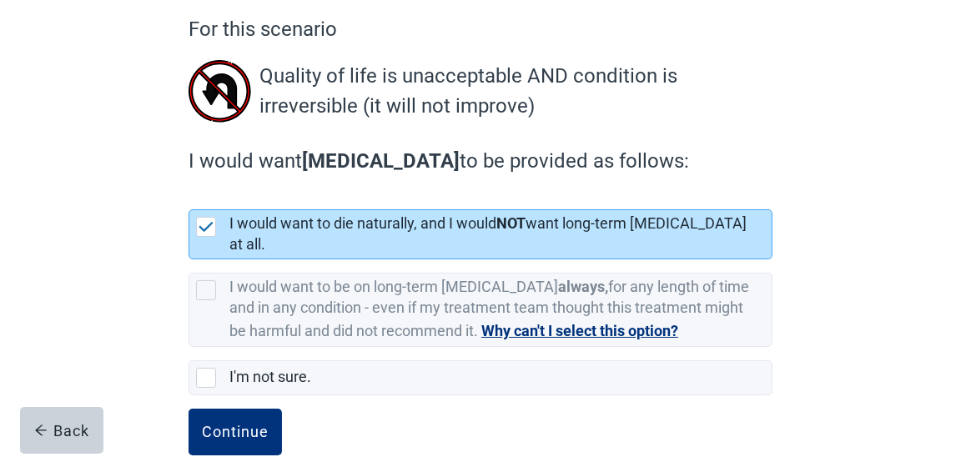
scroll to position [163, 0]
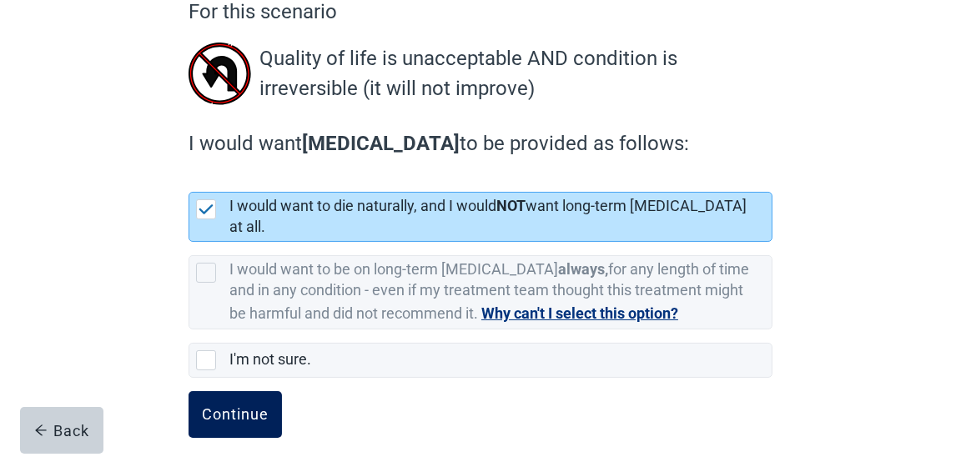
click at [245, 406] on div "Continue" at bounding box center [235, 414] width 67 height 17
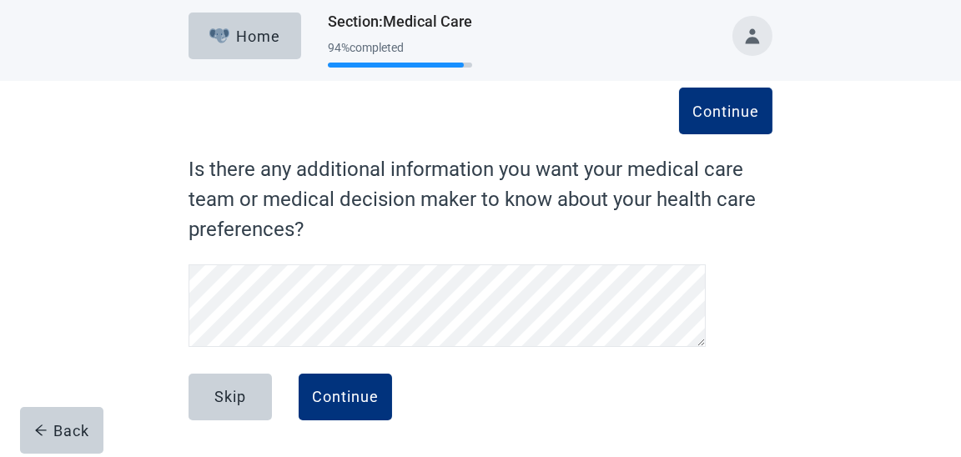
scroll to position [5, 0]
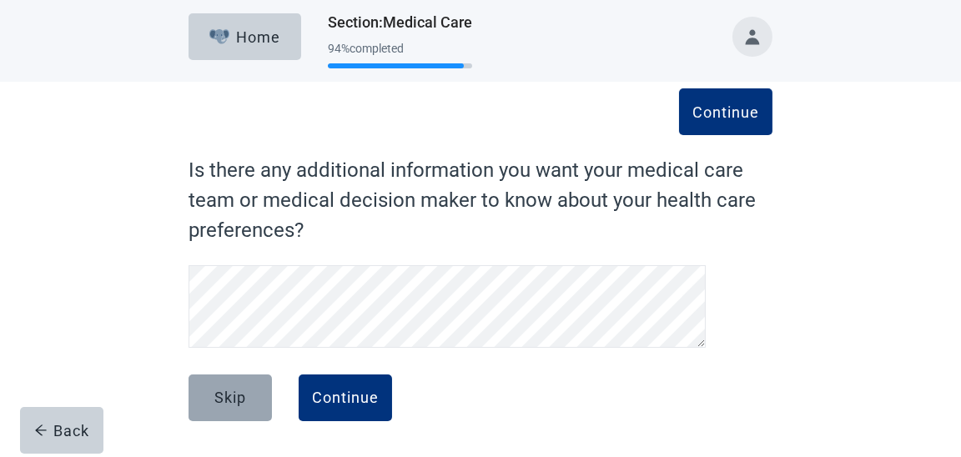
click at [231, 386] on button "Skip" at bounding box center [229, 397] width 83 height 47
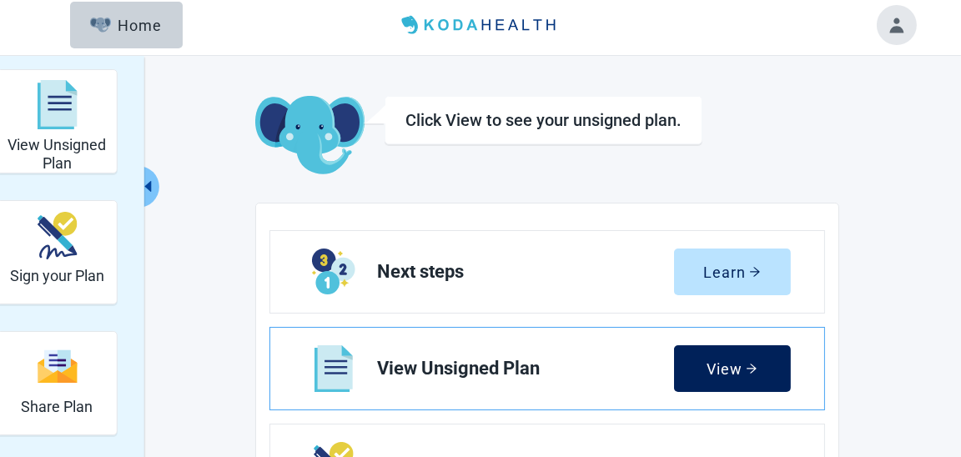
click at [731, 366] on div "View" at bounding box center [731, 368] width 51 height 17
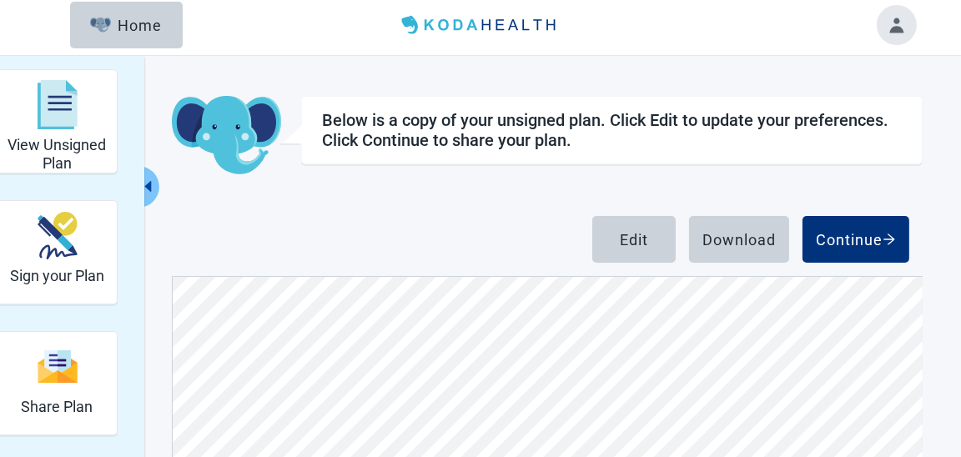
scroll to position [5587, 0]
click at [622, 243] on div "Edit" at bounding box center [634, 239] width 28 height 17
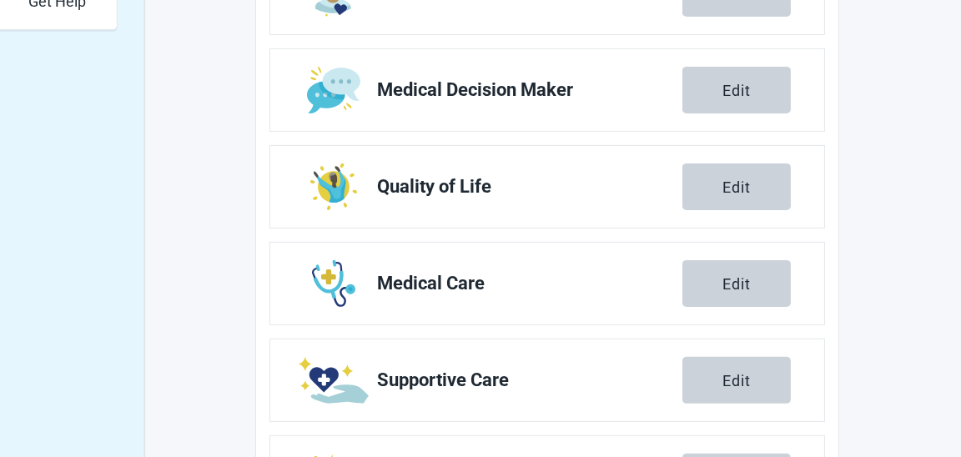
scroll to position [756, 0]
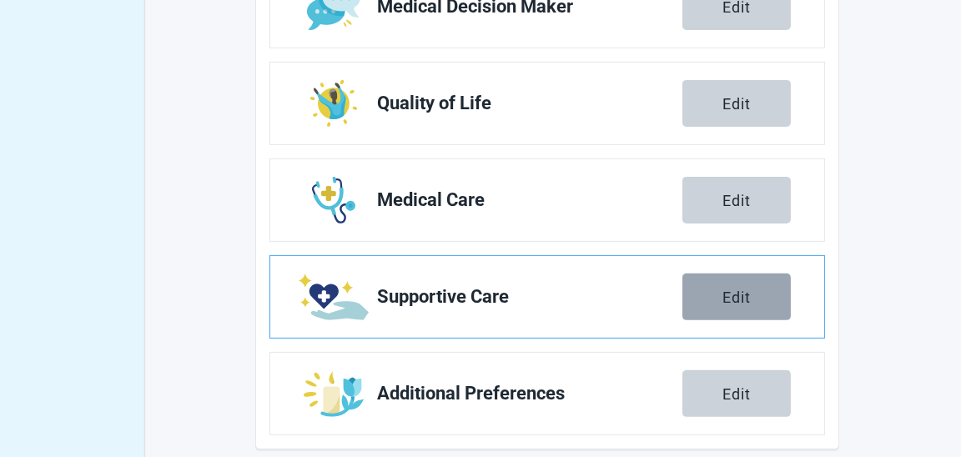
click at [725, 295] on div "Edit" at bounding box center [736, 297] width 28 height 17
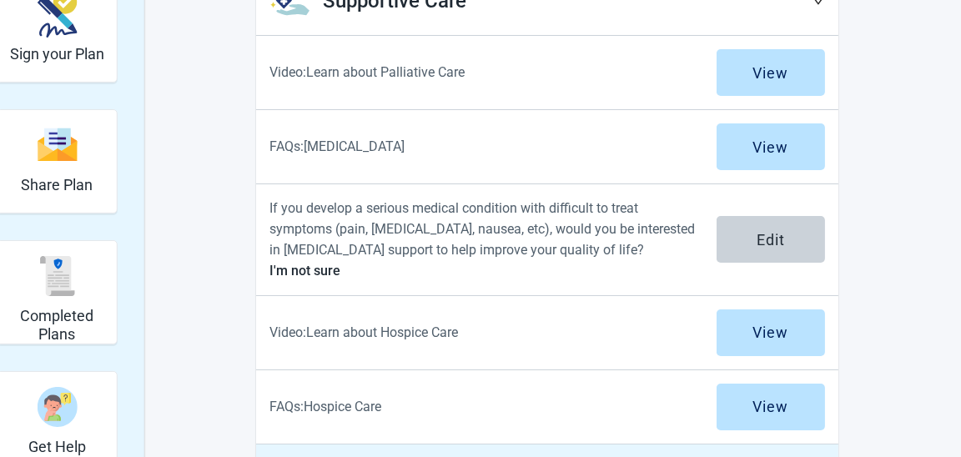
scroll to position [203, 0]
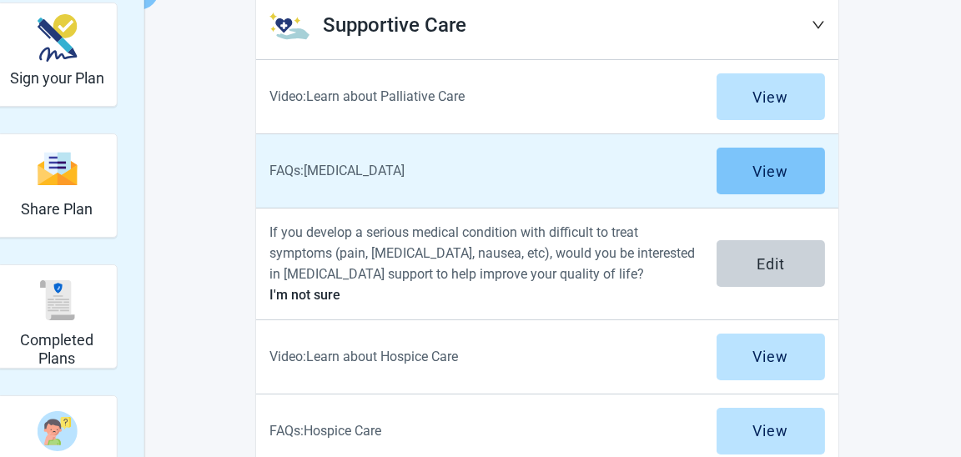
click at [730, 180] on button "View" at bounding box center [770, 171] width 108 height 47
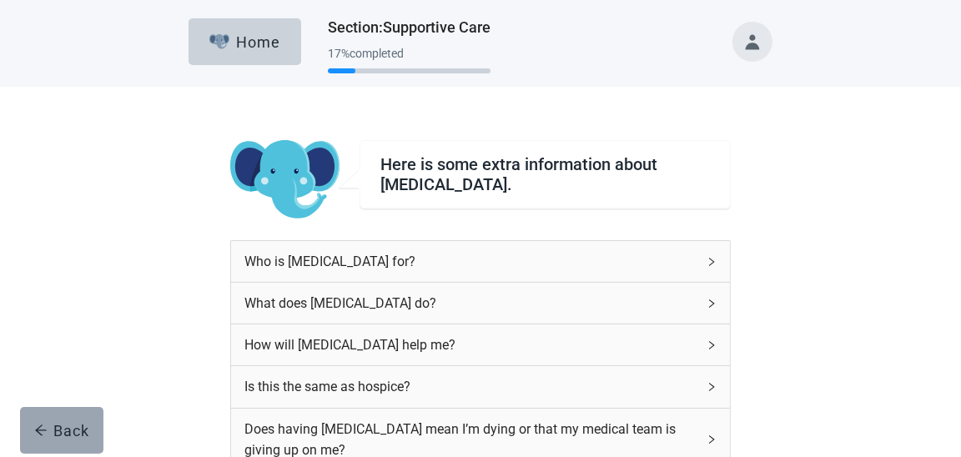
click at [57, 421] on button "Back" at bounding box center [61, 430] width 83 height 47
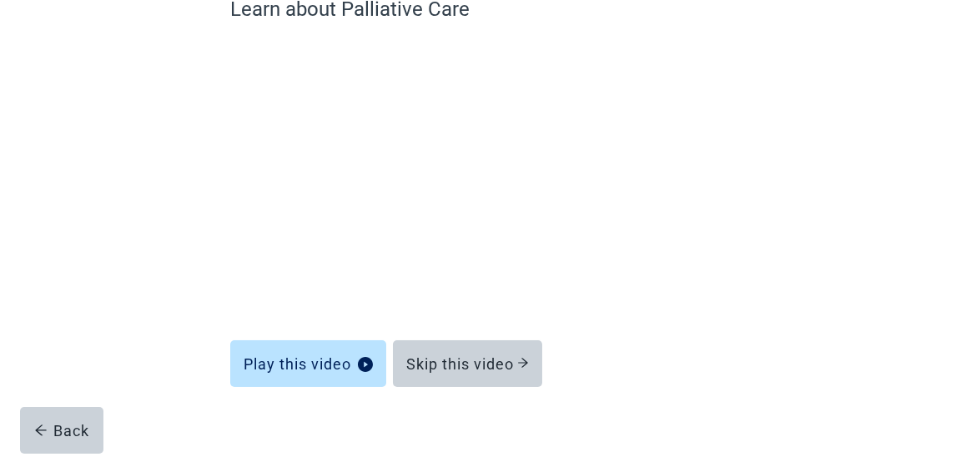
scroll to position [185, 0]
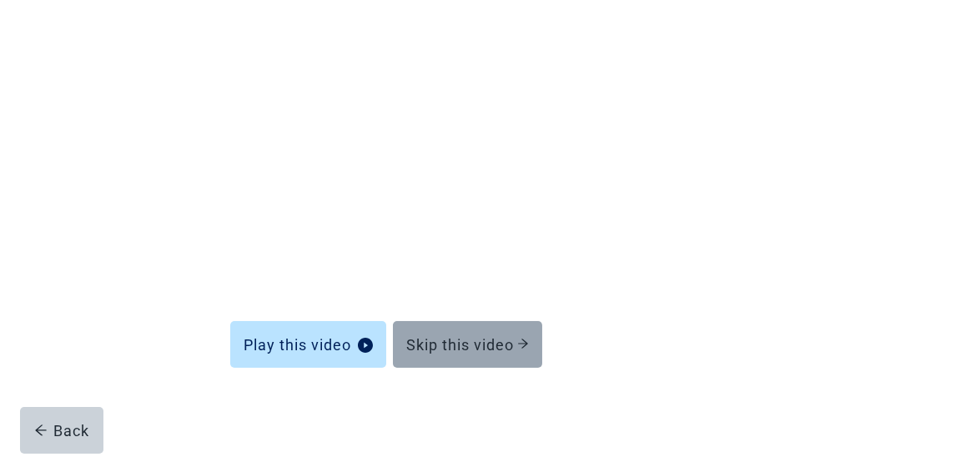
click at [463, 336] on div "Skip this video" at bounding box center [467, 344] width 123 height 17
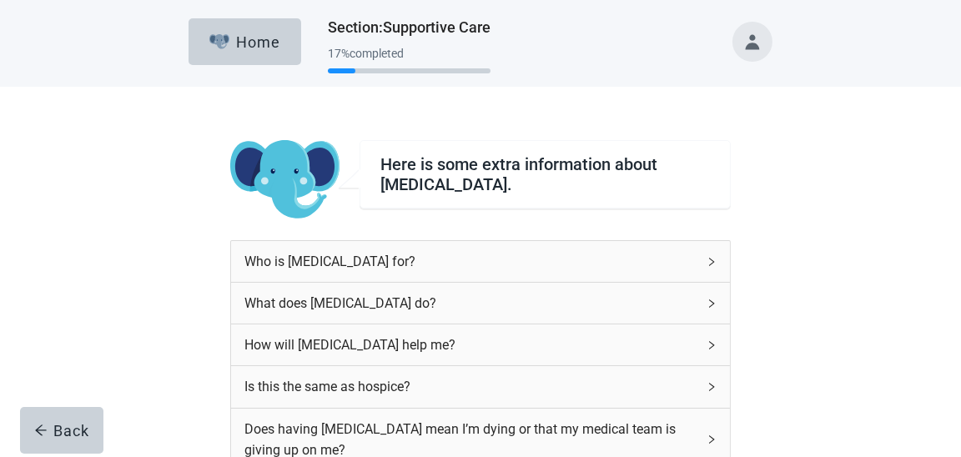
scroll to position [83, 0]
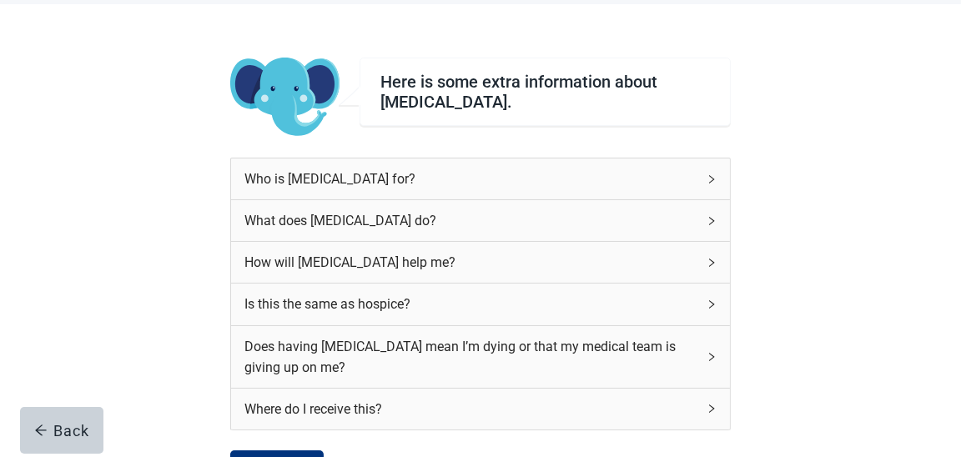
click at [713, 264] on icon "right" at bounding box center [711, 263] width 10 height 10
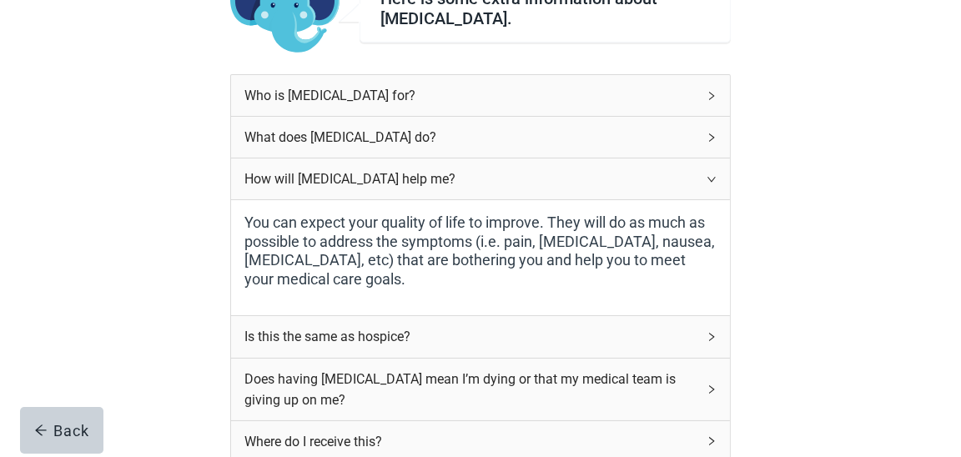
scroll to position [0, 0]
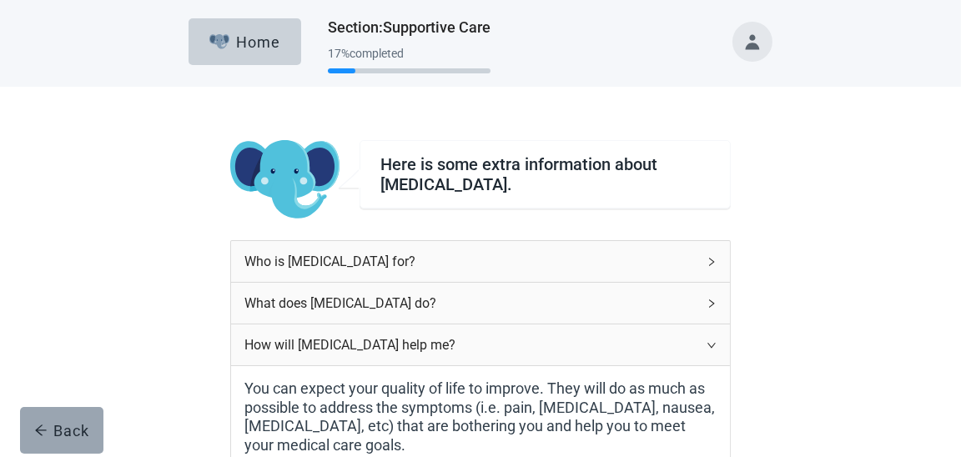
click at [63, 418] on button "Back" at bounding box center [61, 430] width 83 height 47
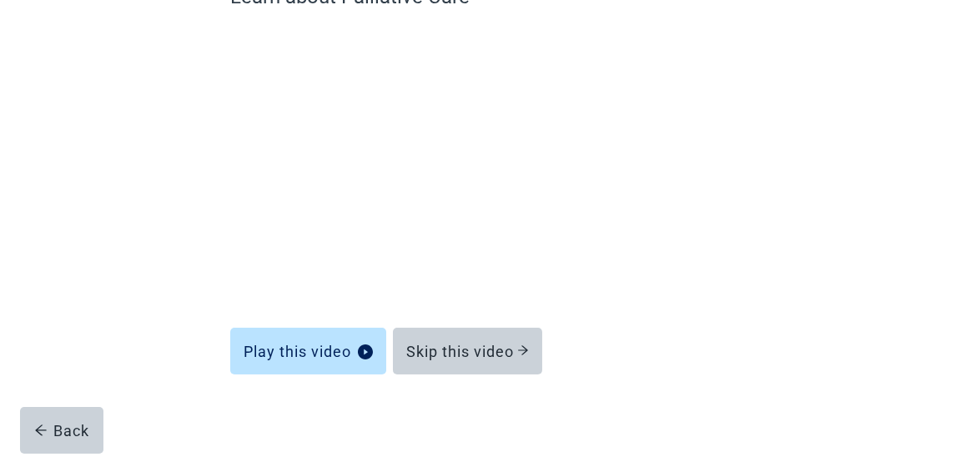
scroll to position [185, 0]
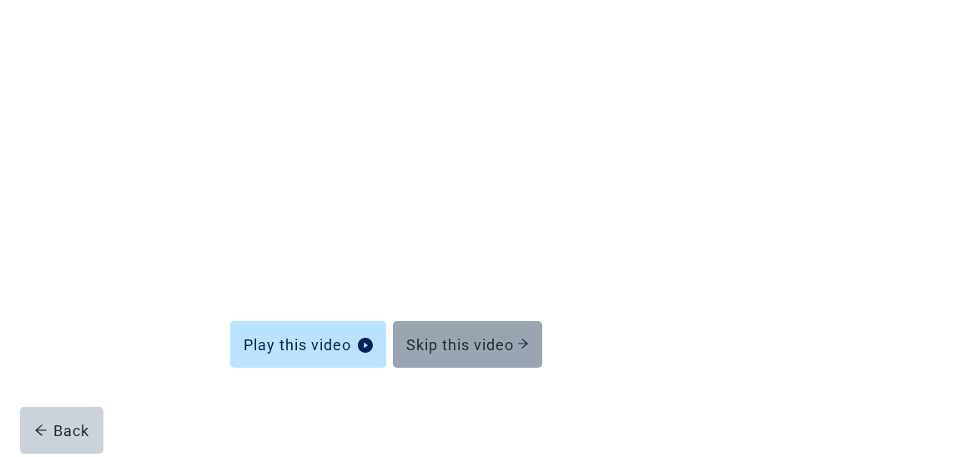
click at [506, 341] on div "Skip this video" at bounding box center [467, 344] width 123 height 17
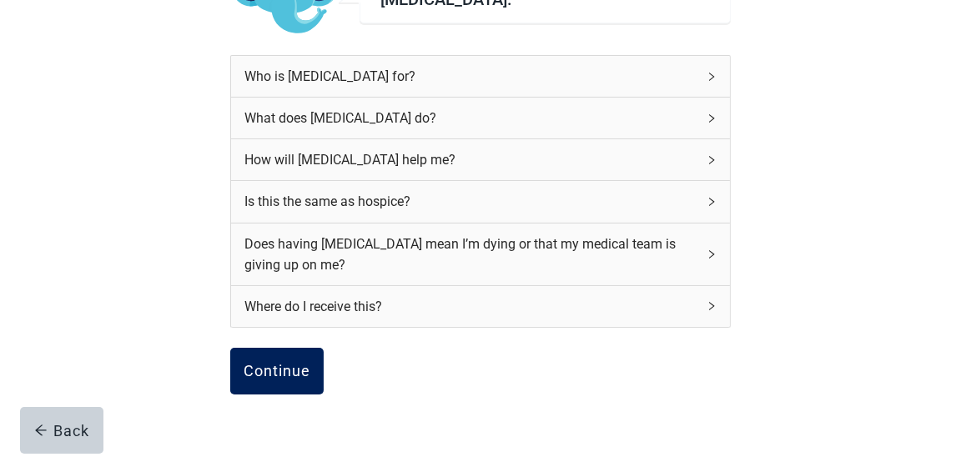
click at [300, 370] on div "Continue" at bounding box center [277, 371] width 67 height 17
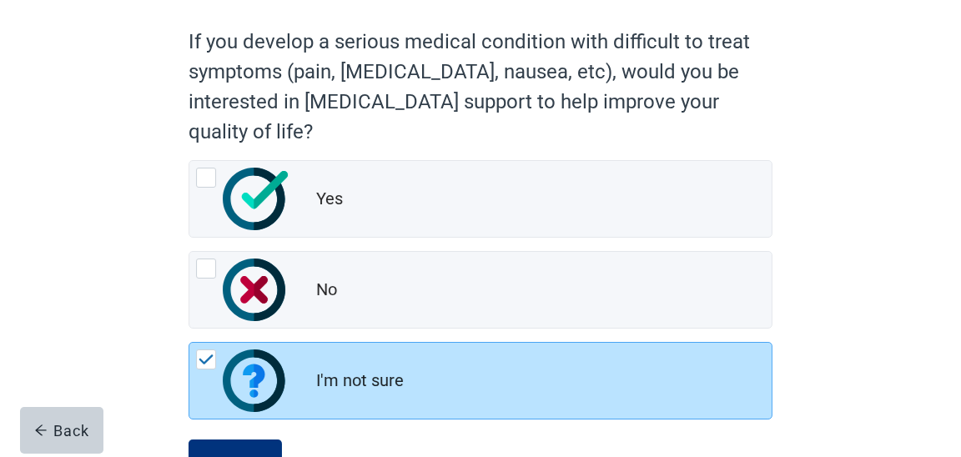
scroll to position [166, 0]
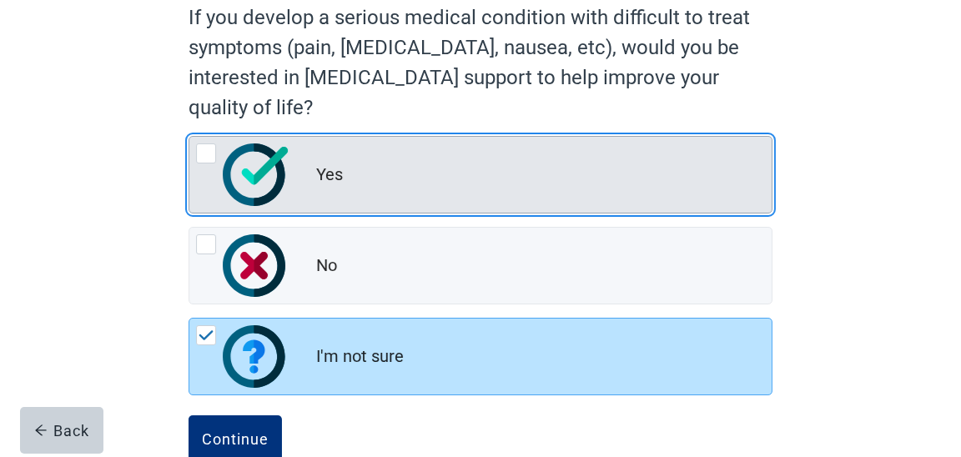
click at [207, 149] on div "Yes, radio button, not checked" at bounding box center [206, 153] width 20 height 20
click at [189, 137] on input "Yes" at bounding box center [188, 136] width 1 height 1
radio input "true"
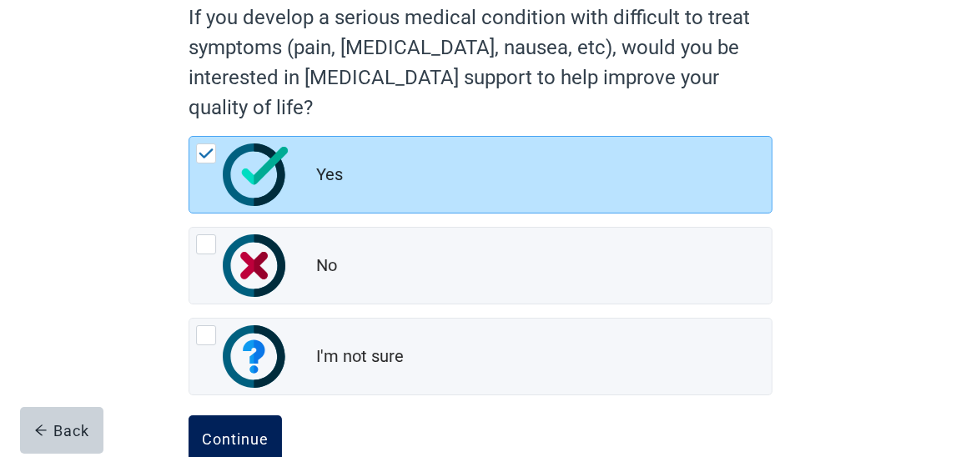
click at [240, 430] on div "Continue" at bounding box center [235, 438] width 67 height 17
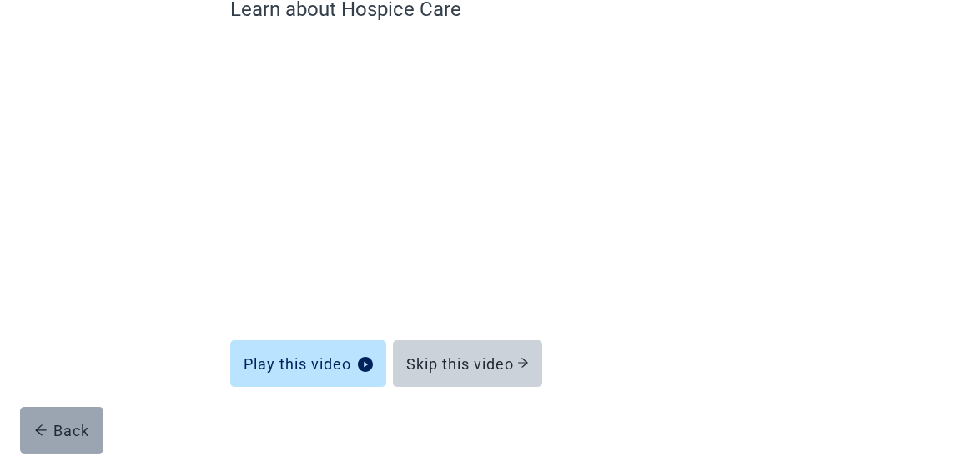
click at [57, 425] on div "Back" at bounding box center [62, 430] width 56 height 17
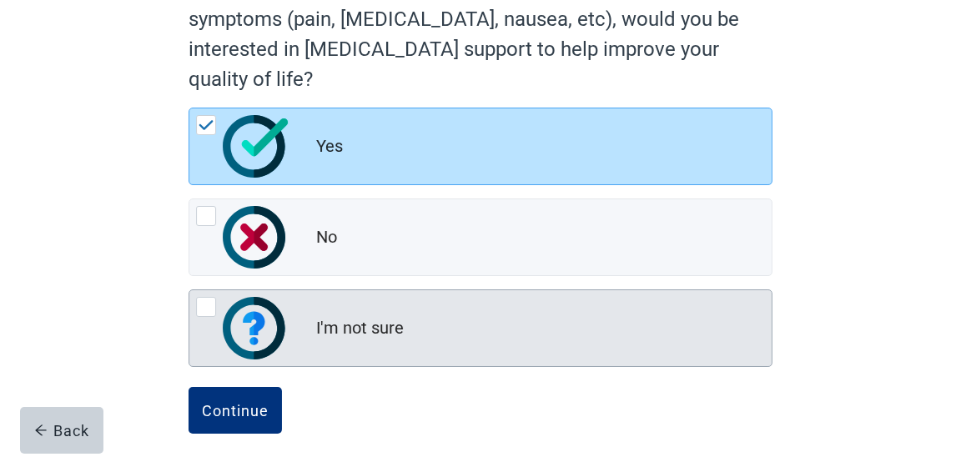
scroll to position [205, 0]
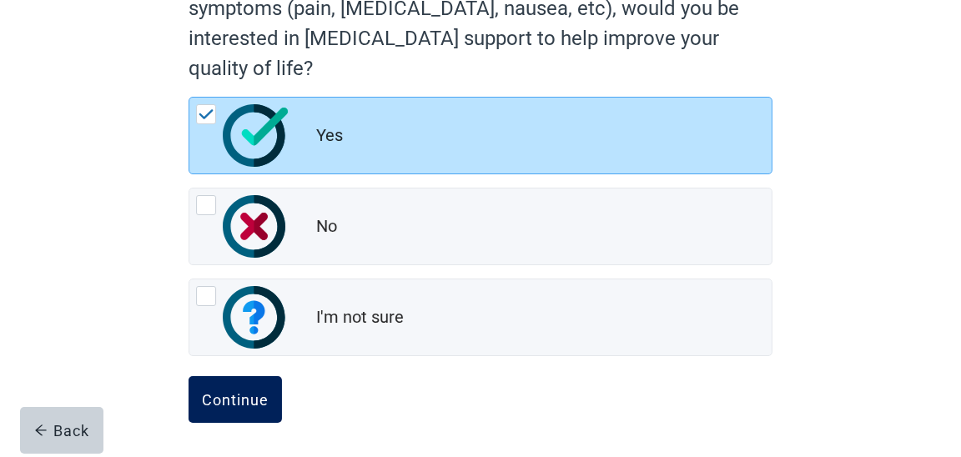
click at [252, 398] on div "Continue" at bounding box center [235, 399] width 67 height 17
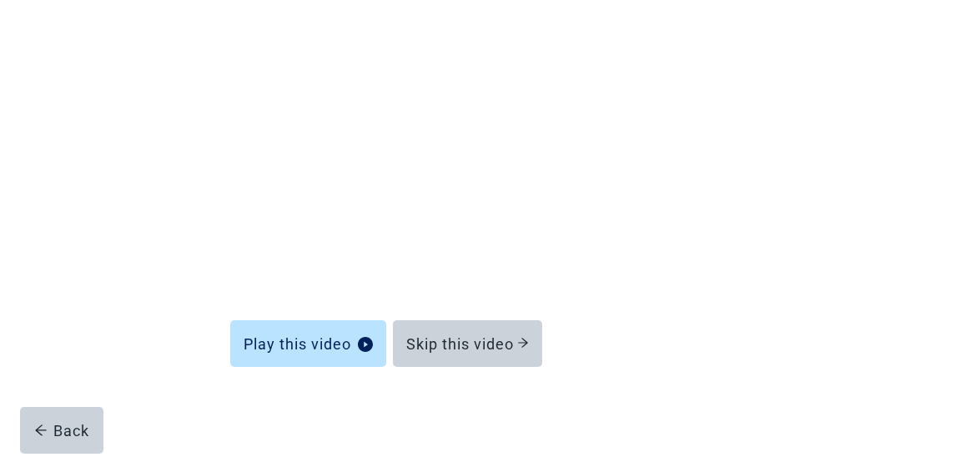
scroll to position [185, 0]
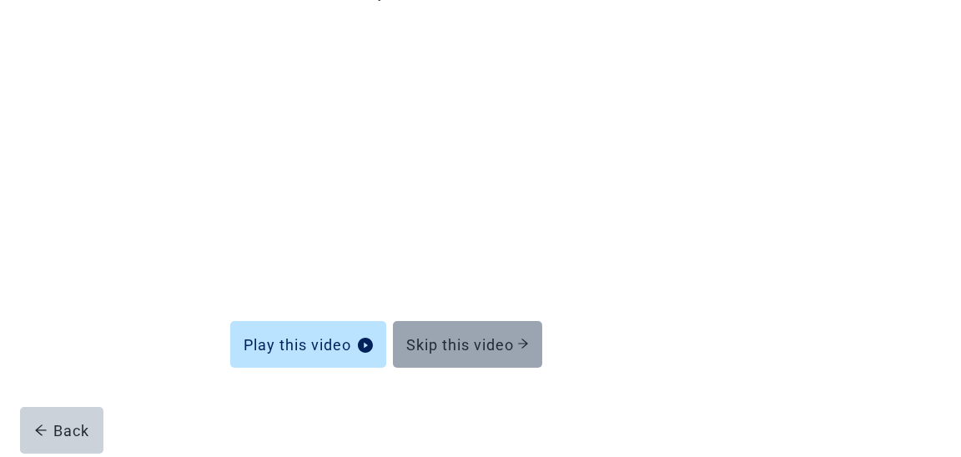
click at [434, 334] on button "Skip this video" at bounding box center [467, 344] width 149 height 47
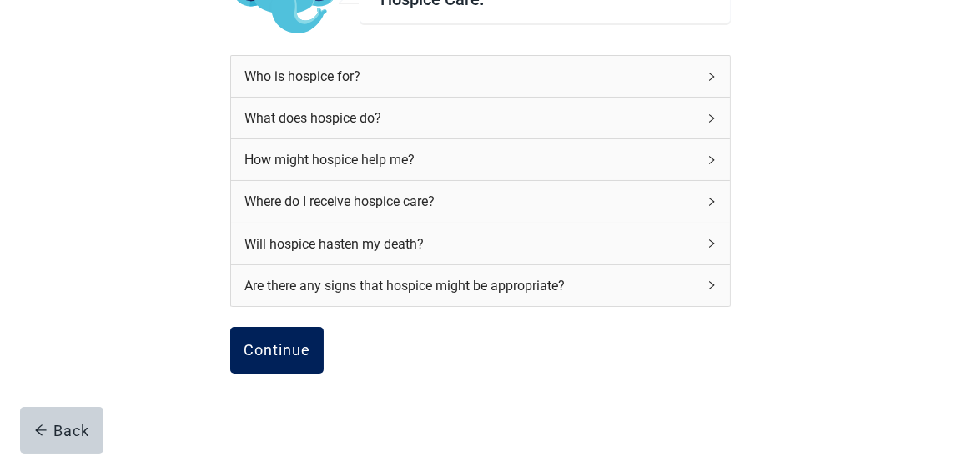
click at [278, 347] on div "Continue" at bounding box center [277, 350] width 67 height 17
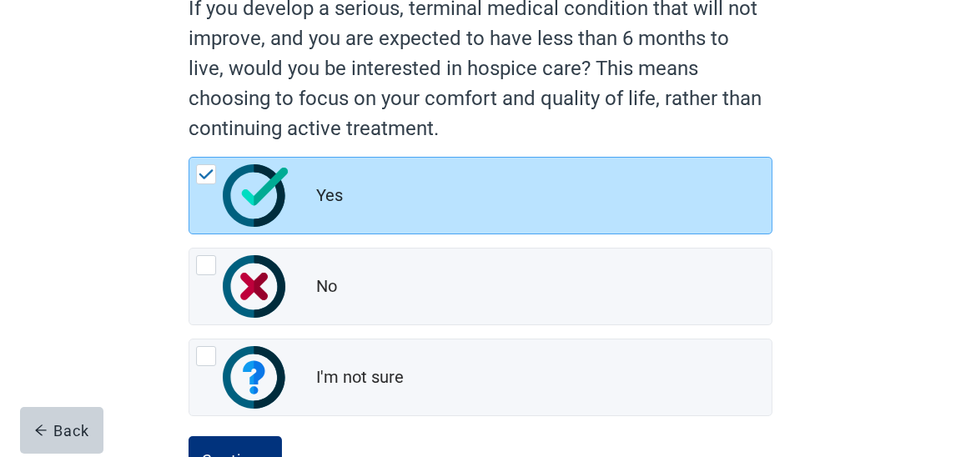
scroll to position [234, 0]
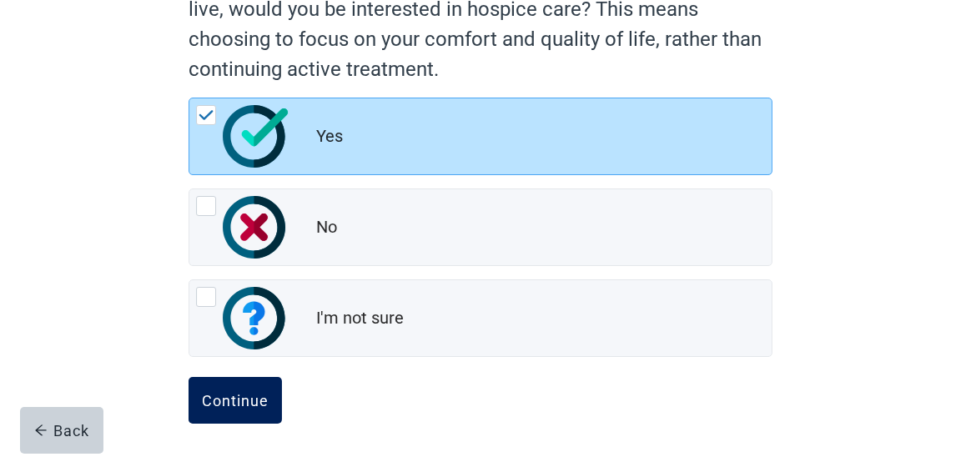
click at [239, 403] on div "Continue" at bounding box center [235, 400] width 67 height 17
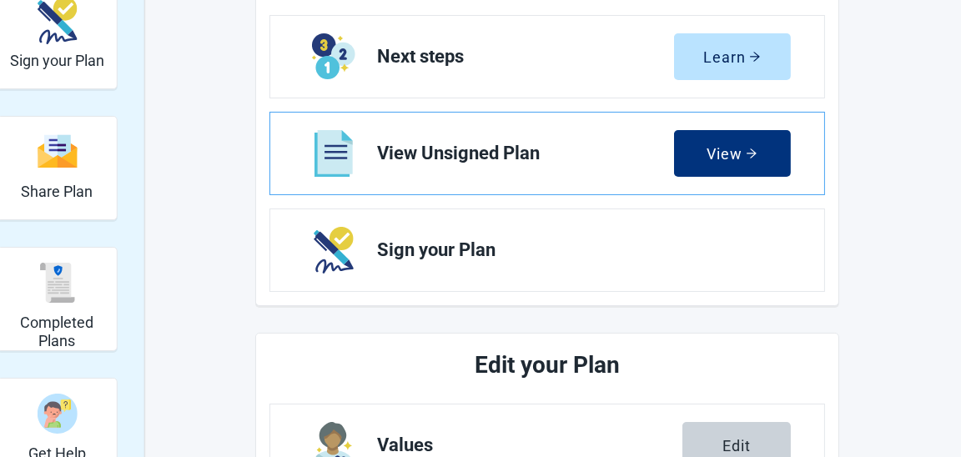
scroll to position [234, 0]
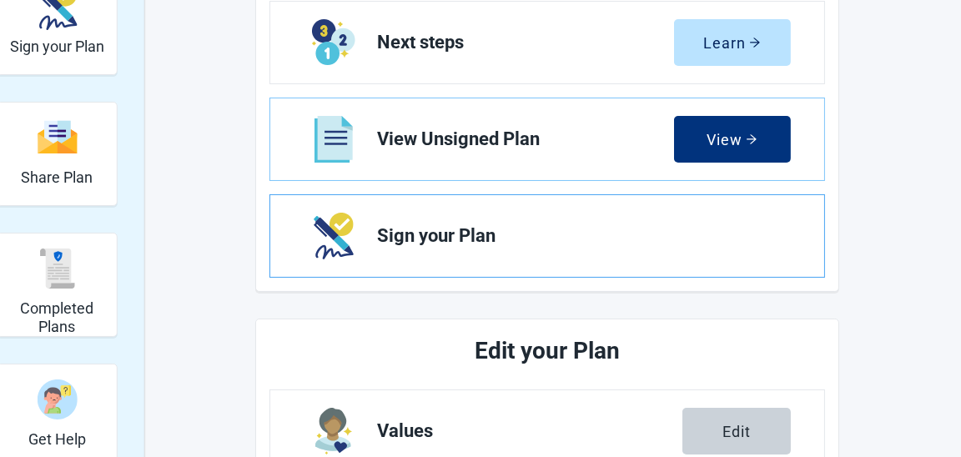
click at [457, 233] on span "Sign your Plan" at bounding box center [577, 236] width 400 height 20
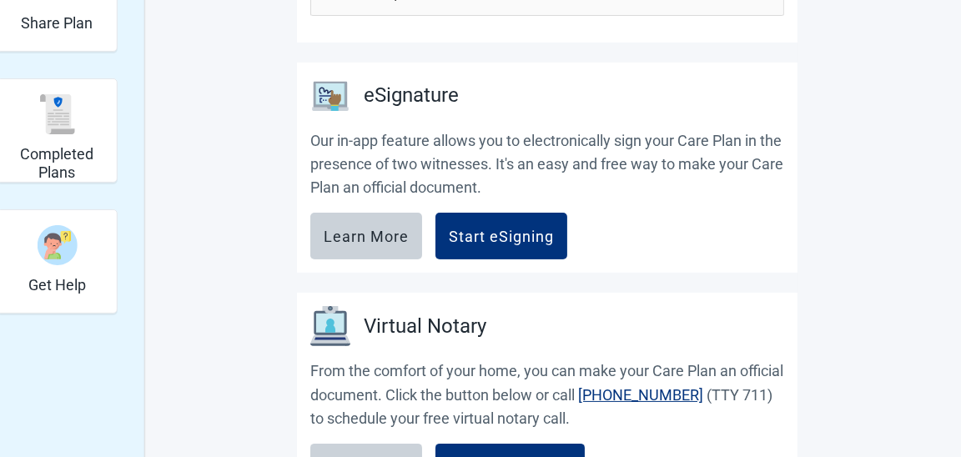
scroll to position [333, 0]
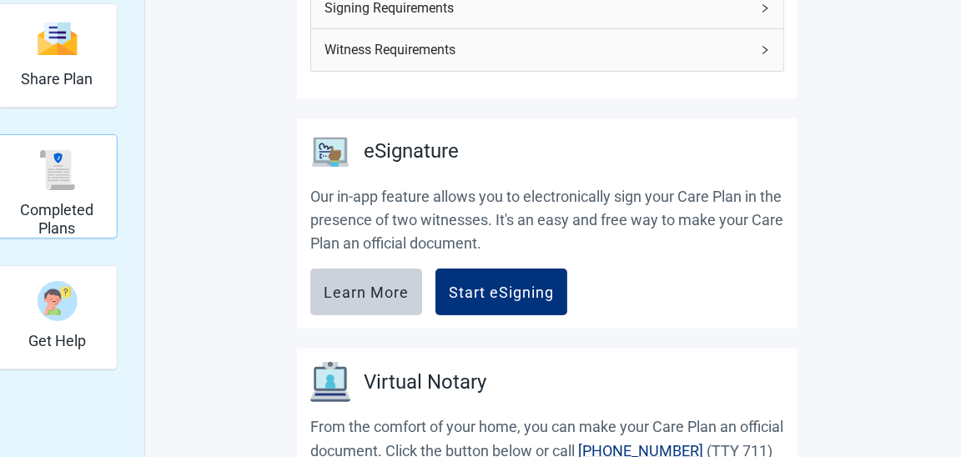
click at [68, 204] on h2 "Completed Plans" at bounding box center [57, 219] width 106 height 36
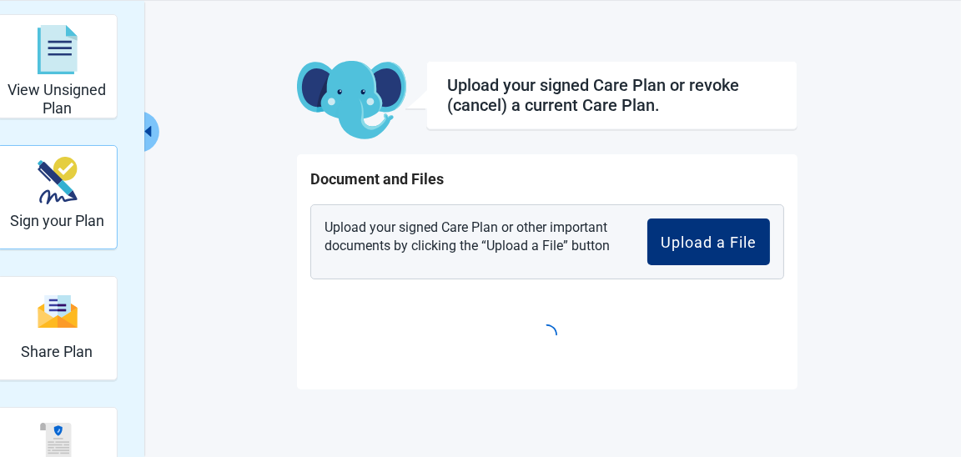
scroll to position [100, 0]
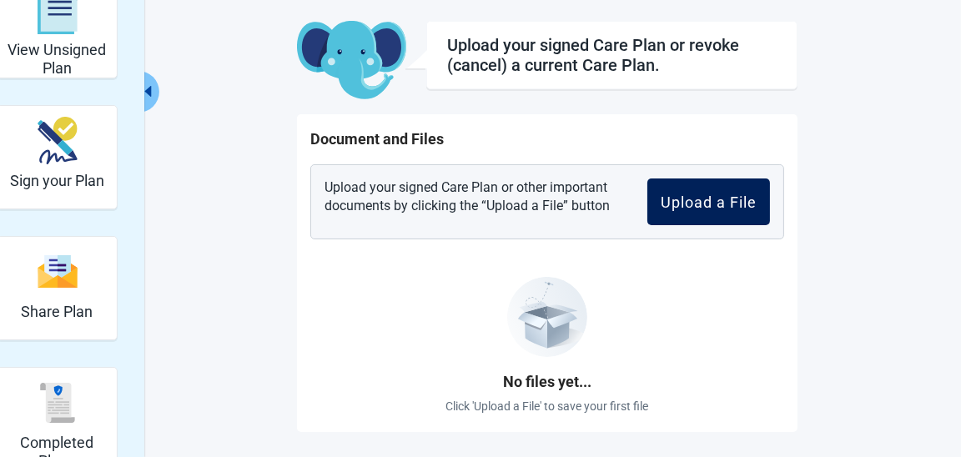
click at [692, 210] on button "Upload a File" at bounding box center [708, 201] width 123 height 47
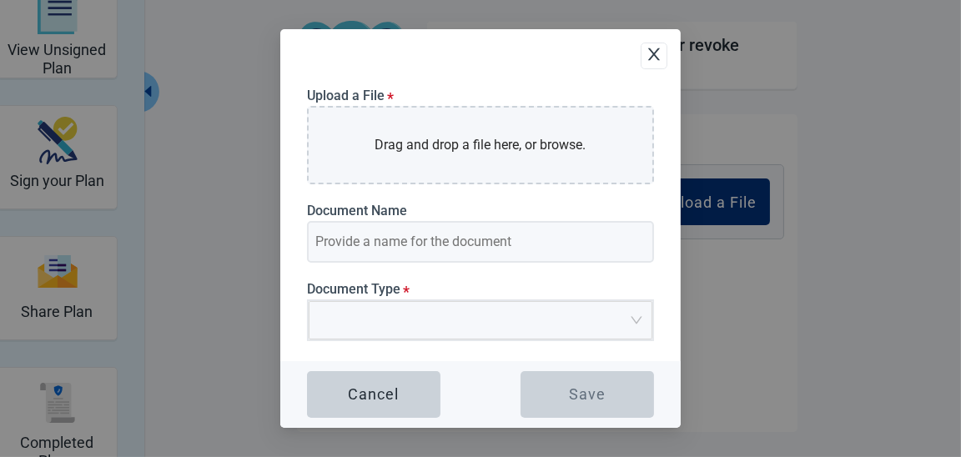
click at [651, 59] on icon "close" at bounding box center [654, 54] width 17 height 17
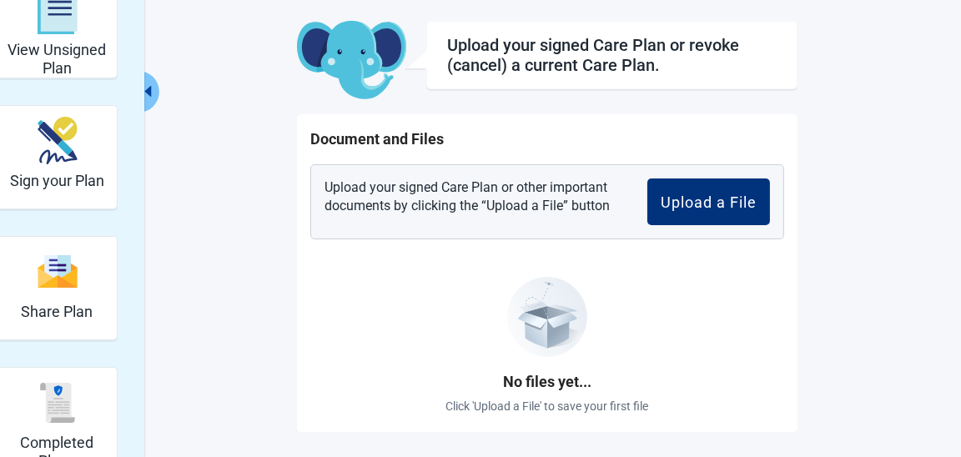
drag, startPoint x: 150, startPoint y: 0, endPoint x: 599, endPoint y: 18, distance: 449.1
click at [599, 18] on div "View Unsigned Plan Sign your Plan Share Plan Completed Plans Get Help Upload yo…" at bounding box center [480, 203] width 912 height 458
